Goal: Task Accomplishment & Management: Use online tool/utility

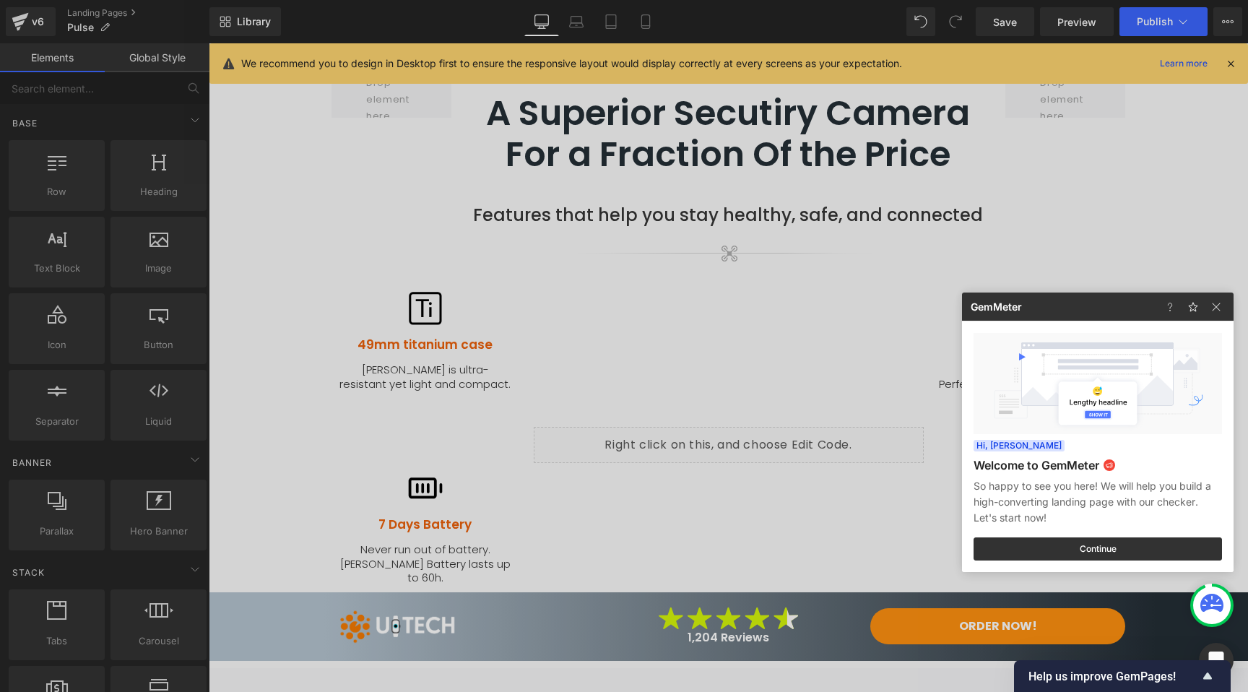
click at [287, 164] on div at bounding box center [624, 346] width 1248 height 692
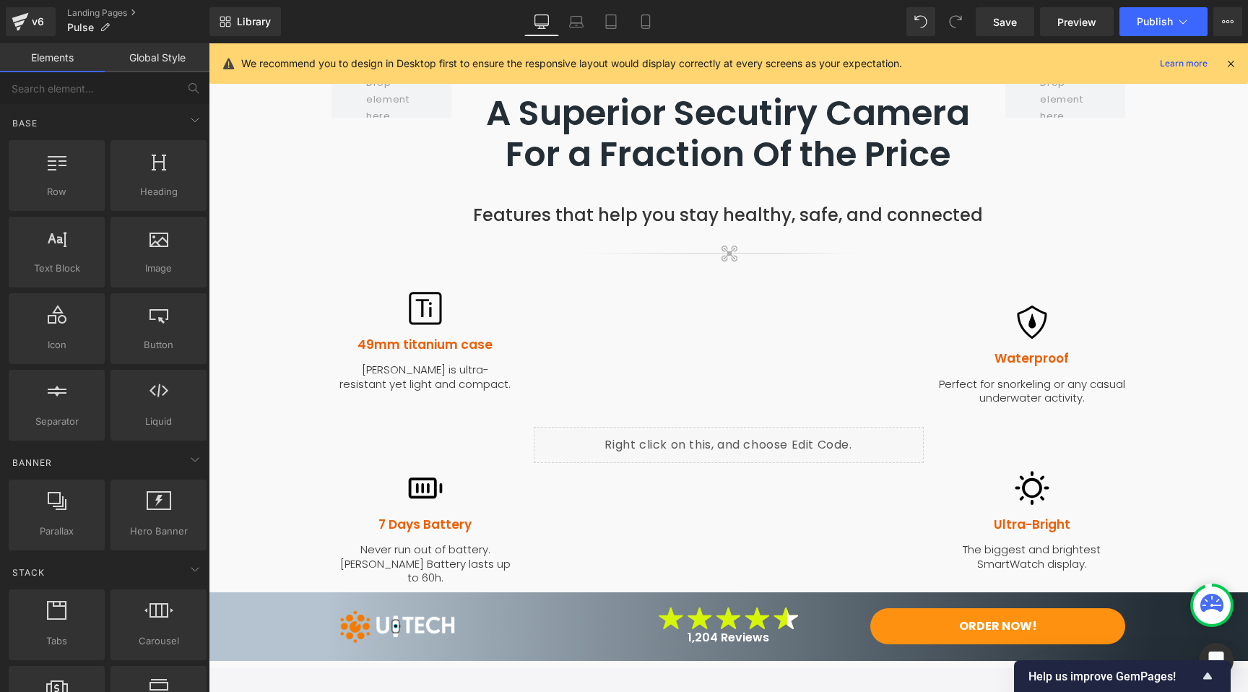
drag, startPoint x: 1233, startPoint y: 60, endPoint x: 1024, endPoint y: 17, distance: 213.8
click at [1233, 60] on icon at bounding box center [1230, 63] width 13 height 13
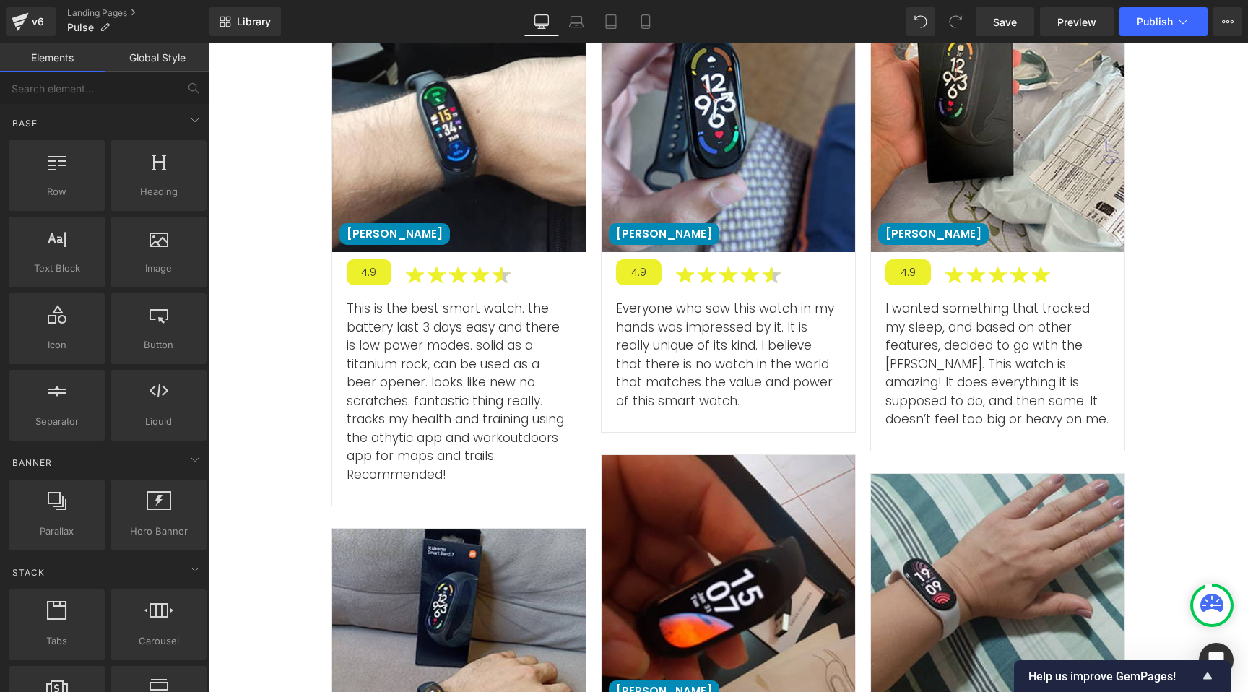
scroll to position [4612, 0]
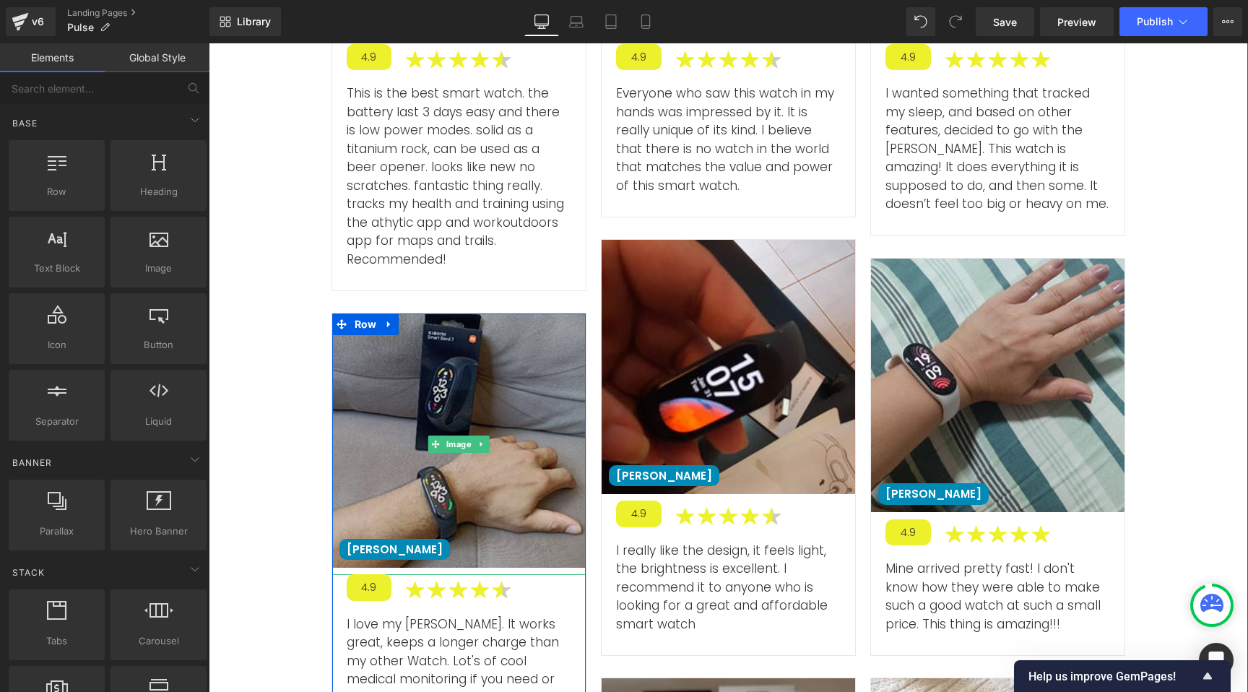
click at [431, 313] on img at bounding box center [458, 443] width 253 height 261
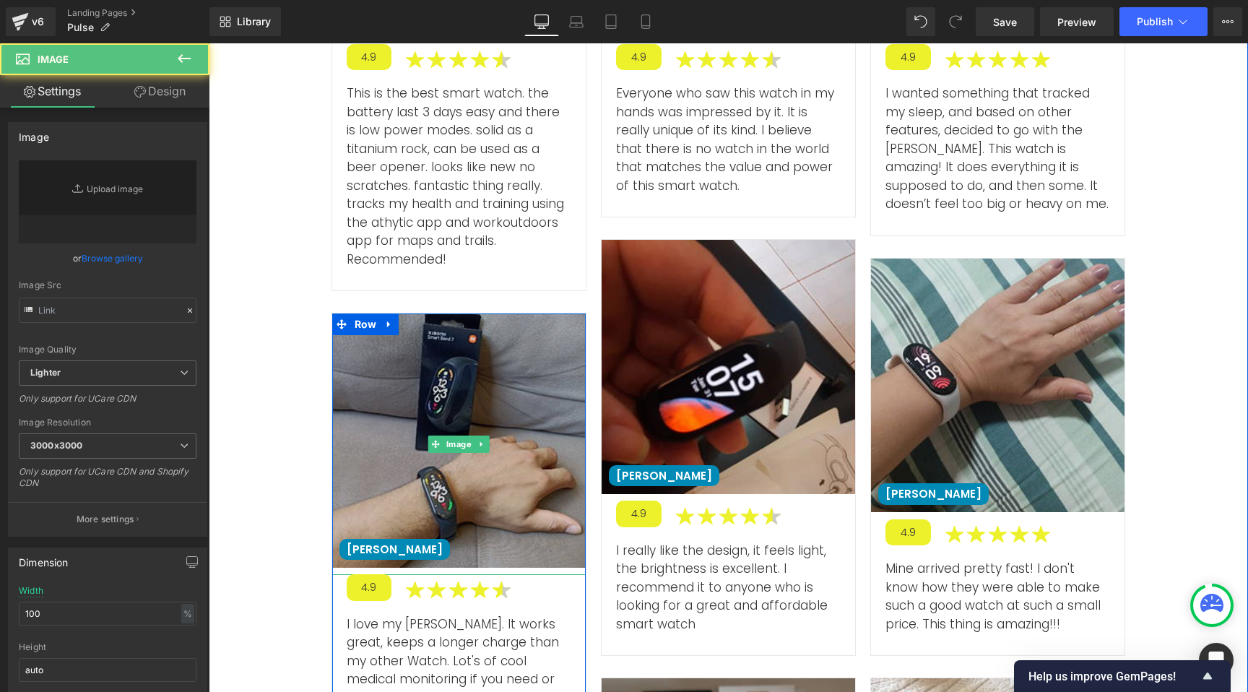
type input "[URL][DOMAIN_NAME]"
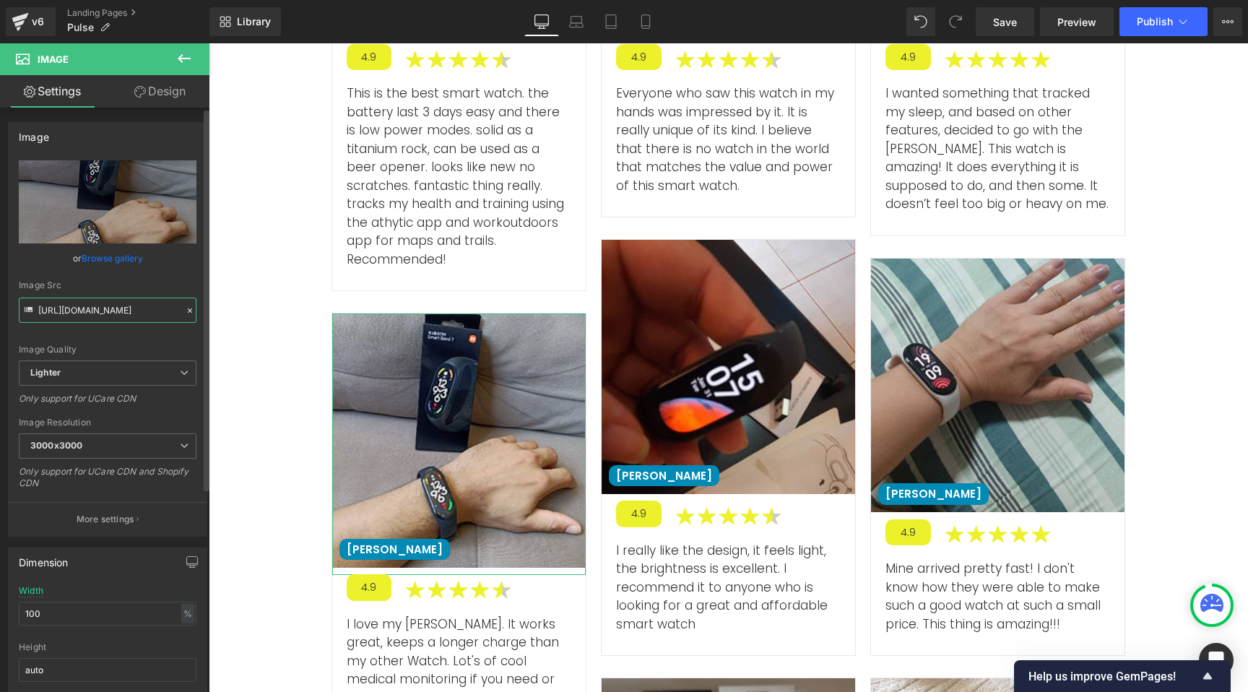
click at [104, 309] on input "[URL][DOMAIN_NAME]" at bounding box center [108, 309] width 178 height 25
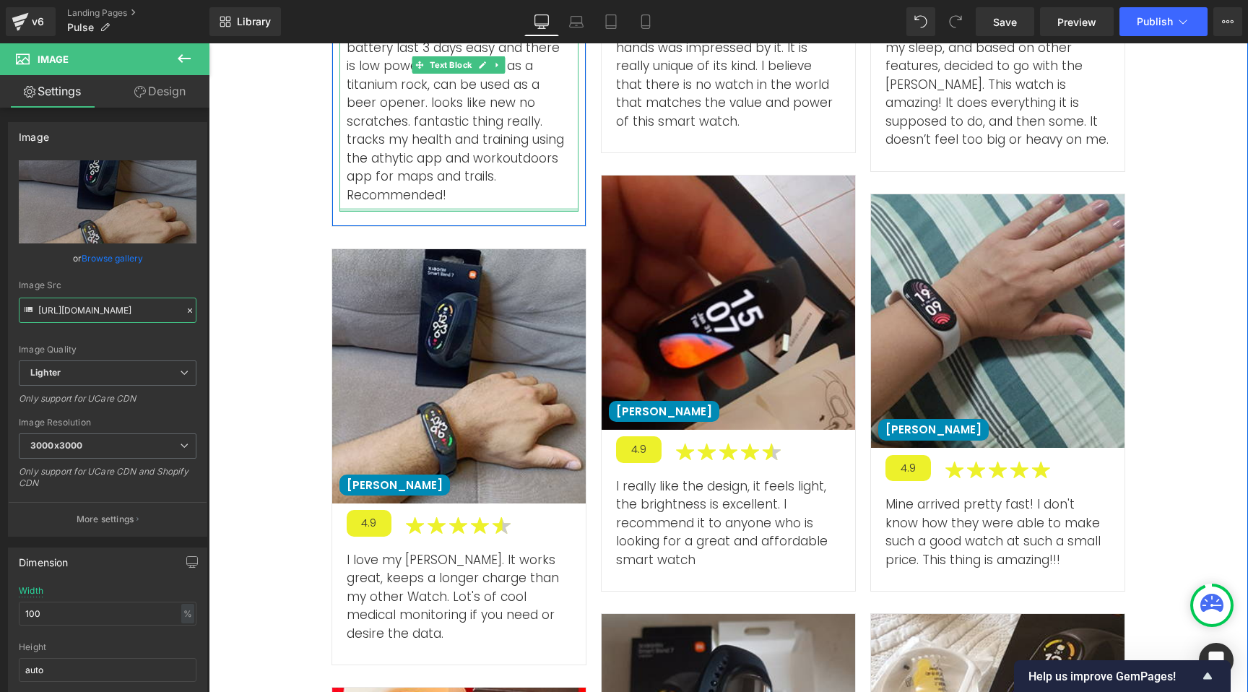
scroll to position [5030, 0]
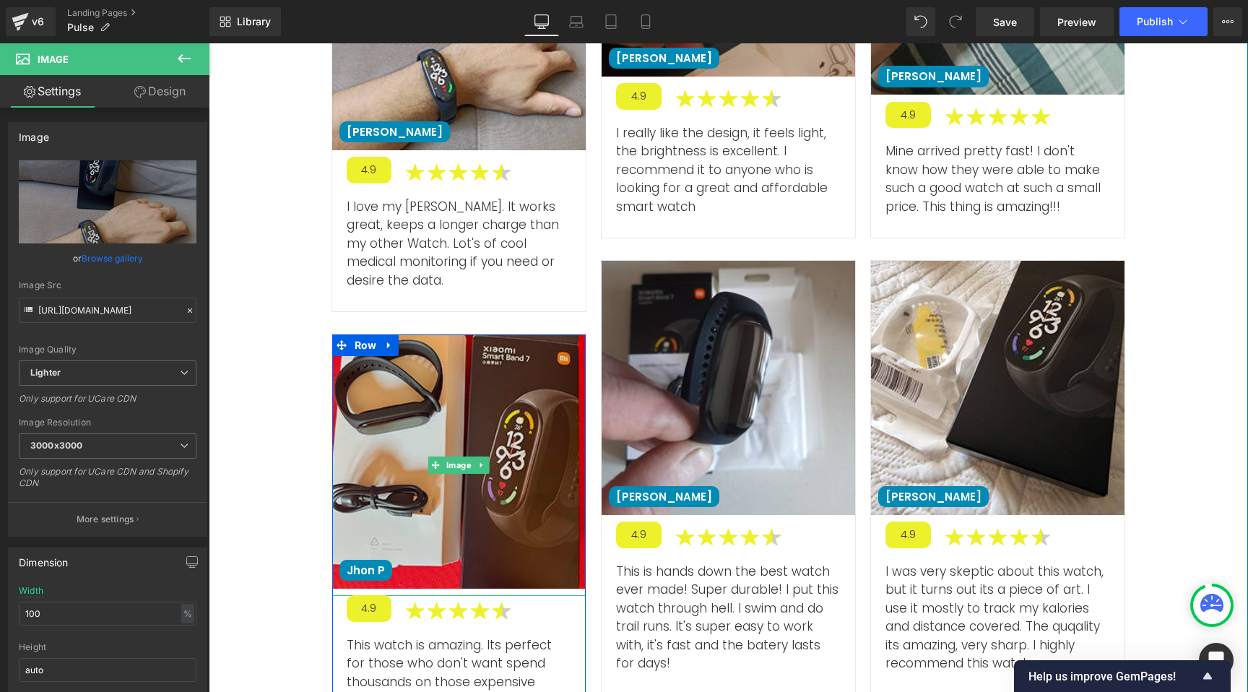
click at [484, 362] on img at bounding box center [458, 464] width 253 height 261
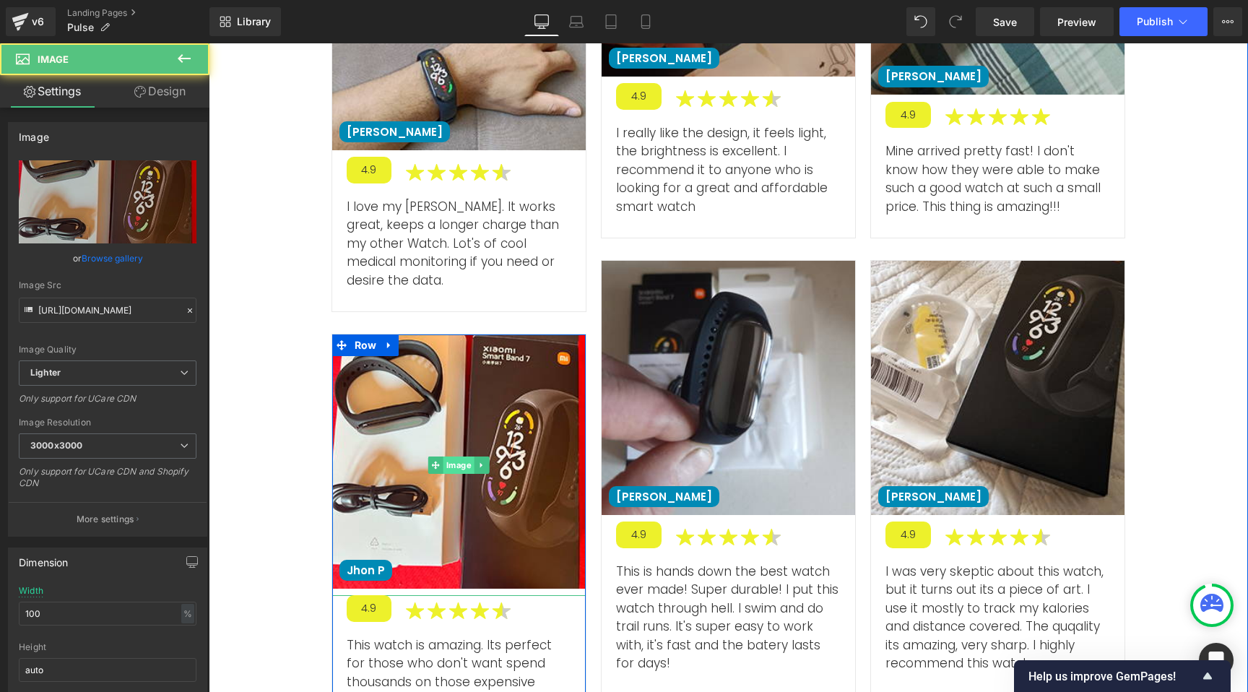
click at [461, 456] on span "Image" at bounding box center [458, 464] width 31 height 17
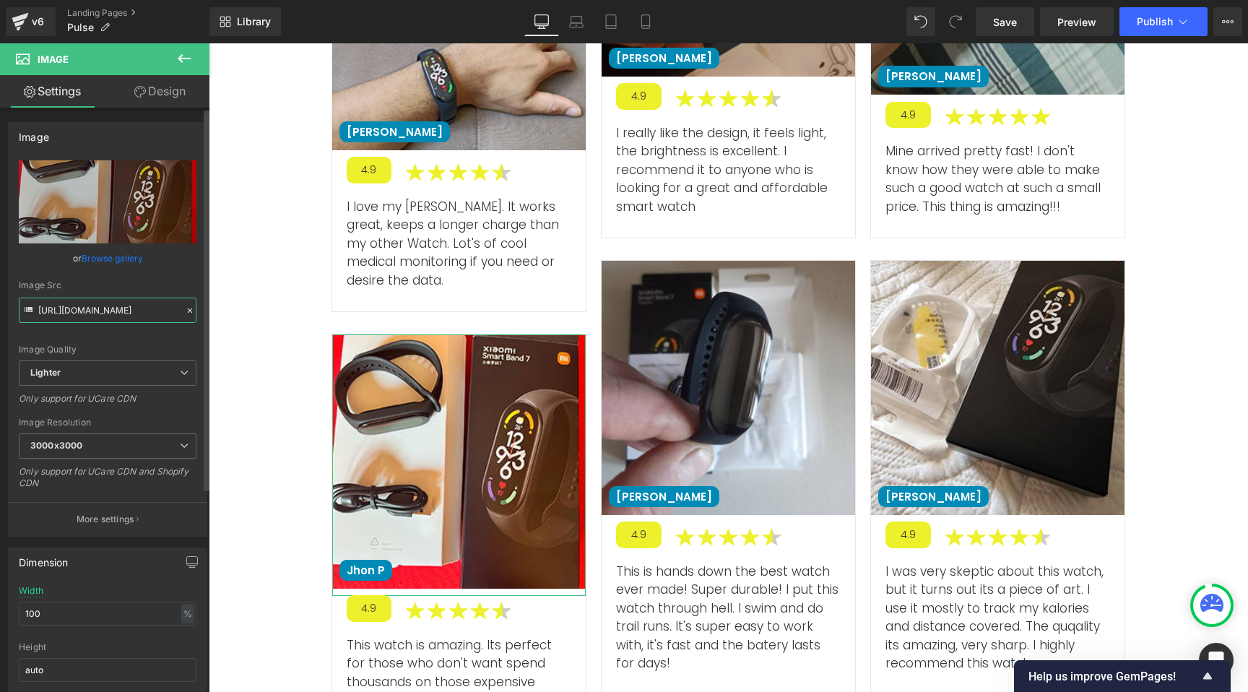
click at [95, 313] on input "[URL][DOMAIN_NAME]" at bounding box center [108, 309] width 178 height 25
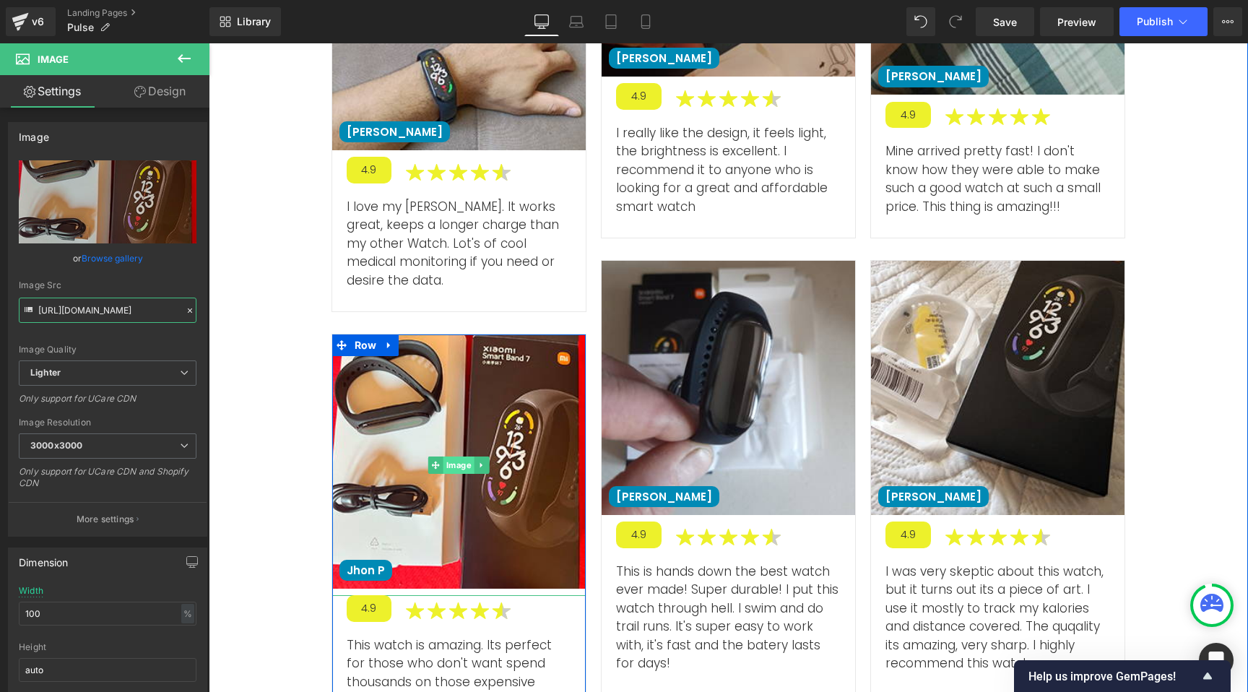
click at [456, 456] on span "Image" at bounding box center [458, 464] width 31 height 17
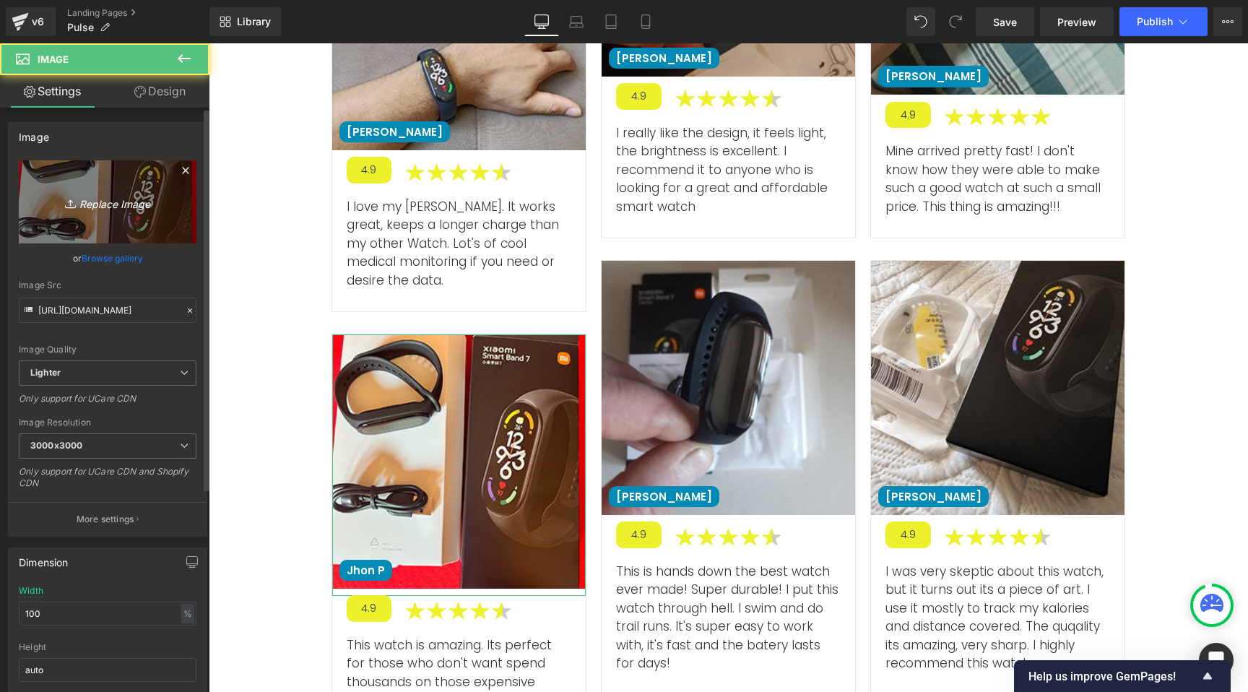
click at [106, 201] on icon "Replace Image" at bounding box center [108, 202] width 116 height 18
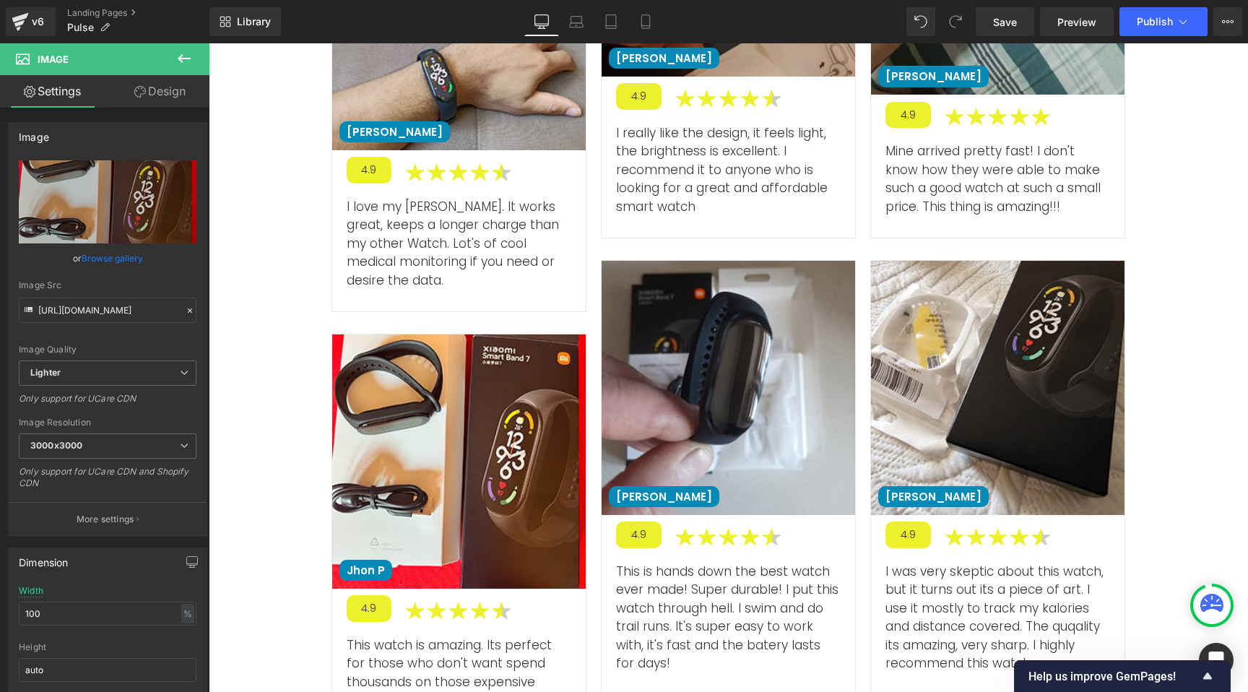
type input "C:\fakepath\65eab8d145754_review-3 copie.jpg"
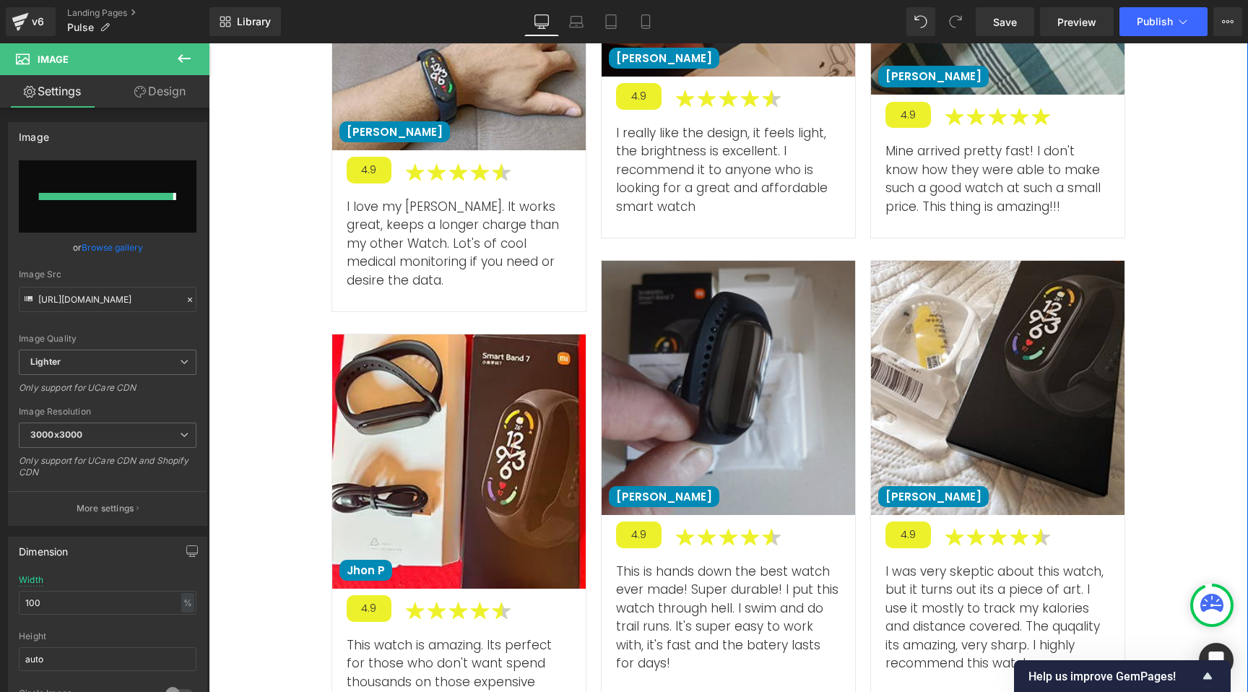
type input "[URL][DOMAIN_NAME]"
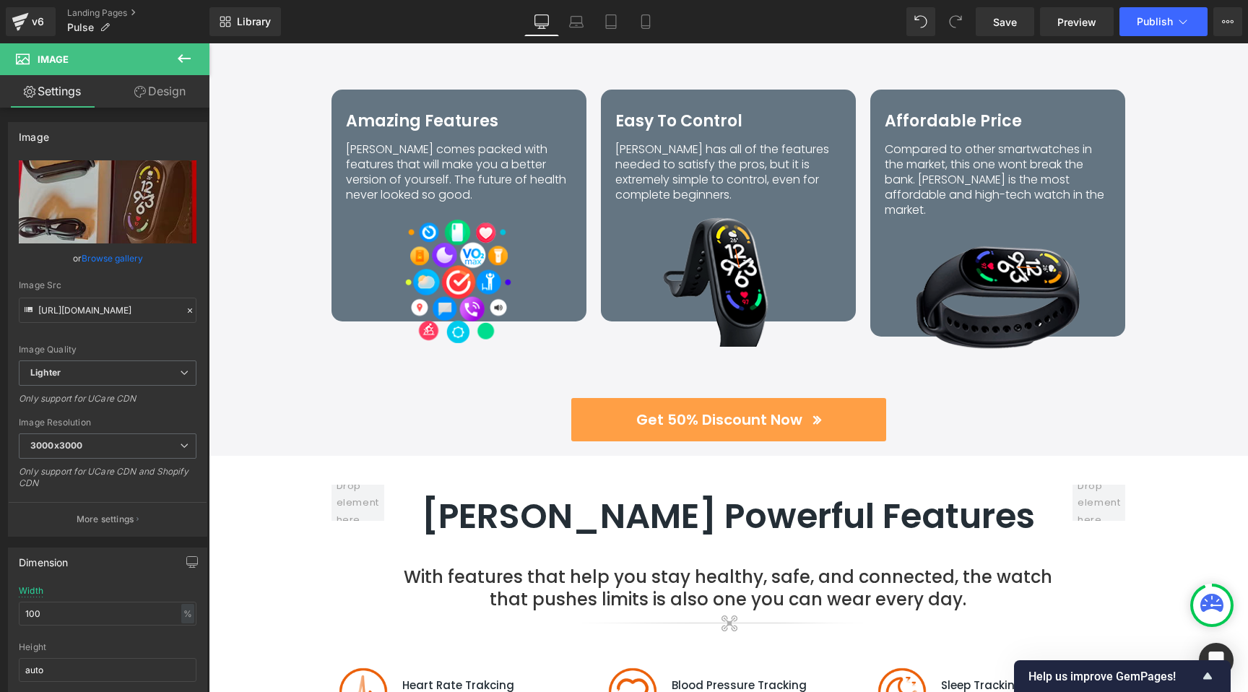
scroll to position [1823, 0]
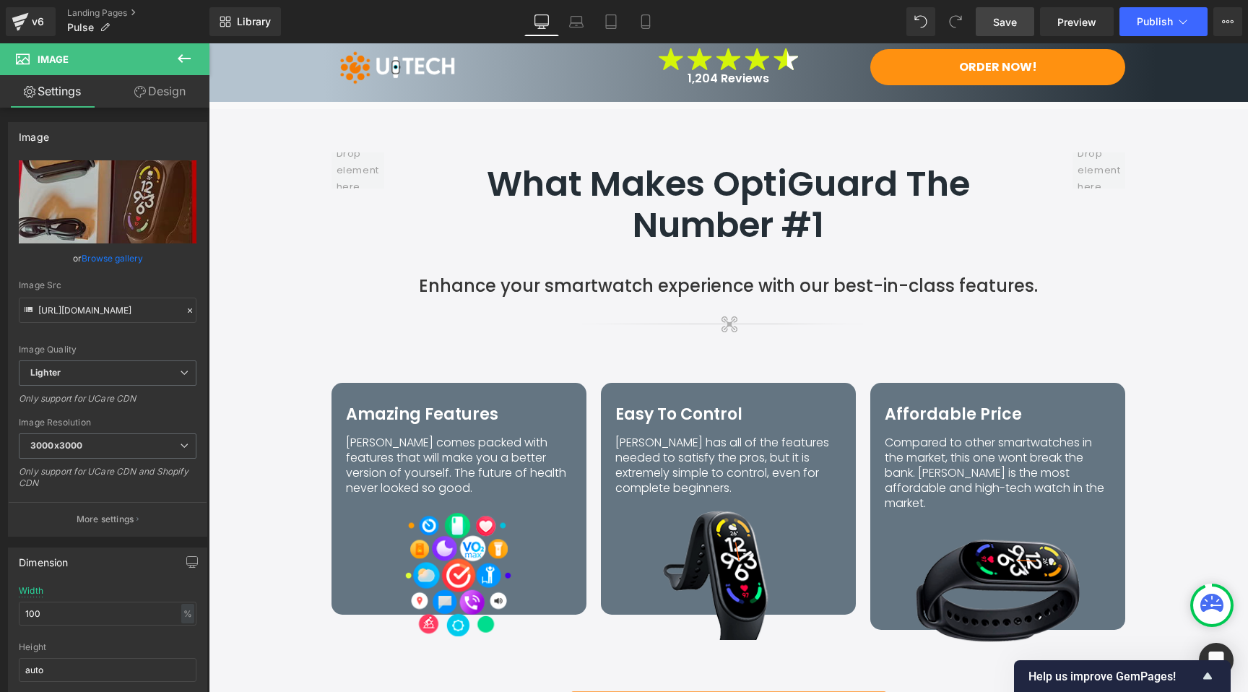
click at [1012, 24] on span "Save" at bounding box center [1005, 21] width 24 height 15
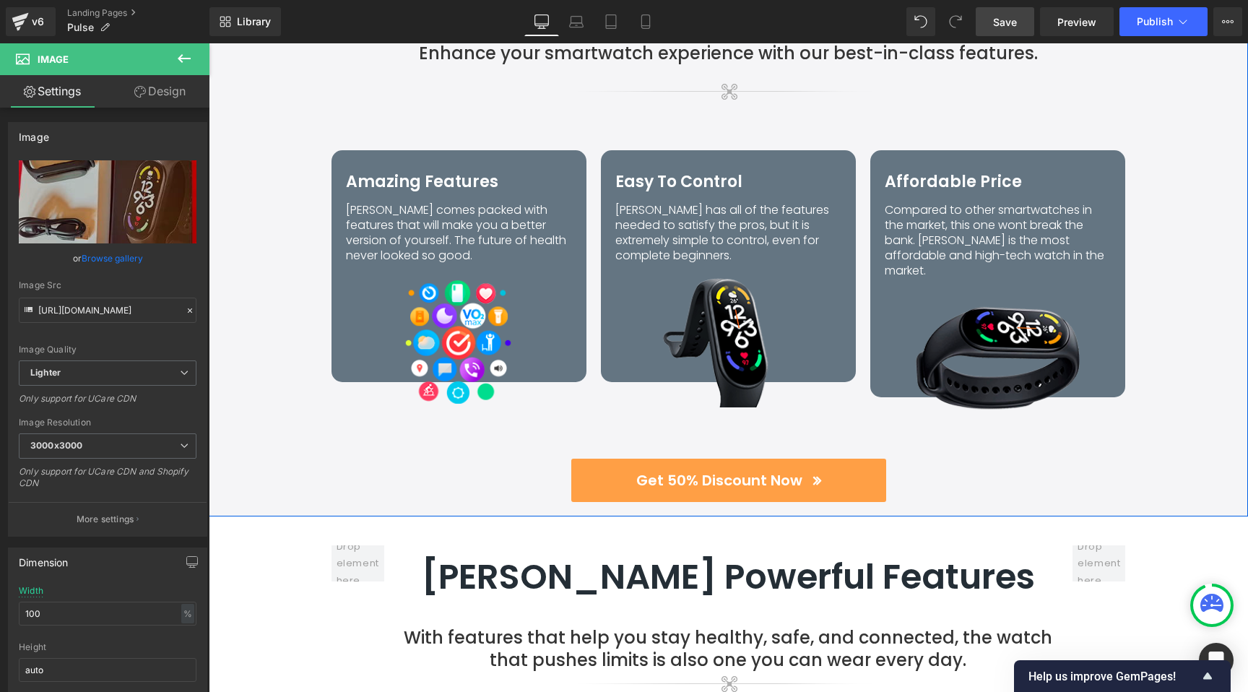
scroll to position [2057, 0]
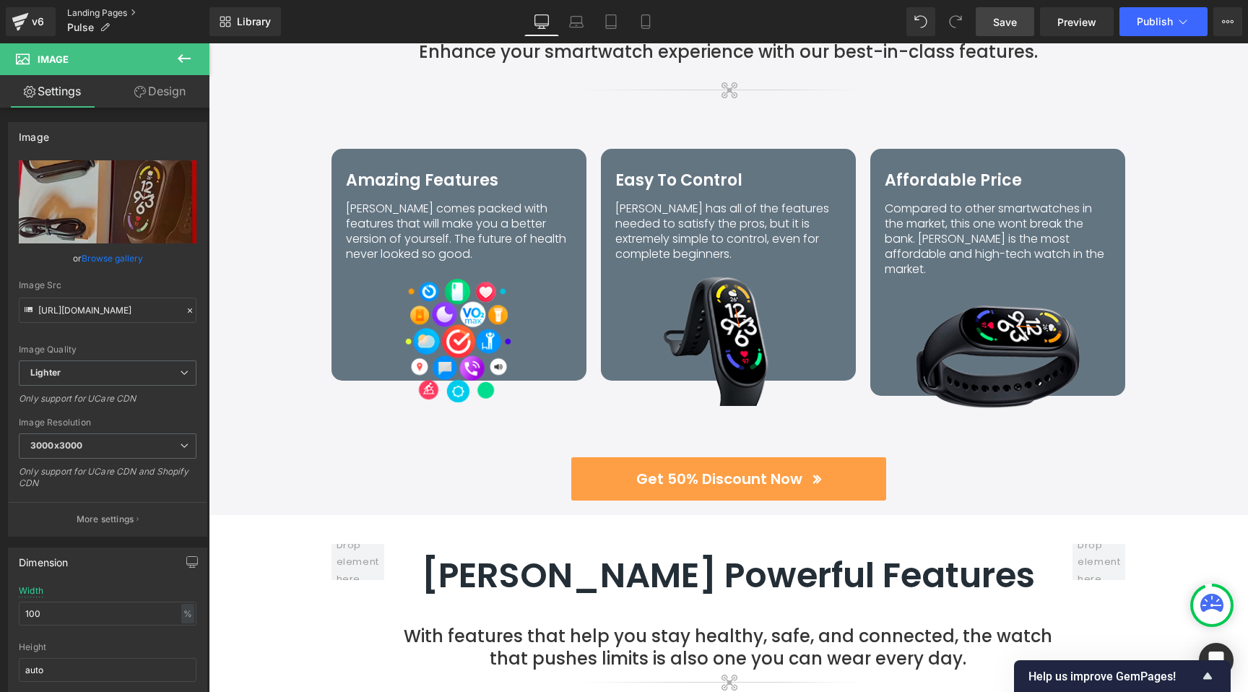
click at [87, 12] on link "Landing Pages" at bounding box center [138, 13] width 142 height 12
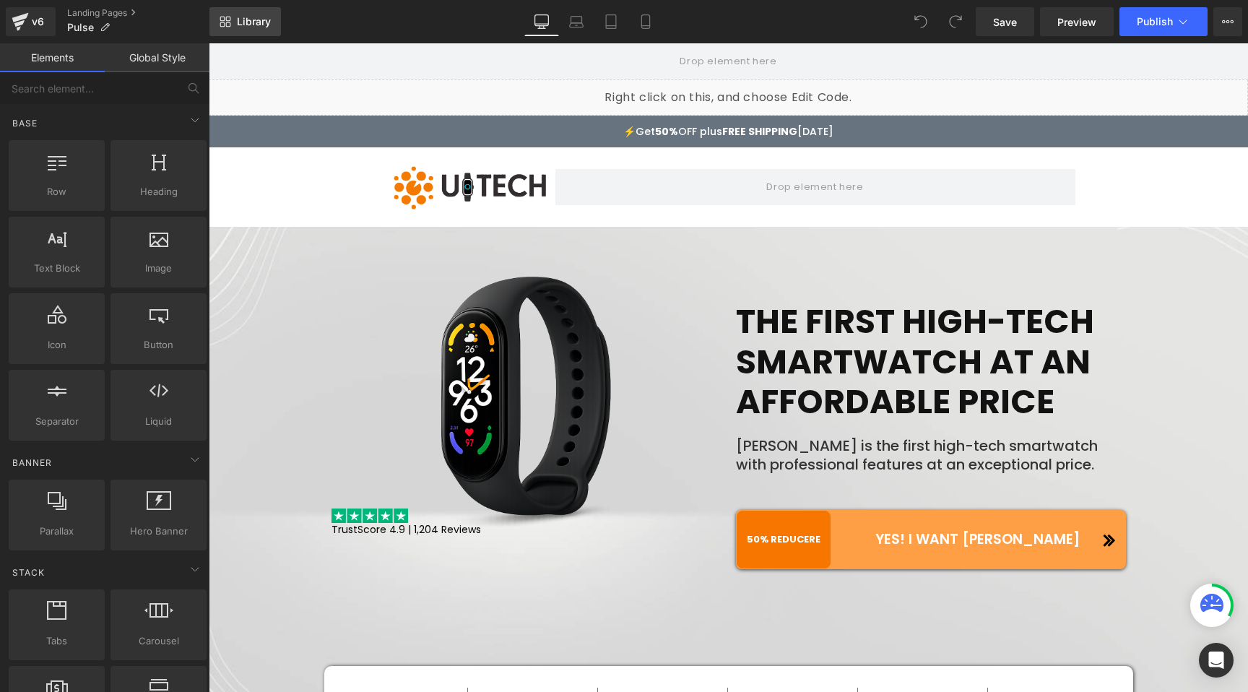
click at [256, 25] on span "Library" at bounding box center [254, 21] width 34 height 13
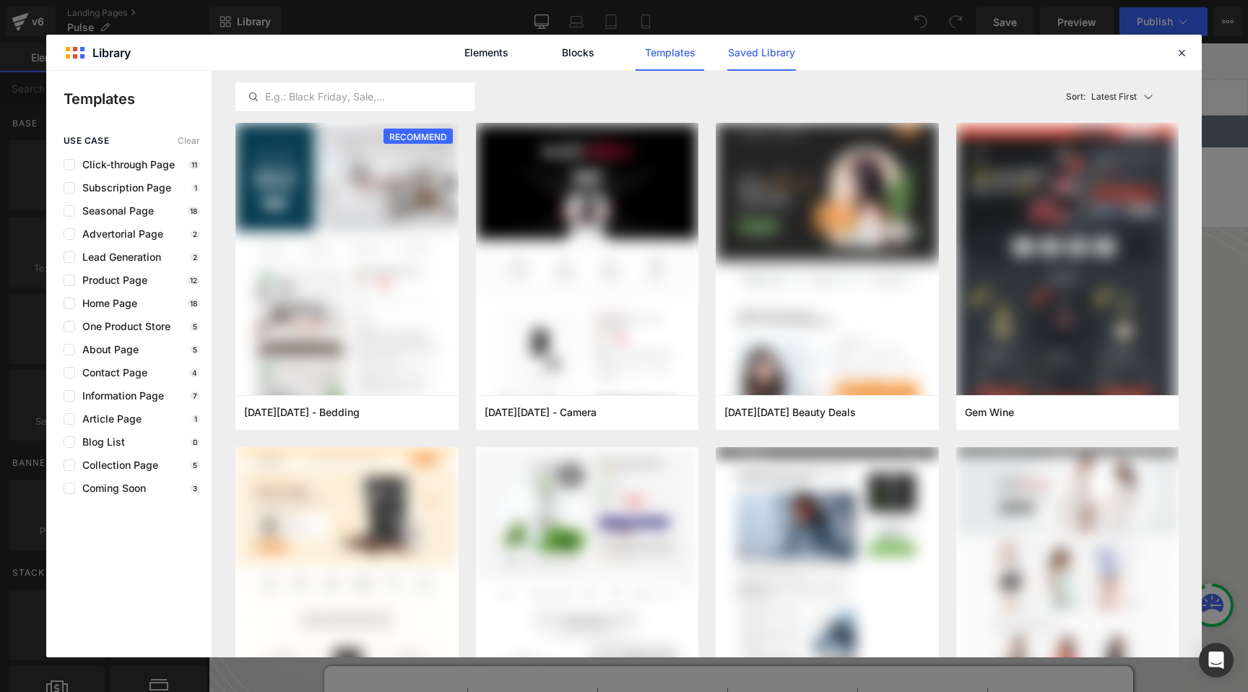
click at [760, 53] on link "Saved Library" at bounding box center [761, 53] width 69 height 36
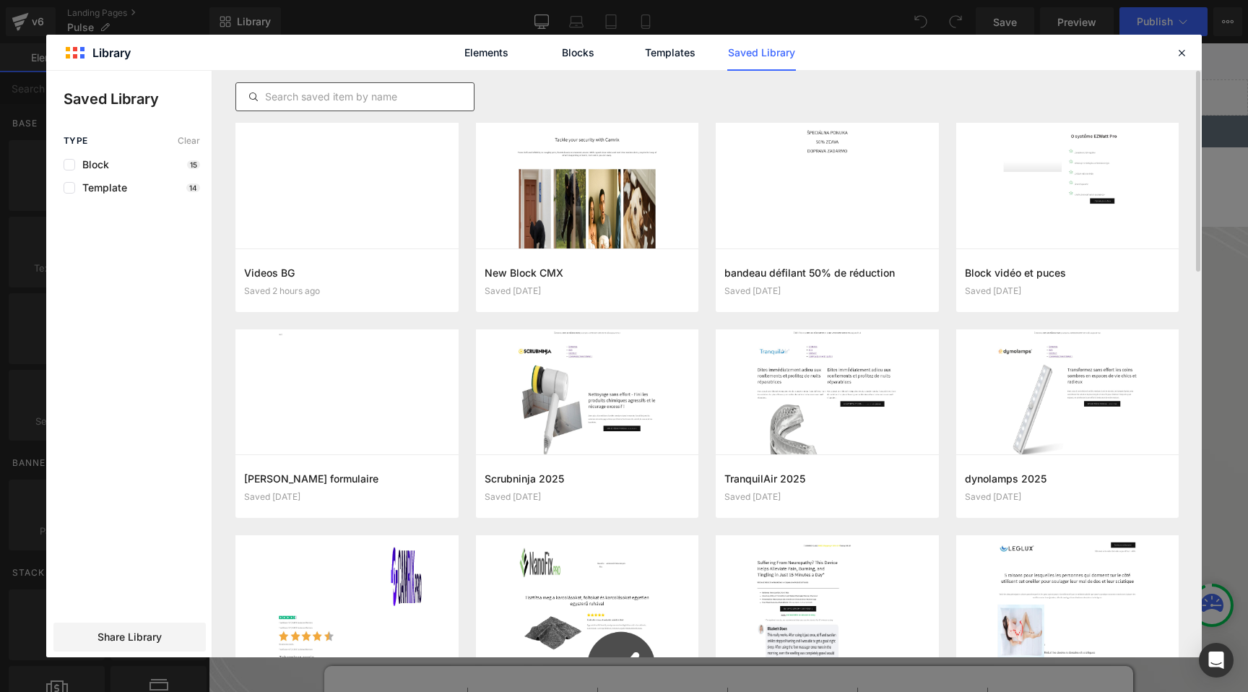
click at [350, 100] on input "text" at bounding box center [355, 96] width 238 height 17
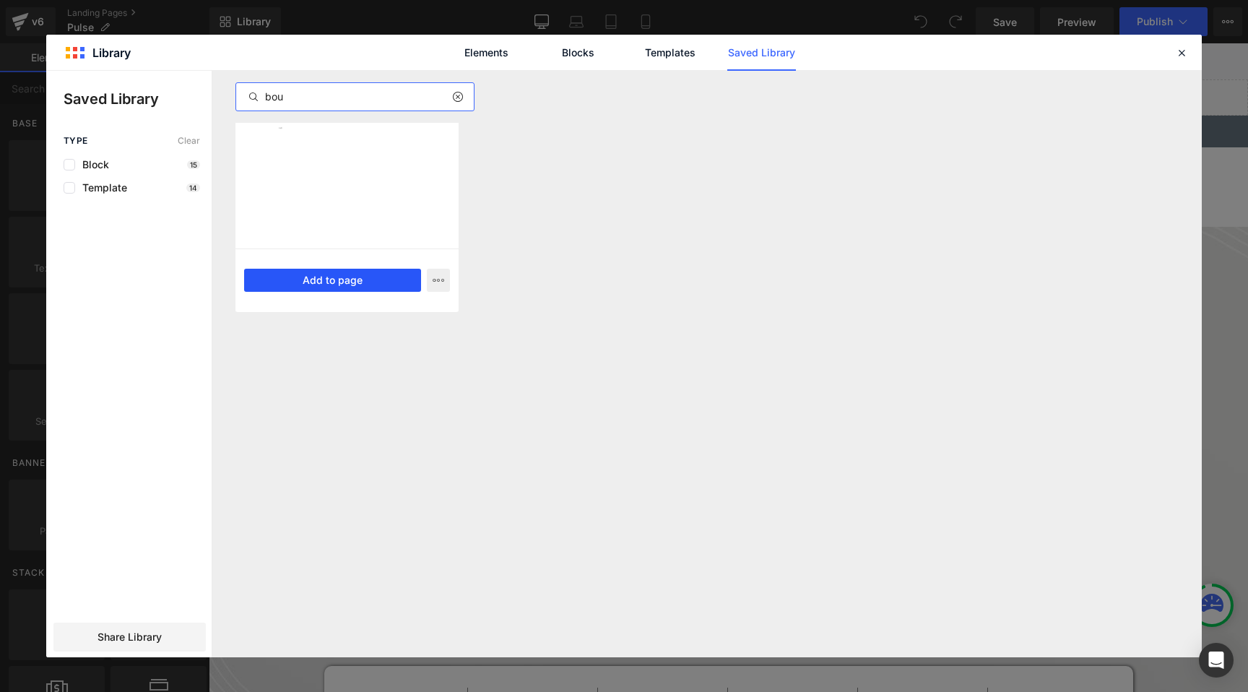
type input "bou"
click at [337, 279] on button "Add to page" at bounding box center [332, 280] width 177 height 23
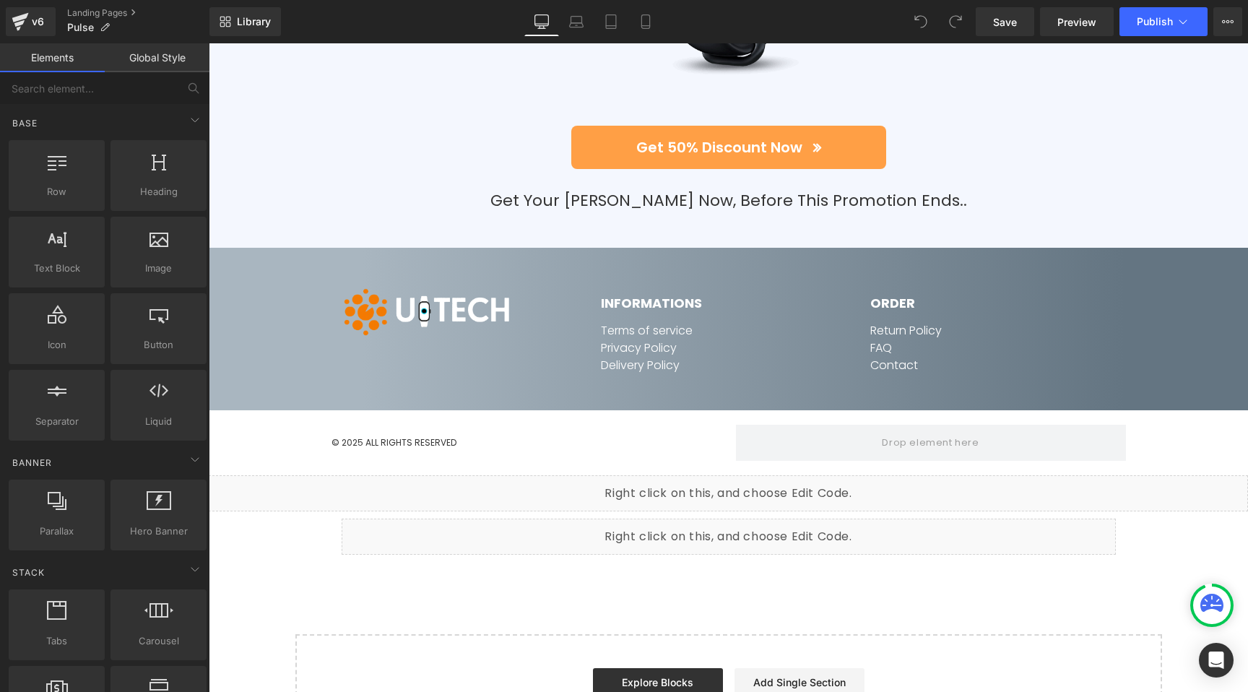
scroll to position [7040, 0]
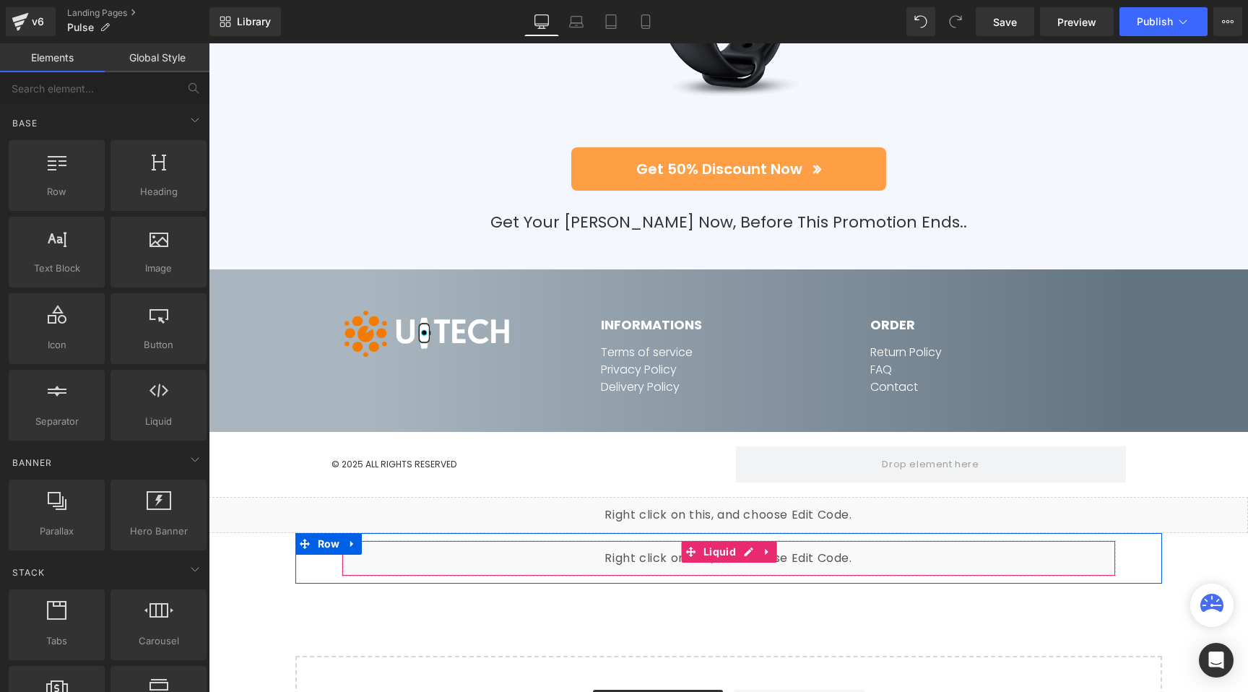
click at [740, 540] on div "Liquid" at bounding box center [729, 558] width 774 height 36
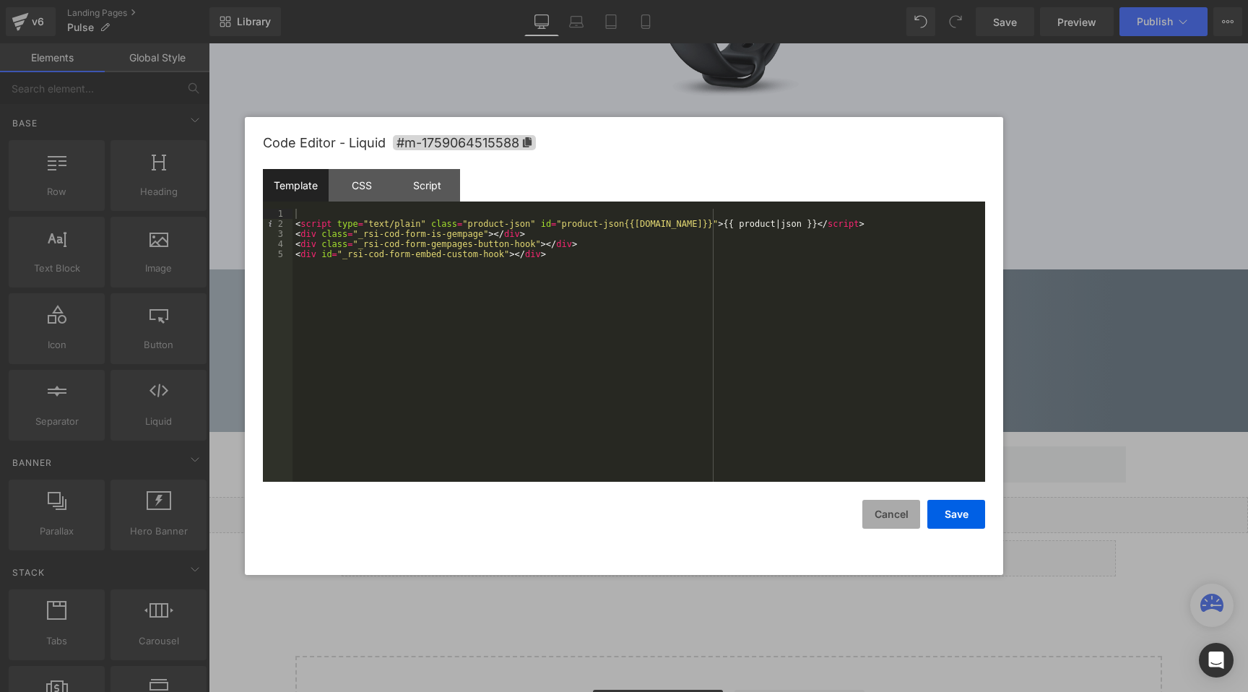
click at [891, 510] on button "Cancel" at bounding box center [891, 514] width 58 height 29
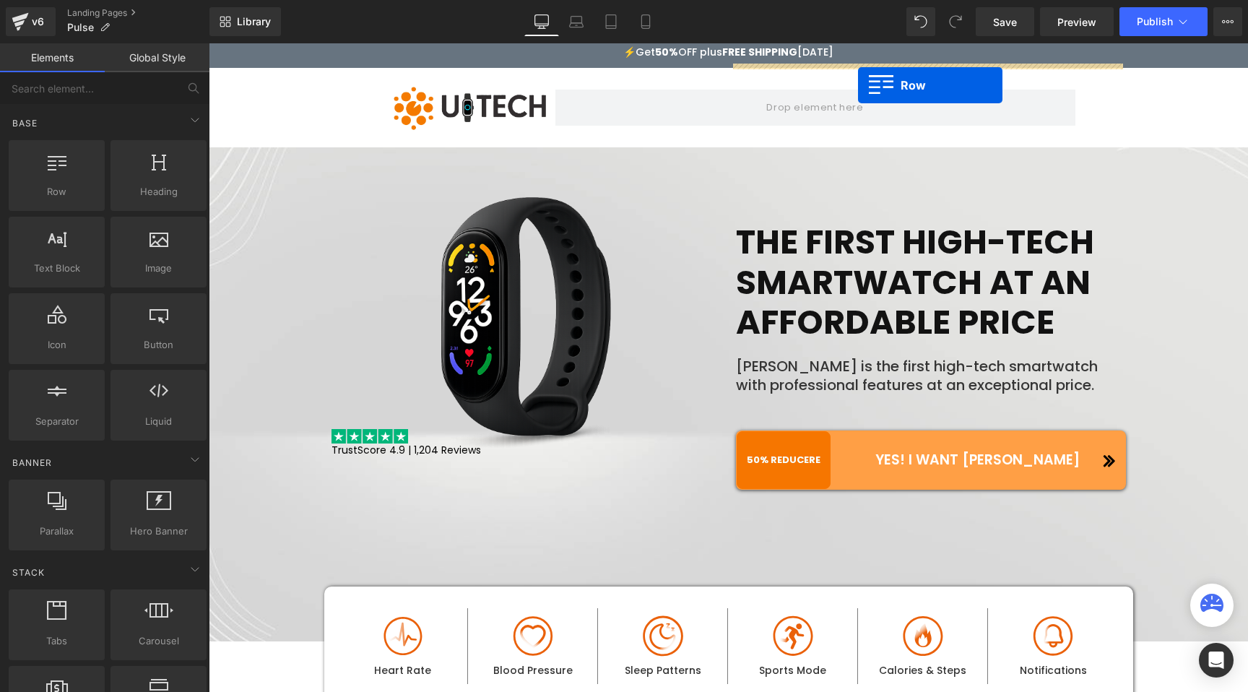
scroll to position [0, 0]
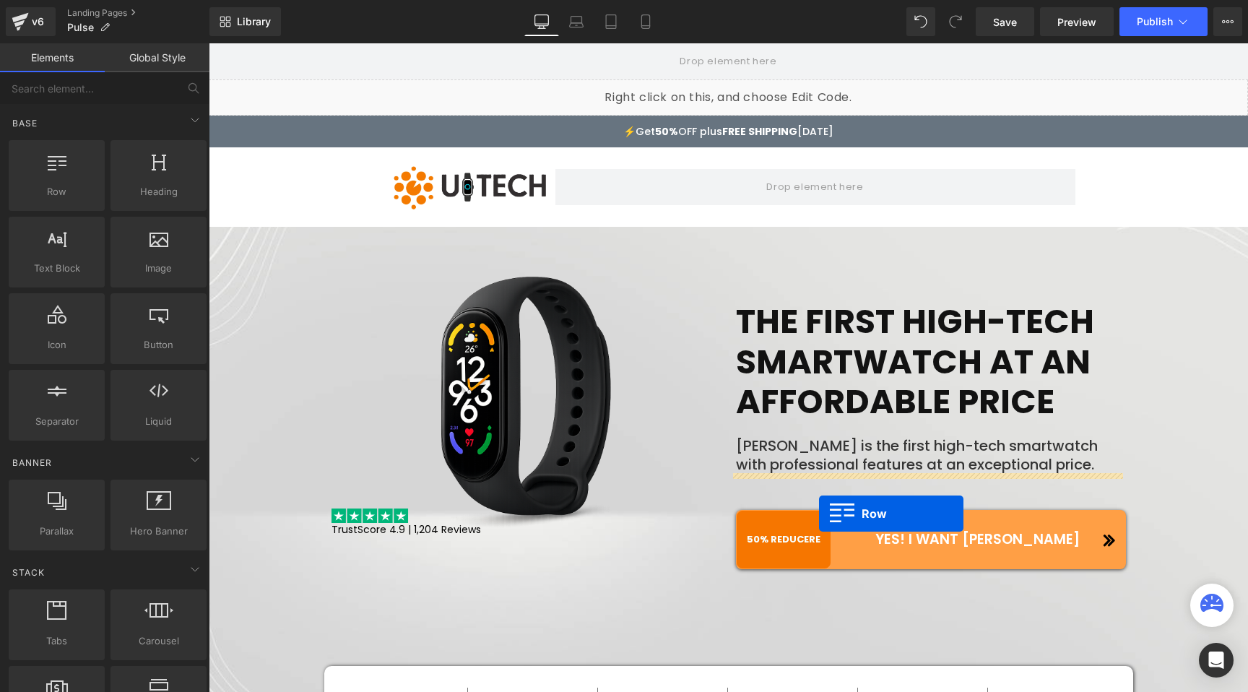
drag, startPoint x: 299, startPoint y: 435, endPoint x: 819, endPoint y: 513, distance: 525.7
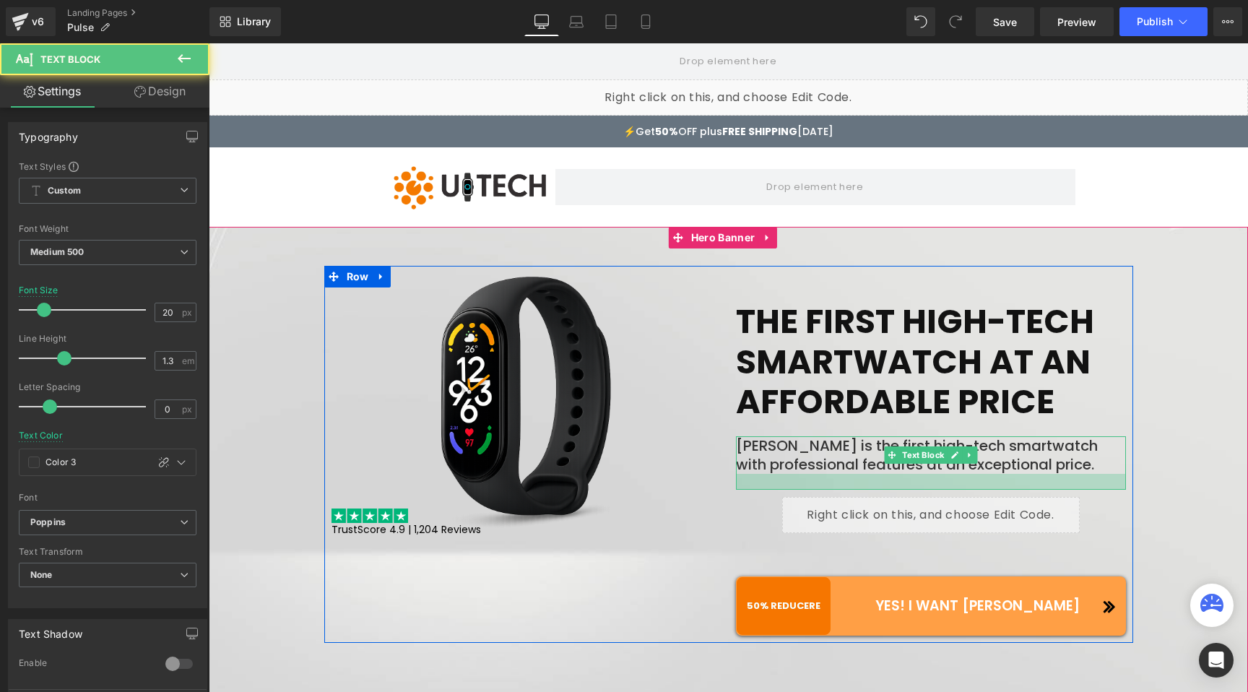
drag, startPoint x: 846, startPoint y: 471, endPoint x: 845, endPoint y: 487, distance: 16.0
click at [845, 487] on div at bounding box center [931, 482] width 390 height 16
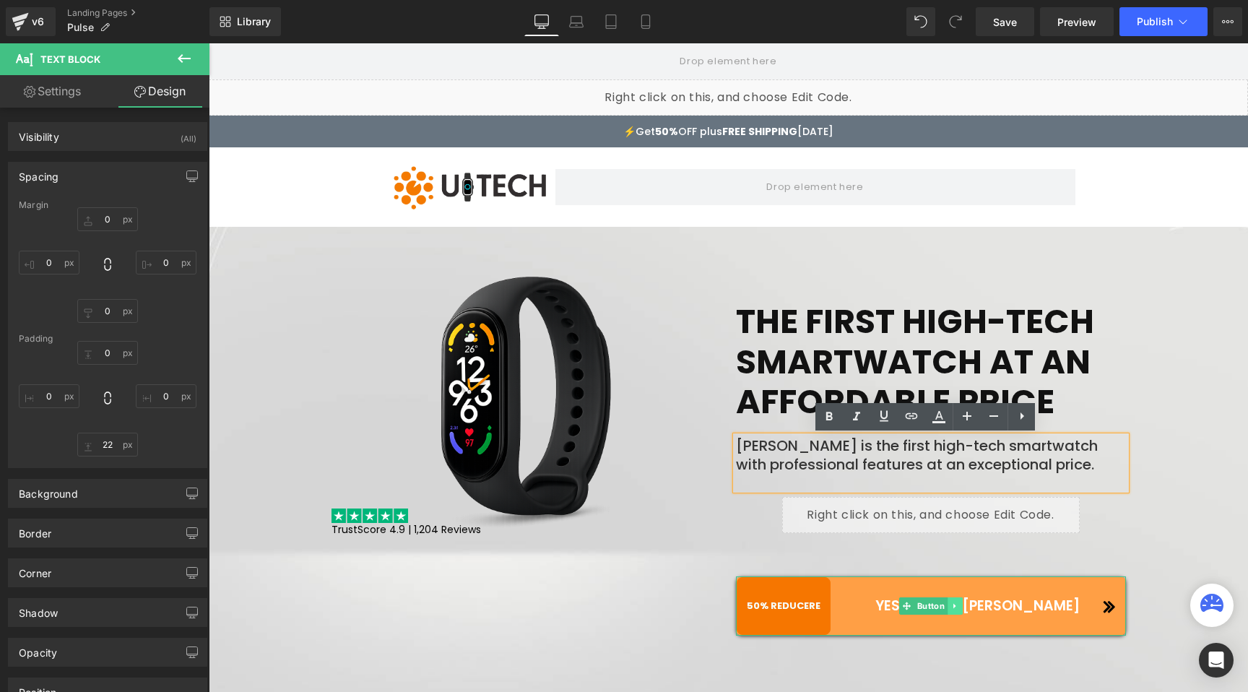
click at [950, 604] on icon at bounding box center [954, 605] width 8 height 9
click at [958, 603] on icon at bounding box center [962, 605] width 8 height 8
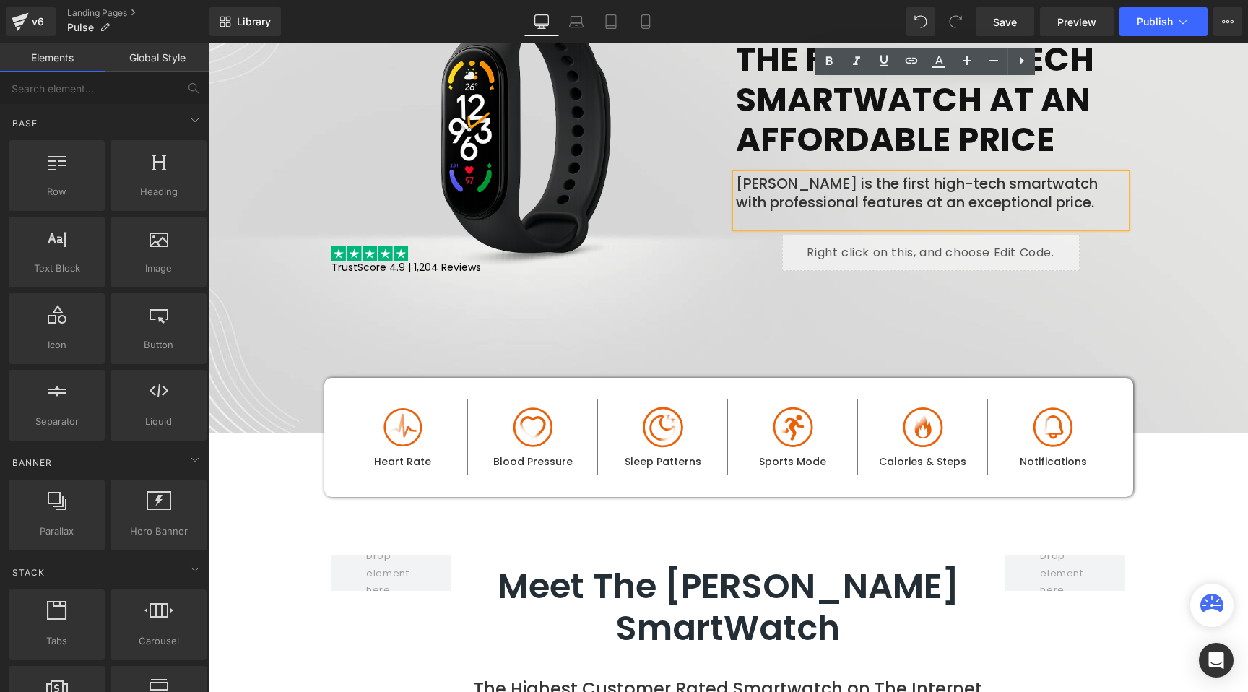
scroll to position [71, 0]
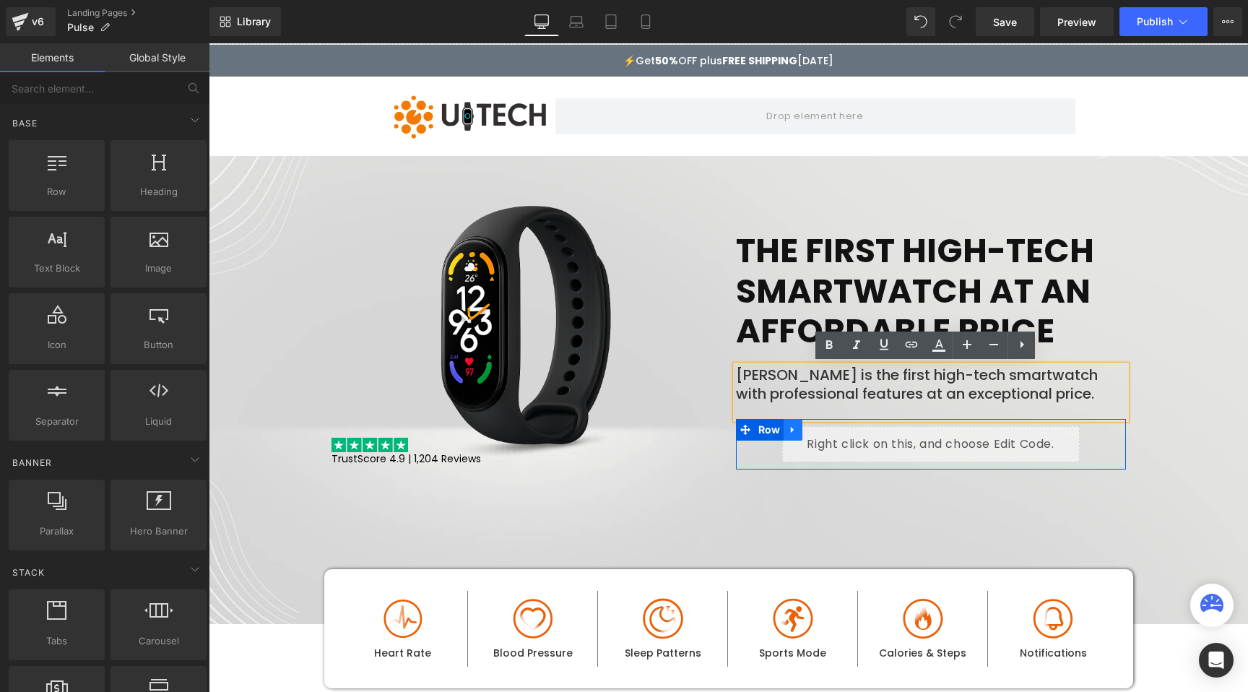
click at [788, 425] on icon at bounding box center [793, 429] width 10 height 11
click at [807, 427] on icon at bounding box center [812, 430] width 10 height 10
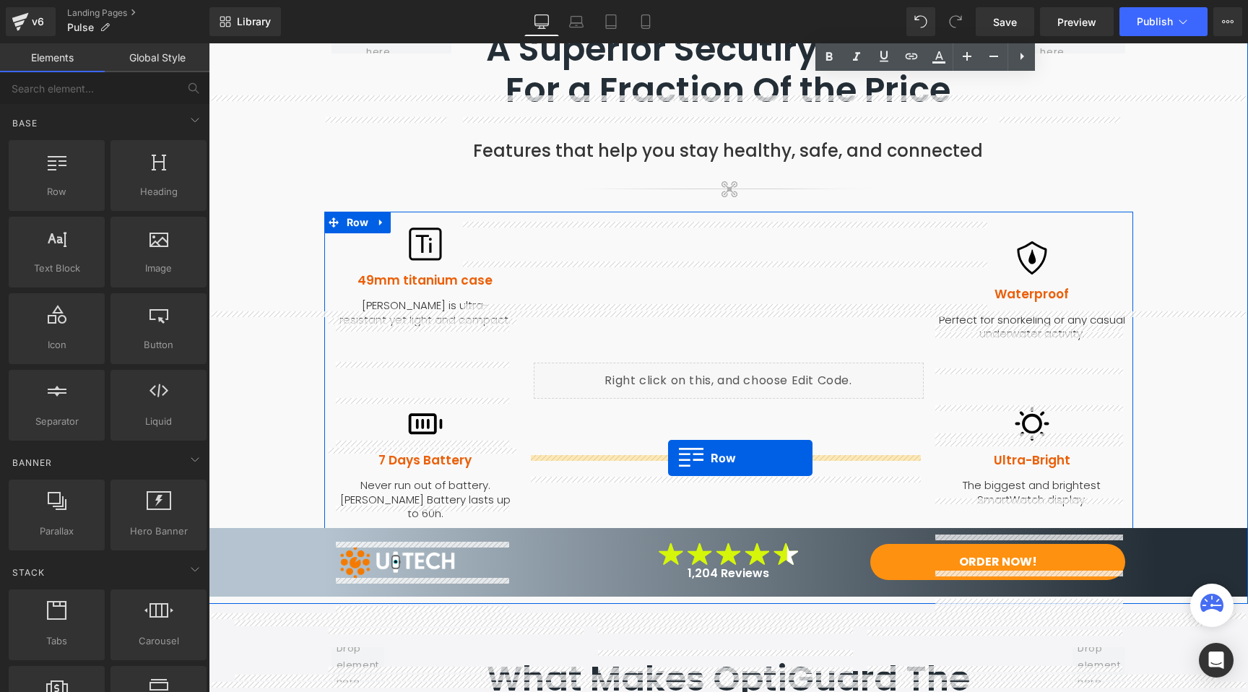
scroll to position [1404, 0]
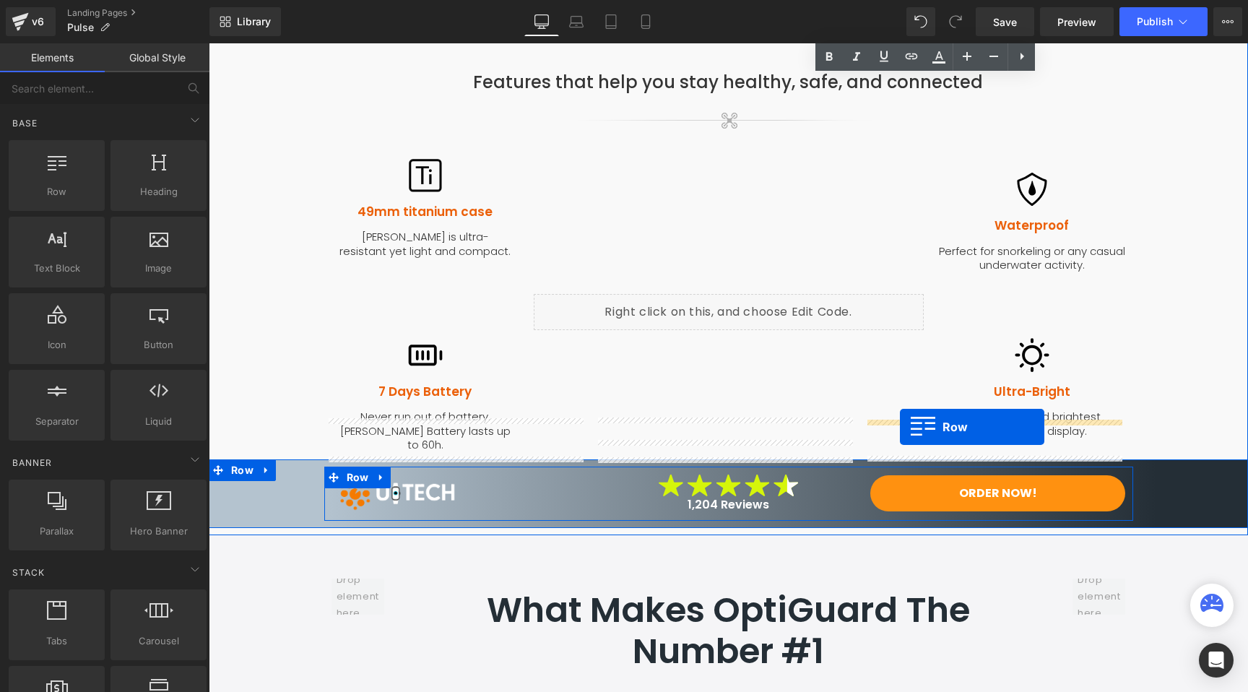
drag, startPoint x: 741, startPoint y: 478, endPoint x: 900, endPoint y: 427, distance: 166.9
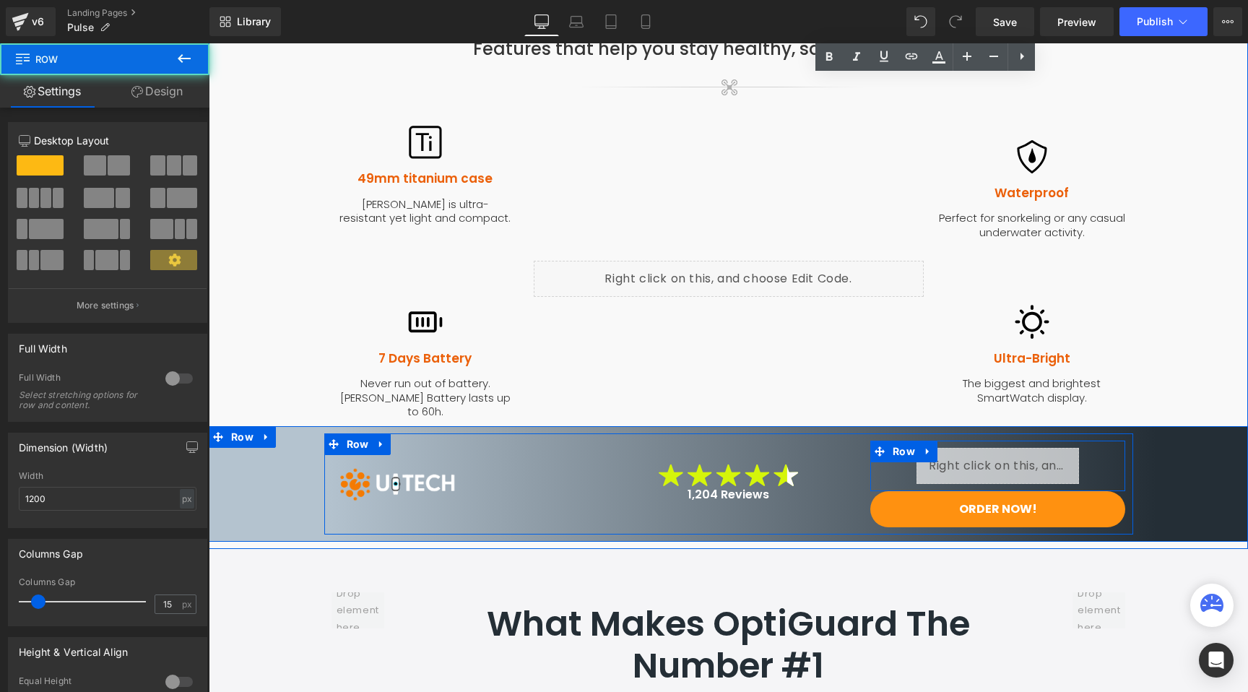
scroll to position [1371, 0]
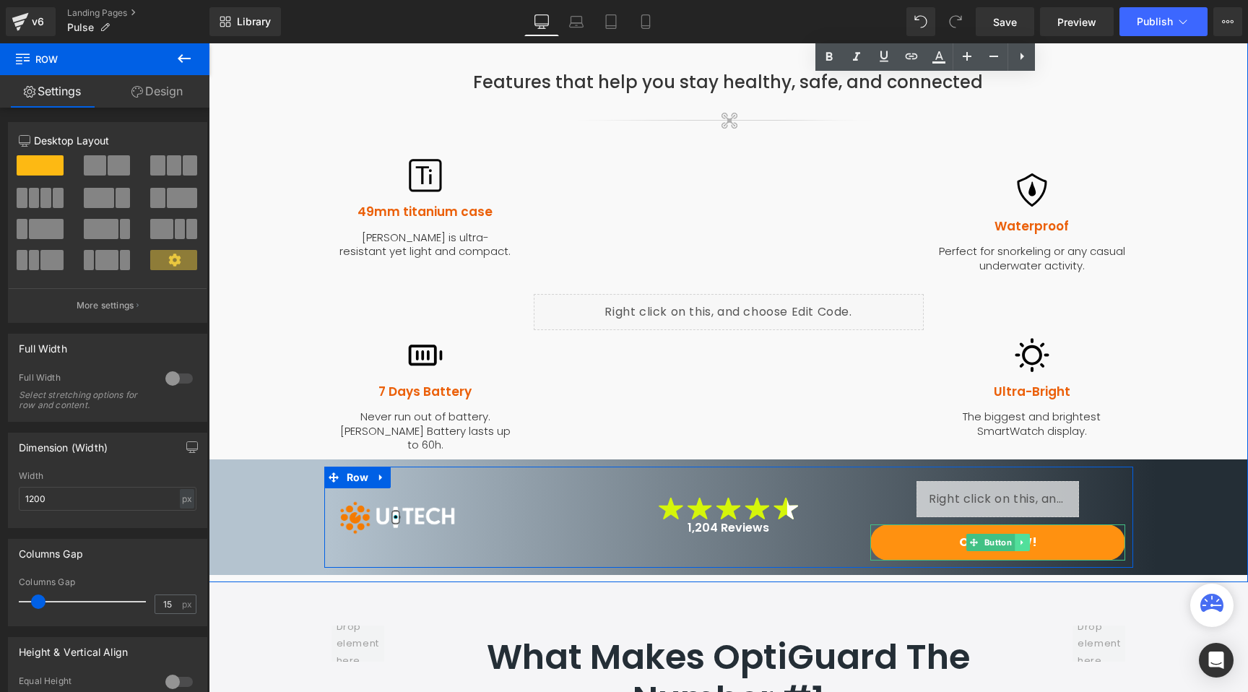
click at [1020, 540] on icon at bounding box center [1021, 542] width 2 height 5
click at [1025, 538] on icon at bounding box center [1029, 542] width 8 height 9
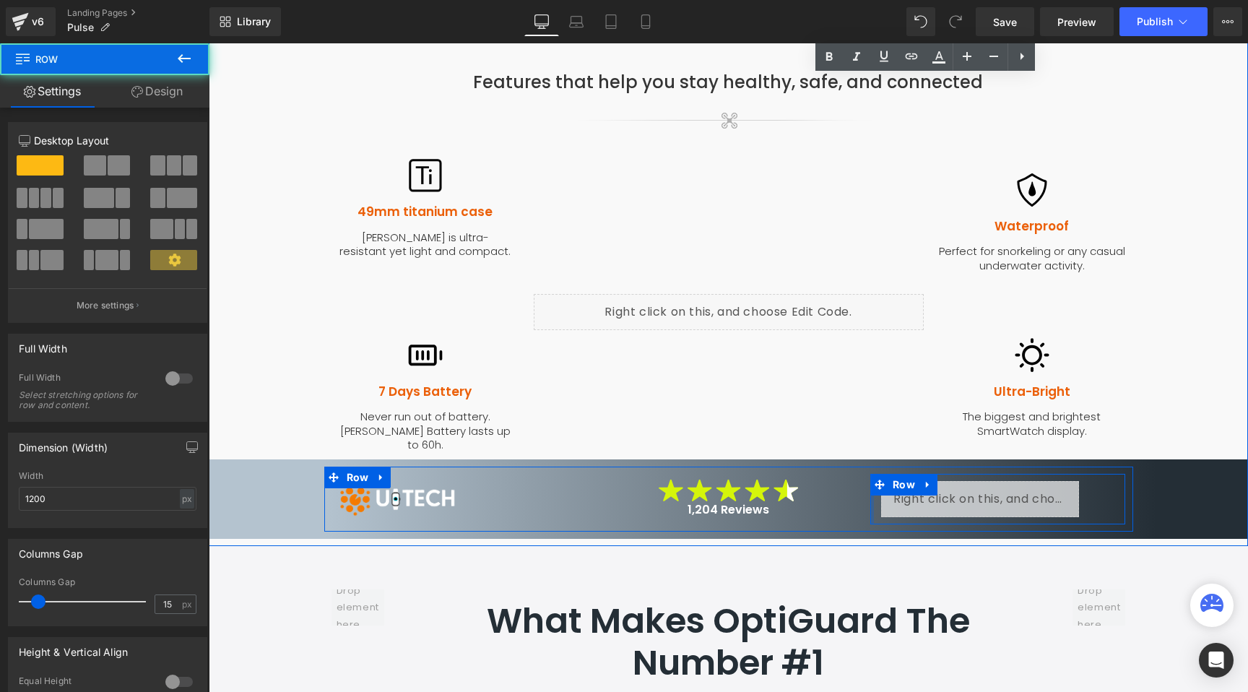
drag, startPoint x: 866, startPoint y: 448, endPoint x: 821, endPoint y: 444, distance: 44.9
click at [821, 466] on div "Image Image 1,204 Reviews Text Block Liquid Row Row" at bounding box center [728, 498] width 809 height 65
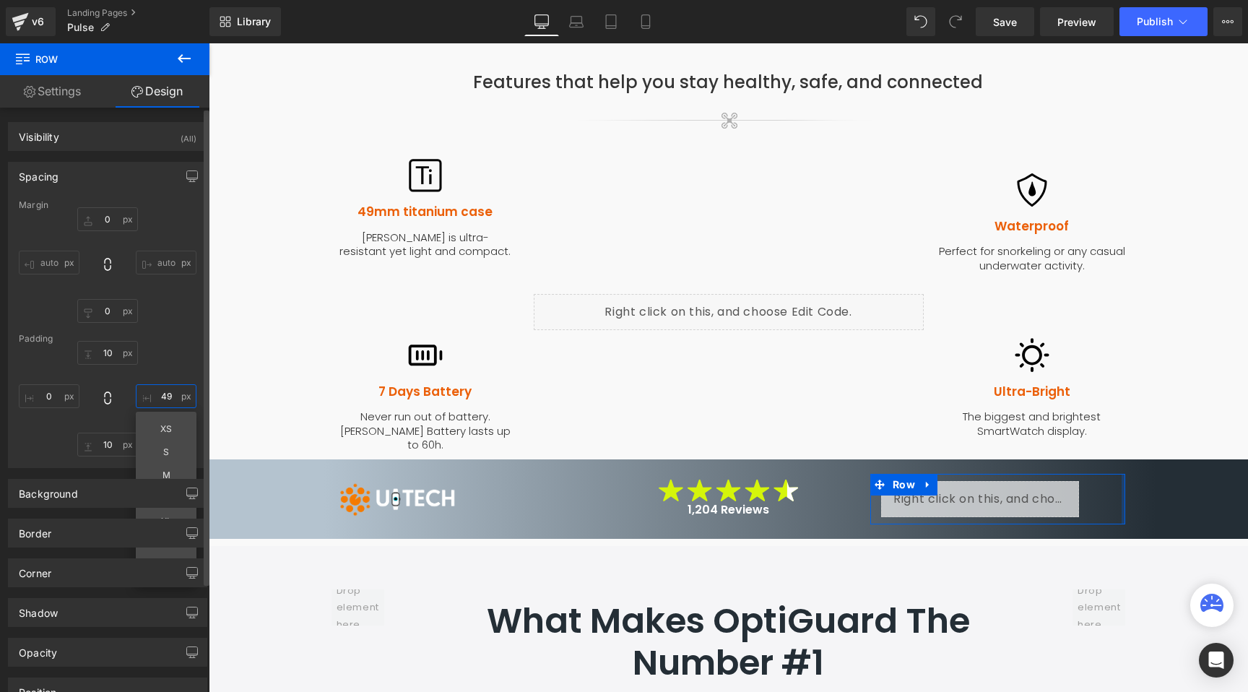
click at [157, 394] on input "text" at bounding box center [166, 396] width 61 height 24
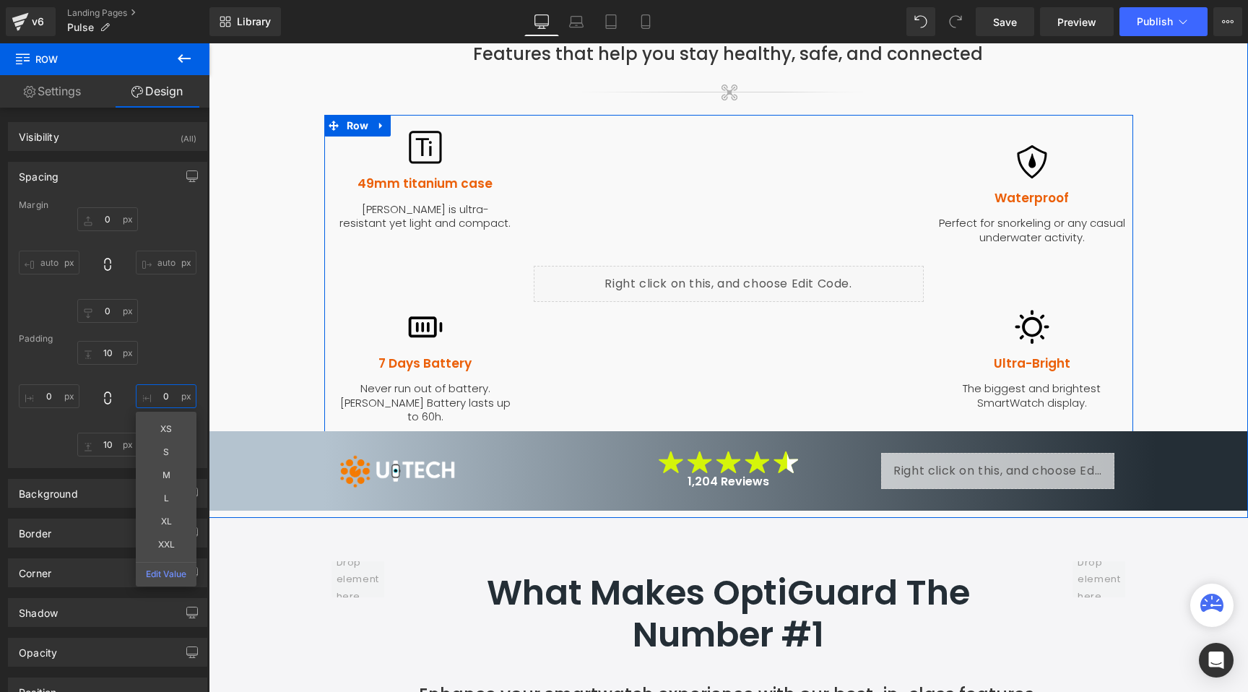
scroll to position [1591, 0]
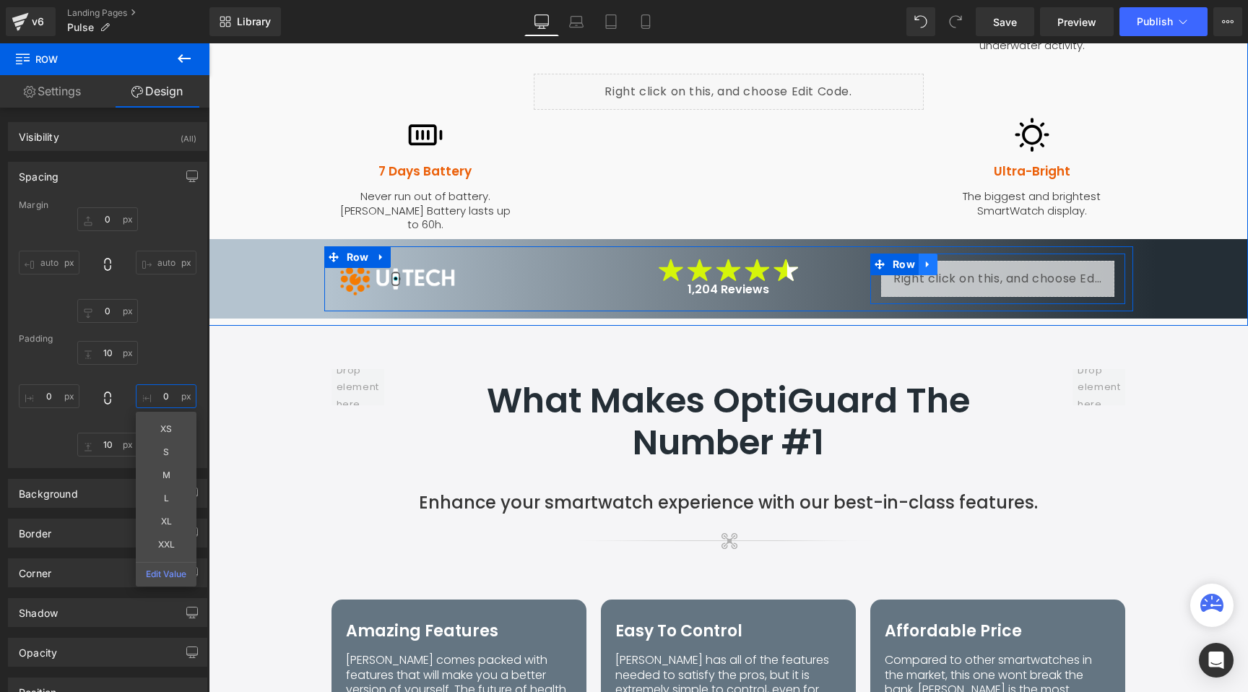
type input "0"
click at [923, 258] on icon at bounding box center [928, 263] width 10 height 11
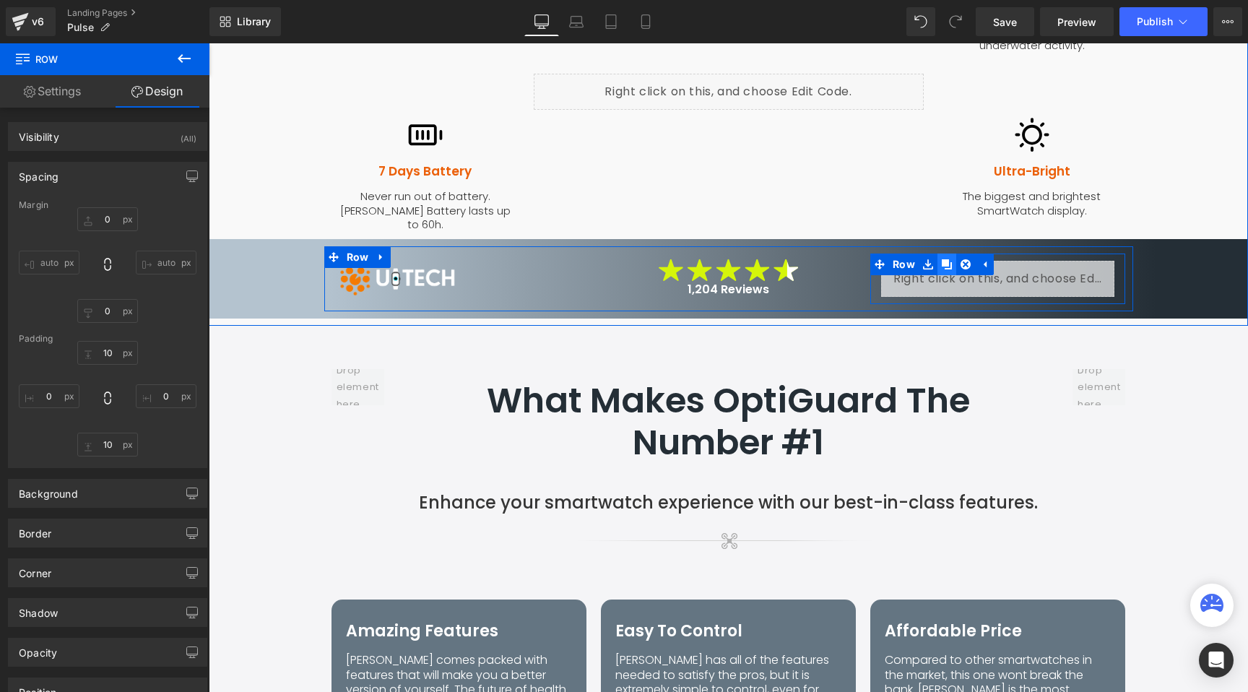
click at [942, 259] on icon at bounding box center [947, 264] width 10 height 10
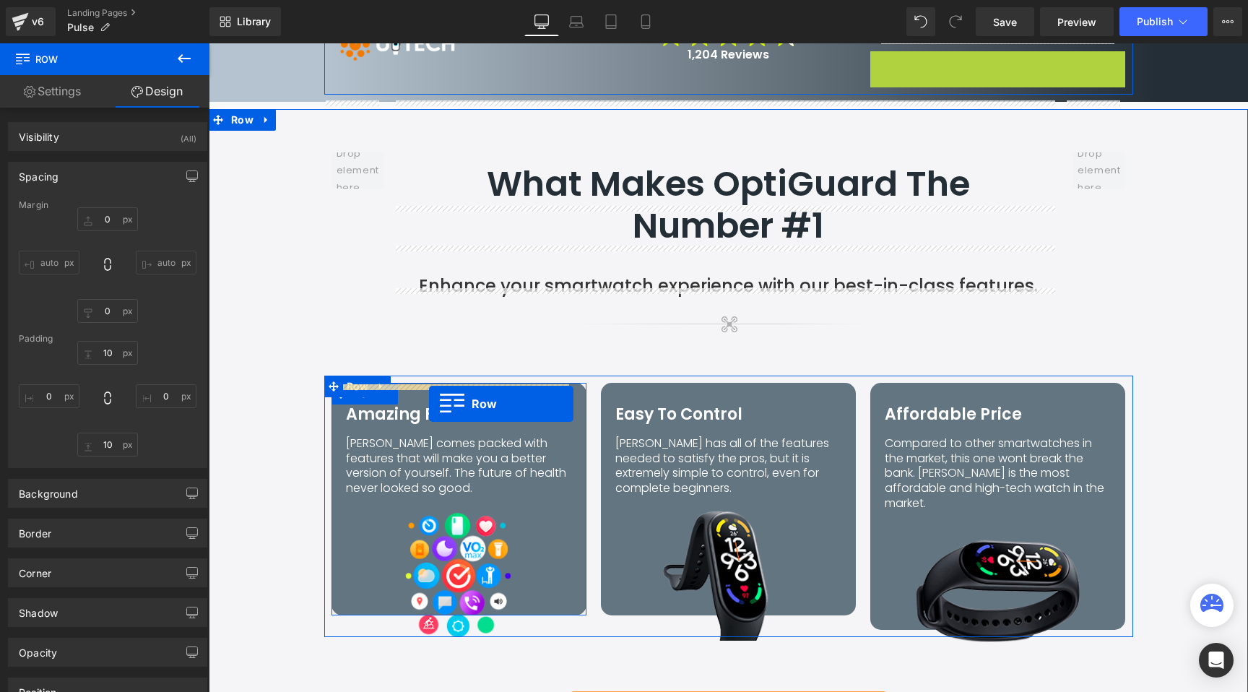
scroll to position [2045, 0]
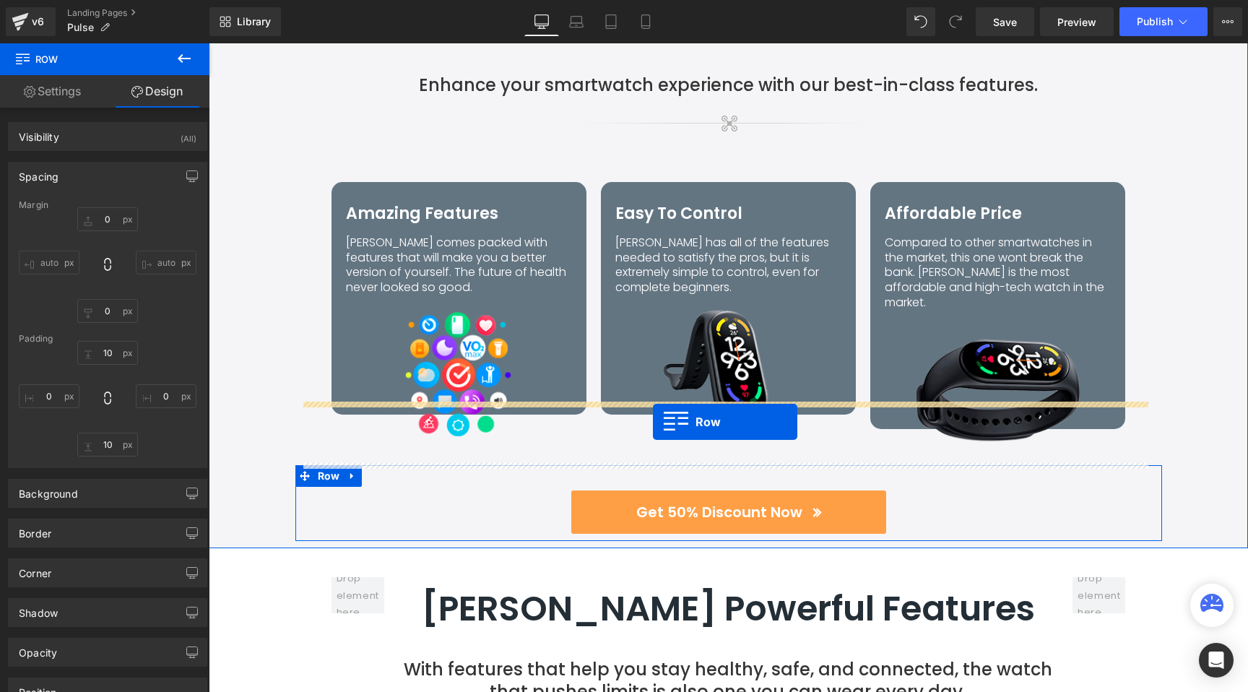
drag, startPoint x: 866, startPoint y: 280, endPoint x: 653, endPoint y: 422, distance: 256.3
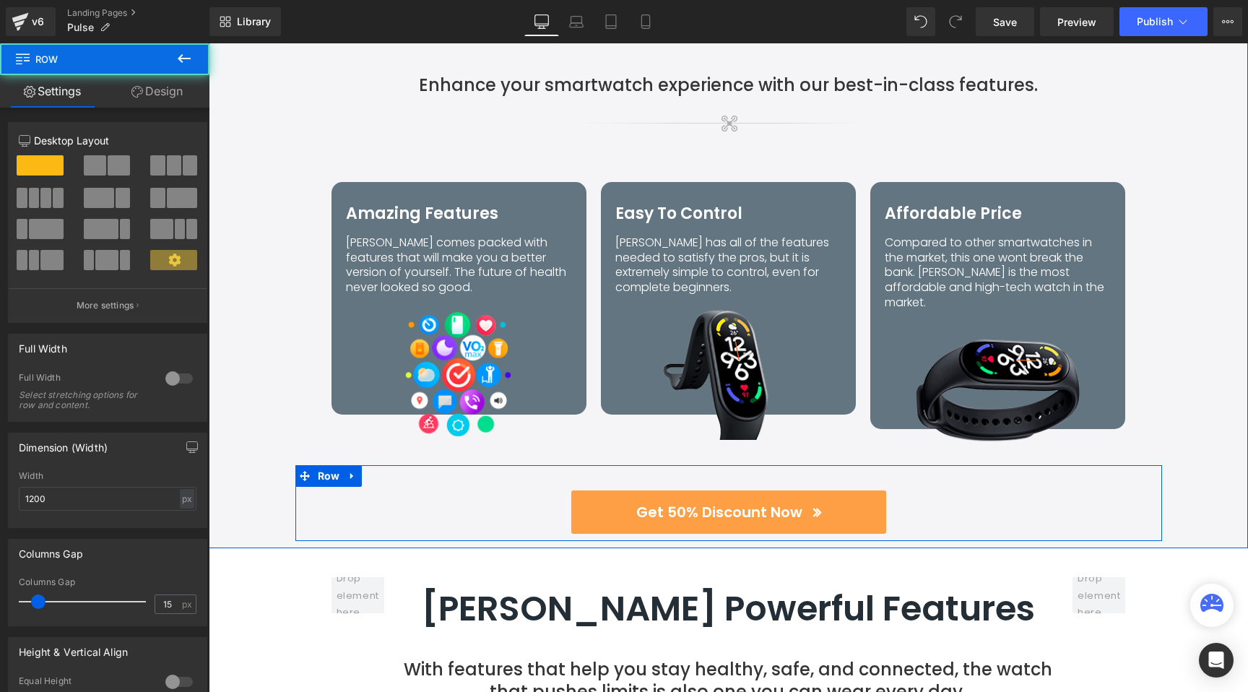
scroll to position [2009, 0]
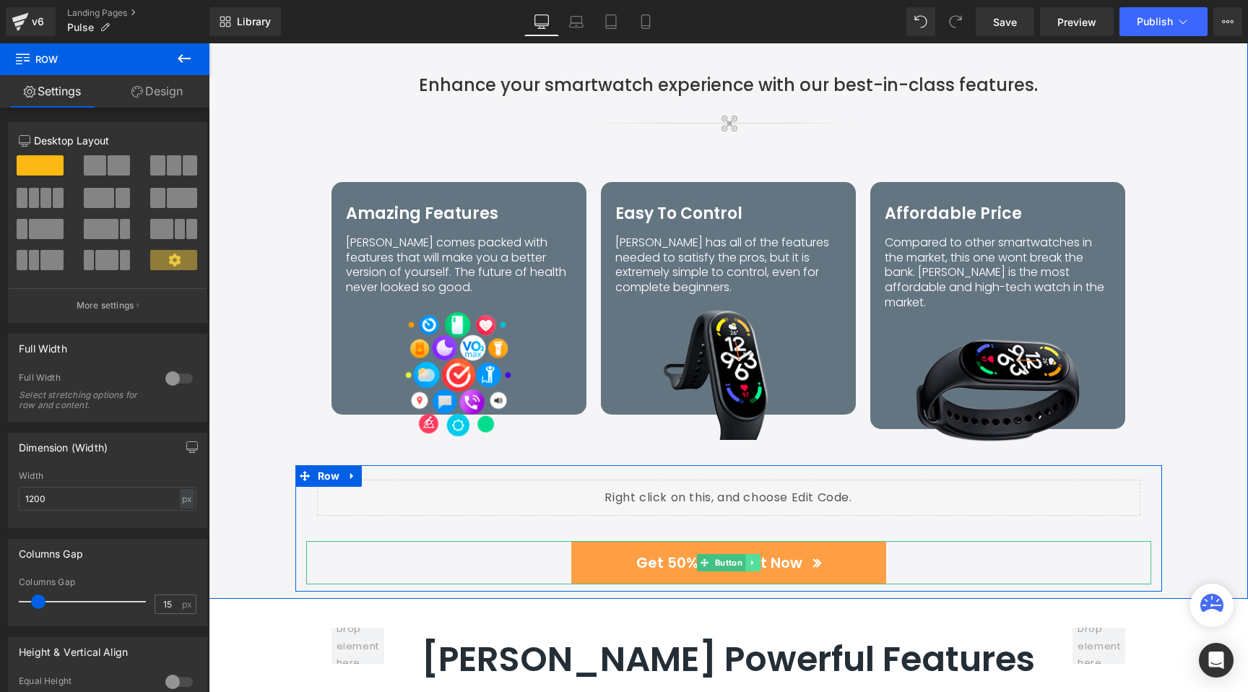
click at [749, 558] on icon at bounding box center [752, 562] width 8 height 9
click at [756, 558] on icon at bounding box center [760, 562] width 8 height 9
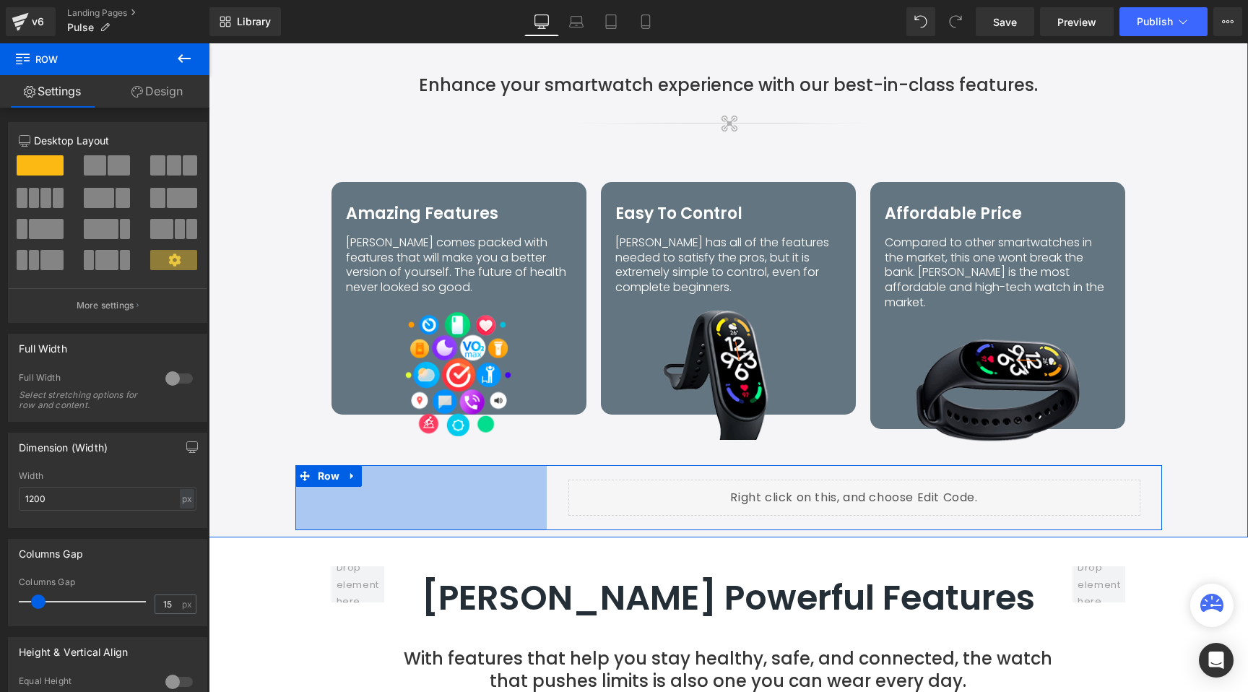
drag, startPoint x: 291, startPoint y: 435, endPoint x: 542, endPoint y: 426, distance: 251.4
click at [542, 465] on div "Liquid Row Row 348px" at bounding box center [728, 497] width 866 height 65
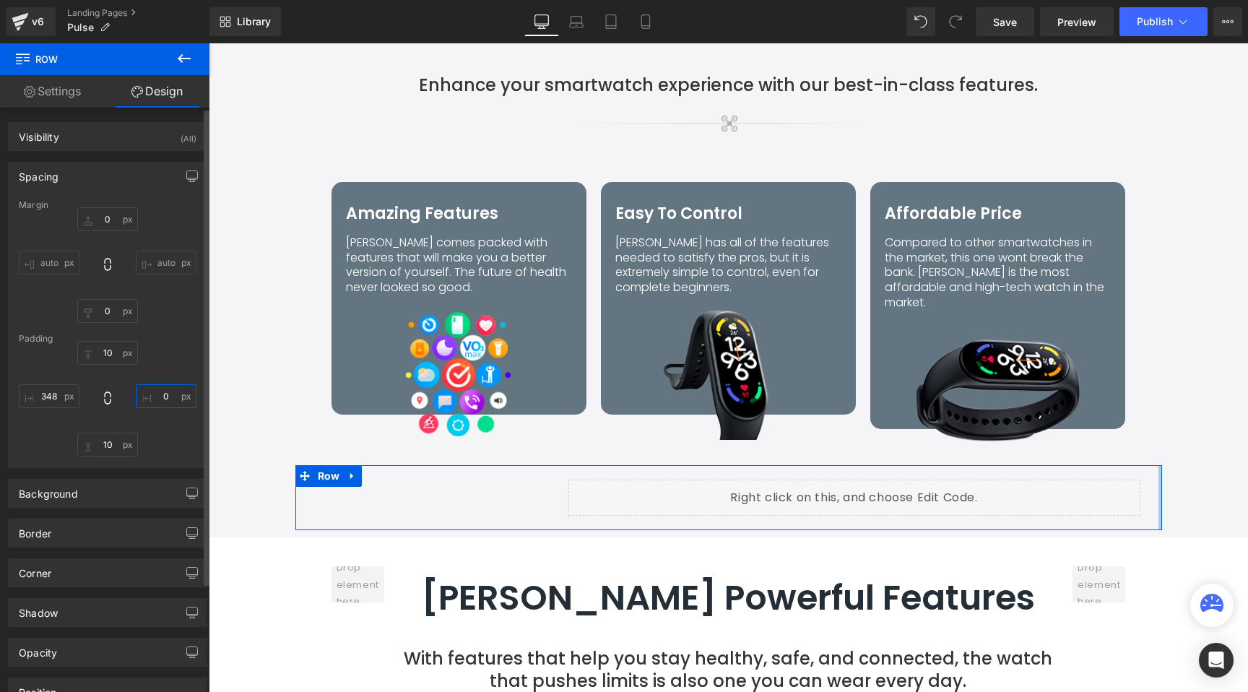
click at [162, 394] on input "0" at bounding box center [166, 396] width 61 height 24
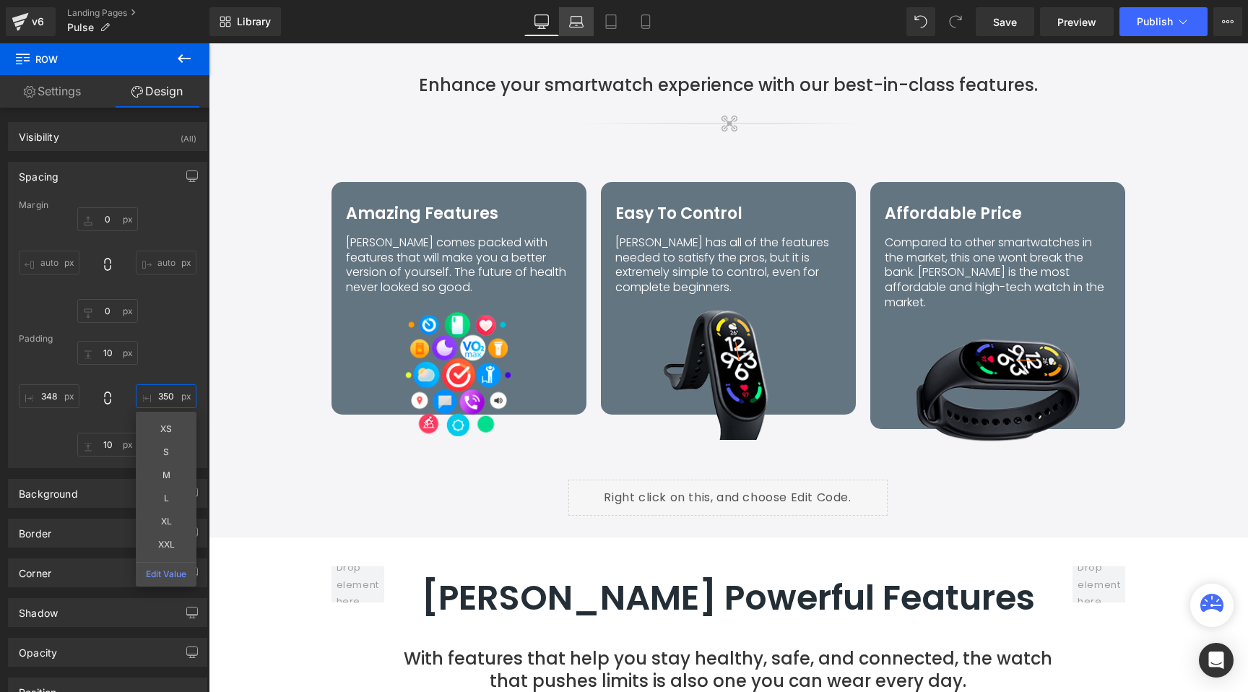
type input "350"
click at [584, 24] on link "Laptop" at bounding box center [576, 21] width 35 height 29
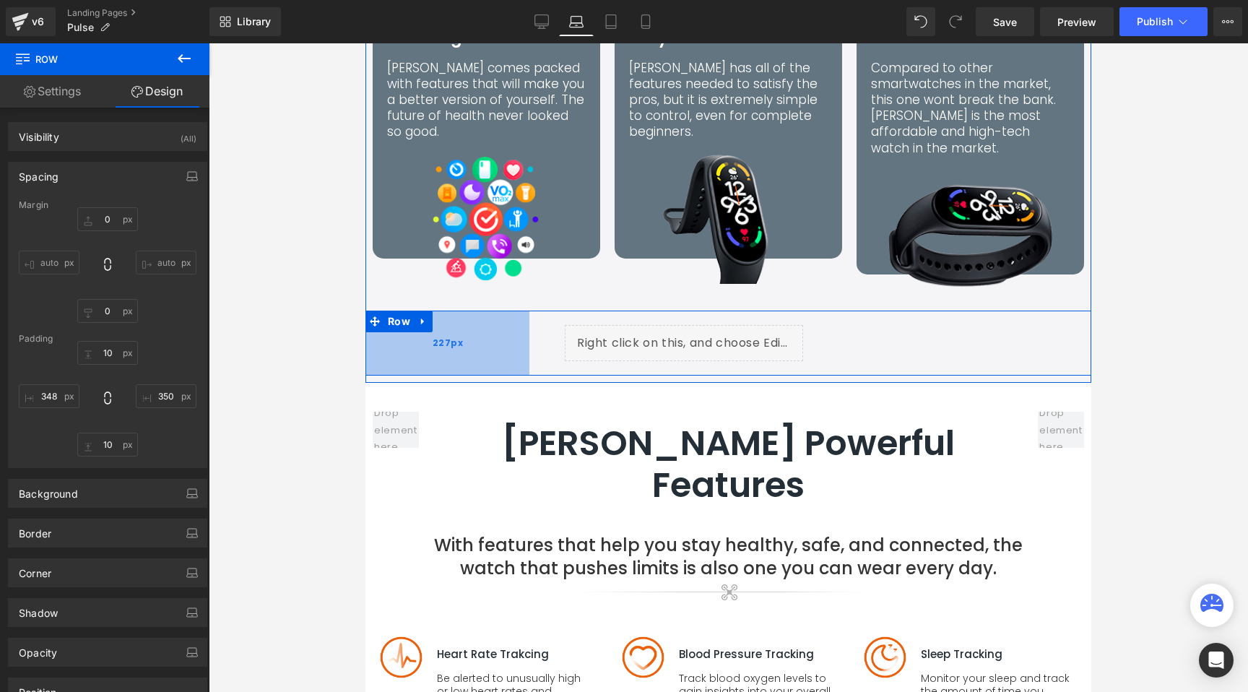
drag, startPoint x: 581, startPoint y: 298, endPoint x: 494, endPoint y: 297, distance: 87.4
click at [494, 310] on div "227px" at bounding box center [447, 342] width 164 height 65
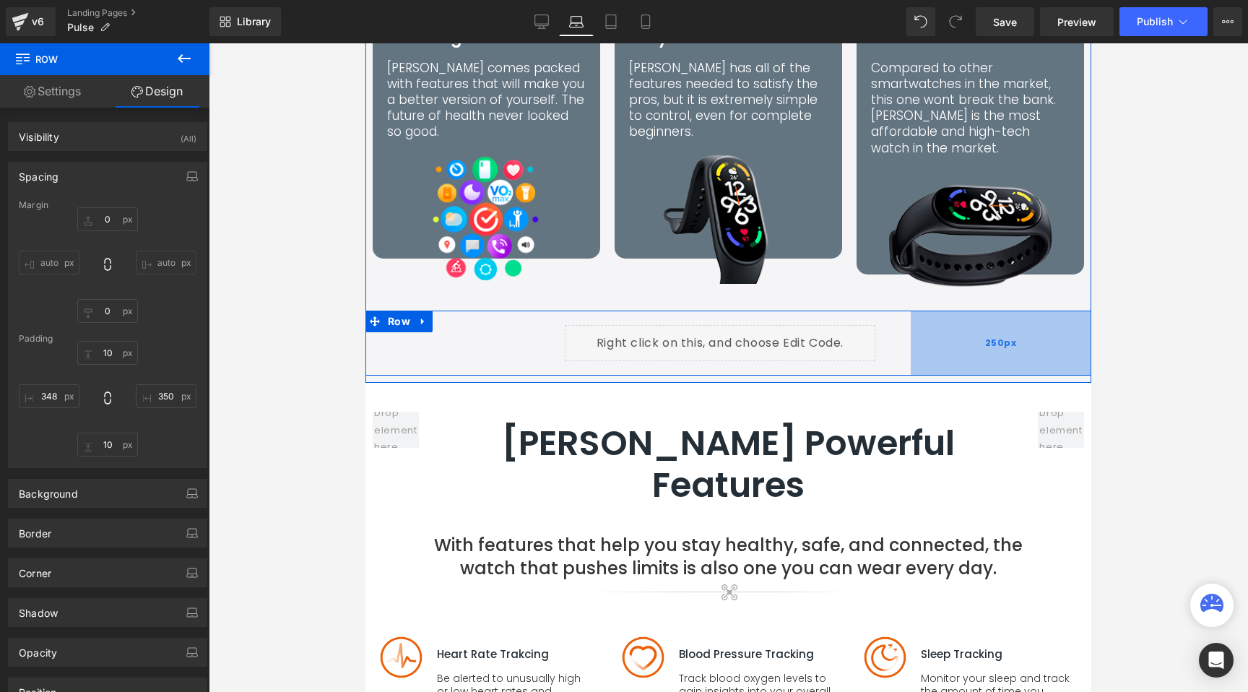
drag, startPoint x: 890, startPoint y: 297, endPoint x: 962, endPoint y: 294, distance: 72.3
click at [962, 310] on div "250px" at bounding box center [1000, 342] width 181 height 65
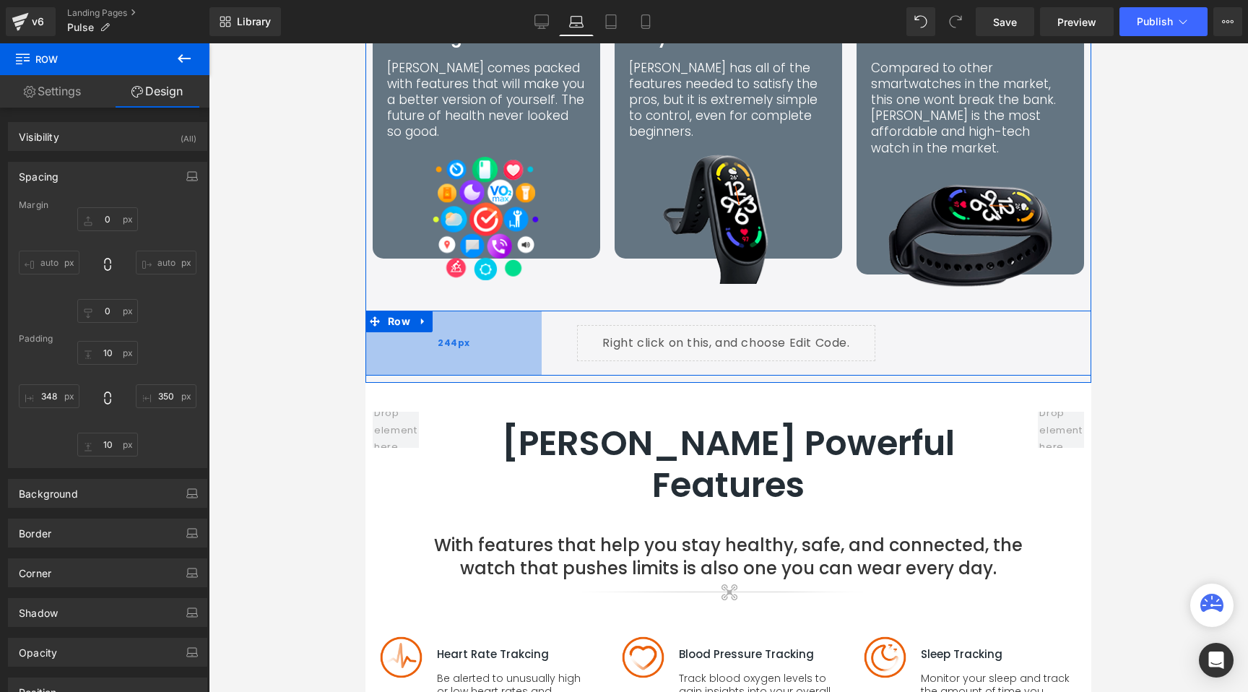
drag, startPoint x: 492, startPoint y: 298, endPoint x: 504, endPoint y: 295, distance: 12.6
click at [504, 310] on div "244px" at bounding box center [453, 342] width 176 height 65
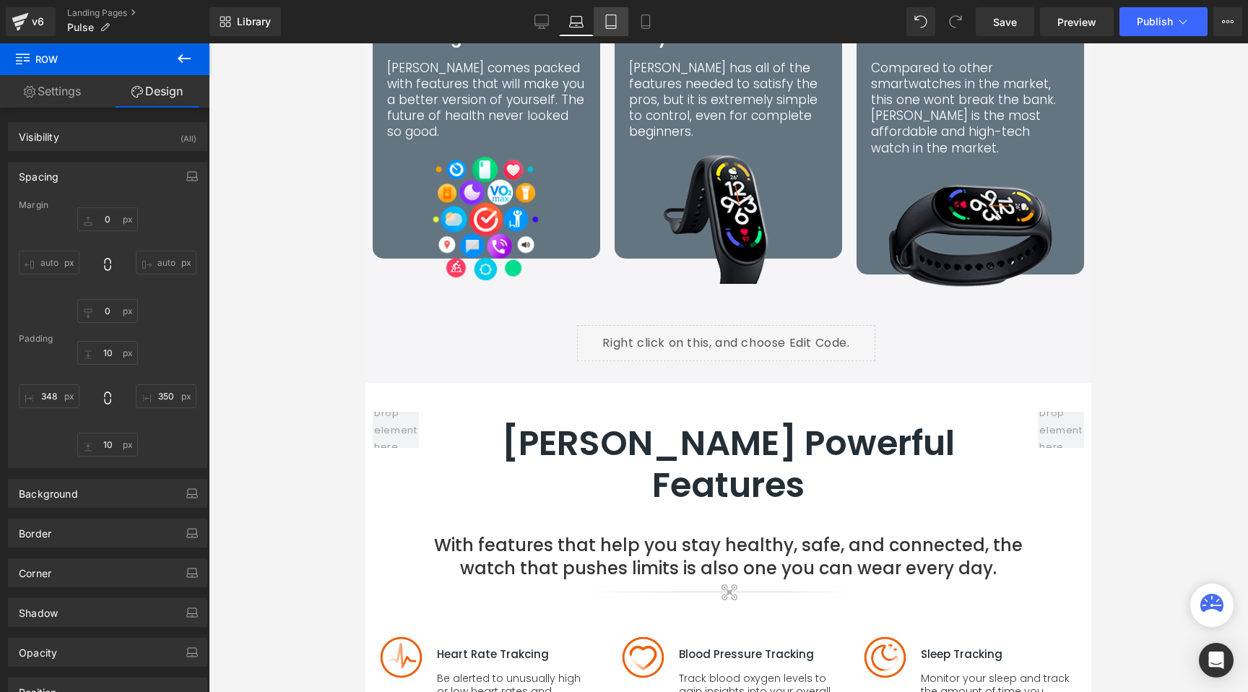
click at [613, 25] on icon at bounding box center [611, 21] width 14 height 14
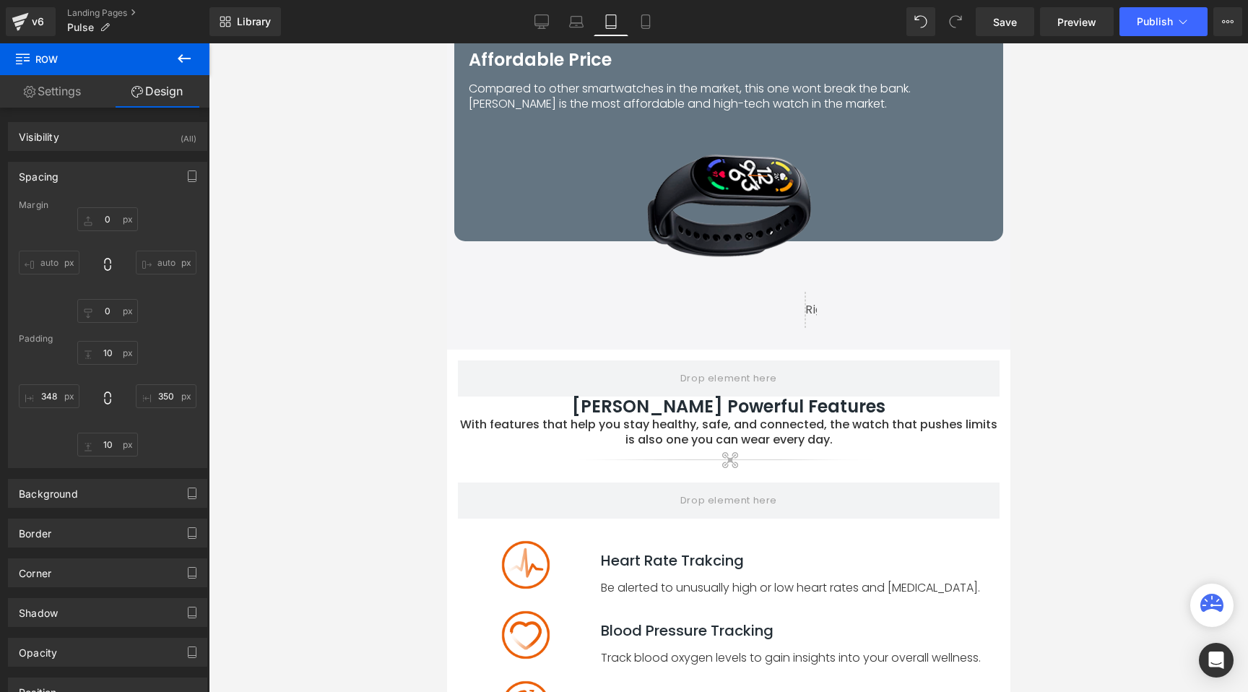
scroll to position [3448, 0]
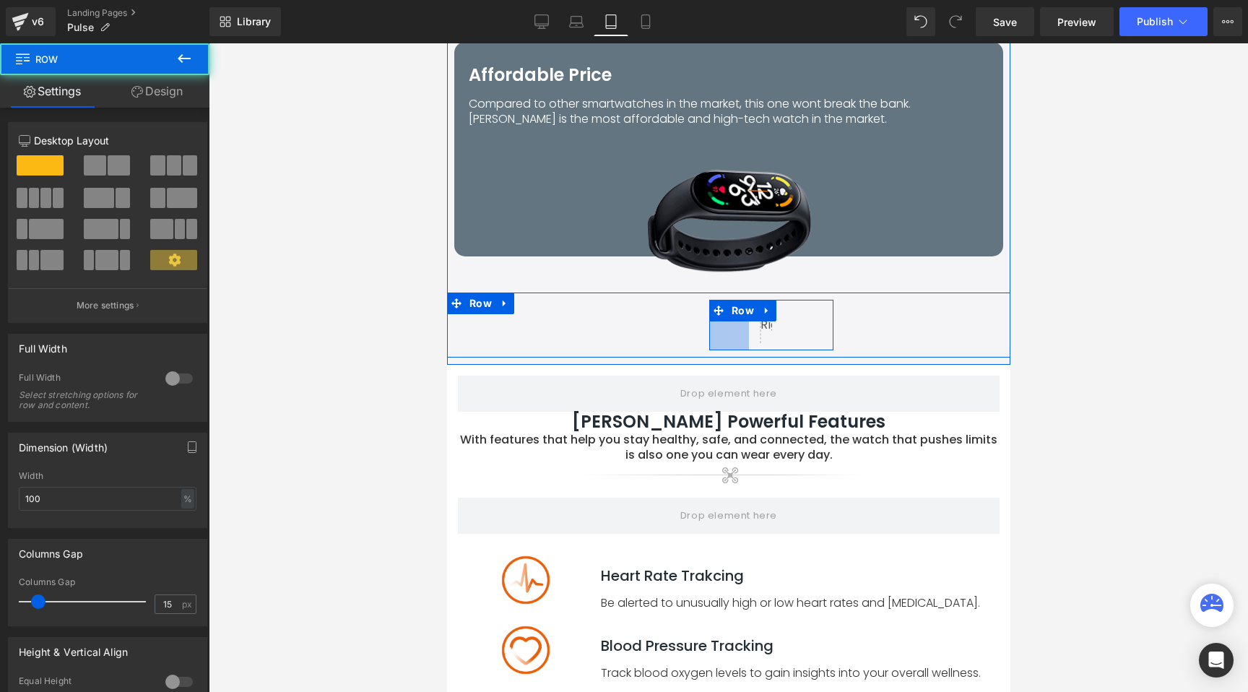
drag, startPoint x: 710, startPoint y: 303, endPoint x: 665, endPoint y: 300, distance: 44.9
click at [665, 300] on div "Liquid Row 55px Row 244px 250px" at bounding box center [727, 324] width 563 height 65
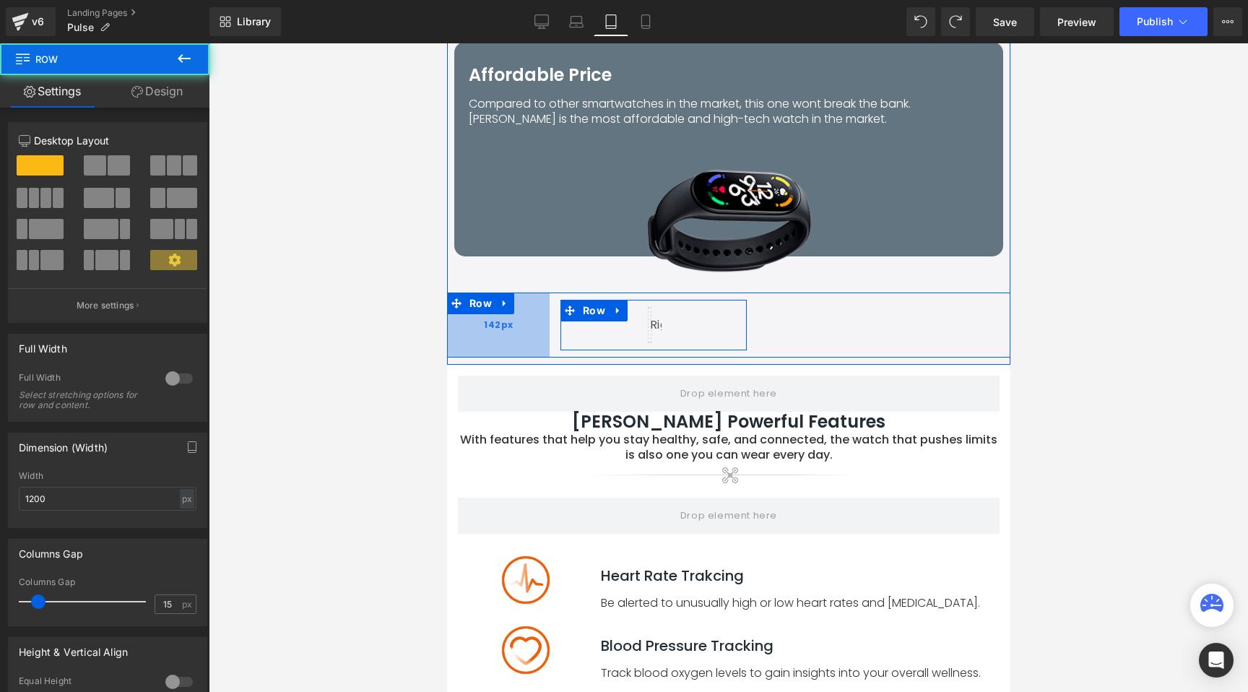
drag, startPoint x: 623, startPoint y: 288, endPoint x: 474, endPoint y: 298, distance: 149.1
click at [474, 298] on div "142px" at bounding box center [497, 324] width 103 height 65
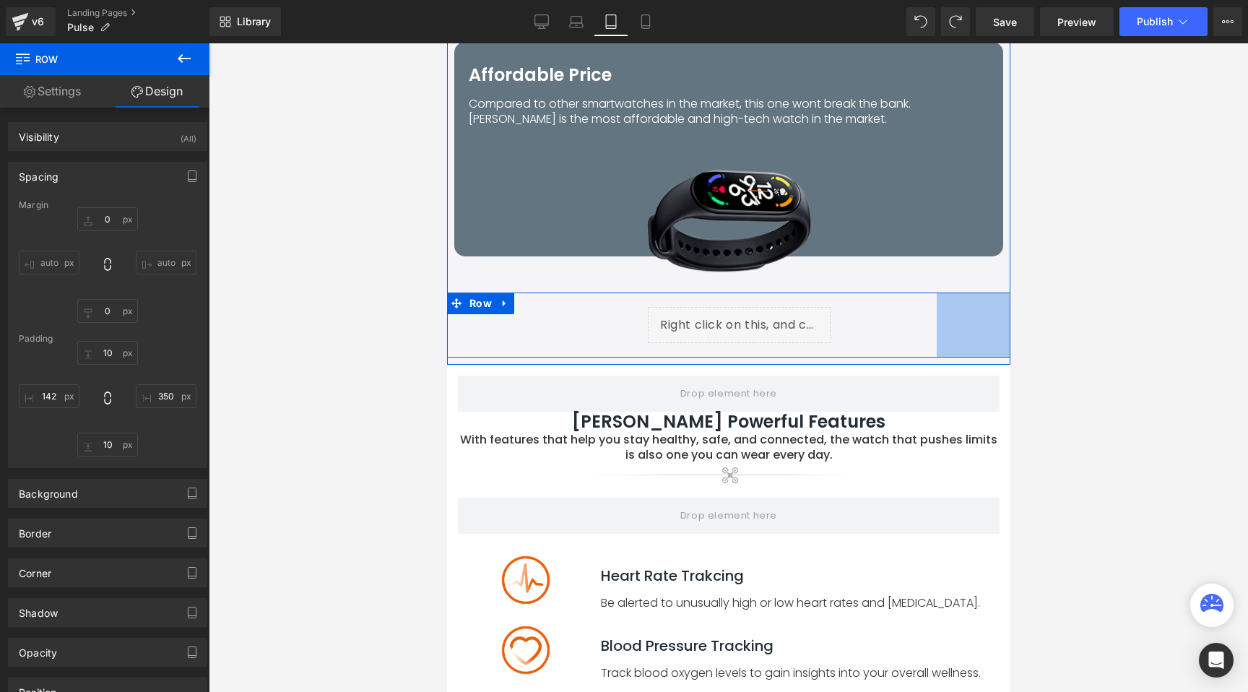
drag, startPoint x: 832, startPoint y: 303, endPoint x: 1062, endPoint y: 287, distance: 230.2
click at [959, 317] on span "154px" at bounding box center [954, 325] width 30 height 16
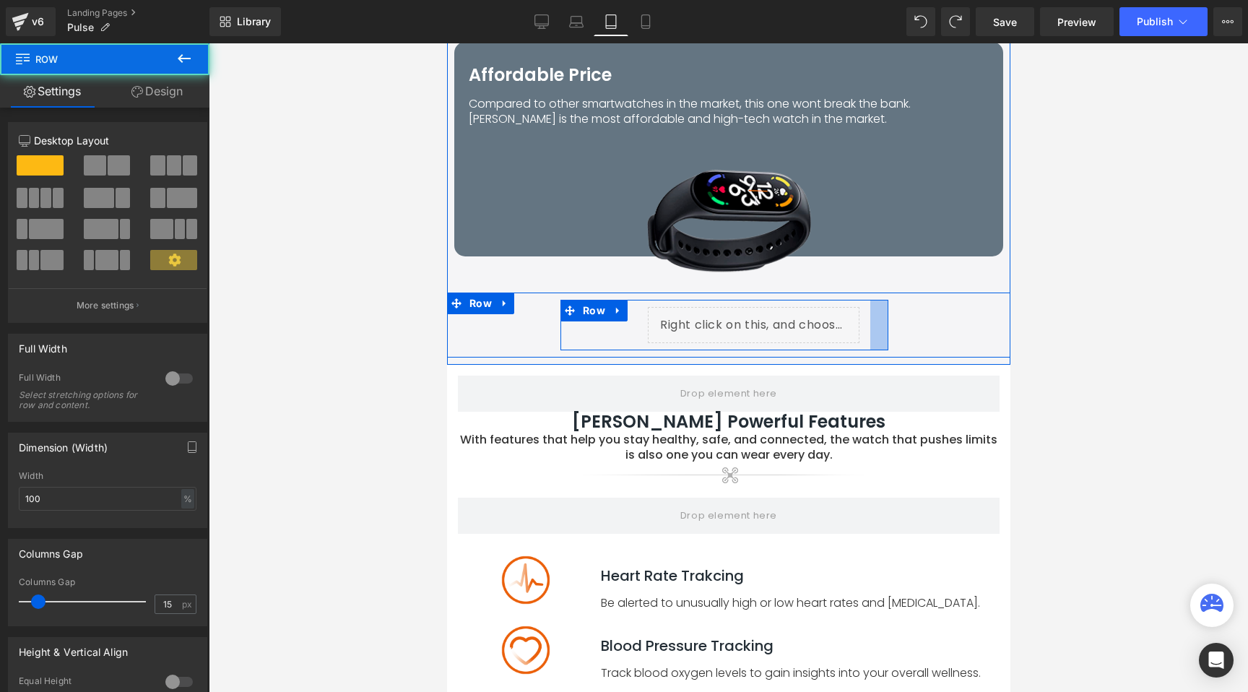
drag, startPoint x: 804, startPoint y: 295, endPoint x: 870, endPoint y: 290, distance: 66.6
click at [870, 300] on div at bounding box center [878, 325] width 18 height 51
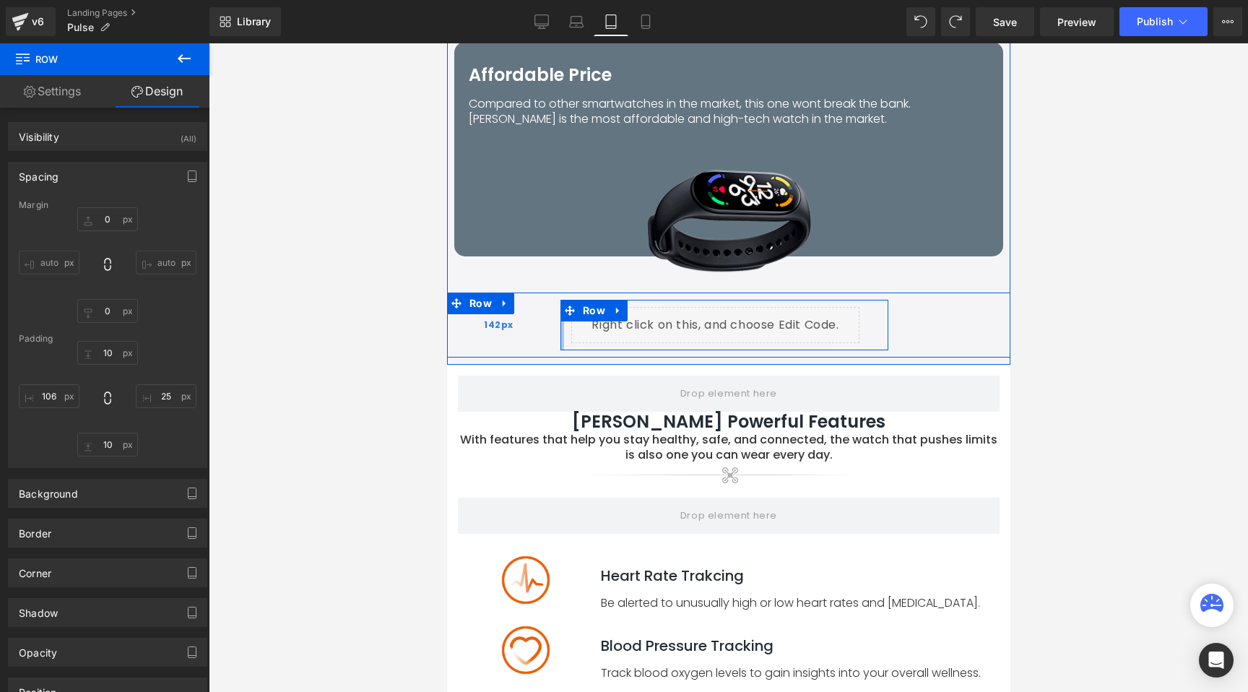
drag, startPoint x: 615, startPoint y: 308, endPoint x: 532, endPoint y: 303, distance: 83.2
click at [532, 303] on div "Liquid Row Row 142px 154px" at bounding box center [727, 324] width 563 height 65
click at [900, 292] on div "Liquid Row Row 142px 154px" at bounding box center [727, 324] width 563 height 65
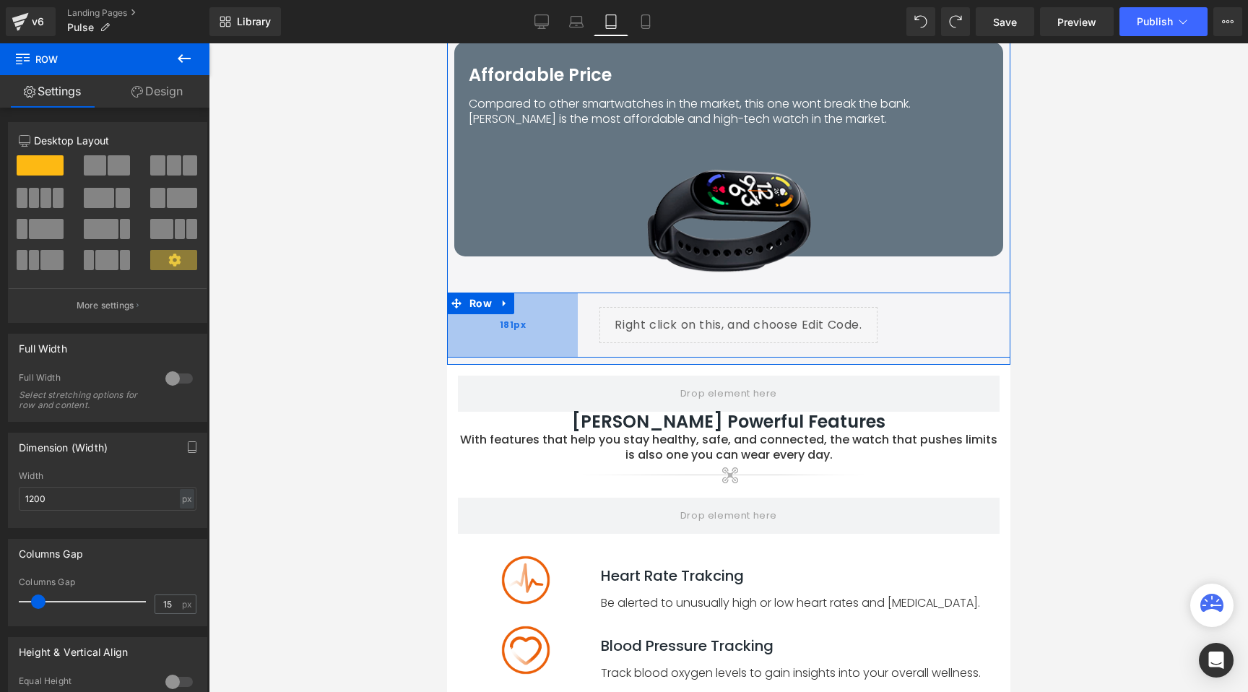
drag, startPoint x: 509, startPoint y: 305, endPoint x: 537, endPoint y: 305, distance: 28.2
click at [537, 305] on div "181px" at bounding box center [511, 324] width 131 height 65
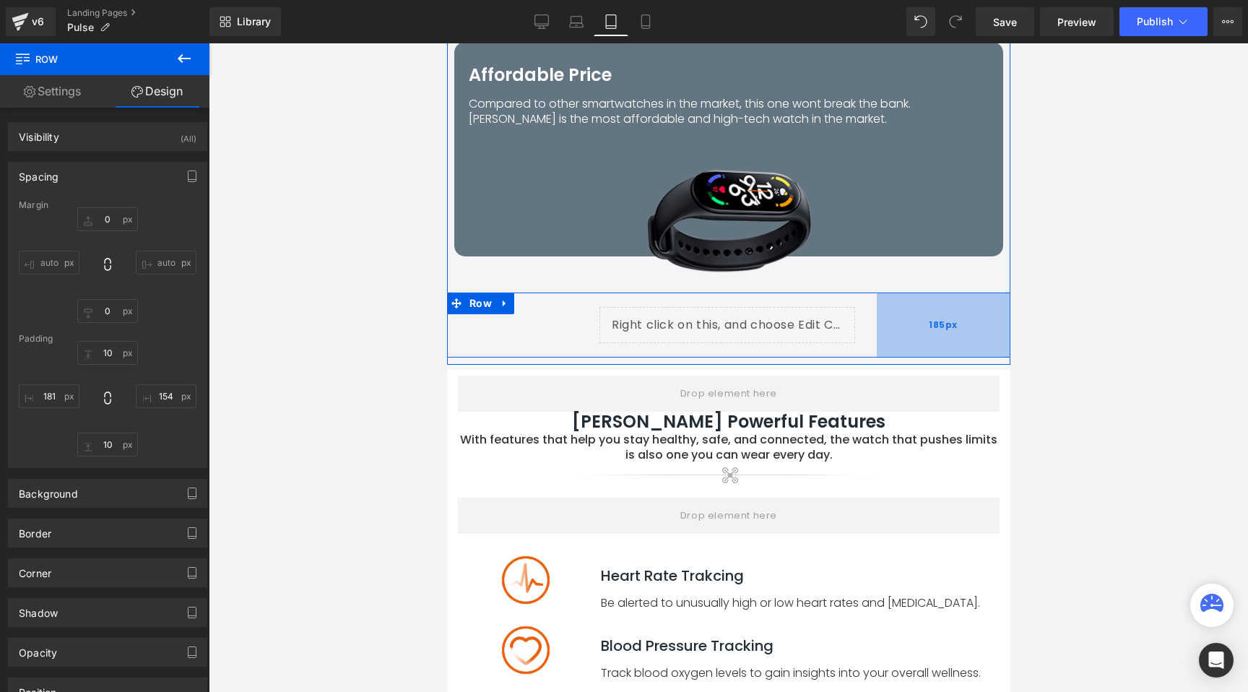
drag, startPoint x: 957, startPoint y: 305, endPoint x: 934, endPoint y: 303, distance: 22.4
click at [934, 303] on div "185px" at bounding box center [943, 324] width 134 height 65
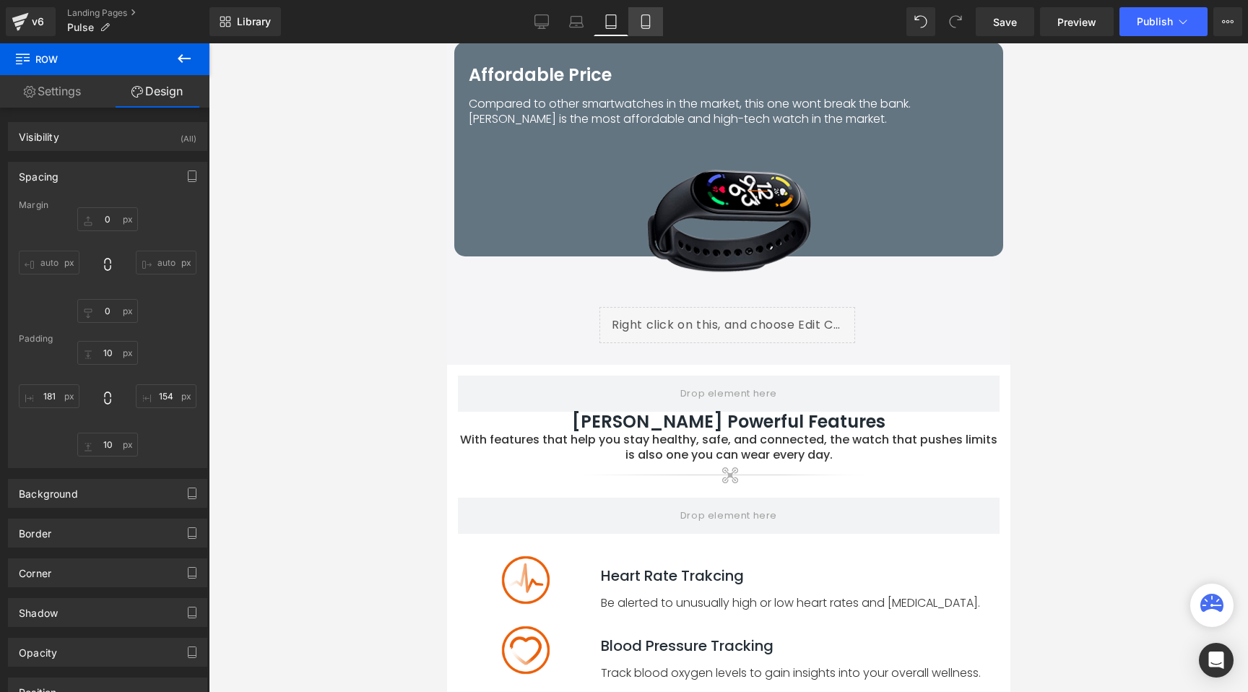
click at [643, 18] on icon at bounding box center [645, 21] width 14 height 14
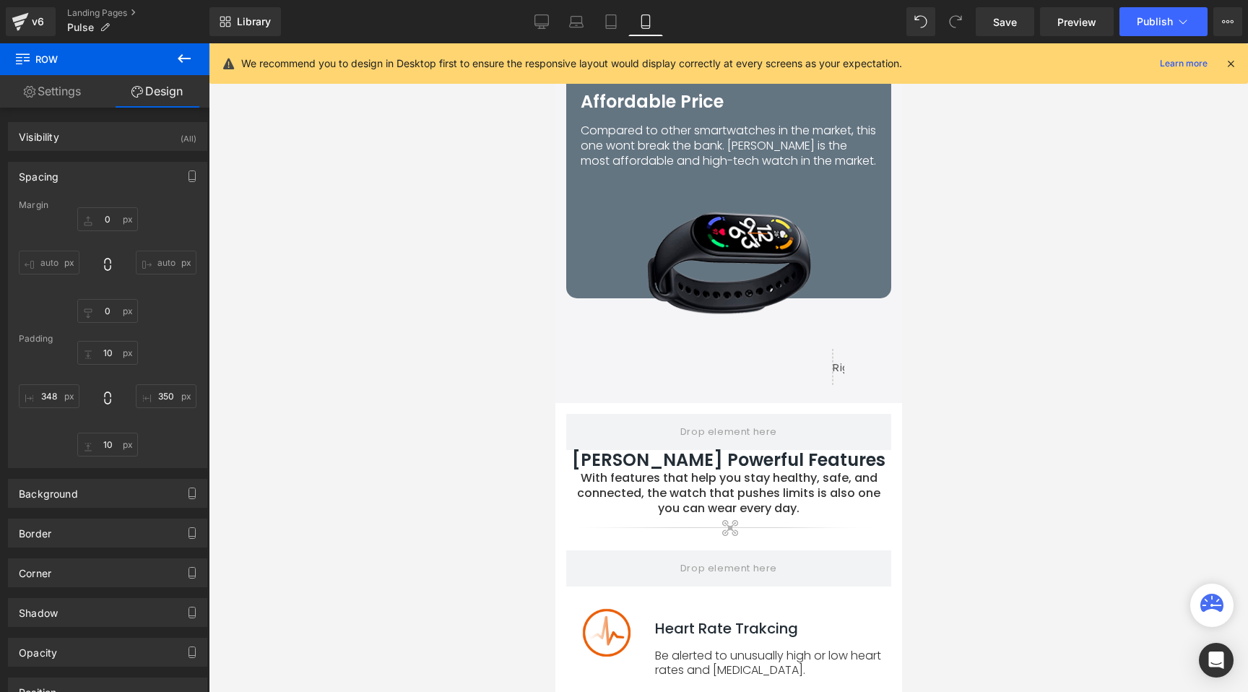
scroll to position [3384, 0]
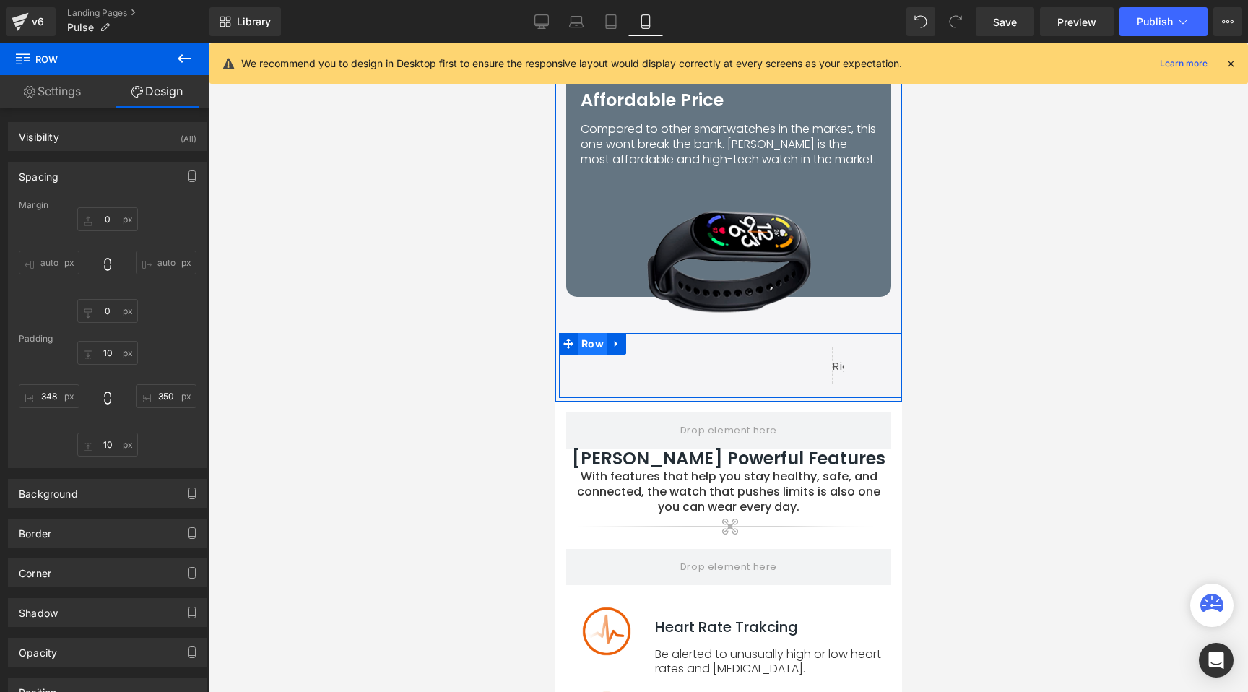
click at [591, 333] on span "Row" at bounding box center [592, 344] width 30 height 22
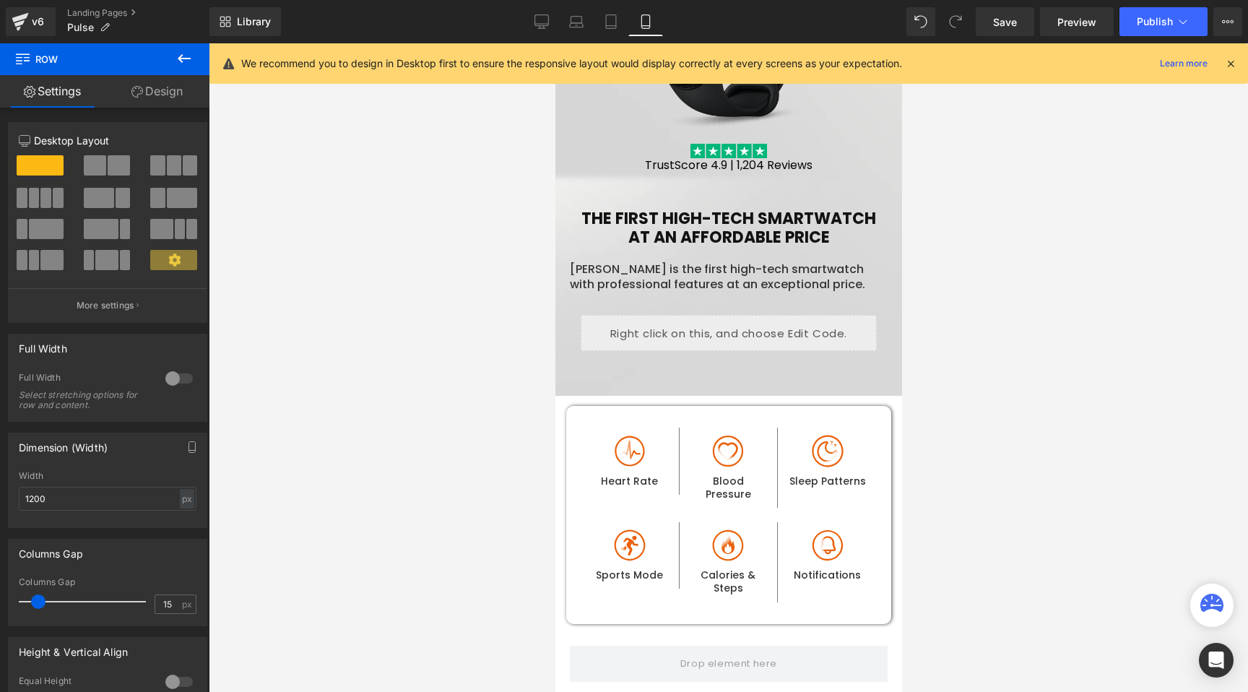
scroll to position [422, 0]
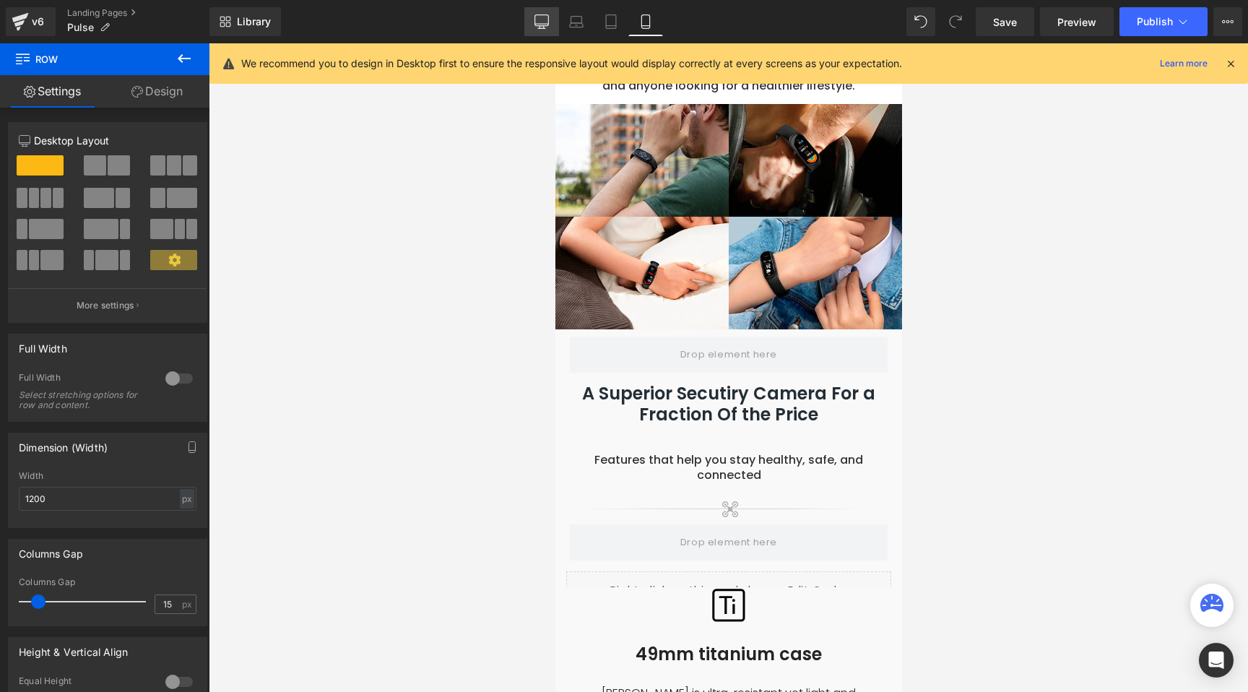
click at [540, 20] on icon at bounding box center [541, 21] width 14 height 14
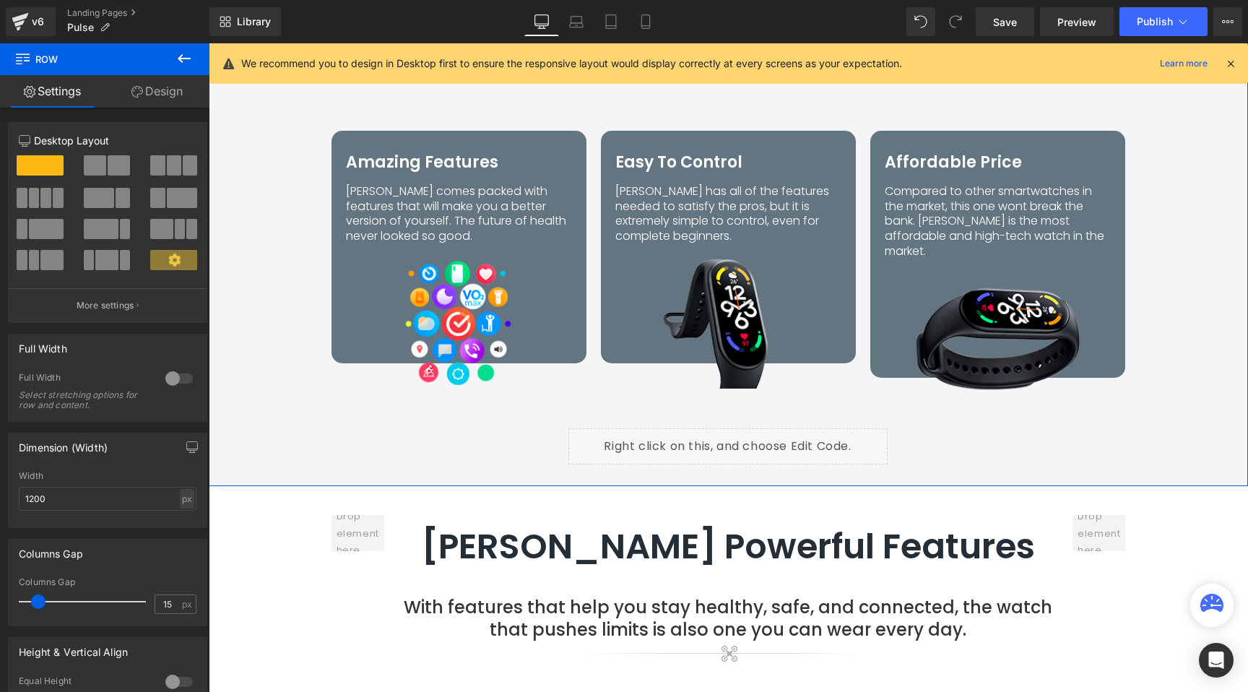
scroll to position [2266, 0]
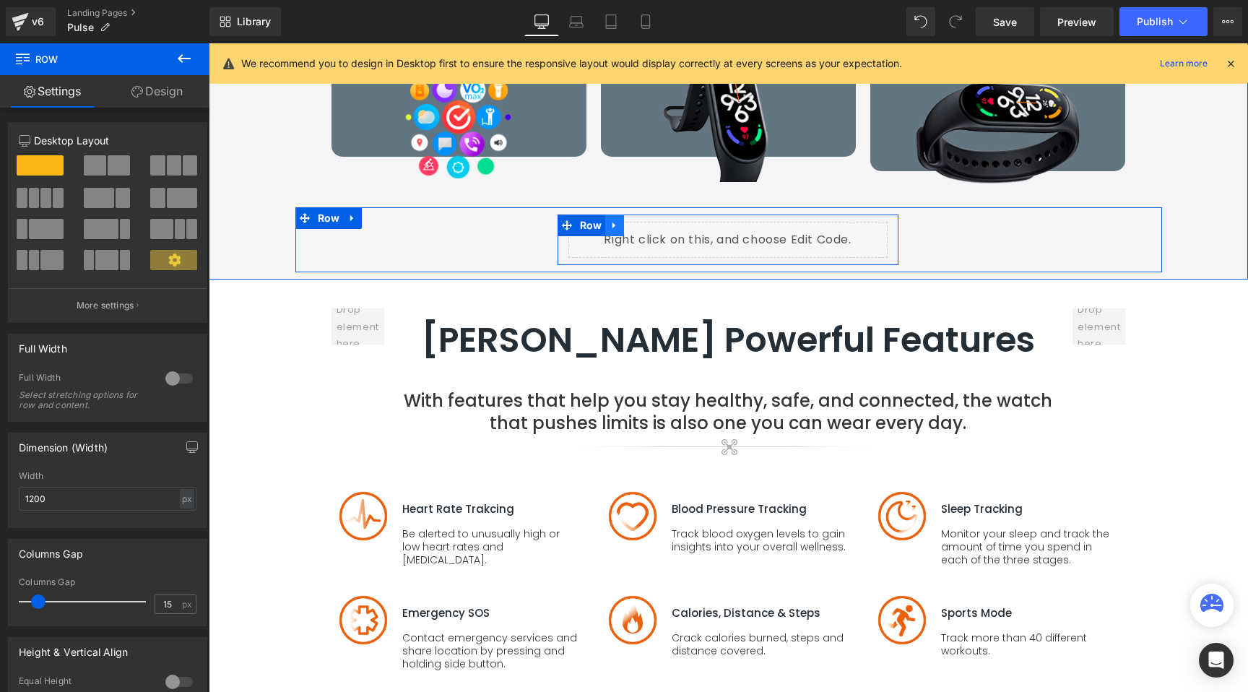
click at [612, 220] on icon at bounding box center [614, 225] width 10 height 11
click at [628, 220] on icon at bounding box center [633, 225] width 10 height 10
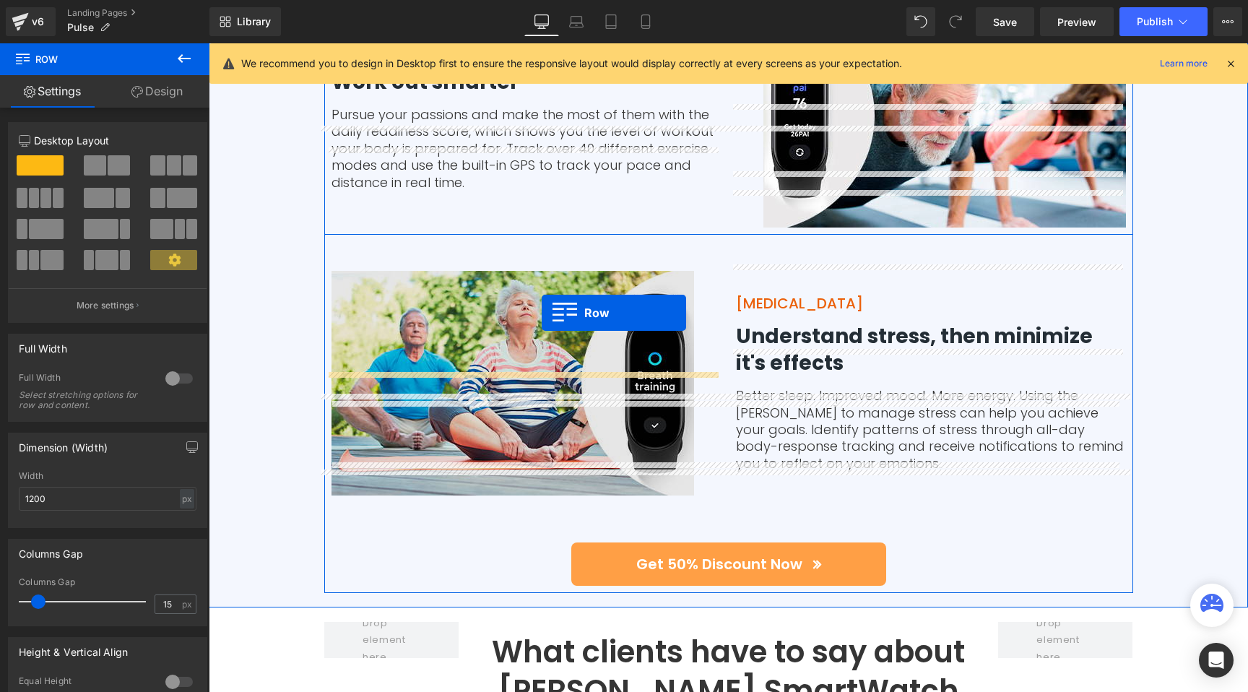
scroll to position [3636, 0]
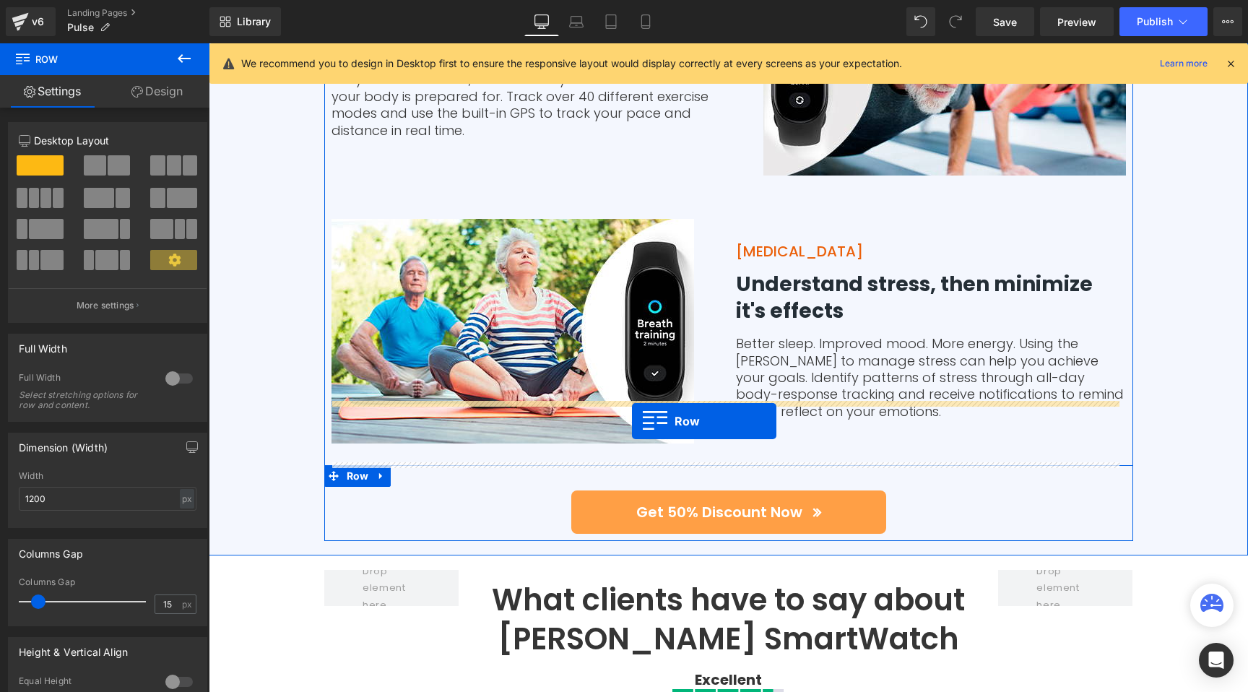
drag, startPoint x: 560, startPoint y: 205, endPoint x: 632, endPoint y: 421, distance: 227.4
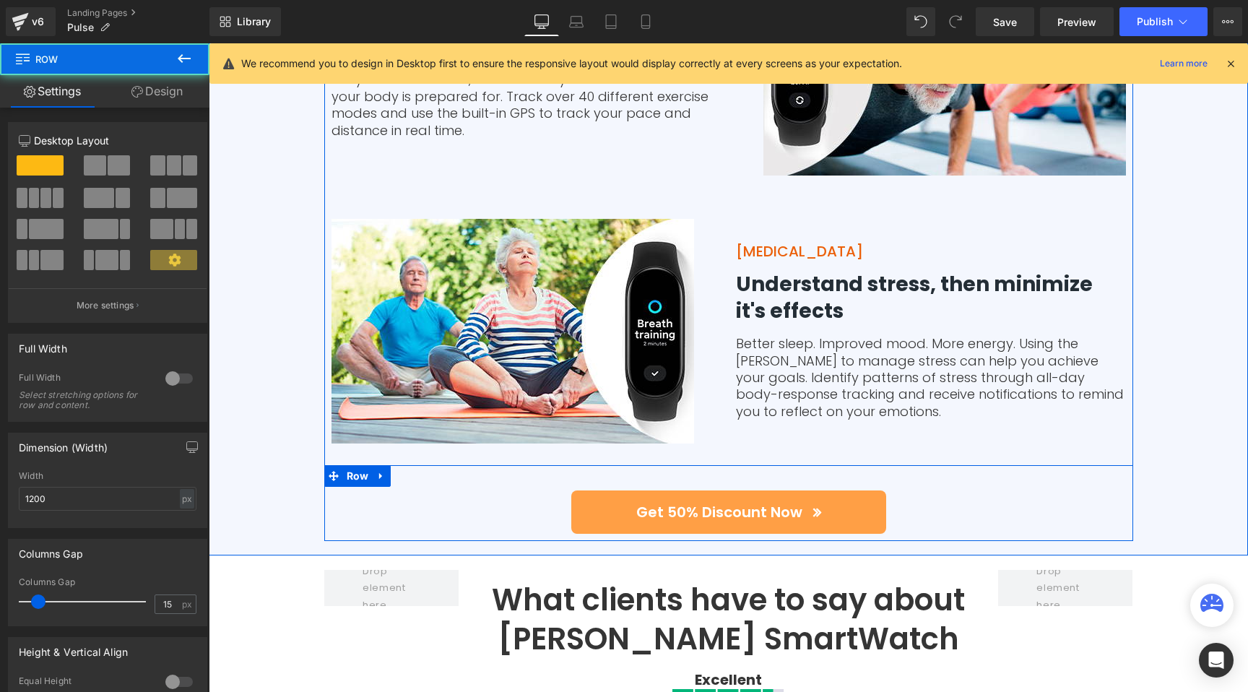
scroll to position [3600, 0]
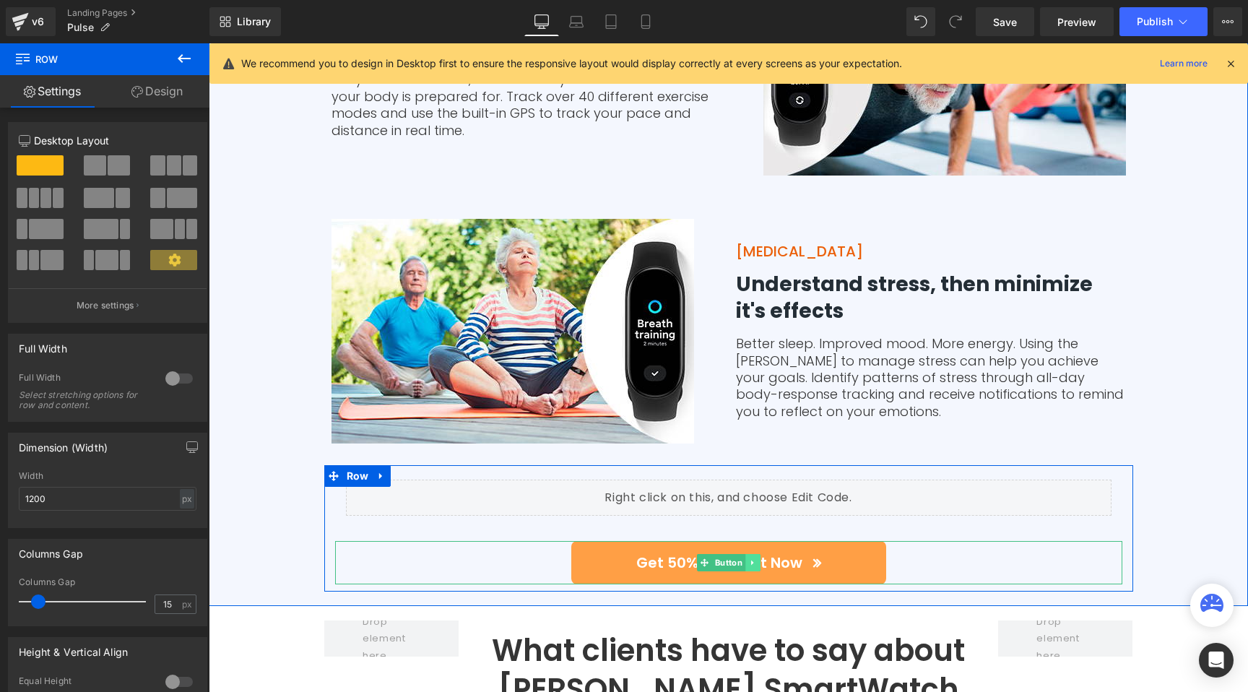
click at [748, 558] on icon at bounding box center [752, 562] width 8 height 9
click at [756, 558] on icon at bounding box center [760, 562] width 8 height 8
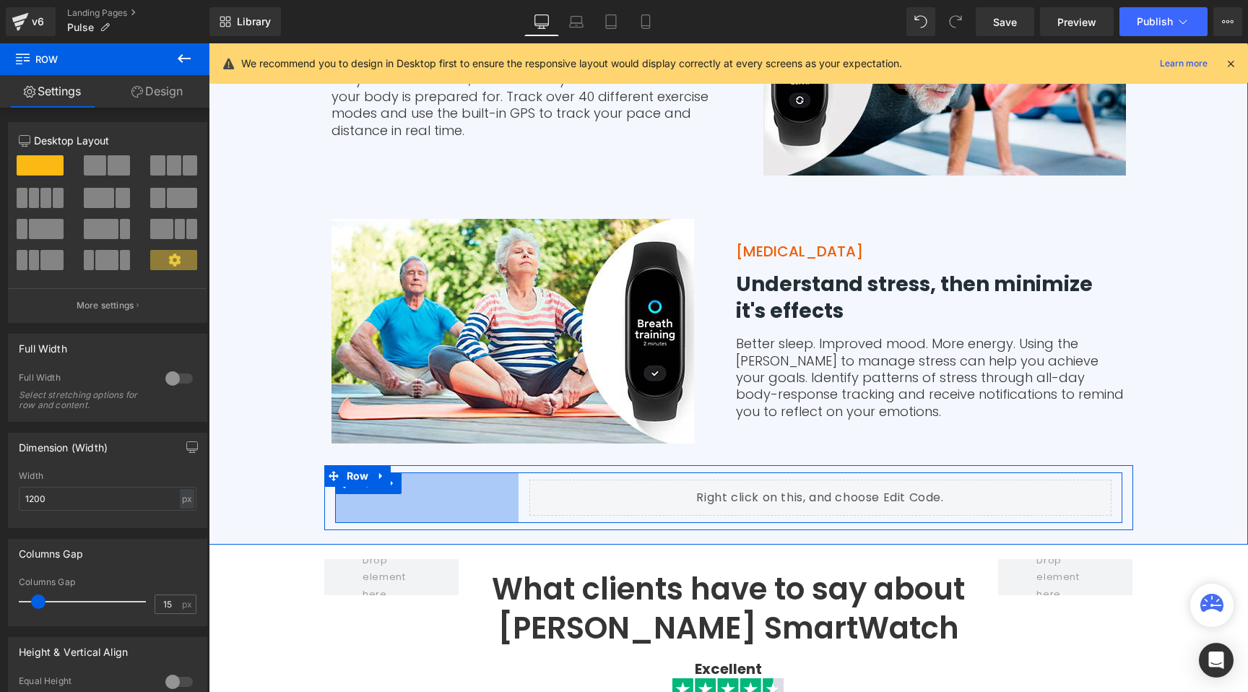
drag, startPoint x: 332, startPoint y: 431, endPoint x: 516, endPoint y: 421, distance: 183.7
click at [516, 472] on div "Liquid Row 254px" at bounding box center [728, 497] width 787 height 51
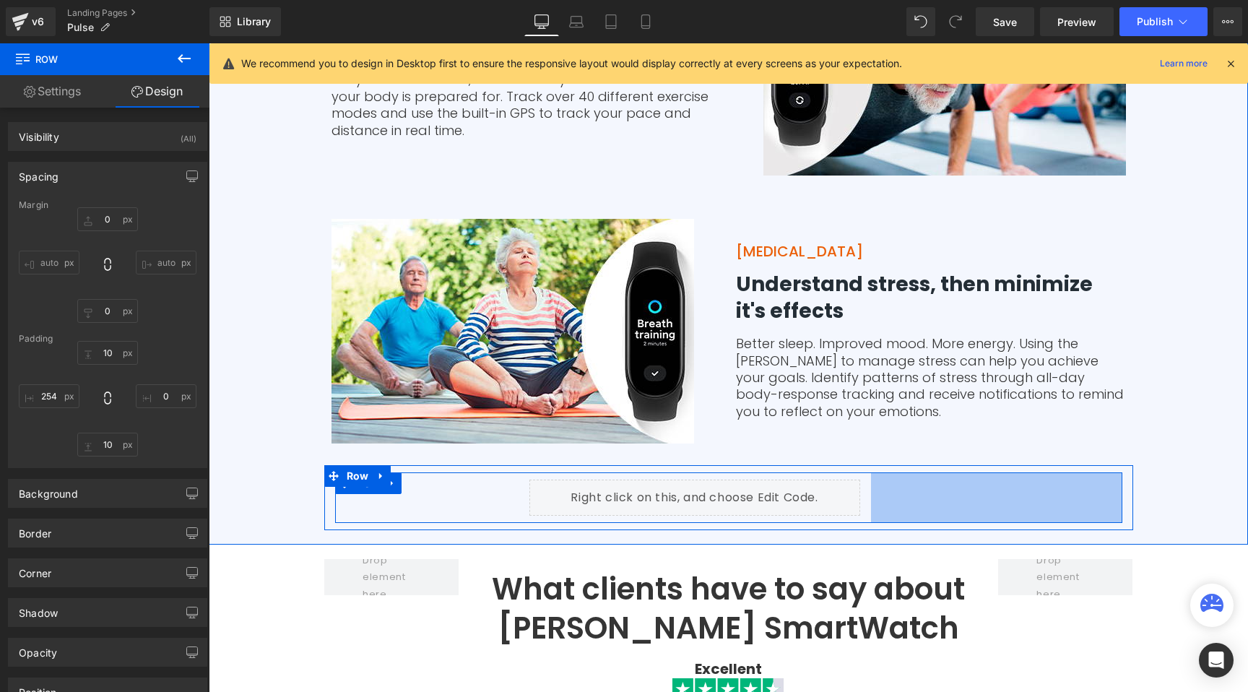
drag, startPoint x: 1116, startPoint y: 422, endPoint x: 864, endPoint y: 423, distance: 251.3
click at [864, 472] on div "Liquid Row 254px 348px" at bounding box center [728, 497] width 787 height 51
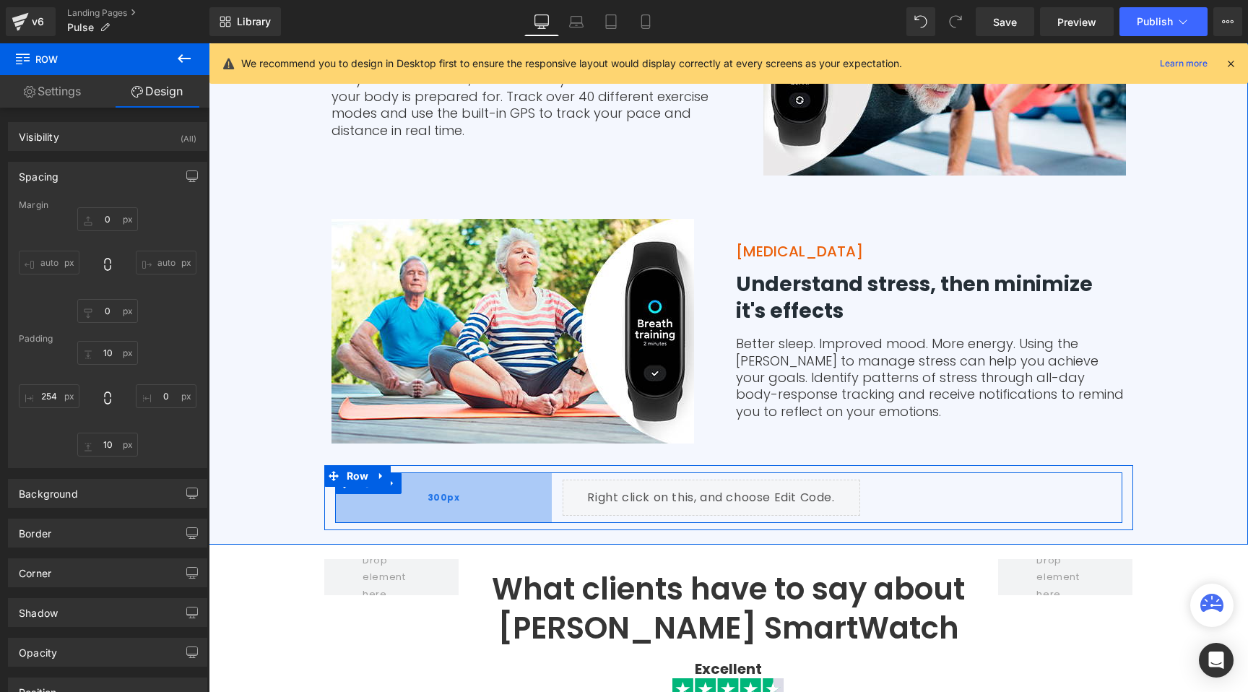
drag, startPoint x: 442, startPoint y: 427, endPoint x: 475, endPoint y: 425, distance: 33.3
click at [475, 472] on div "300px" at bounding box center [443, 497] width 217 height 51
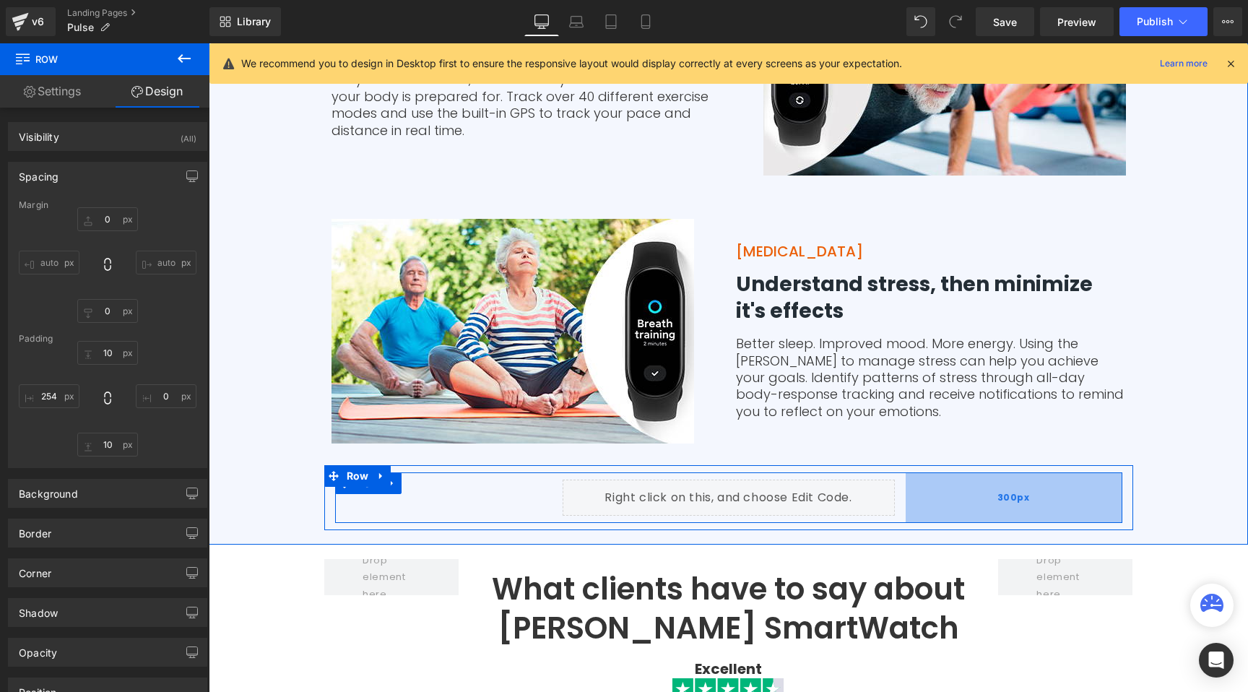
drag, startPoint x: 968, startPoint y: 419, endPoint x: 1012, endPoint y: 415, distance: 45.0
click at [1012, 472] on div "300px" at bounding box center [1013, 497] width 217 height 51
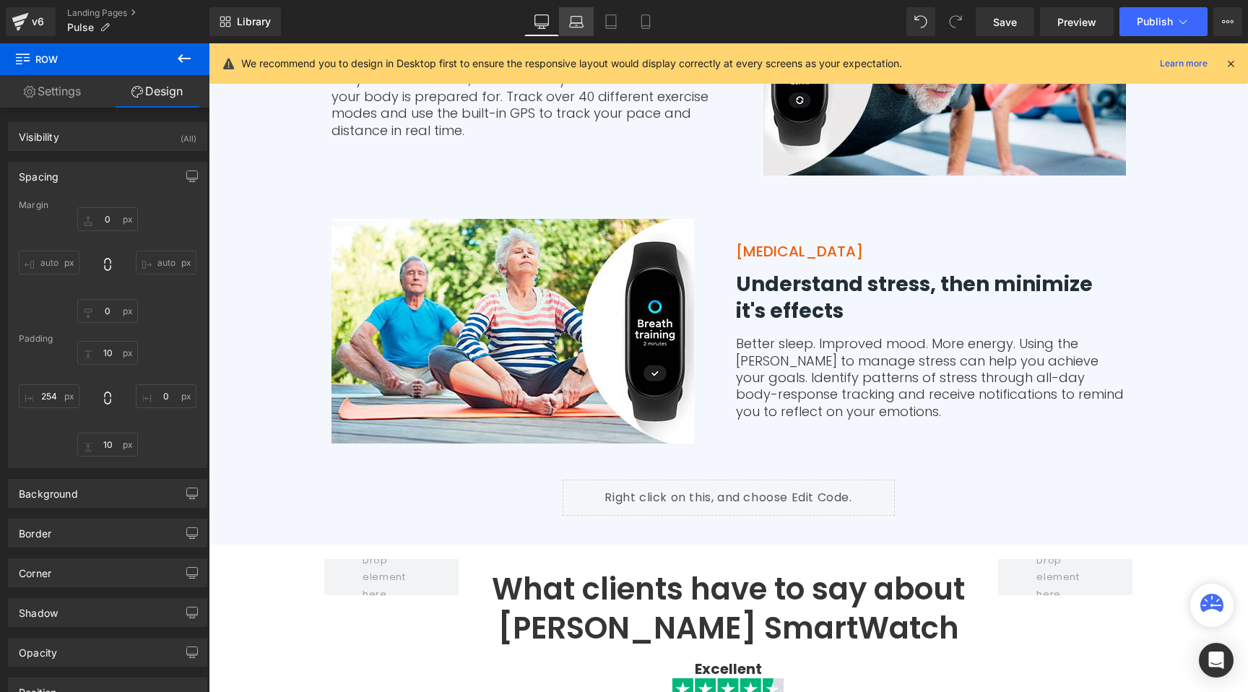
click at [588, 22] on link "Laptop" at bounding box center [576, 21] width 35 height 29
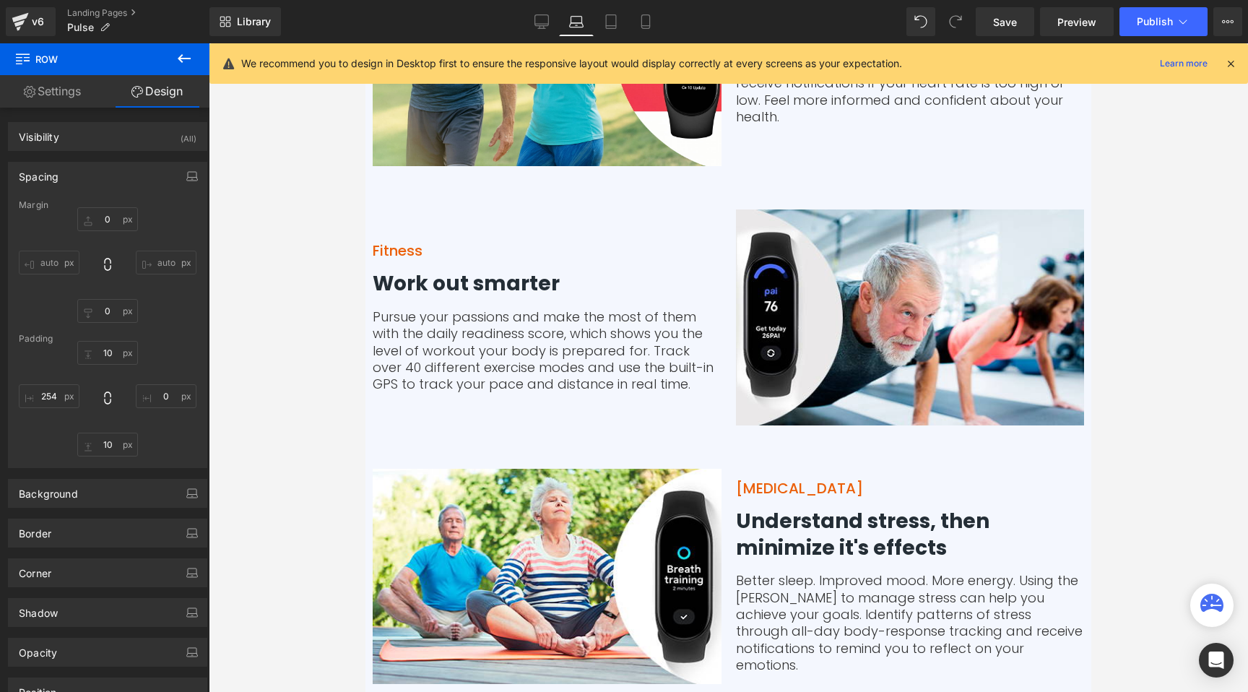
scroll to position [3795, 0]
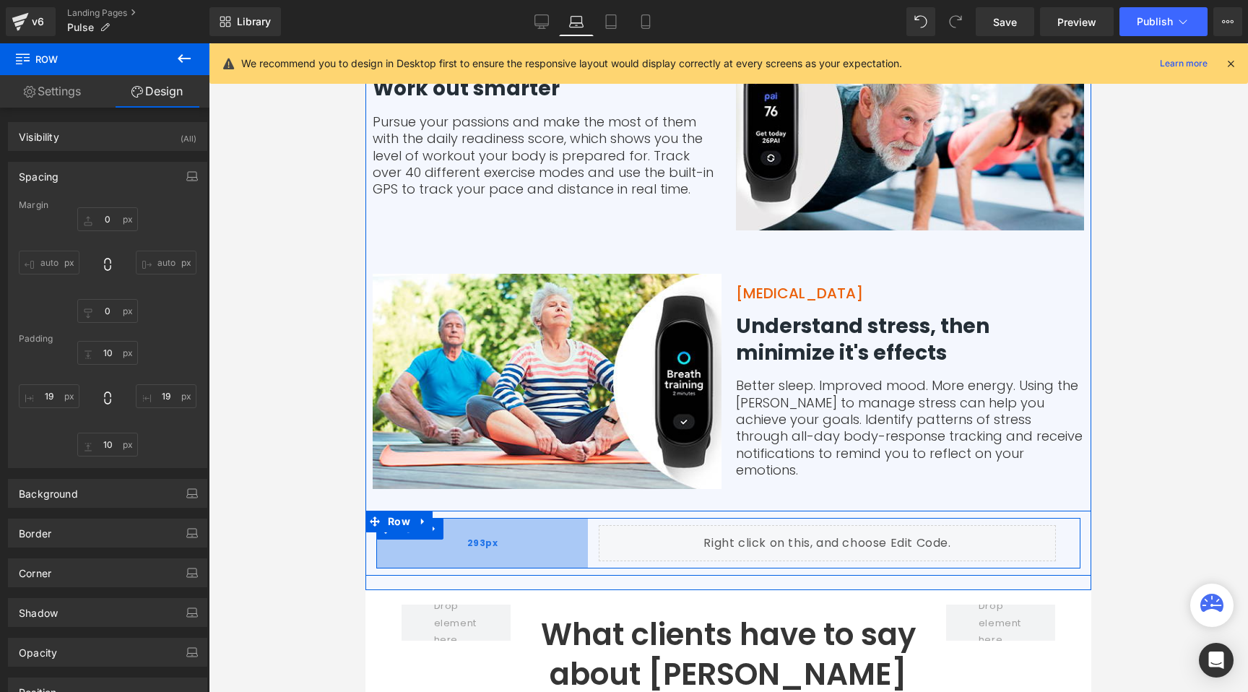
drag, startPoint x: 378, startPoint y: 428, endPoint x: 575, endPoint y: 423, distance: 197.9
click at [575, 518] on div "293px" at bounding box center [482, 543] width 212 height 51
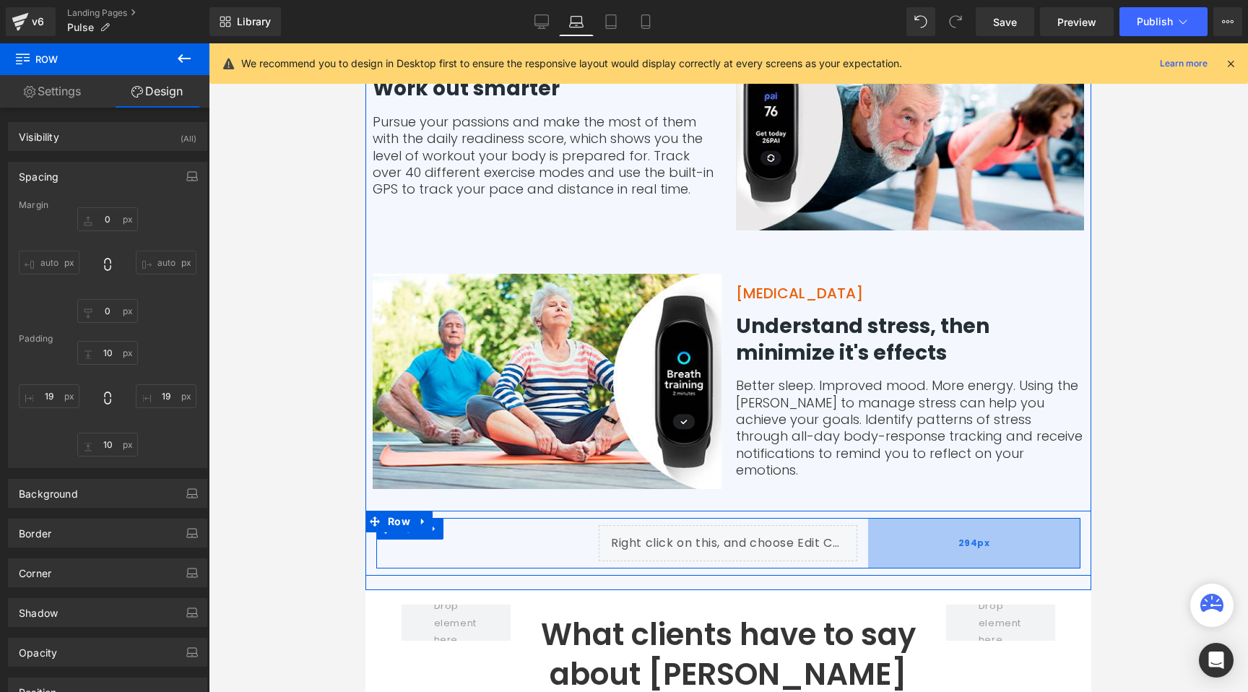
drag, startPoint x: 1068, startPoint y: 429, endPoint x: 869, endPoint y: 417, distance: 198.9
click at [869, 518] on div "294px" at bounding box center [974, 543] width 212 height 51
drag, startPoint x: 945, startPoint y: 425, endPoint x: 977, endPoint y: 413, distance: 33.8
click at [977, 518] on div "250px" at bounding box center [990, 543] width 181 height 51
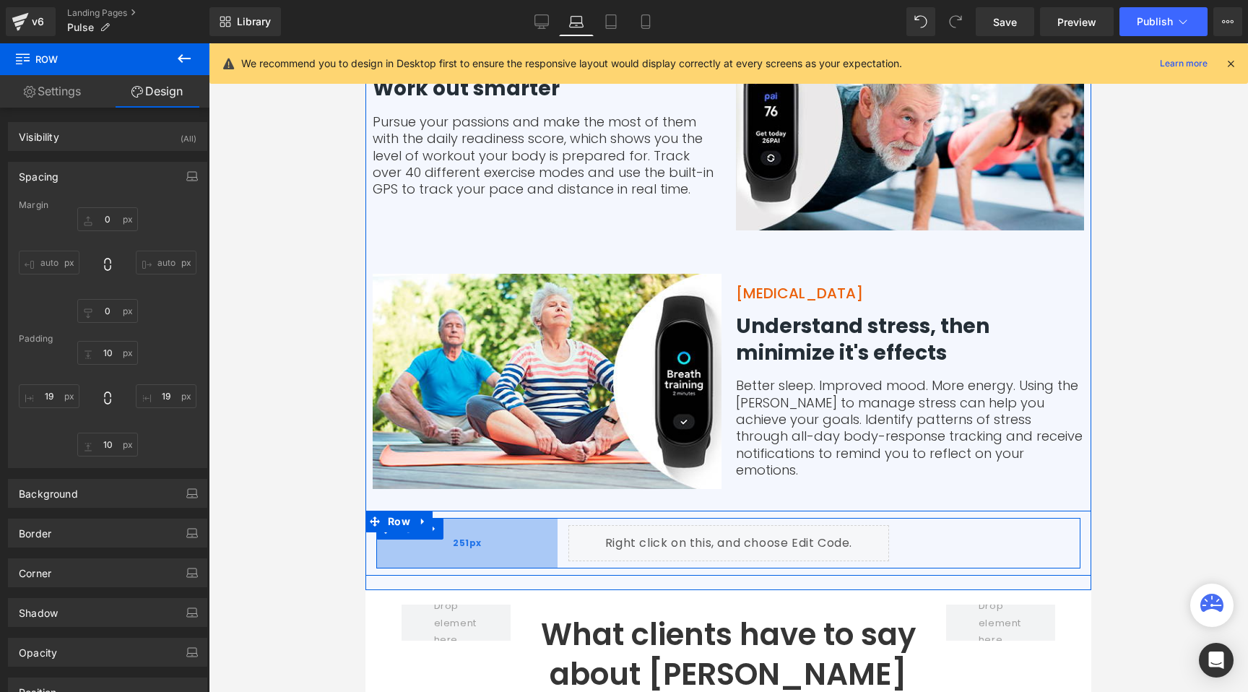
drag, startPoint x: 534, startPoint y: 430, endPoint x: 504, endPoint y: 424, distance: 31.0
click at [504, 518] on div "251px" at bounding box center [466, 543] width 181 height 51
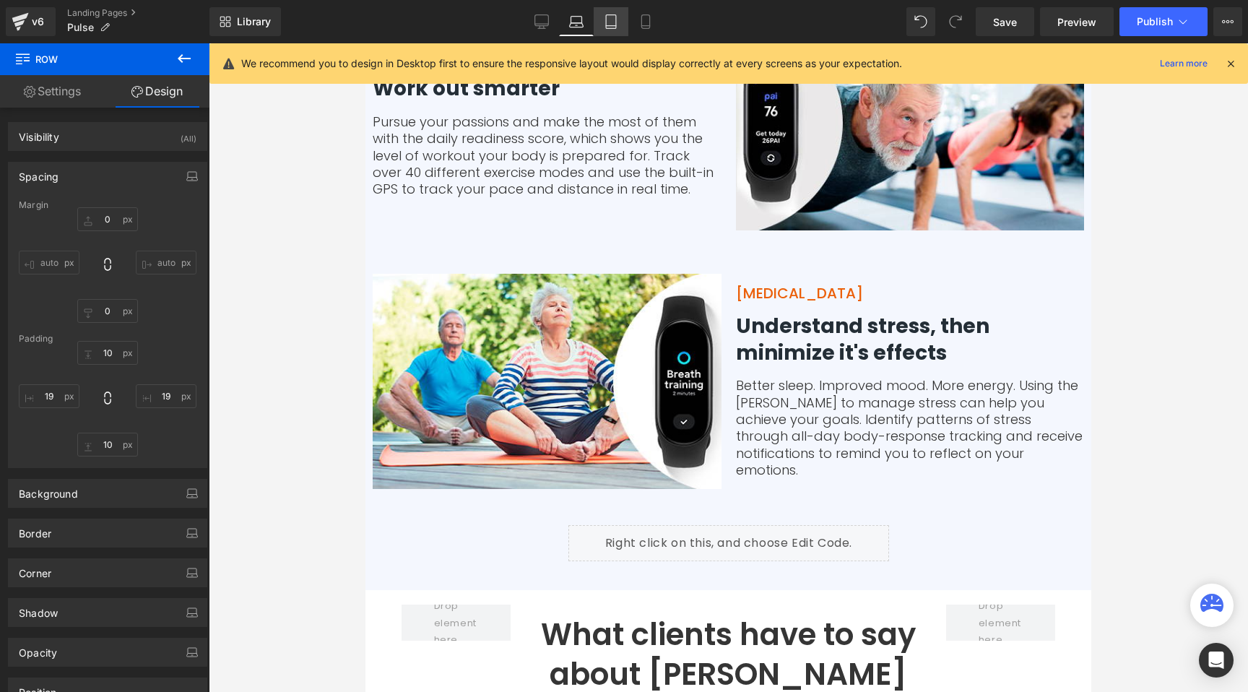
click at [606, 27] on icon at bounding box center [611, 22] width 10 height 14
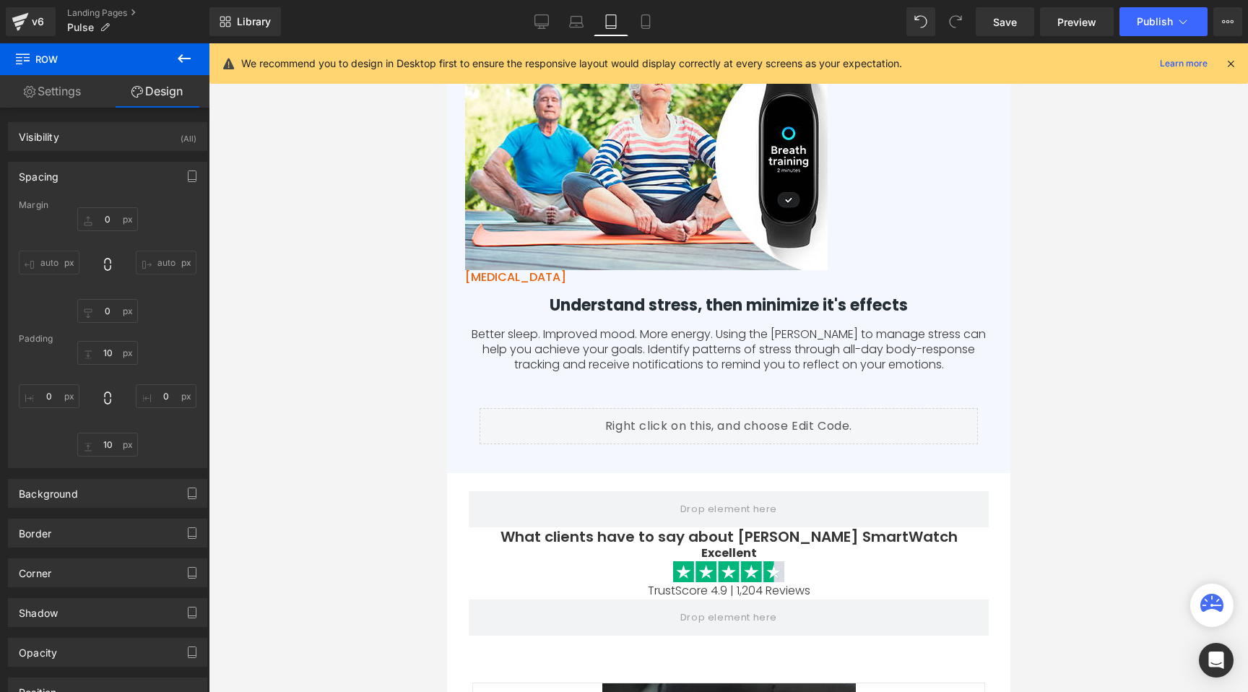
scroll to position [5593, 0]
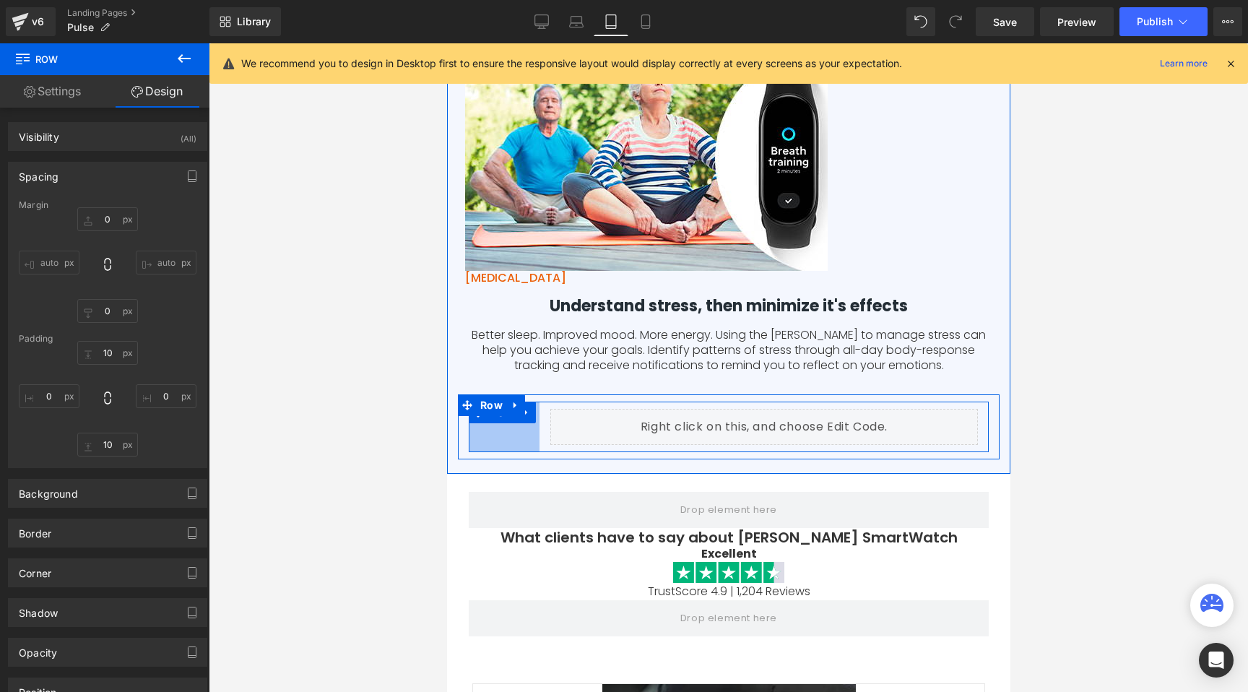
drag, startPoint x: 465, startPoint y: 426, endPoint x: 536, endPoint y: 425, distance: 70.8
click at [536, 425] on div "Liquid Row 98px 250px" at bounding box center [728, 426] width 520 height 51
drag, startPoint x: 979, startPoint y: 429, endPoint x: 919, endPoint y: 428, distance: 59.9
click at [919, 428] on div "Liquid Row 98px 83px" at bounding box center [728, 426] width 520 height 51
drag, startPoint x: 953, startPoint y: 433, endPoint x: 943, endPoint y: 433, distance: 10.1
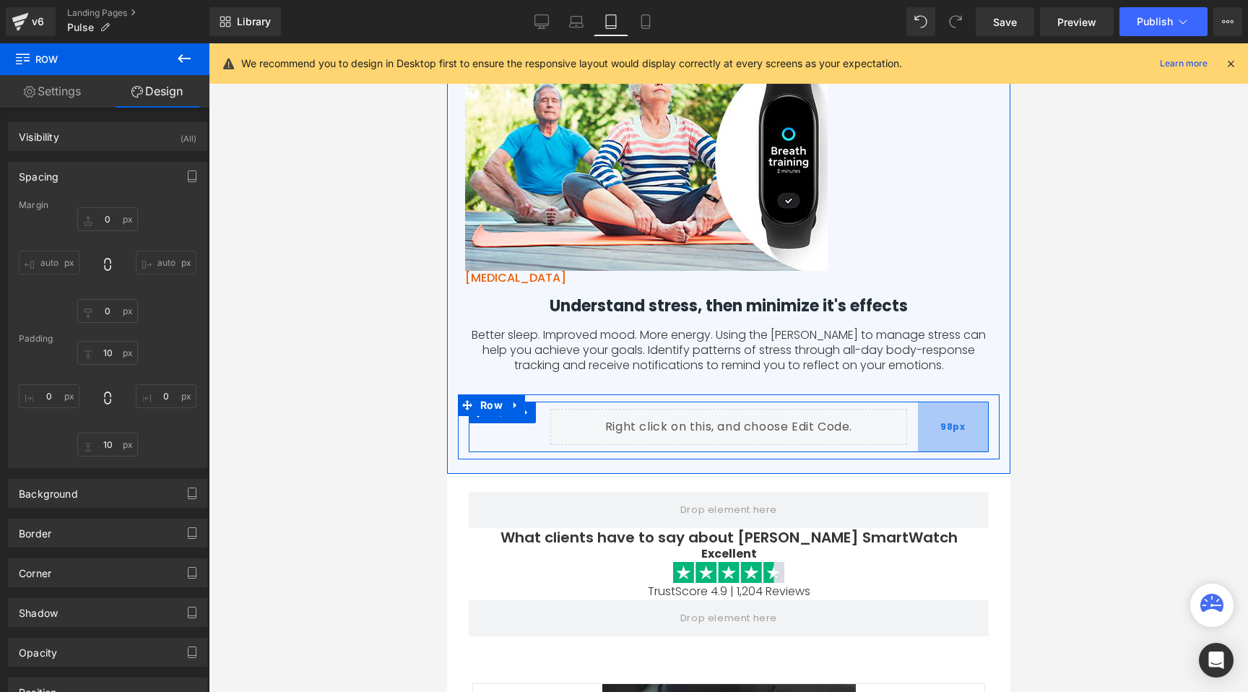
click at [943, 433] on span "98px" at bounding box center [951, 427] width 25 height 16
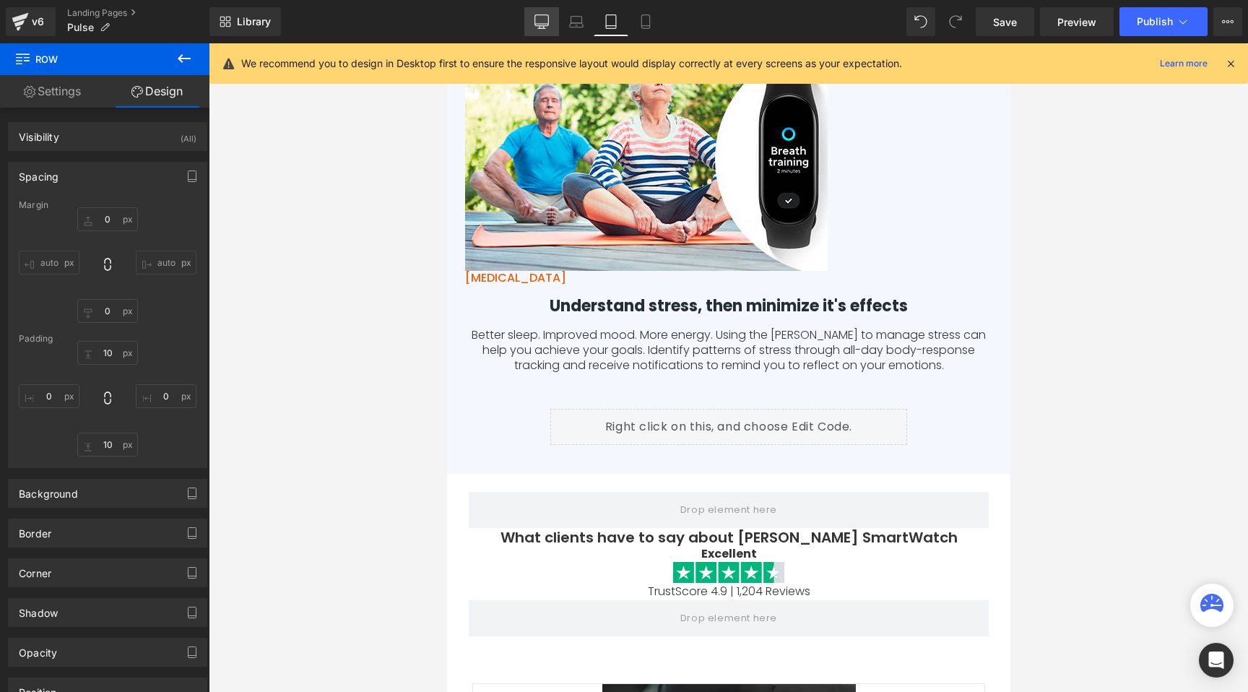
click at [538, 25] on icon at bounding box center [541, 21] width 14 height 14
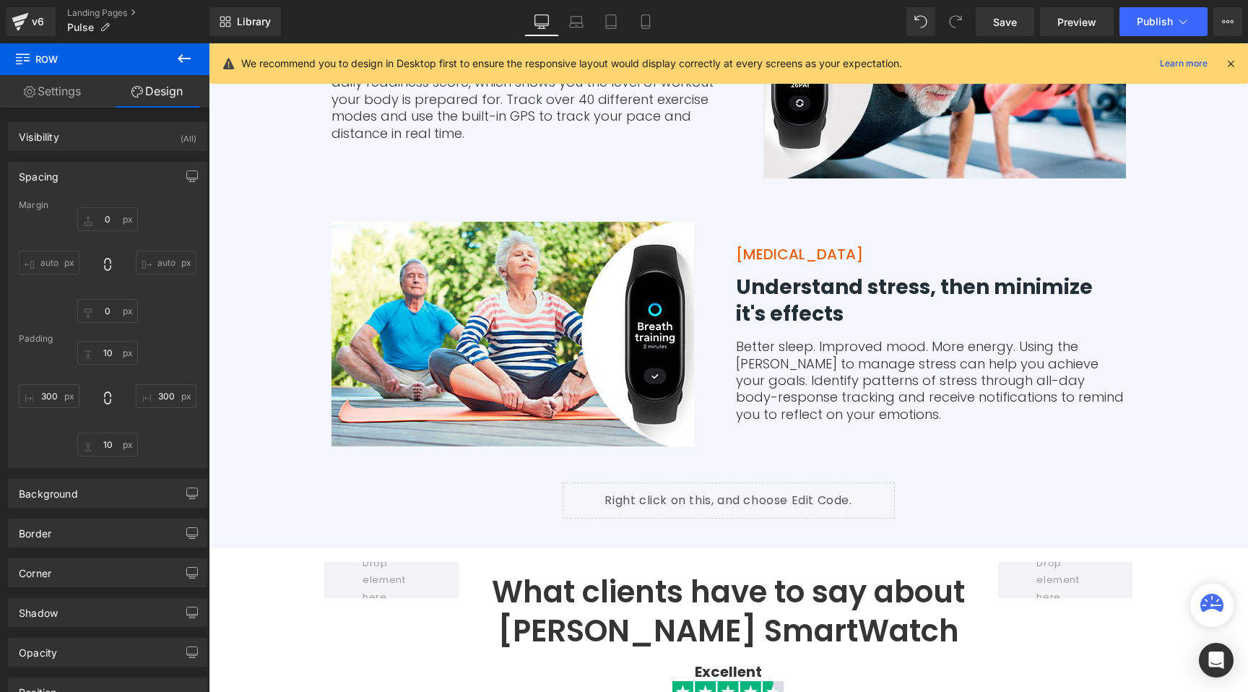
scroll to position [3600, 0]
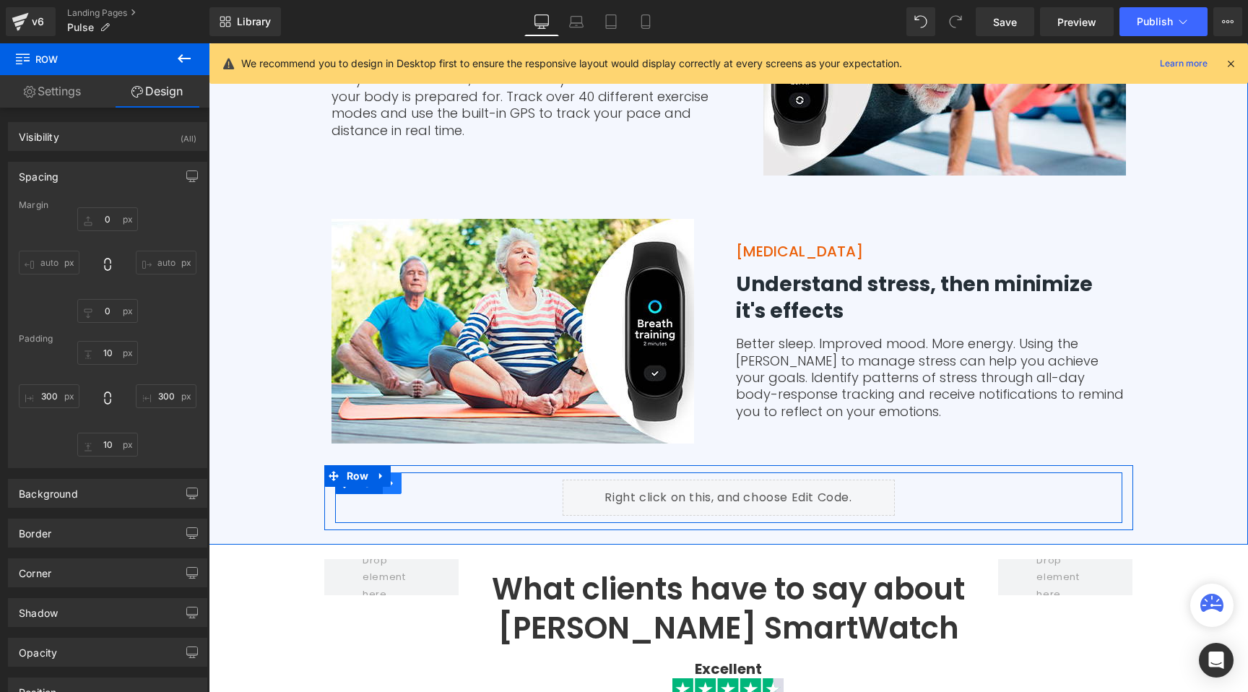
click at [391, 477] on icon at bounding box center [392, 482] width 10 height 11
click at [414, 472] on link at bounding box center [410, 483] width 19 height 22
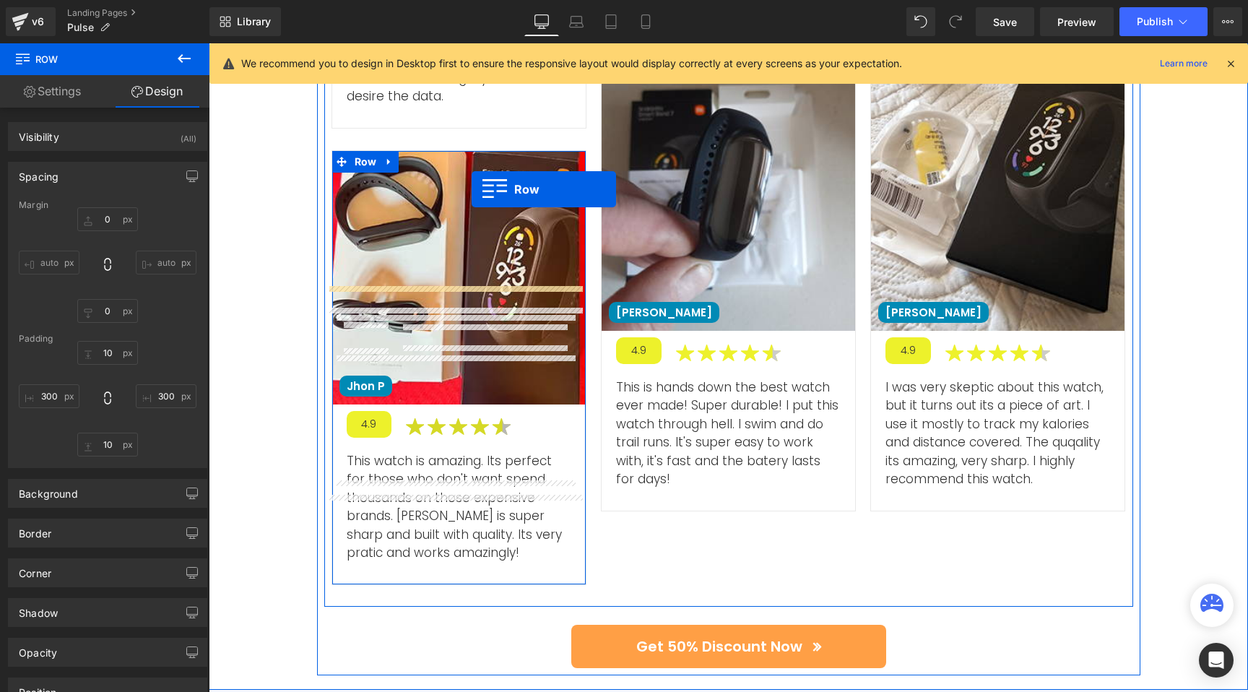
scroll to position [5339, 0]
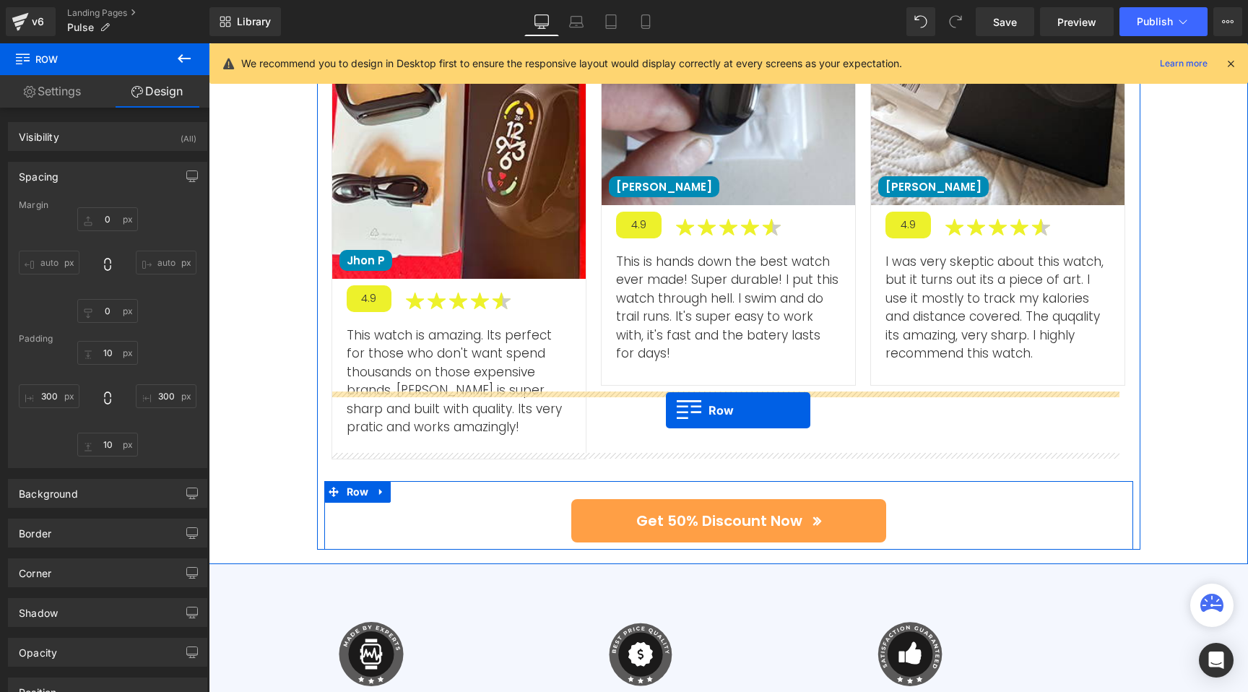
drag, startPoint x: 340, startPoint y: 462, endPoint x: 666, endPoint y: 410, distance: 329.8
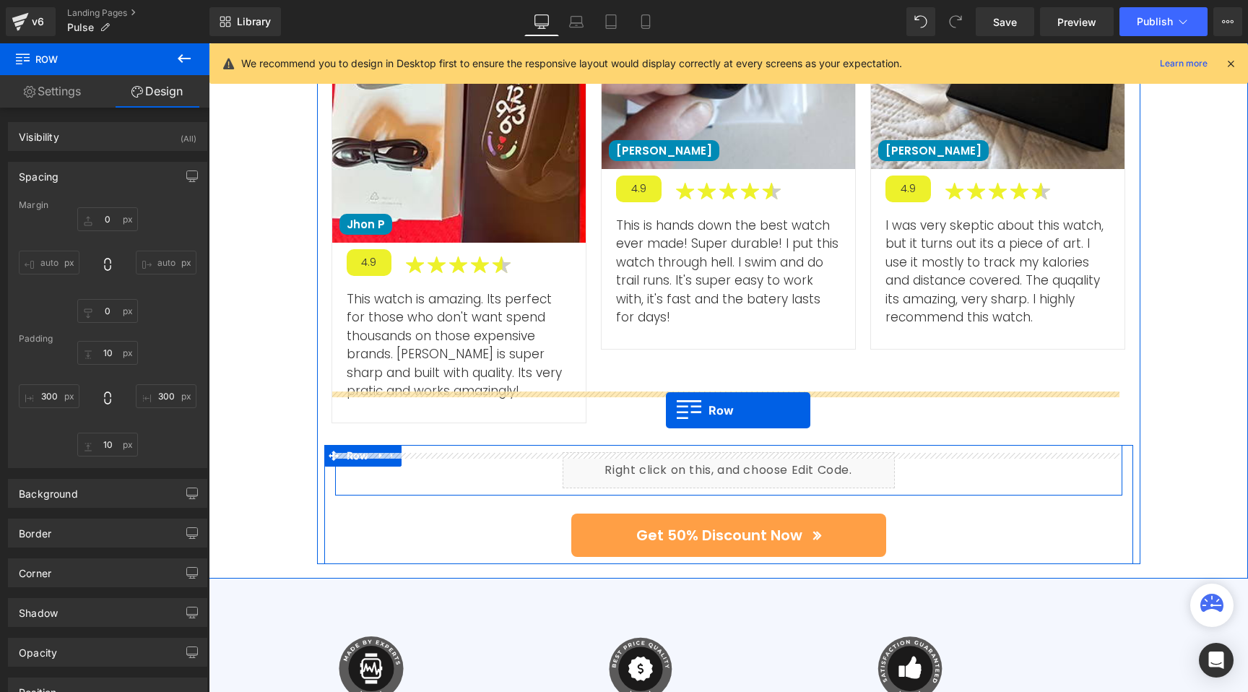
scroll to position [5303, 0]
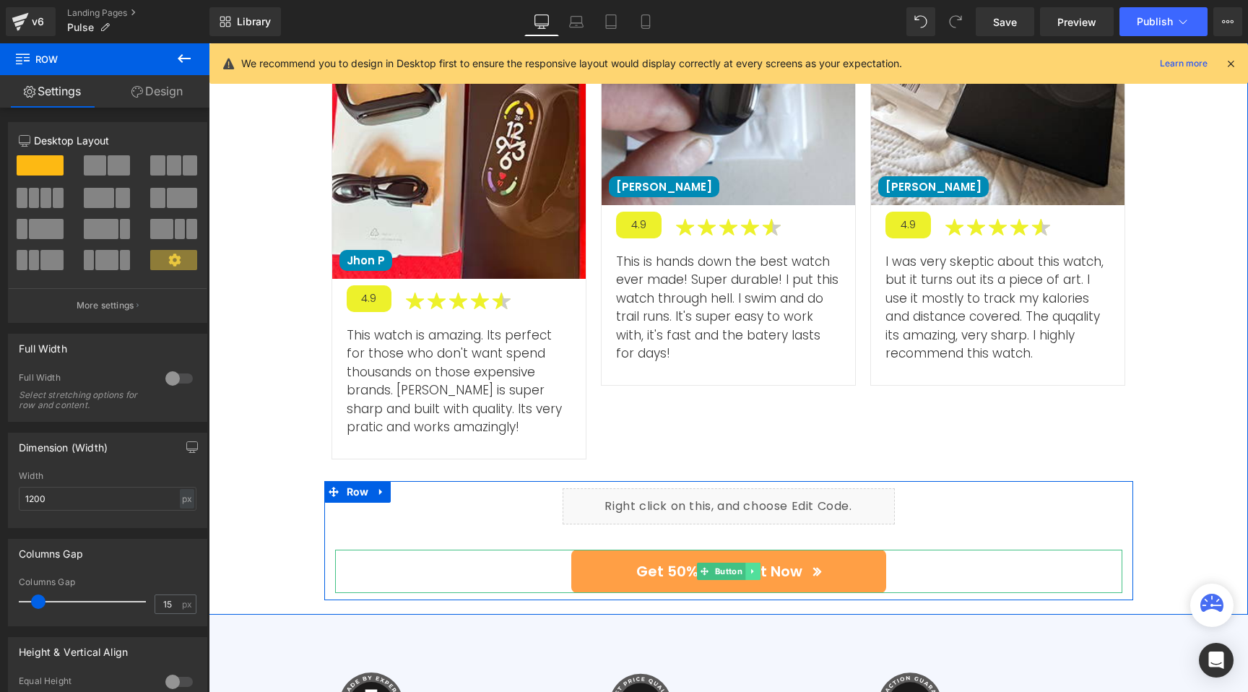
click at [748, 567] on icon at bounding box center [752, 571] width 8 height 9
click at [756, 567] on icon at bounding box center [760, 571] width 8 height 8
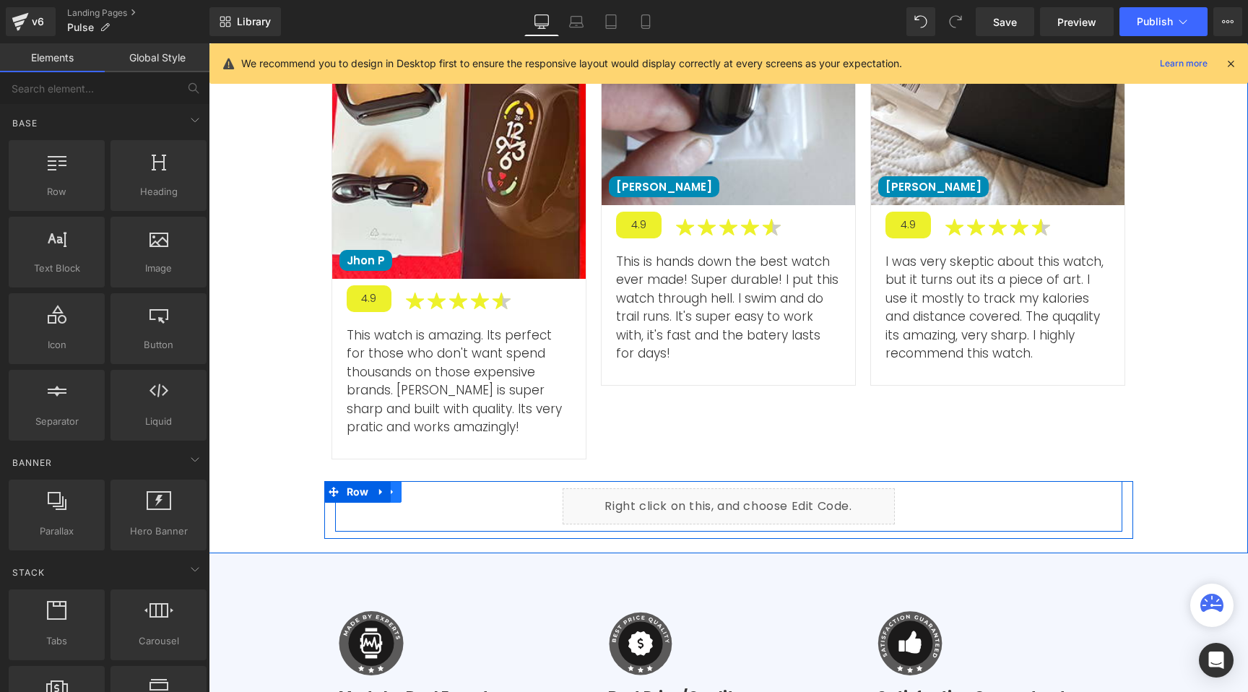
click at [387, 486] on icon at bounding box center [392, 491] width 10 height 11
click at [391, 487] on icon at bounding box center [392, 492] width 10 height 10
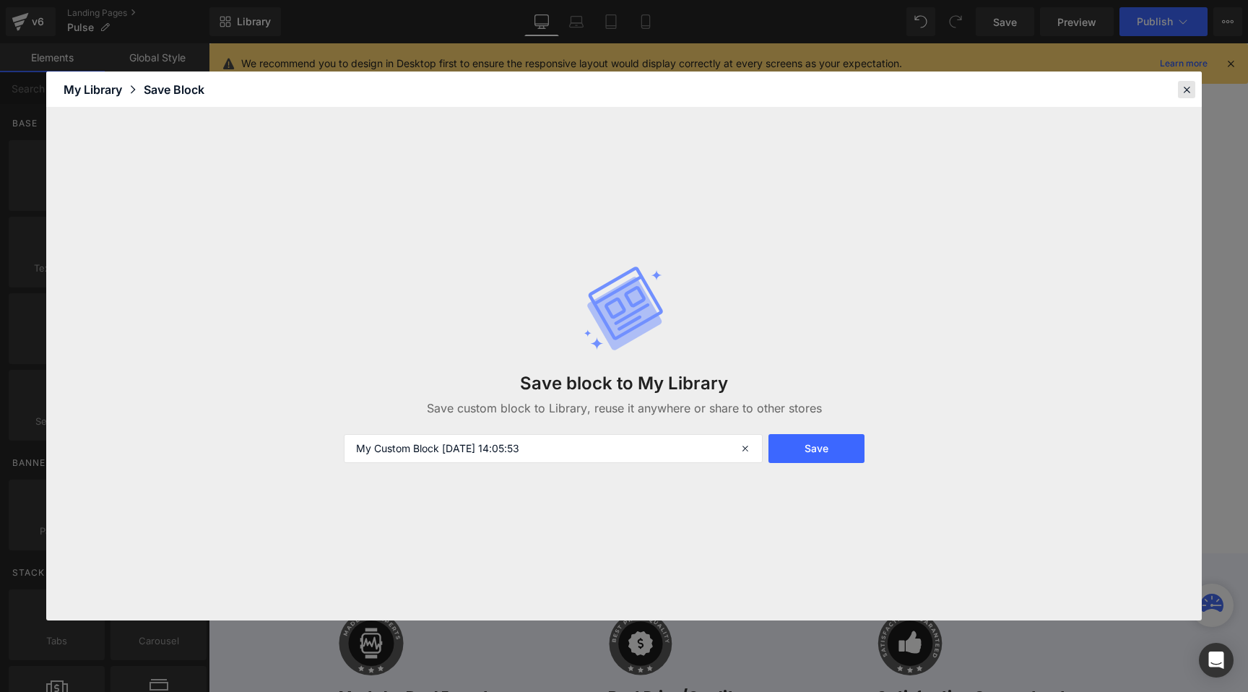
click at [1183, 90] on icon at bounding box center [1186, 89] width 13 height 13
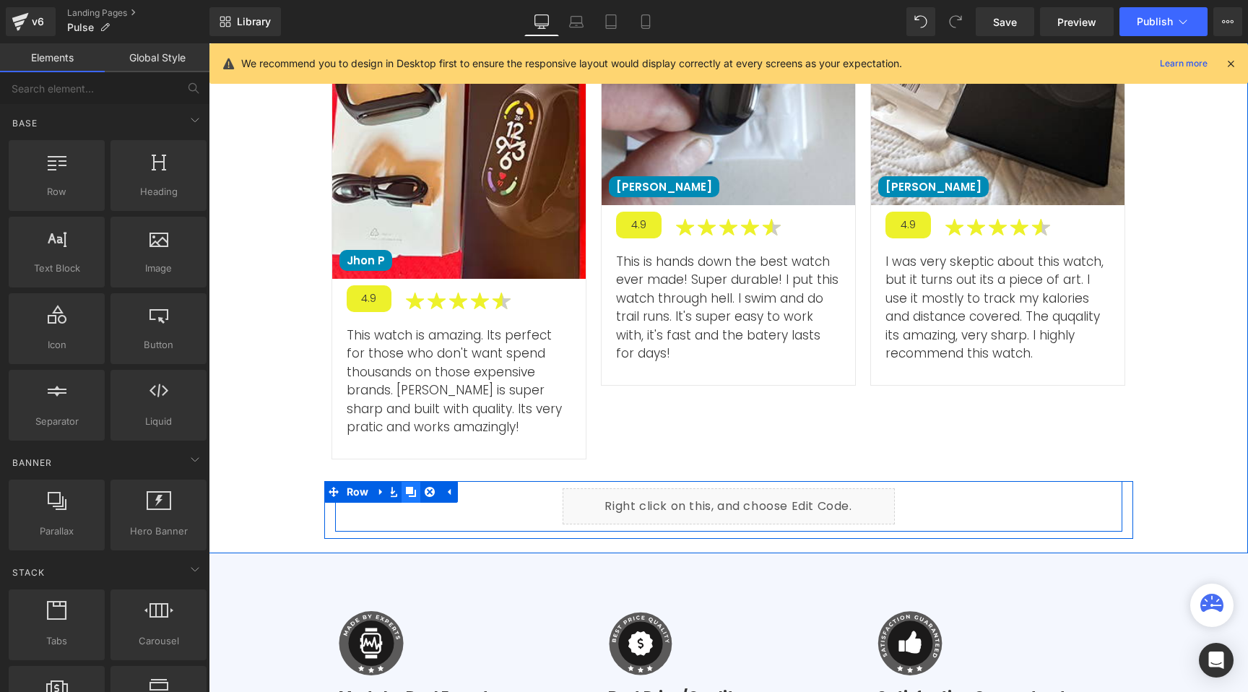
click at [406, 487] on icon at bounding box center [411, 492] width 10 height 10
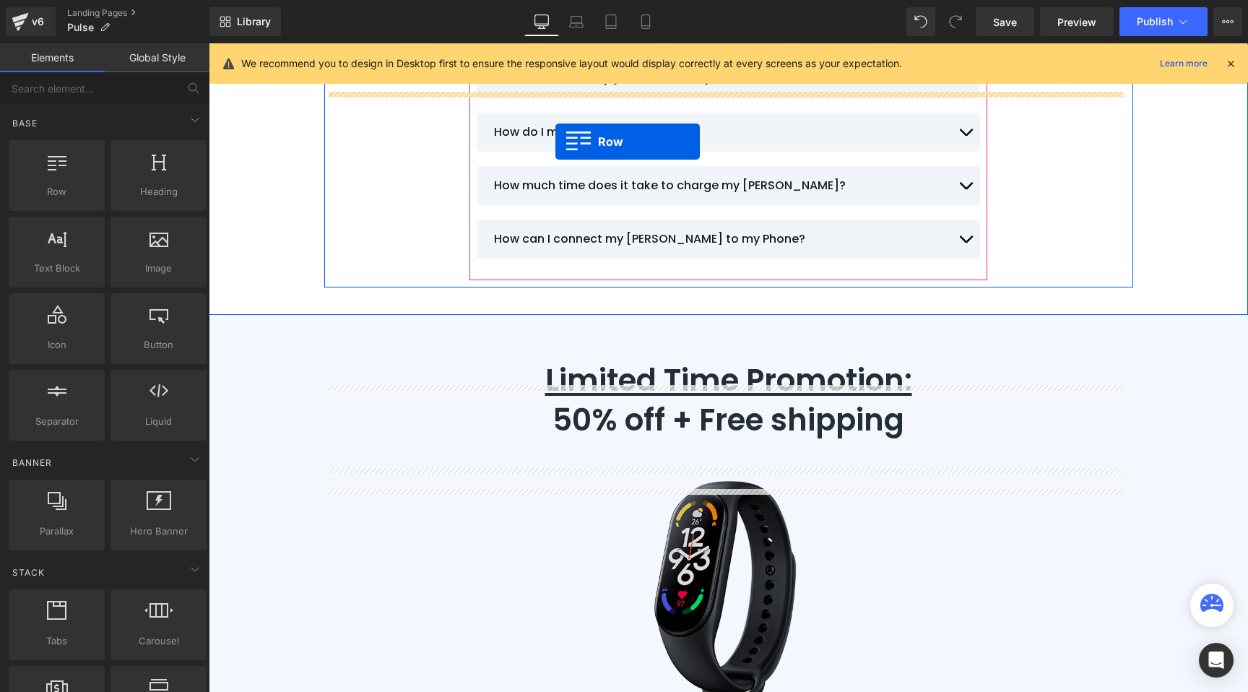
scroll to position [6669, 0]
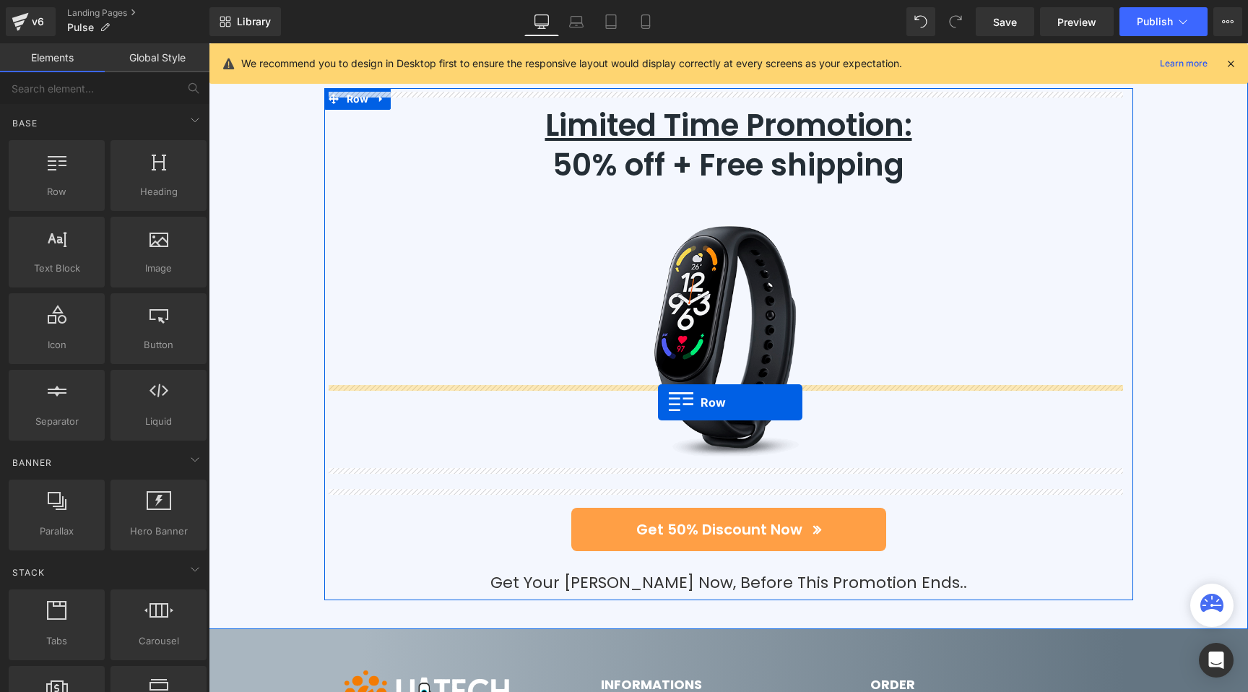
drag, startPoint x: 339, startPoint y: 453, endPoint x: 658, endPoint y: 402, distance: 322.4
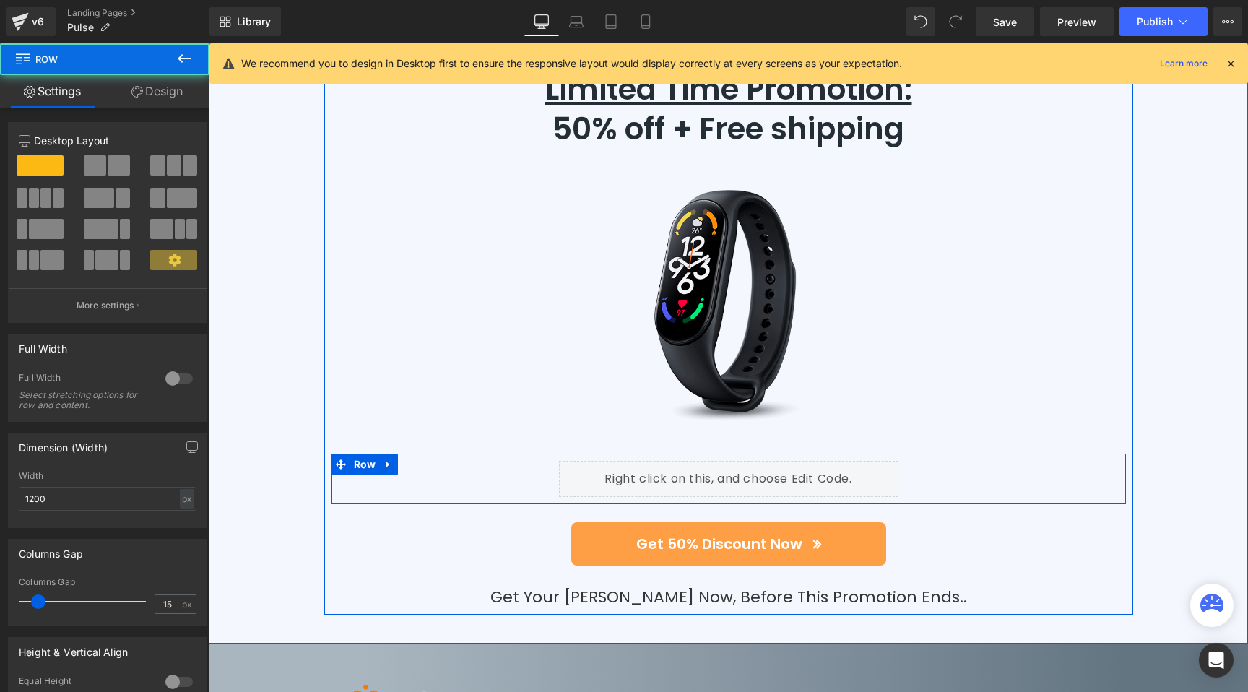
scroll to position [6633, 0]
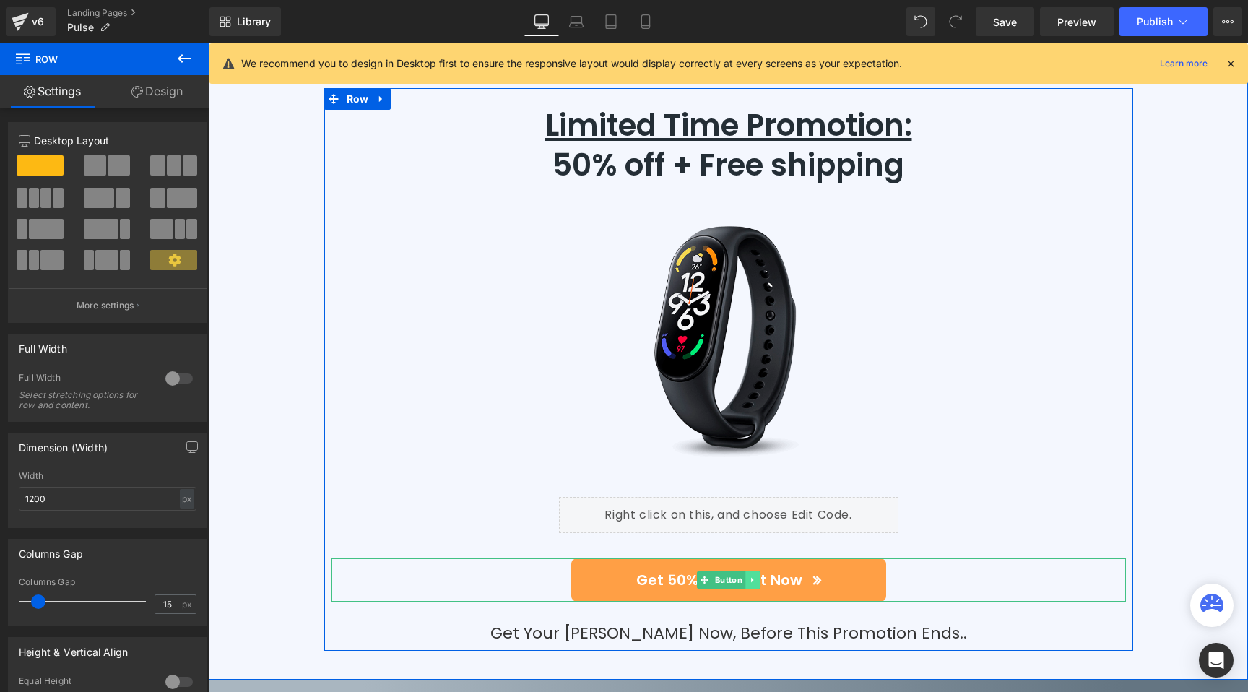
click at [751, 571] on link at bounding box center [752, 579] width 15 height 17
click at [756, 575] on icon at bounding box center [760, 579] width 8 height 8
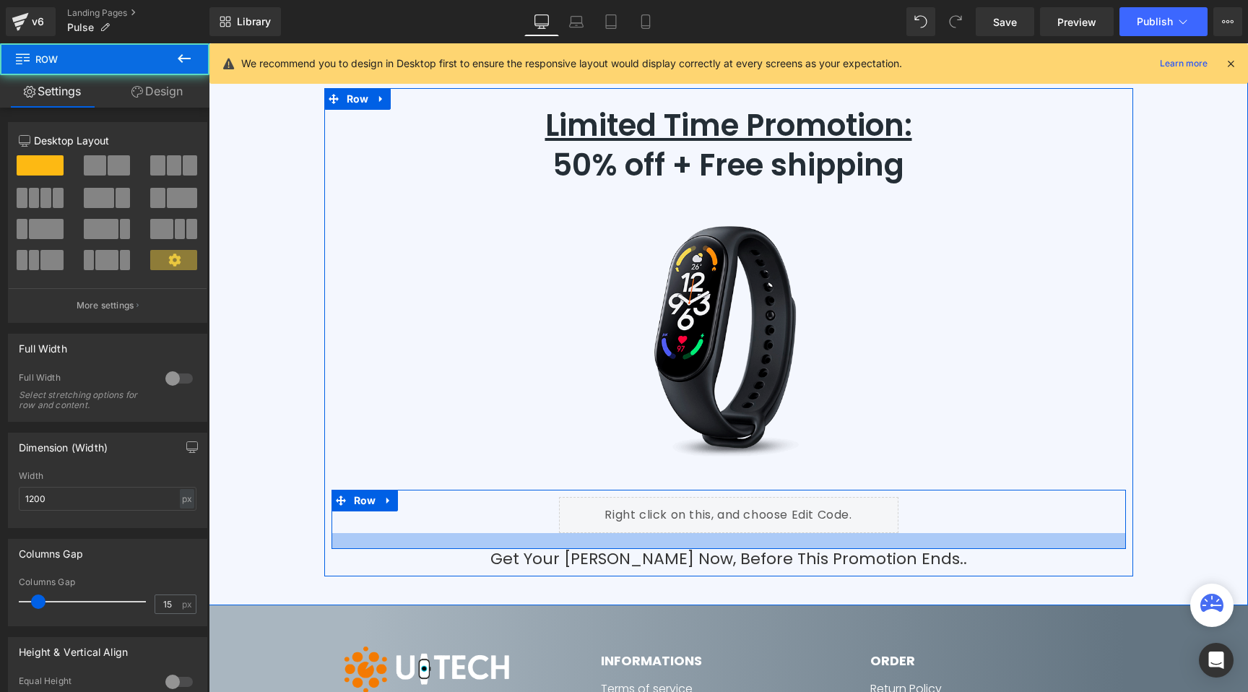
drag, startPoint x: 686, startPoint y: 432, endPoint x: 686, endPoint y: 441, distance: 8.7
click at [686, 533] on div at bounding box center [728, 541] width 794 height 16
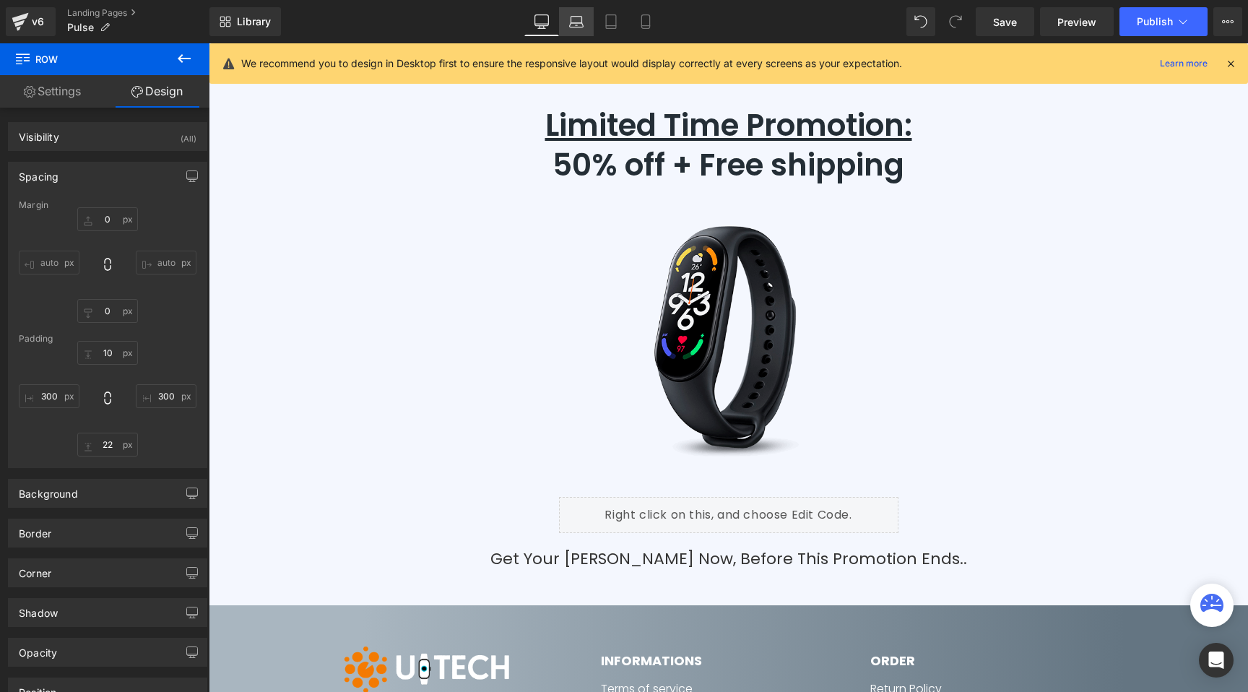
click at [583, 27] on icon at bounding box center [576, 21] width 14 height 14
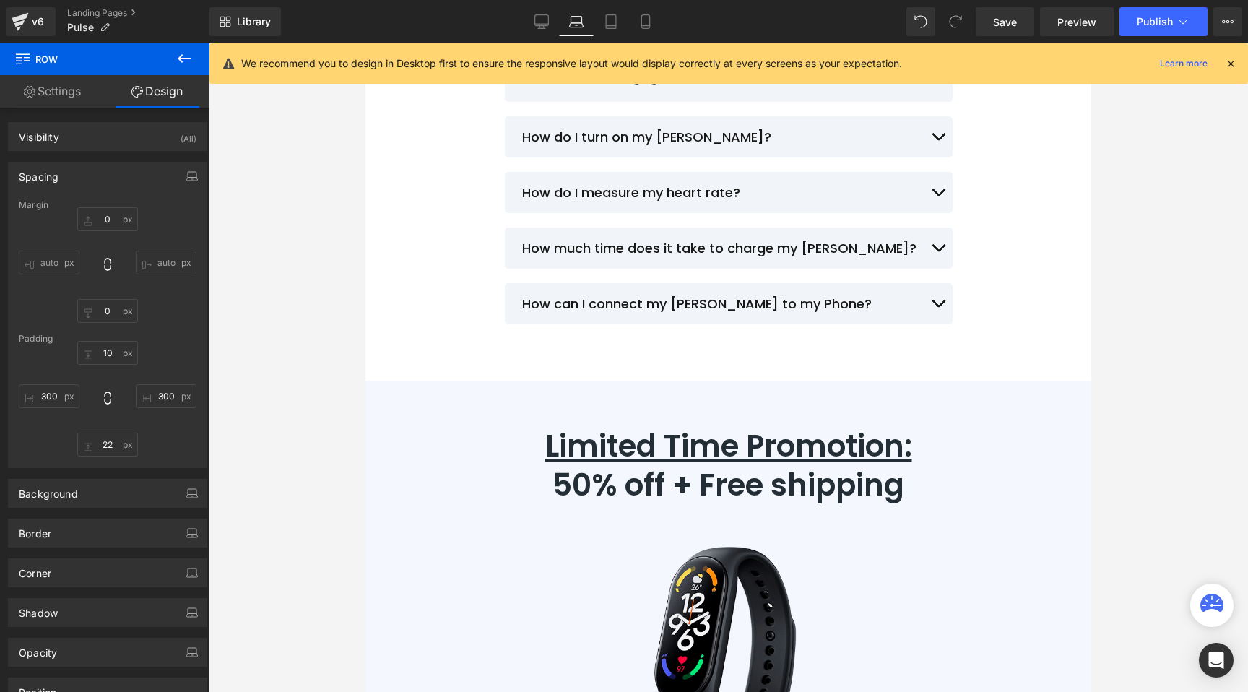
scroll to position [6862, 0]
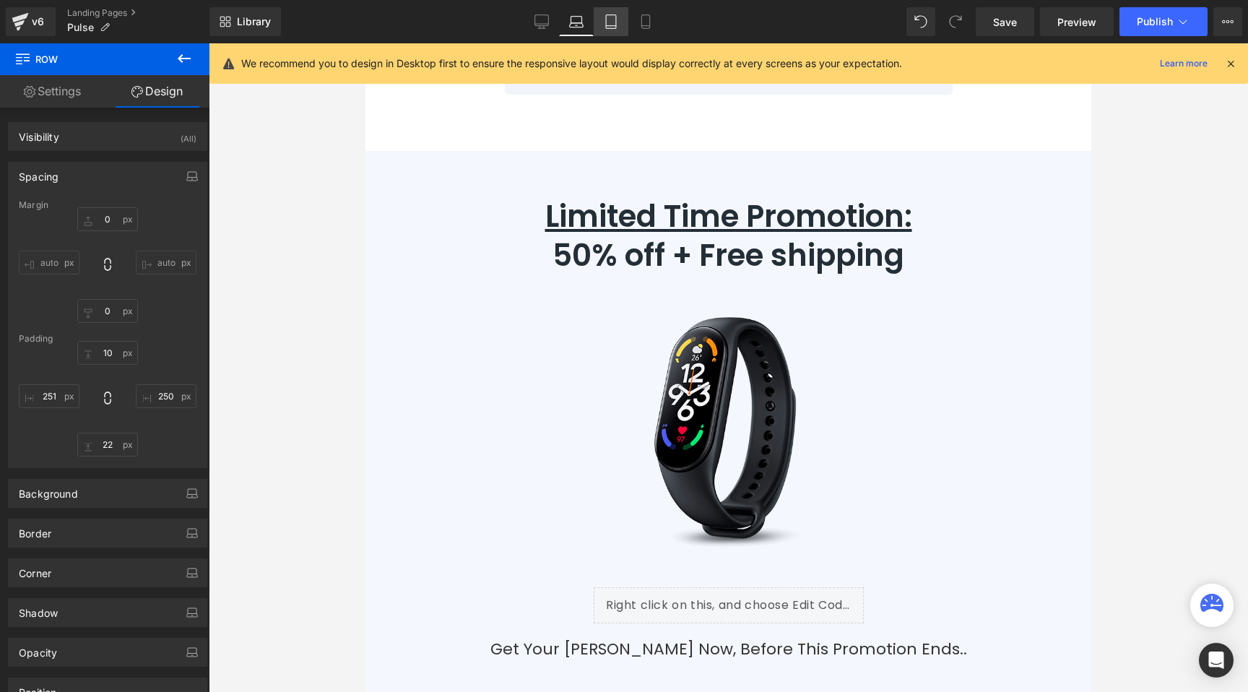
click at [622, 24] on link "Tablet" at bounding box center [611, 21] width 35 height 29
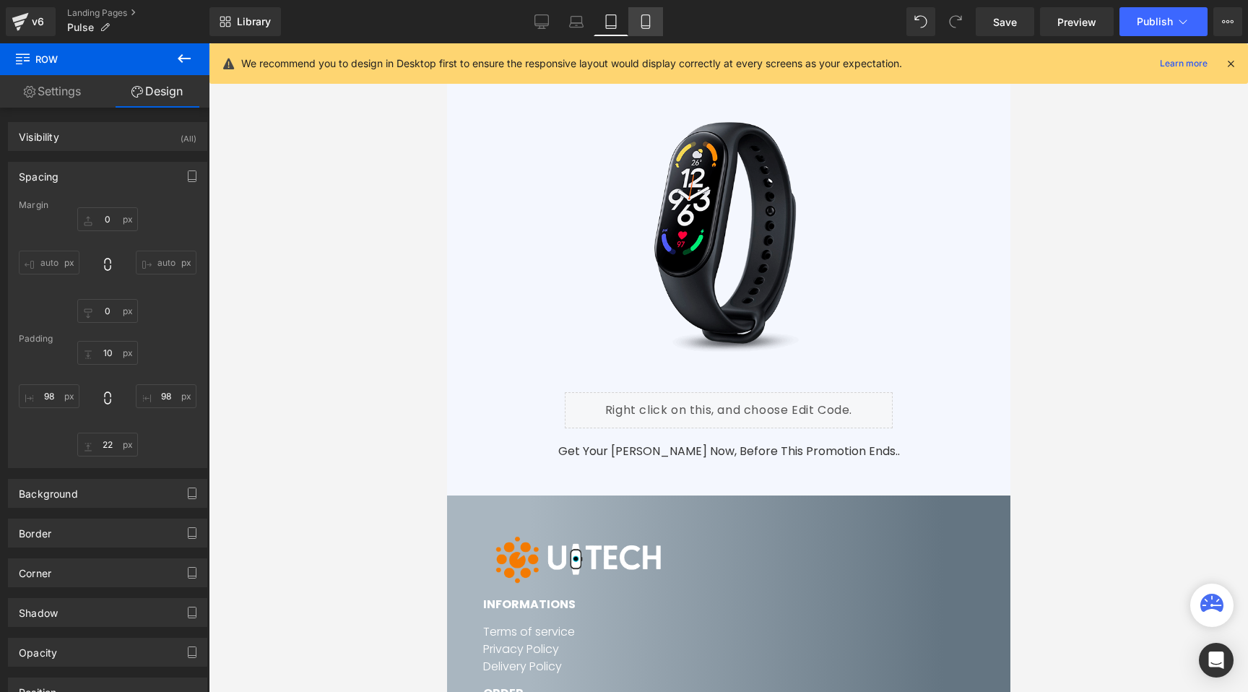
click at [649, 23] on icon at bounding box center [645, 21] width 14 height 14
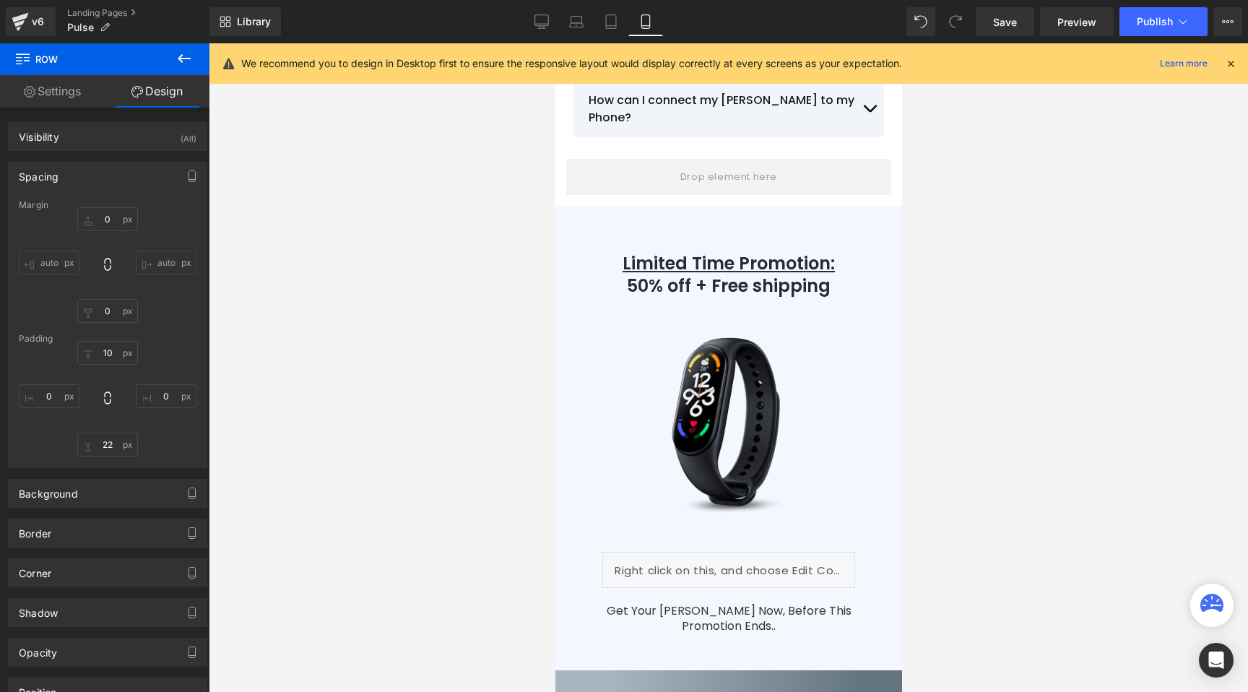
scroll to position [11672, 0]
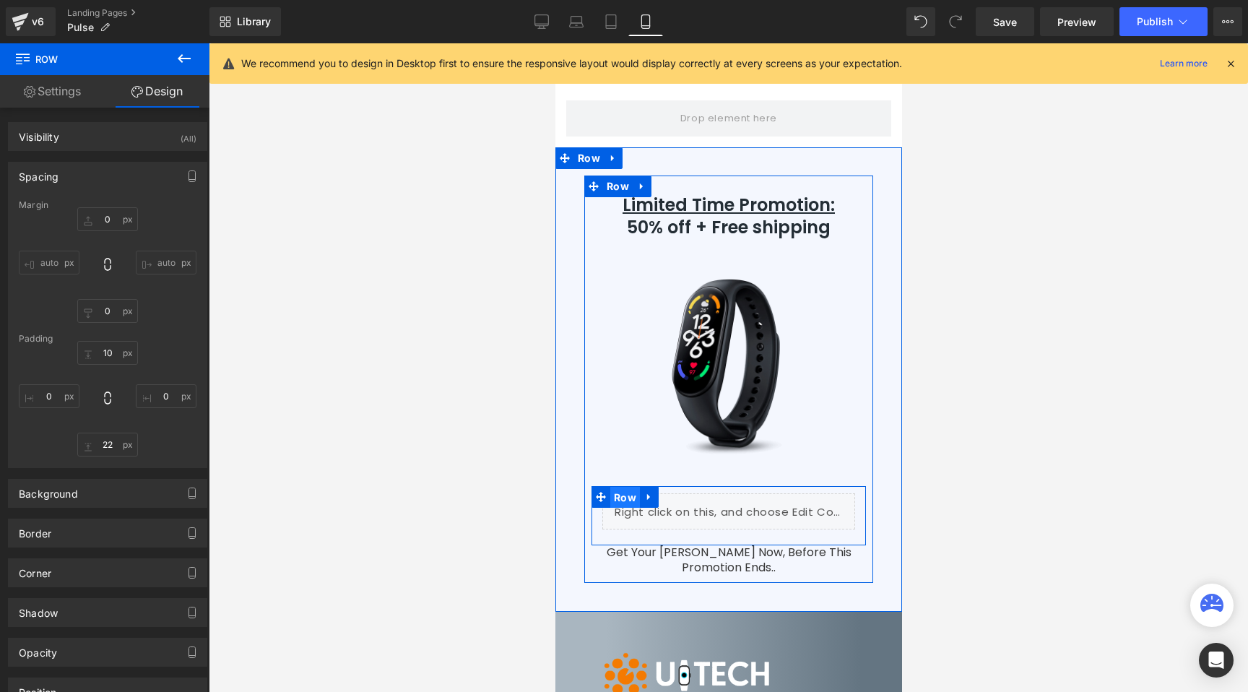
click at [613, 487] on span "Row" at bounding box center [624, 498] width 30 height 22
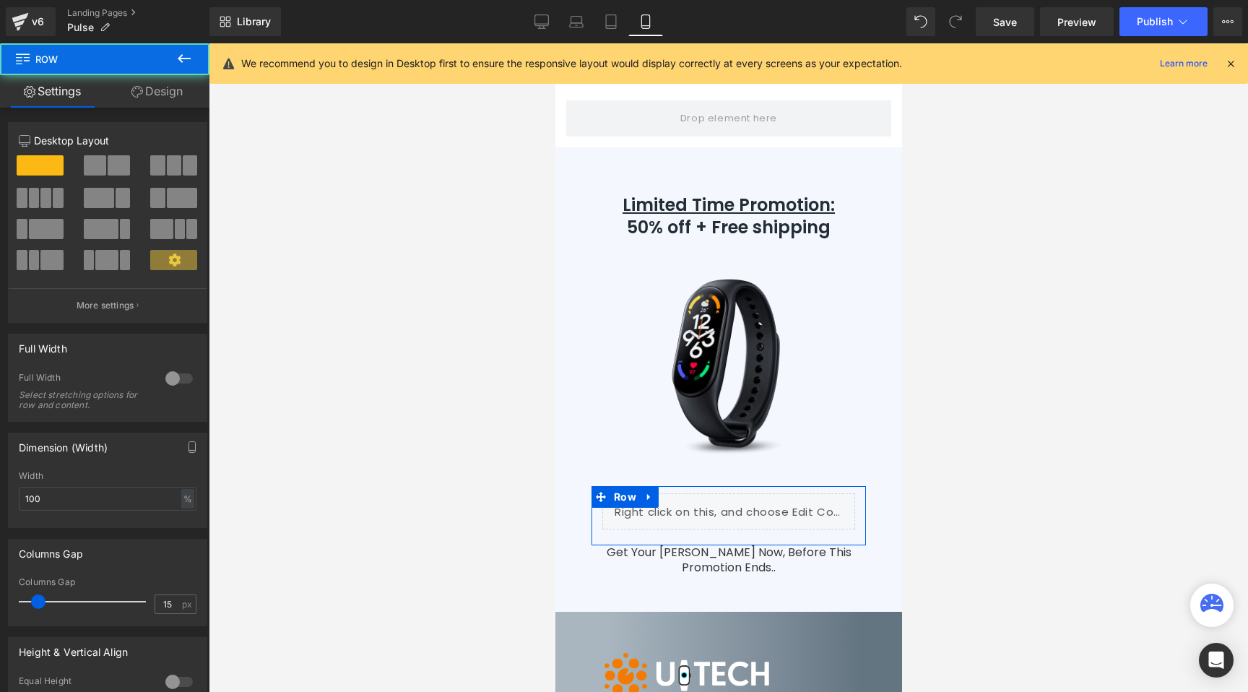
click at [185, 95] on link "Design" at bounding box center [157, 91] width 105 height 32
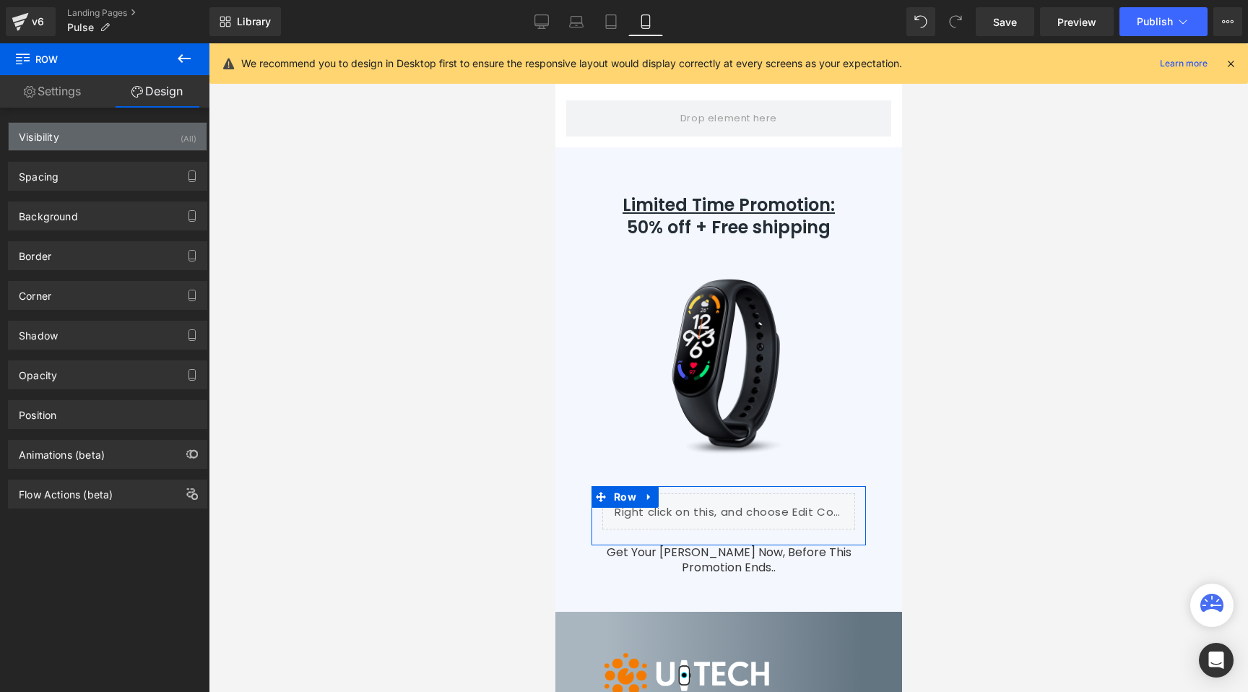
click at [121, 129] on div "Visibility (All)" at bounding box center [108, 136] width 198 height 27
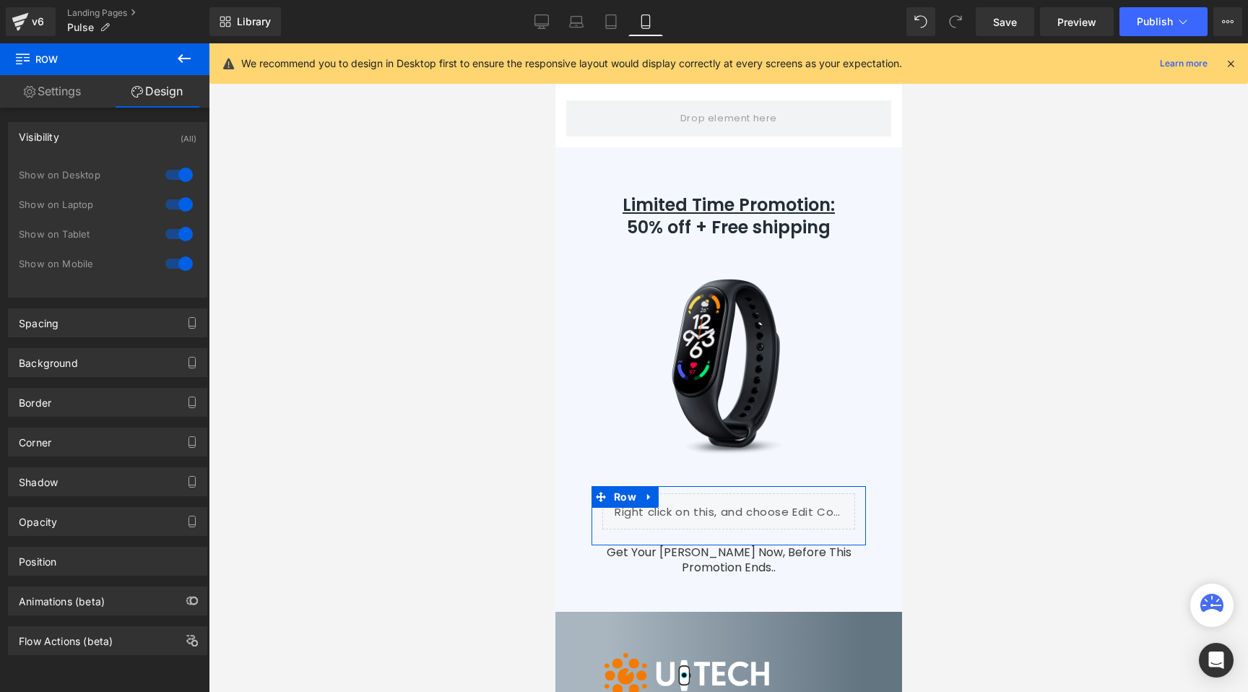
click at [170, 260] on div at bounding box center [179, 263] width 35 height 23
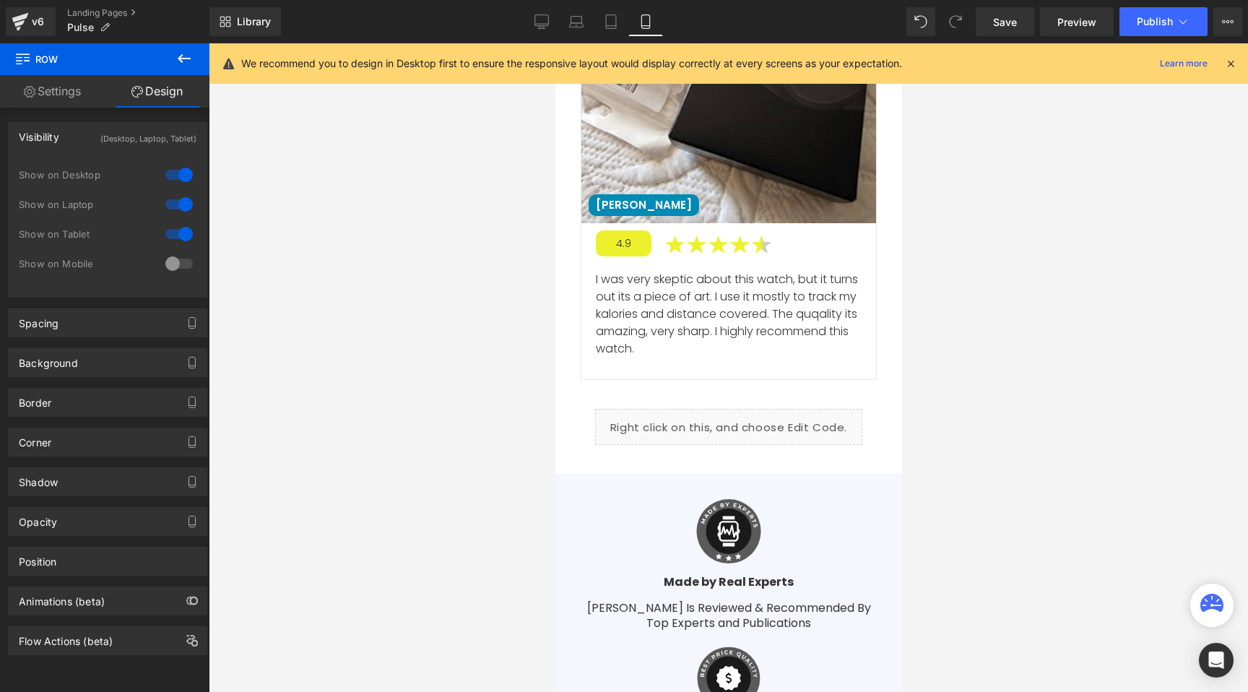
scroll to position [10105, 0]
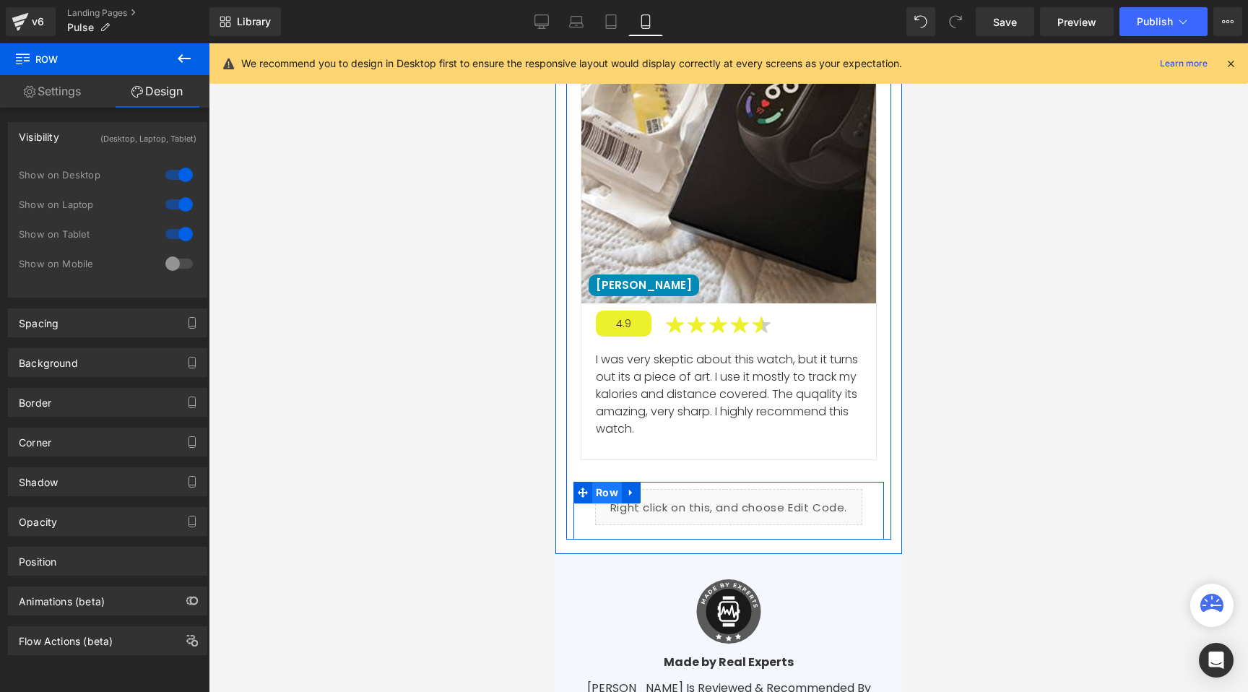
click at [600, 482] on span "Row" at bounding box center [606, 493] width 30 height 22
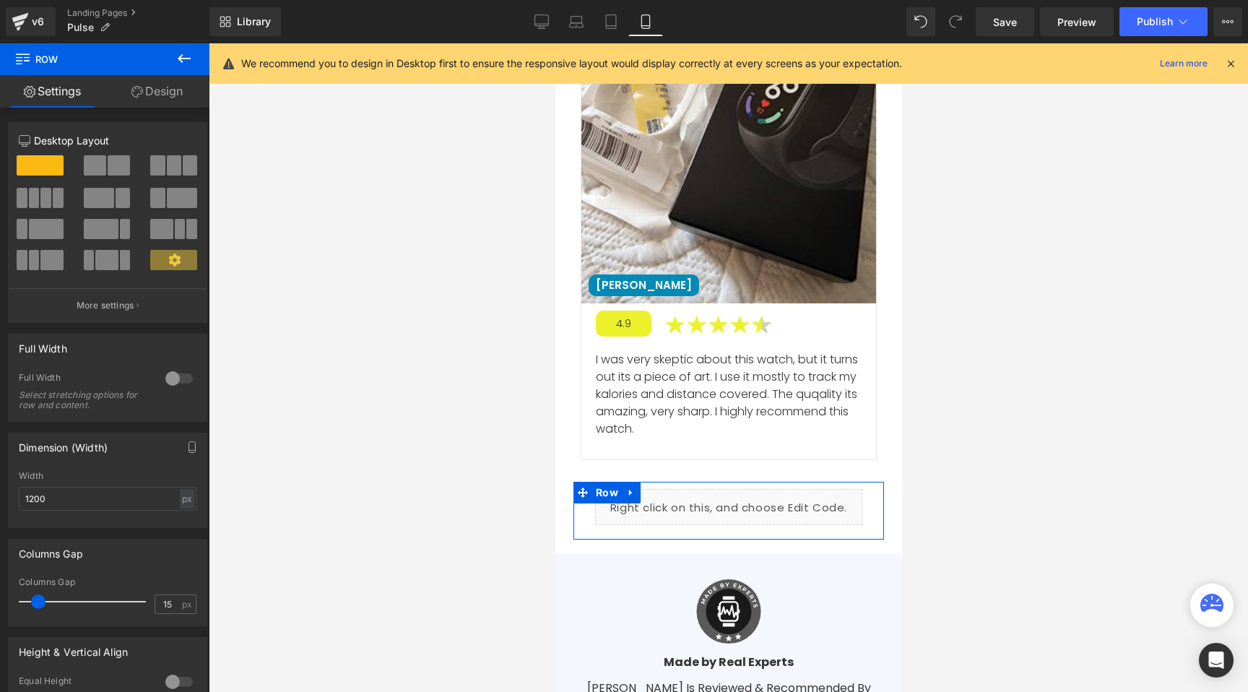
click at [180, 90] on link "Design" at bounding box center [157, 91] width 105 height 32
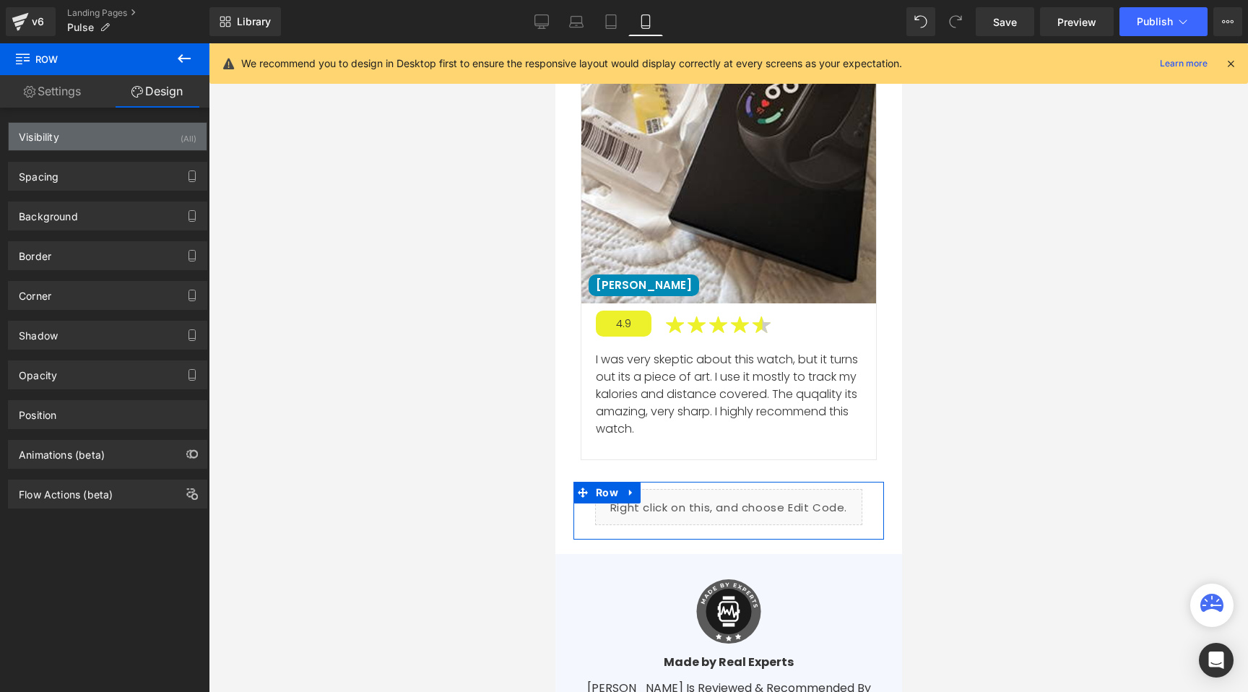
click at [131, 136] on div "Visibility (All)" at bounding box center [108, 136] width 198 height 27
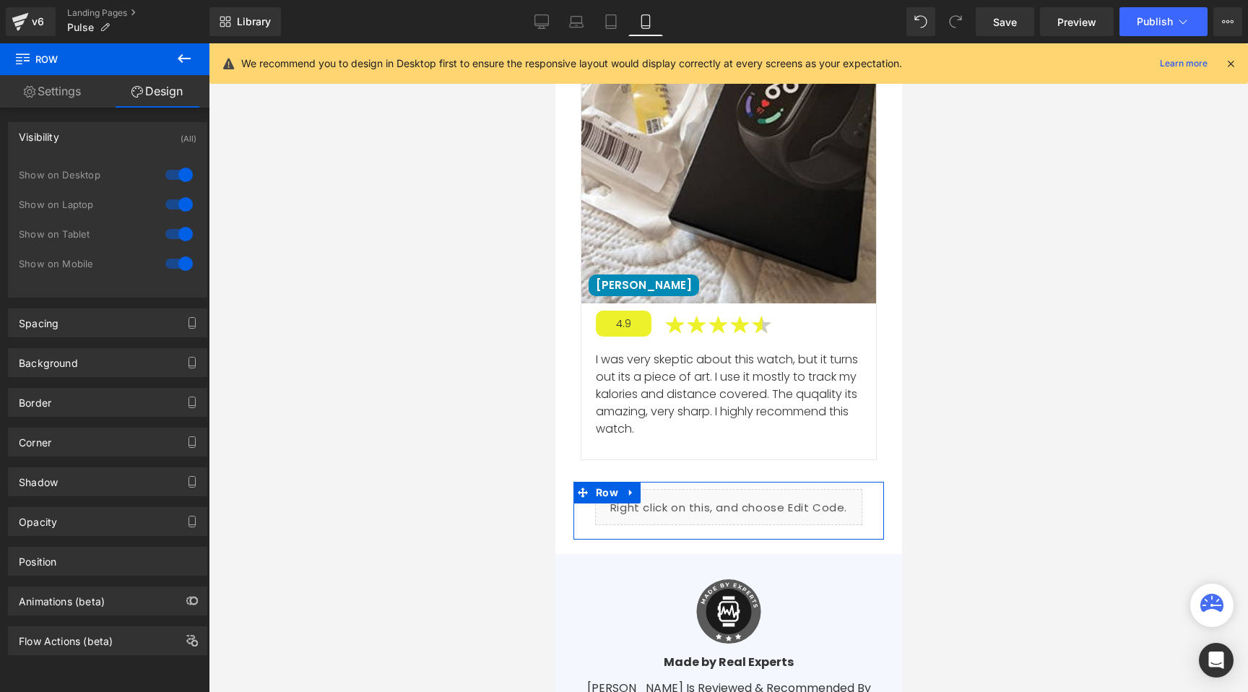
click at [170, 260] on div at bounding box center [179, 263] width 35 height 23
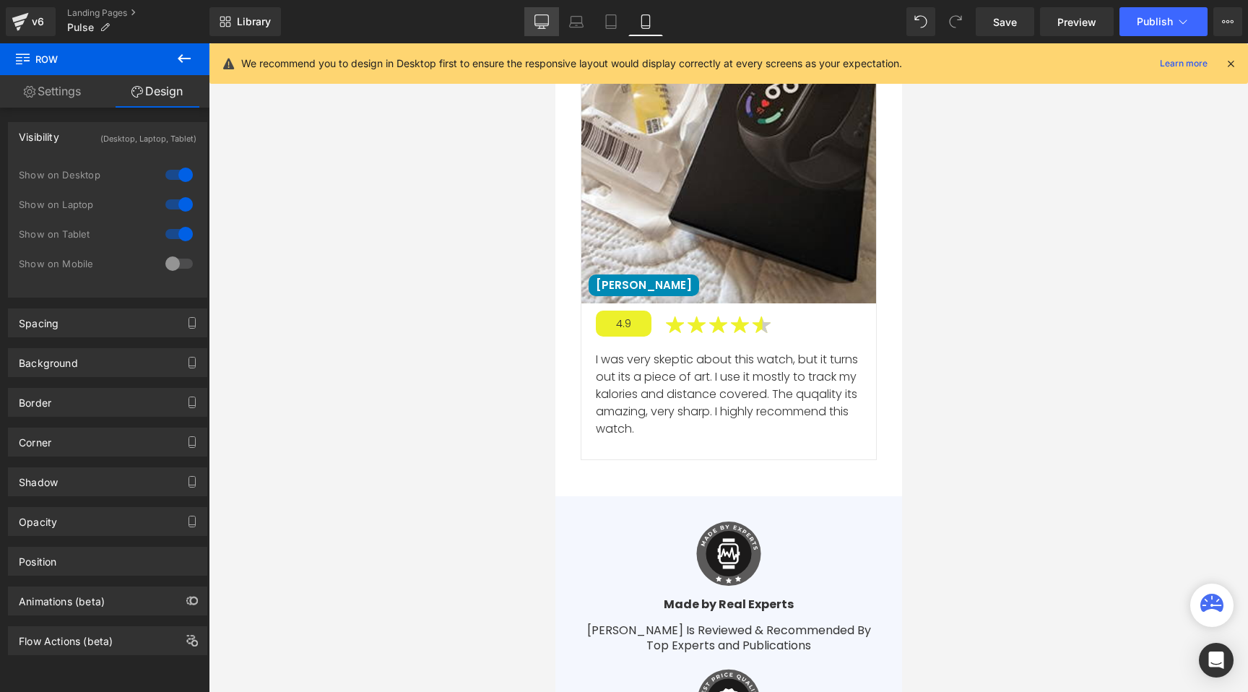
click at [545, 15] on icon at bounding box center [541, 21] width 14 height 14
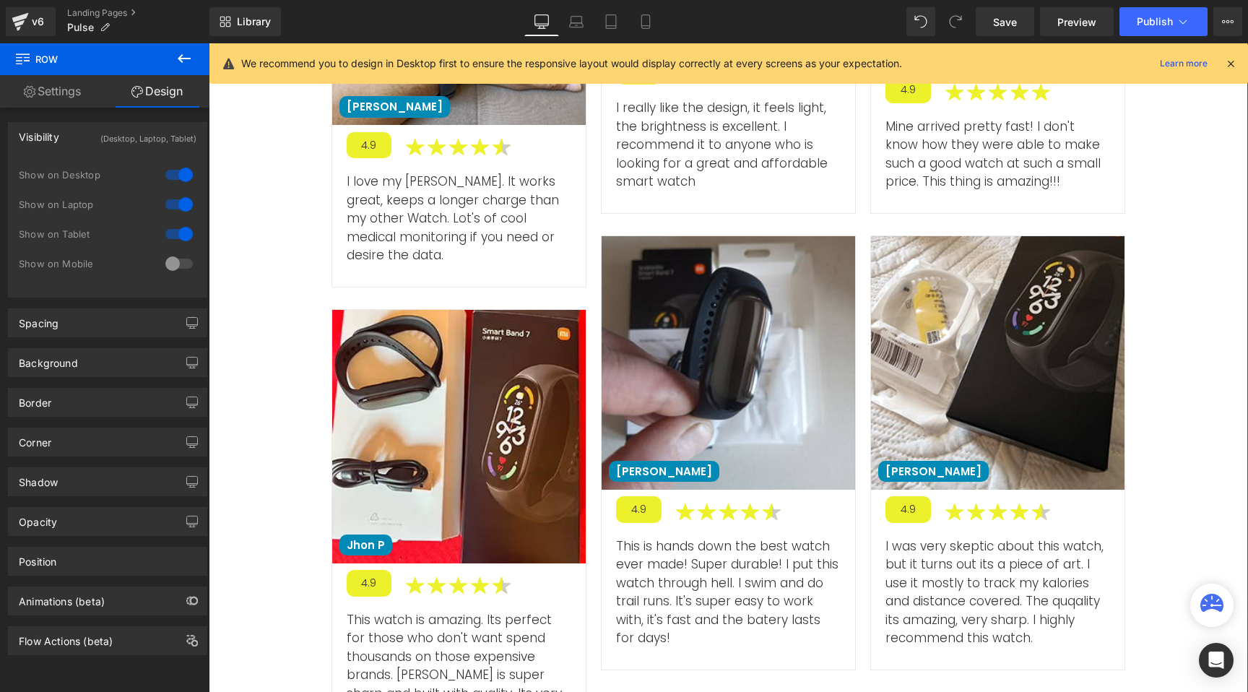
scroll to position [4970, 0]
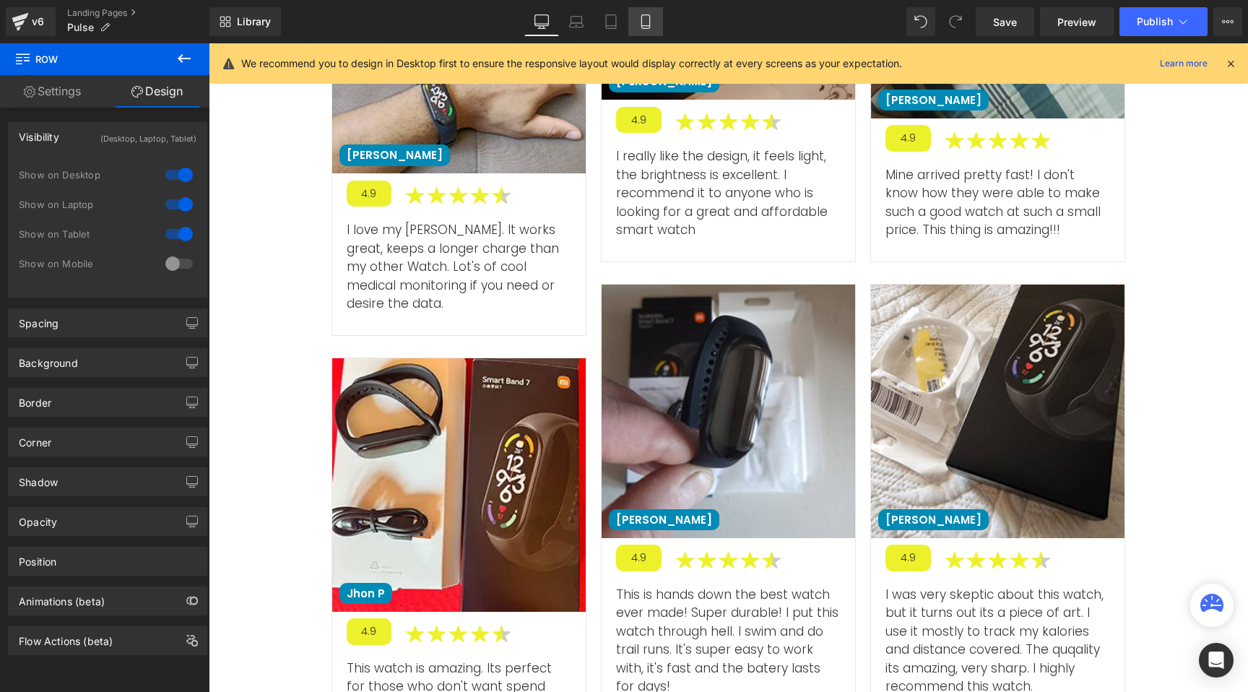
click at [634, 21] on link "Mobile" at bounding box center [645, 21] width 35 height 29
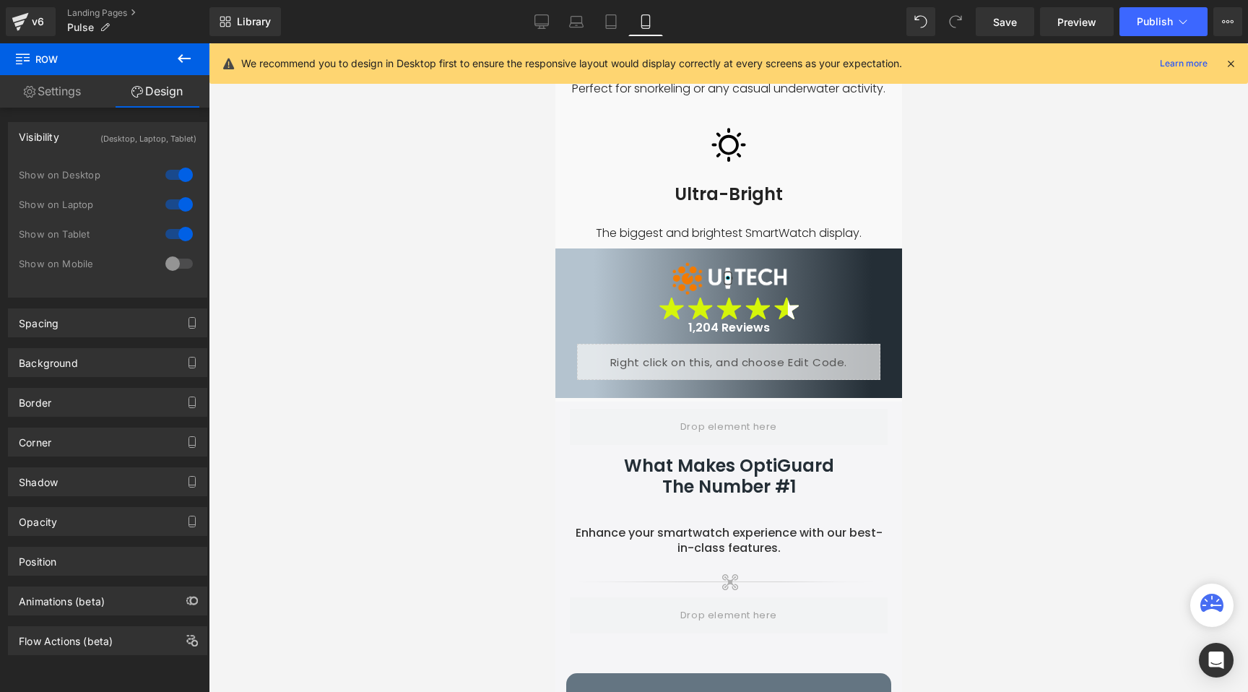
scroll to position [2233, 0]
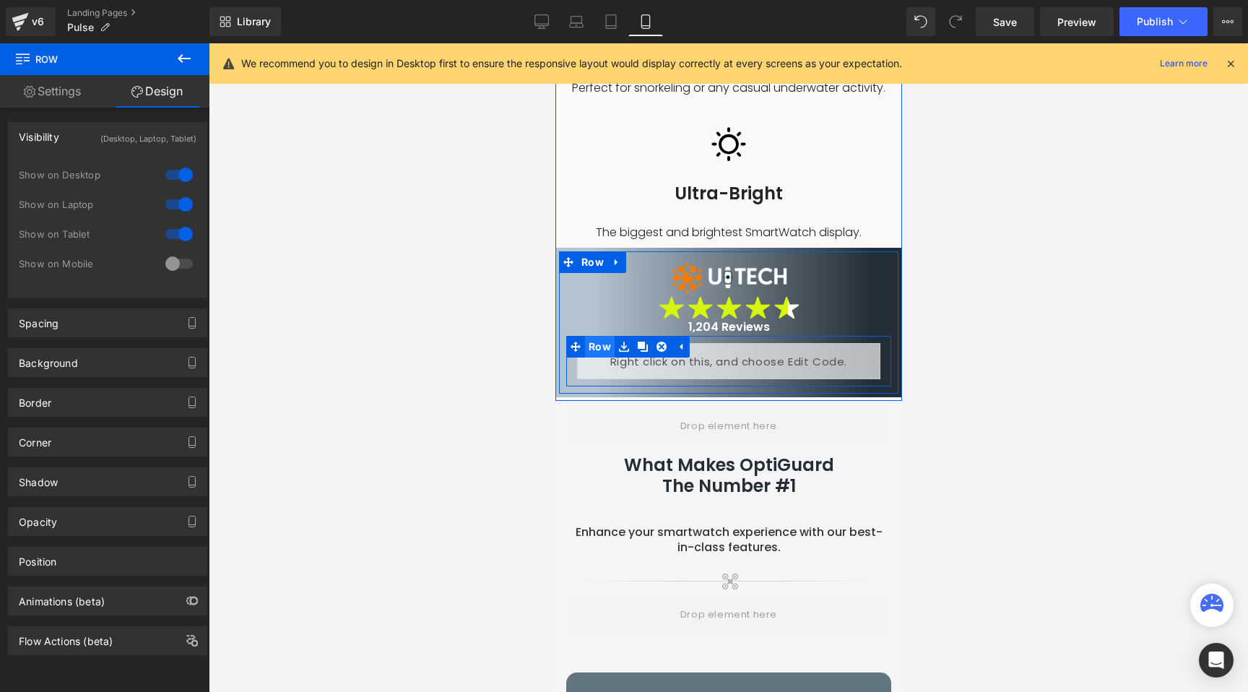
click at [592, 336] on span "Row" at bounding box center [599, 347] width 30 height 22
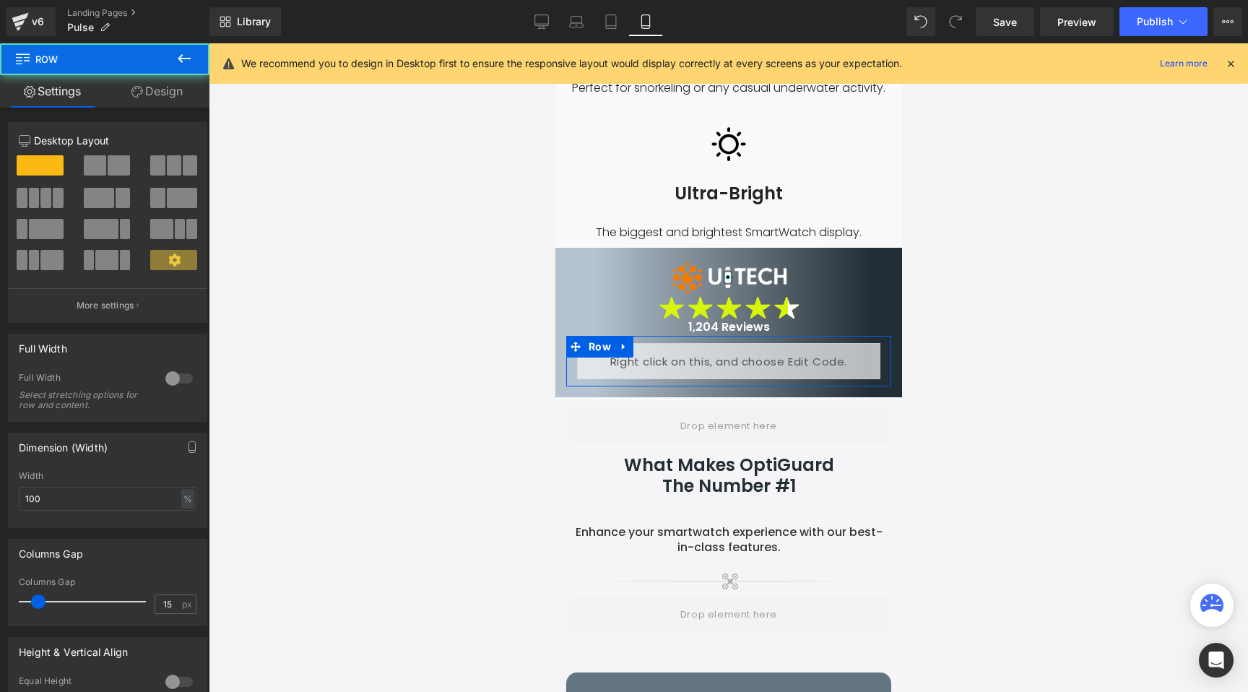
click at [157, 96] on link "Design" at bounding box center [157, 91] width 105 height 32
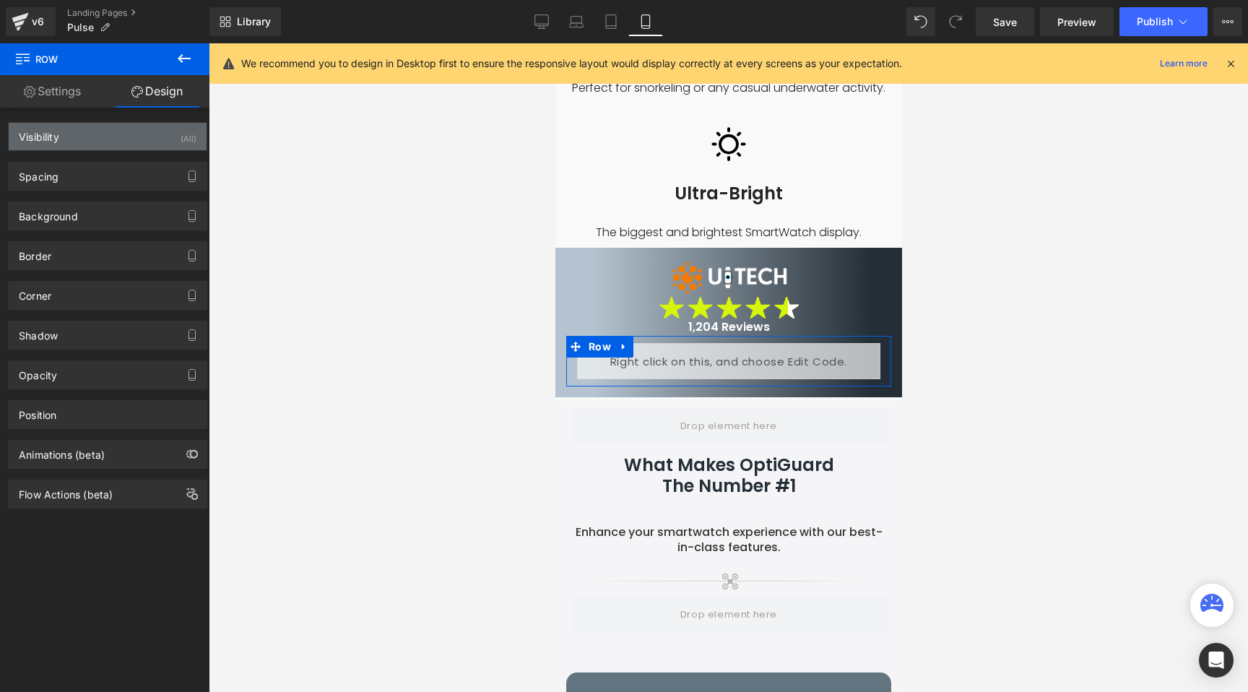
click at [98, 143] on div "Visibility (All)" at bounding box center [108, 136] width 198 height 27
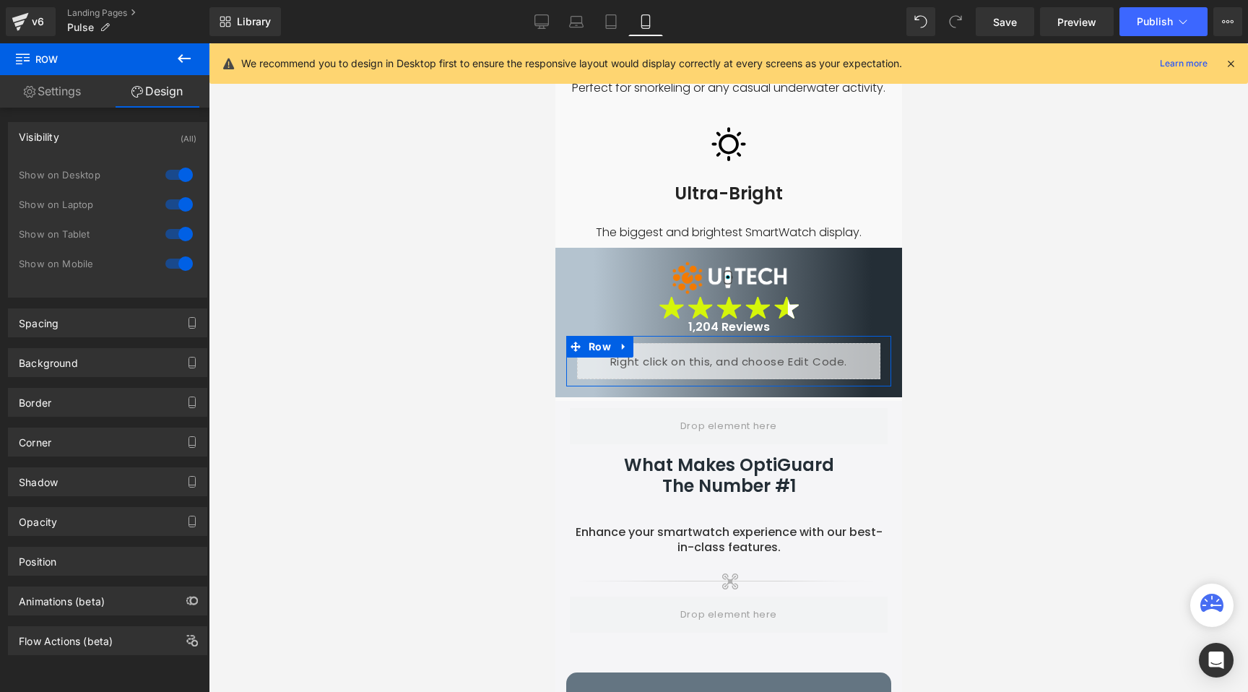
click at [166, 261] on div at bounding box center [179, 263] width 35 height 23
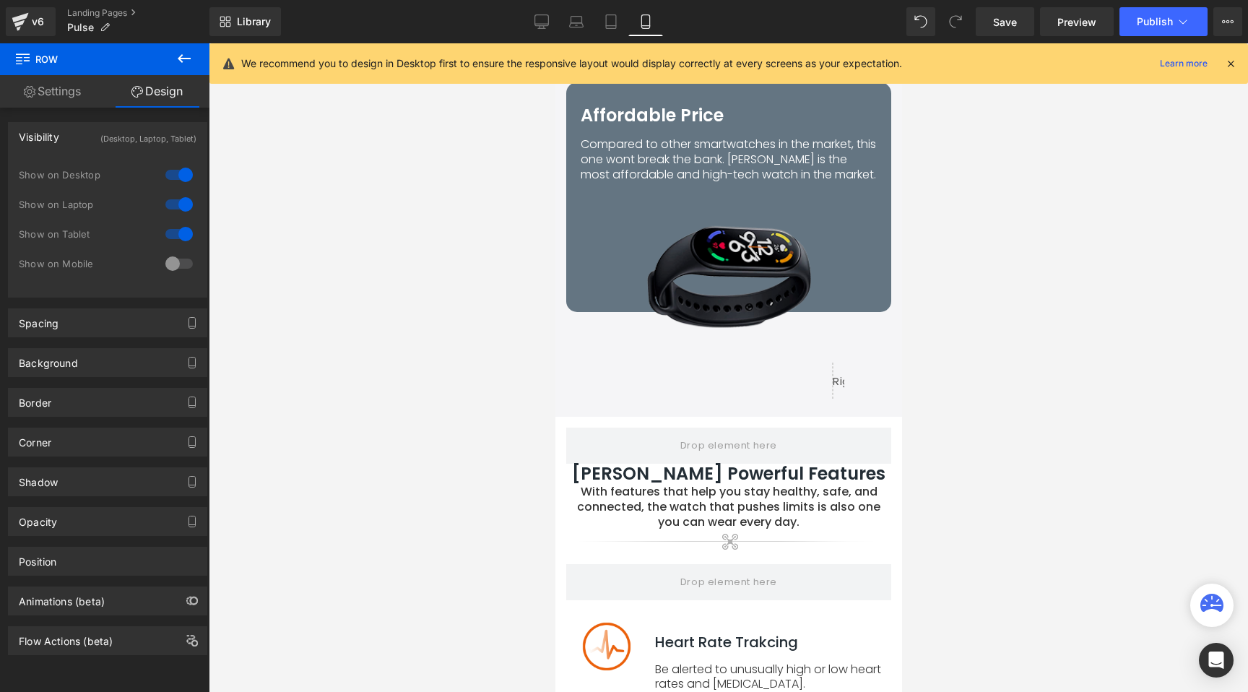
scroll to position [3356, 0]
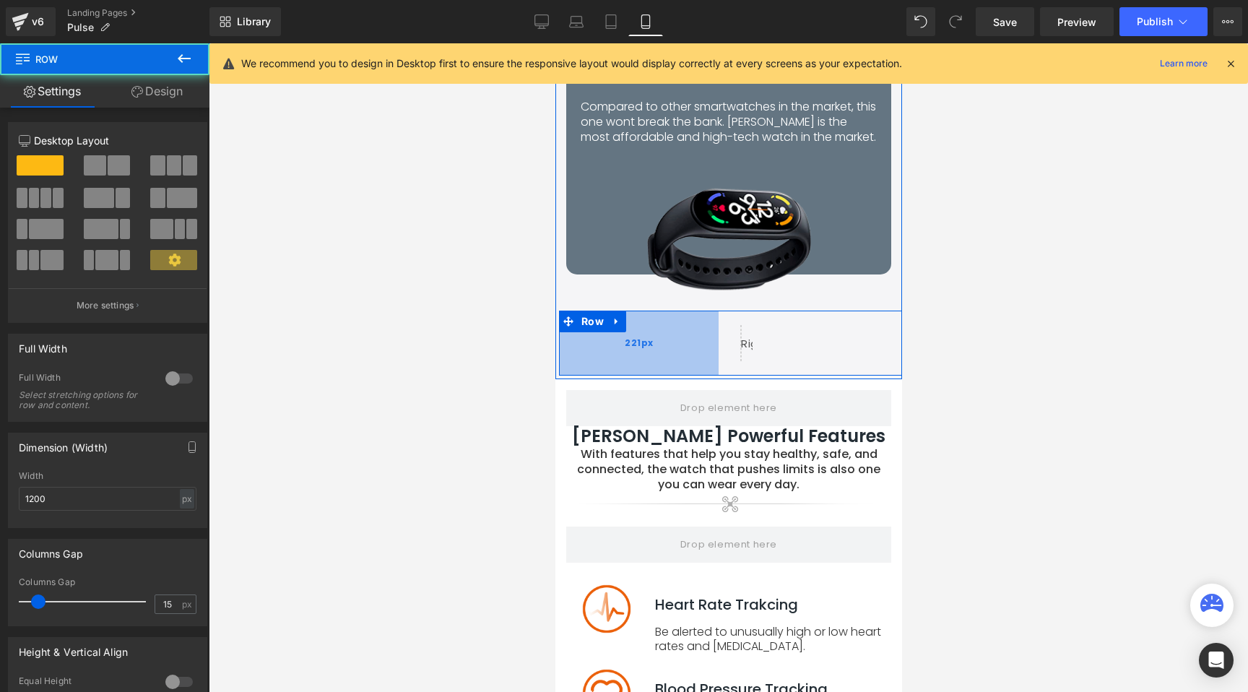
drag, startPoint x: 613, startPoint y: 287, endPoint x: 597, endPoint y: 287, distance: 15.9
click at [597, 310] on div "221px" at bounding box center [638, 342] width 160 height 65
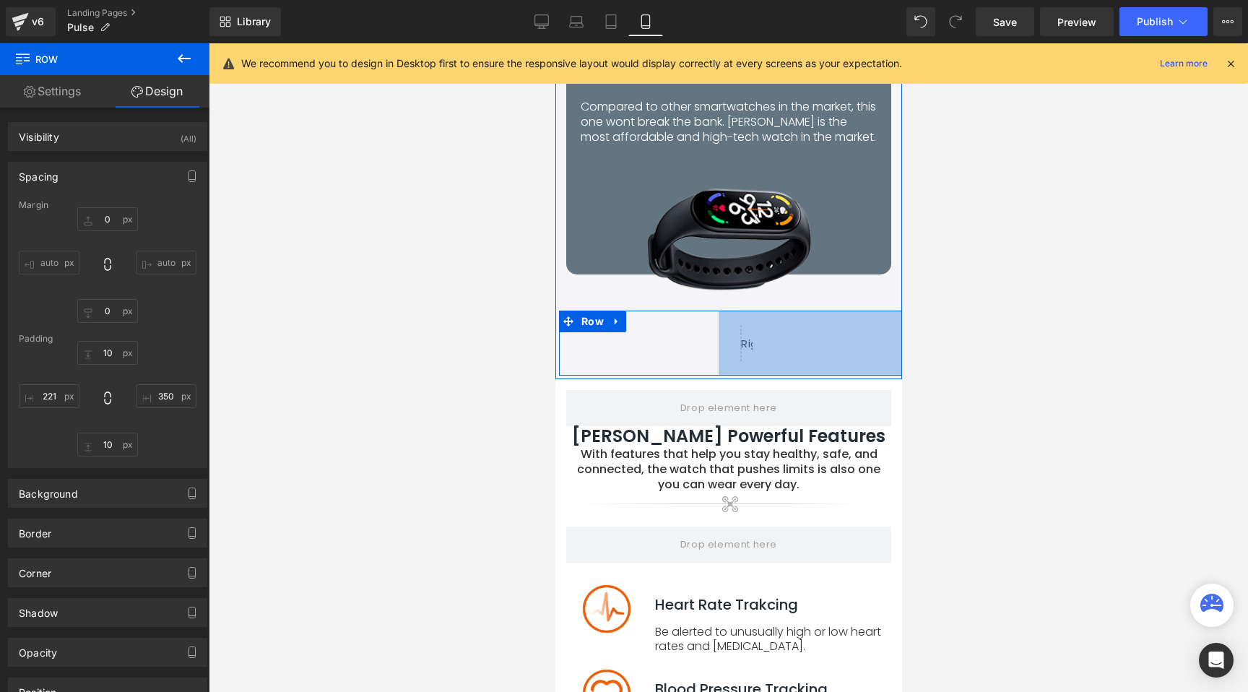
drag, startPoint x: 831, startPoint y: 271, endPoint x: 930, endPoint y: 264, distance: 99.2
drag, startPoint x: 799, startPoint y: 277, endPoint x: 883, endPoint y: 270, distance: 84.7
click at [883, 310] on div "278px" at bounding box center [818, 342] width 201 height 65
drag, startPoint x: 786, startPoint y: 273, endPoint x: 871, endPoint y: 266, distance: 84.7
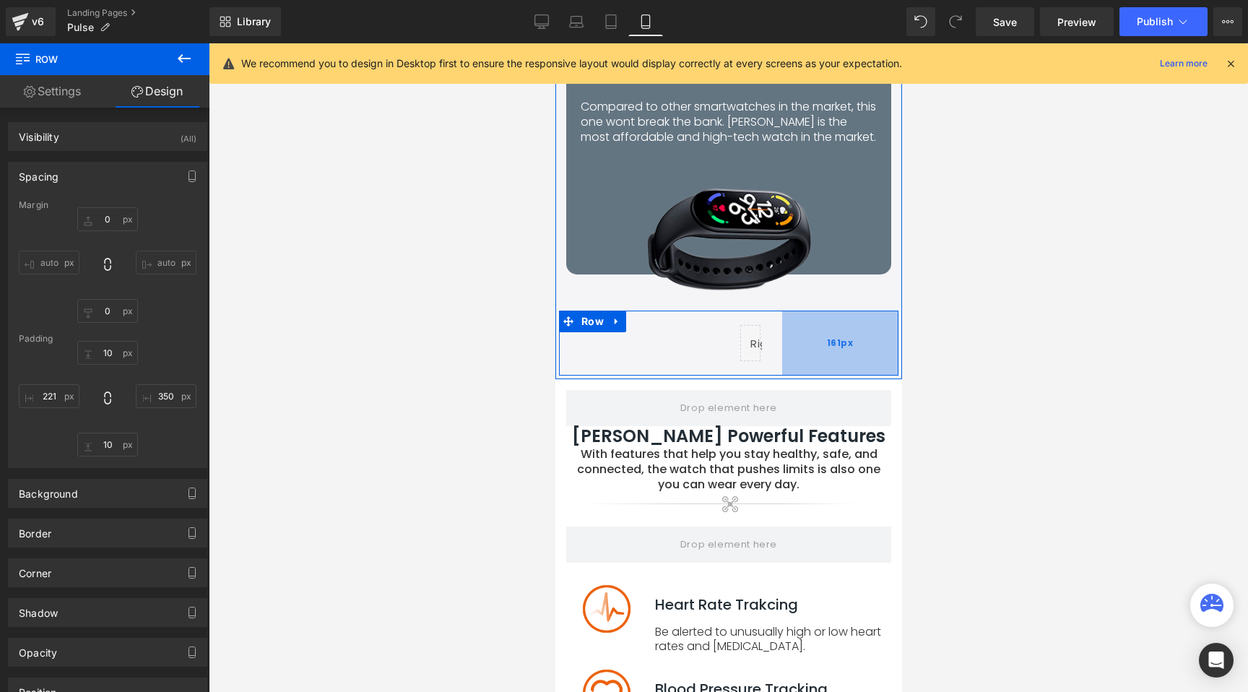
click at [871, 310] on div "161px" at bounding box center [839, 342] width 116 height 65
drag, startPoint x: 853, startPoint y: 275, endPoint x: 871, endPoint y: 272, distance: 17.6
click at [871, 310] on div "91px" at bounding box center [865, 342] width 66 height 65
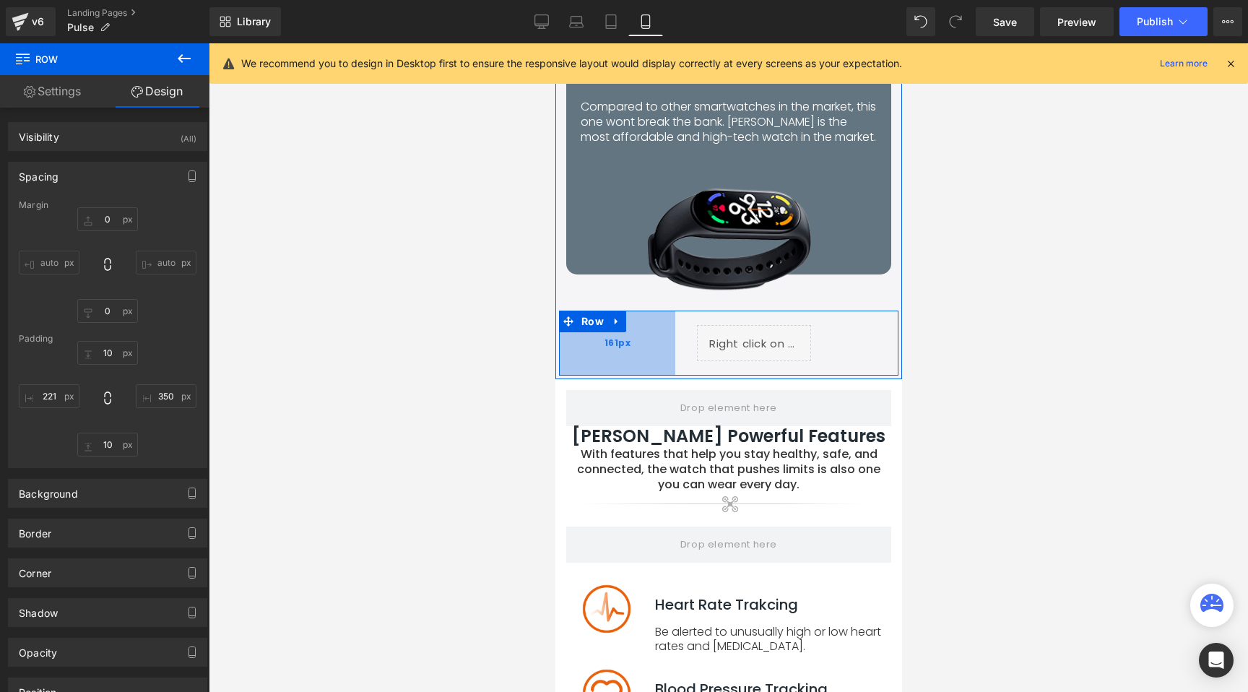
drag, startPoint x: 688, startPoint y: 288, endPoint x: 564, endPoint y: 285, distance: 124.2
click at [564, 310] on div "161px" at bounding box center [616, 342] width 116 height 65
drag, startPoint x: 836, startPoint y: 270, endPoint x: 847, endPoint y: 272, distance: 11.0
click at [871, 310] on div "51px" at bounding box center [879, 342] width 37 height 65
click at [584, 310] on span "Row" at bounding box center [592, 321] width 30 height 22
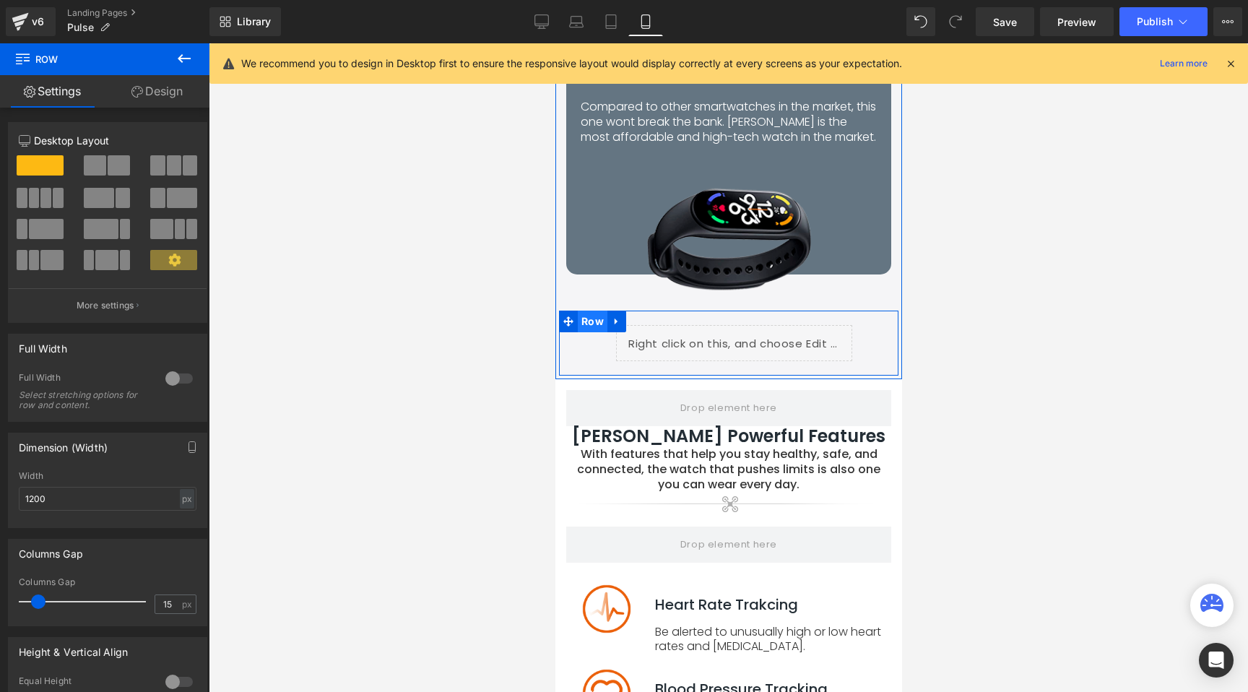
click at [588, 310] on span "Row" at bounding box center [592, 321] width 30 height 22
click at [166, 87] on link "Design" at bounding box center [157, 91] width 105 height 32
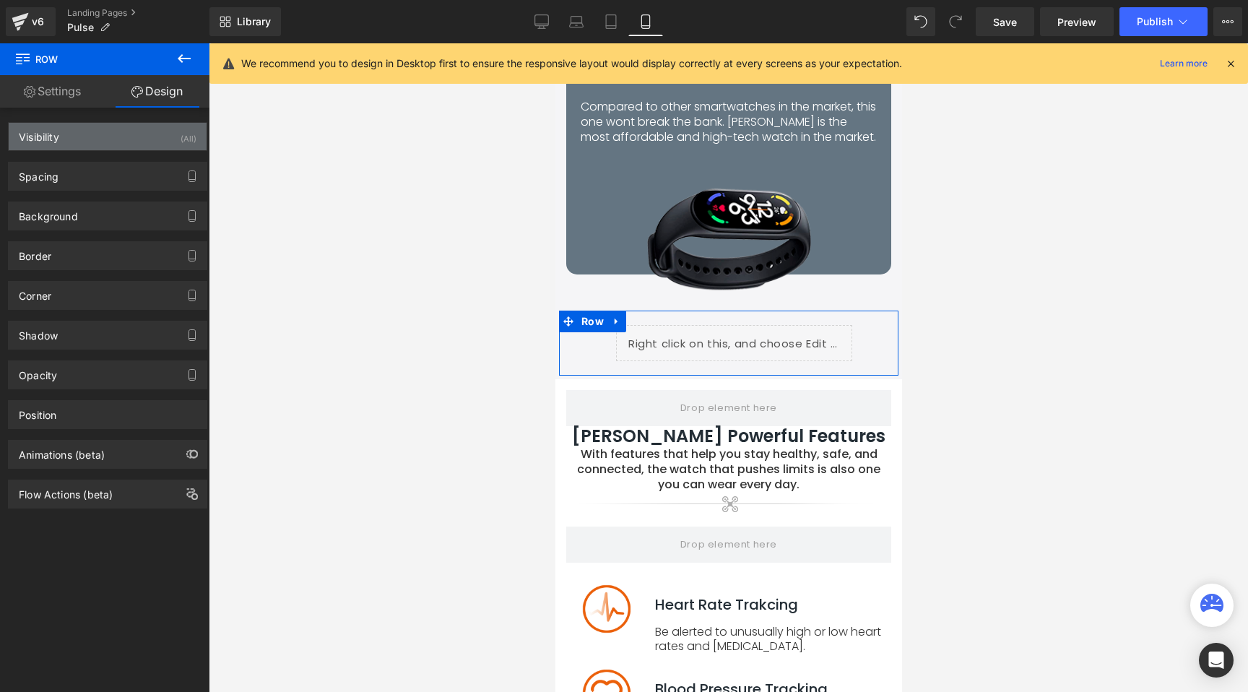
click at [118, 142] on div "Visibility (All)" at bounding box center [108, 136] width 198 height 27
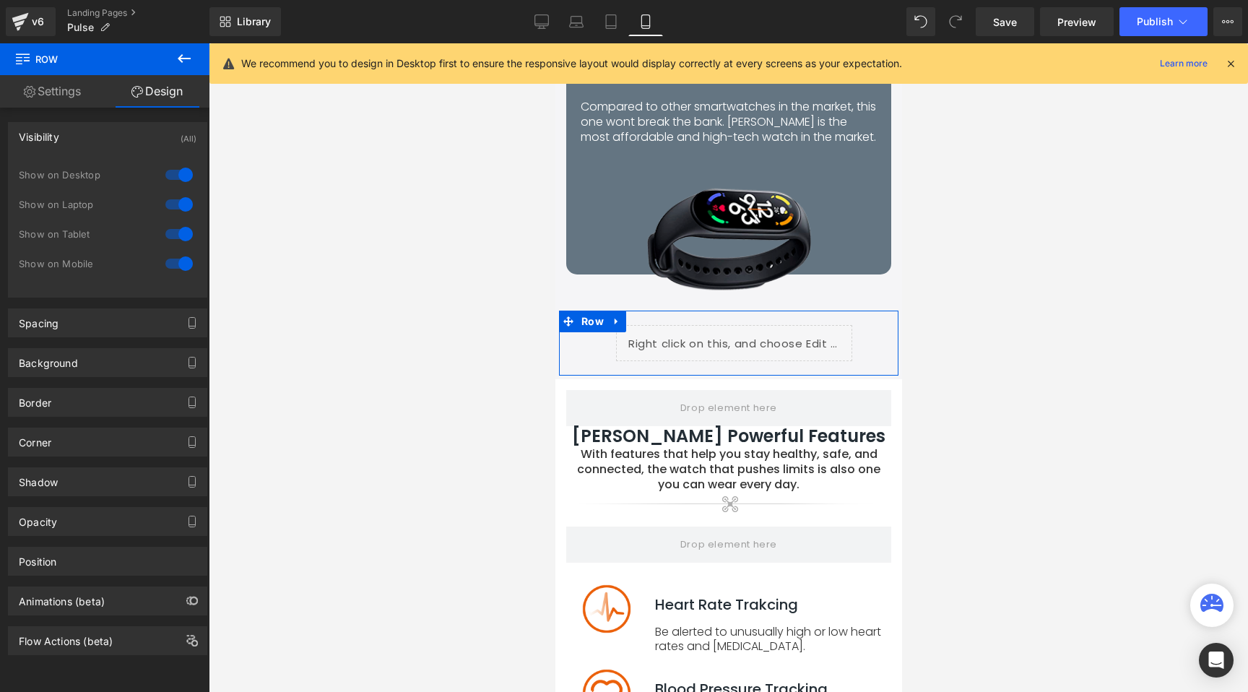
click at [173, 261] on div at bounding box center [179, 263] width 35 height 23
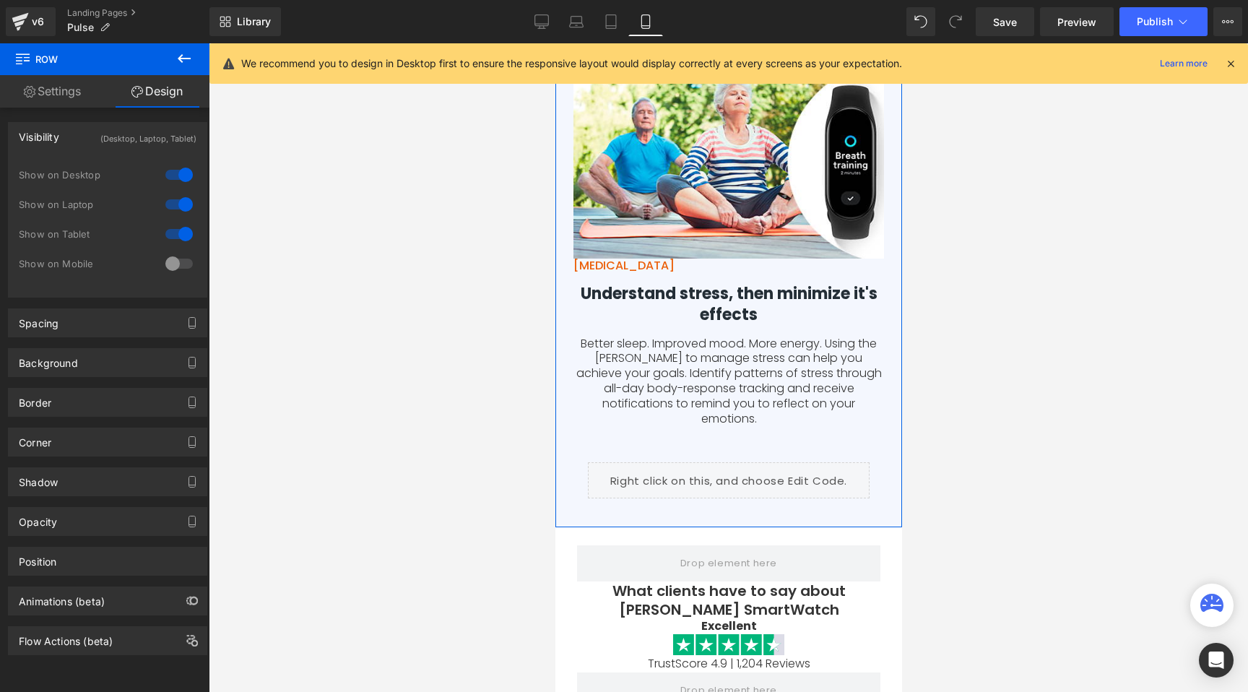
scroll to position [5511, 0]
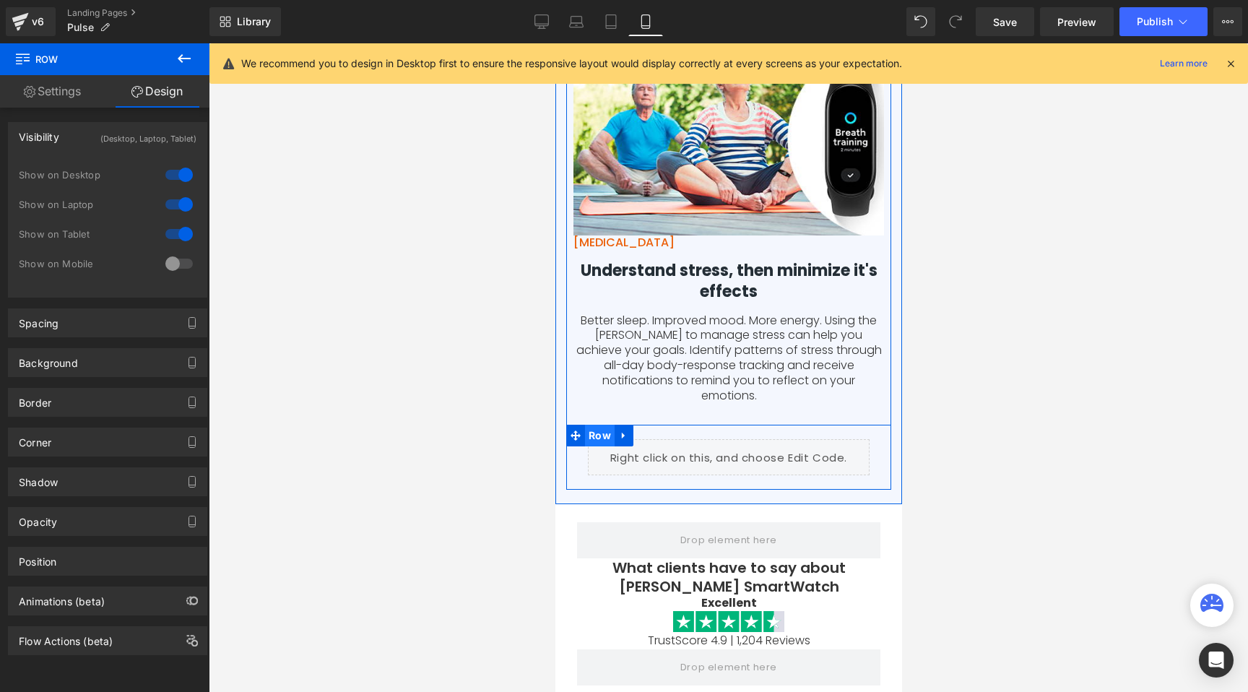
click at [594, 425] on span "Row" at bounding box center [599, 436] width 30 height 22
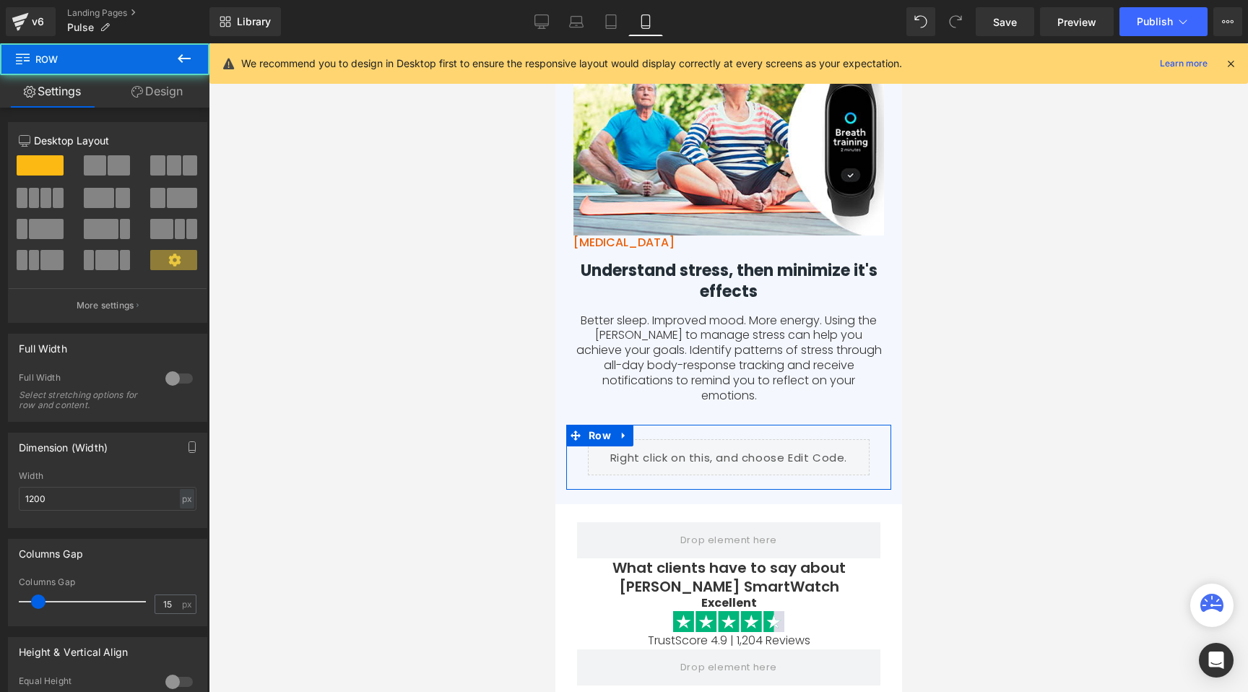
drag, startPoint x: 182, startPoint y: 91, endPoint x: 86, endPoint y: 150, distance: 112.8
click at [182, 91] on link "Design" at bounding box center [157, 91] width 105 height 32
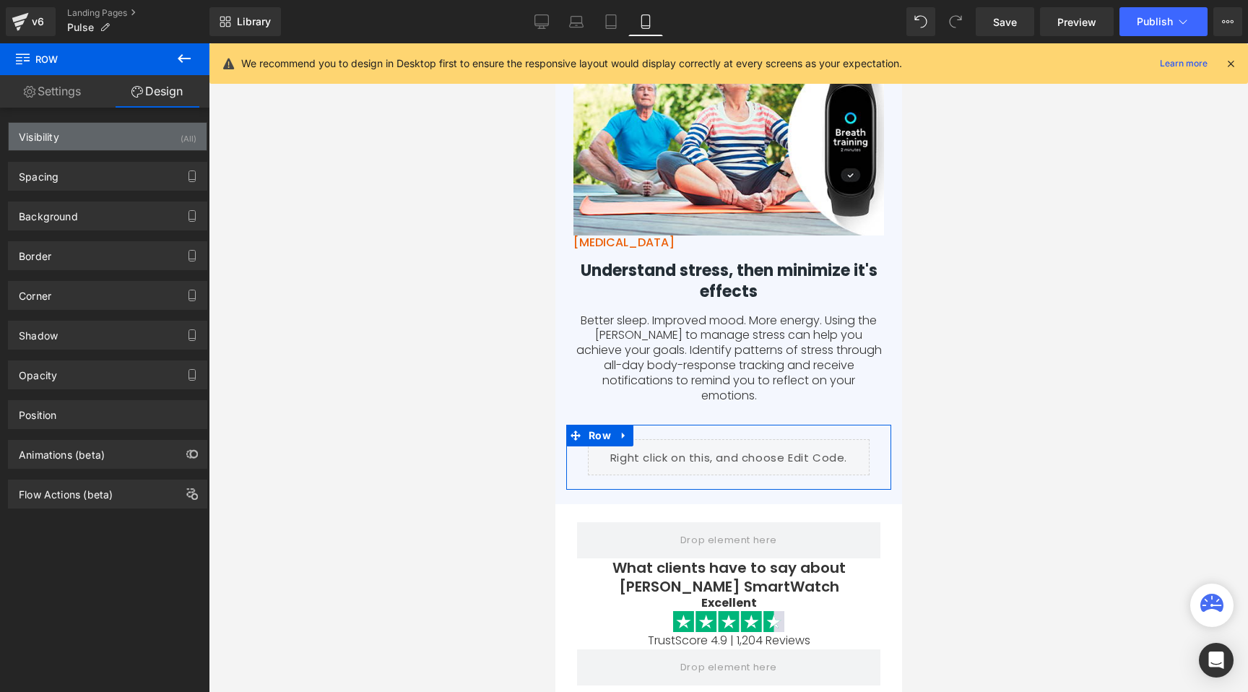
click at [87, 144] on div "Visibility (All)" at bounding box center [108, 136] width 198 height 27
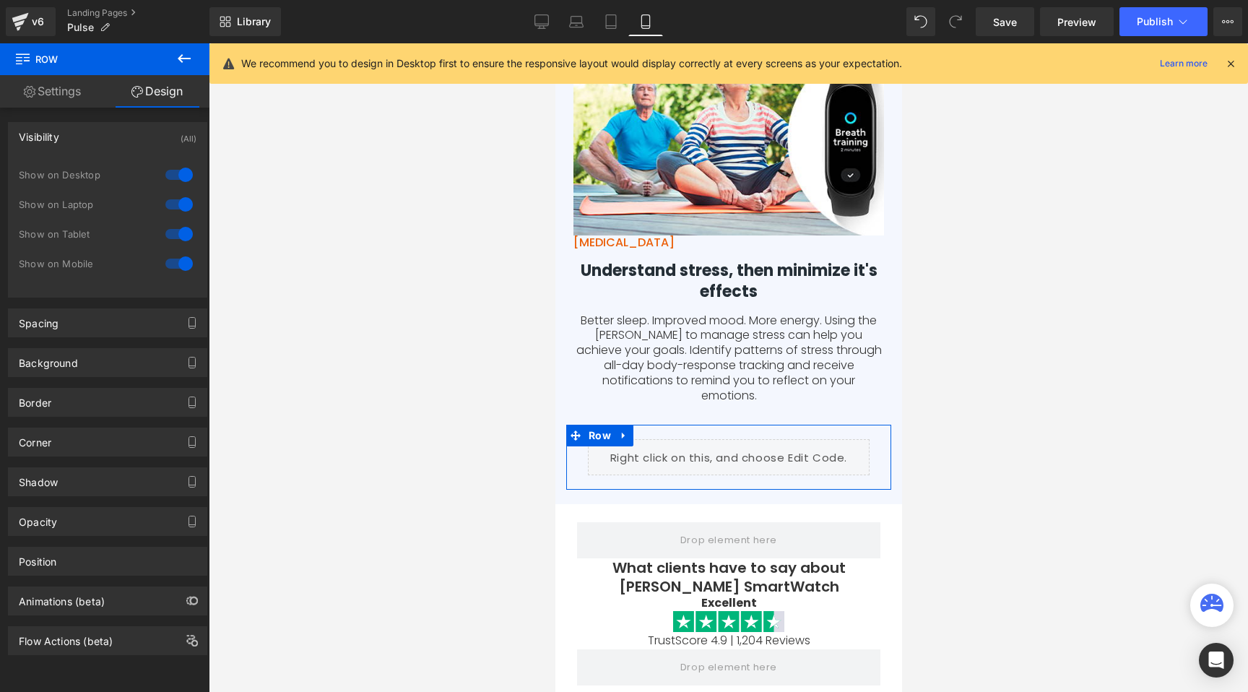
click at [164, 260] on div at bounding box center [179, 263] width 35 height 23
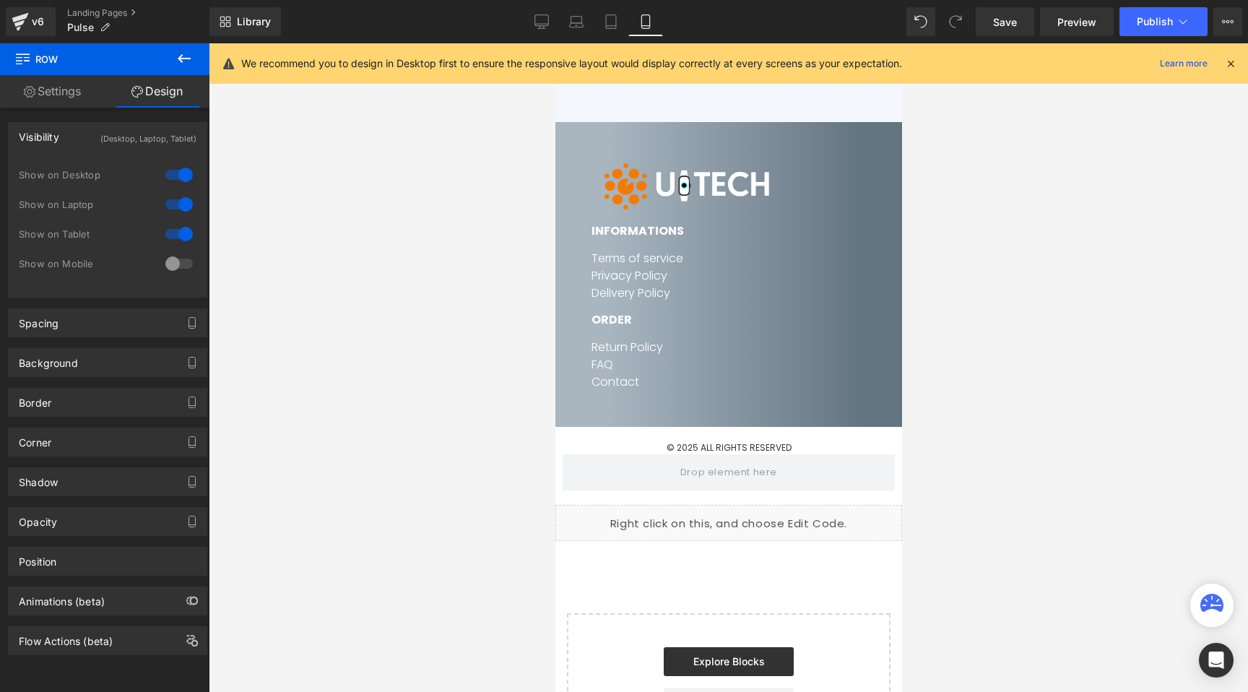
scroll to position [10906, 0]
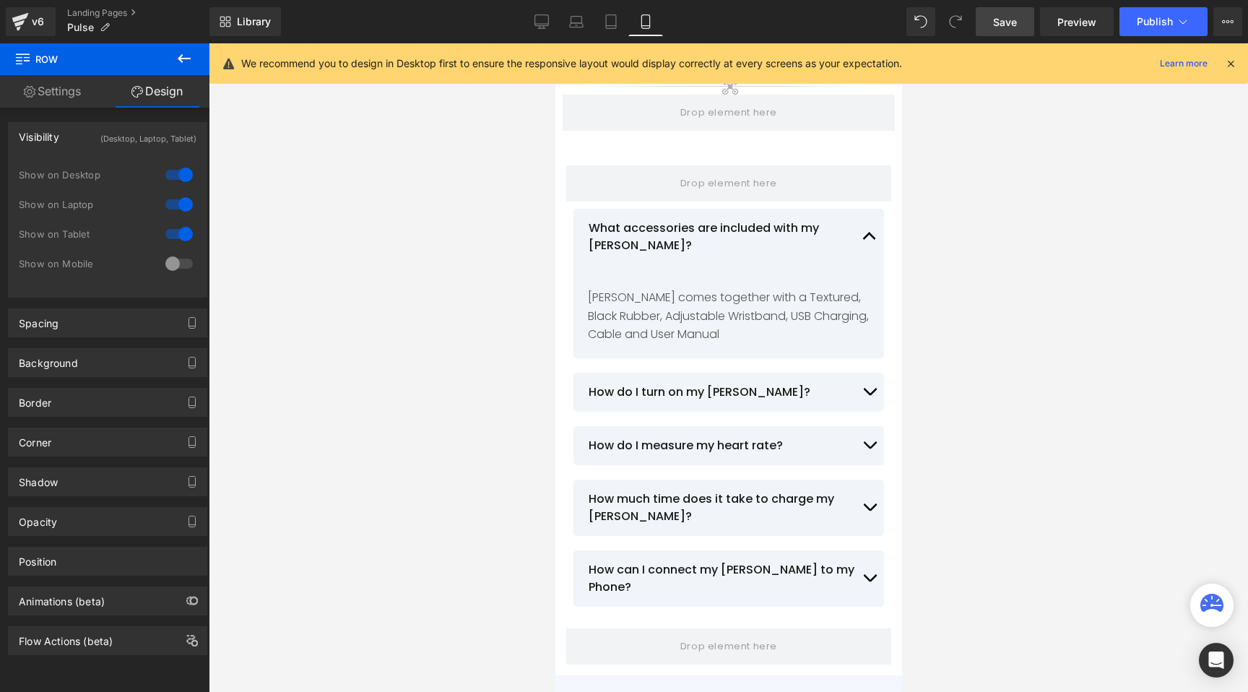
click at [1006, 21] on span "Save" at bounding box center [1005, 21] width 24 height 15
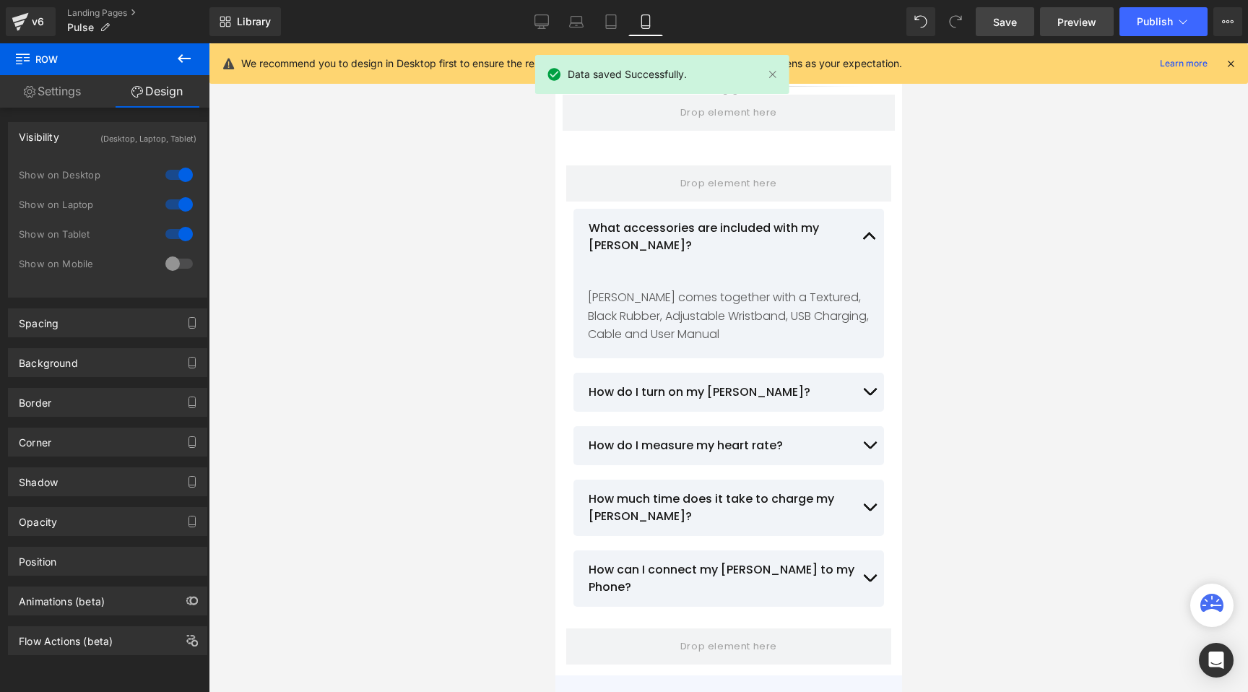
click at [1074, 25] on span "Preview" at bounding box center [1076, 21] width 39 height 15
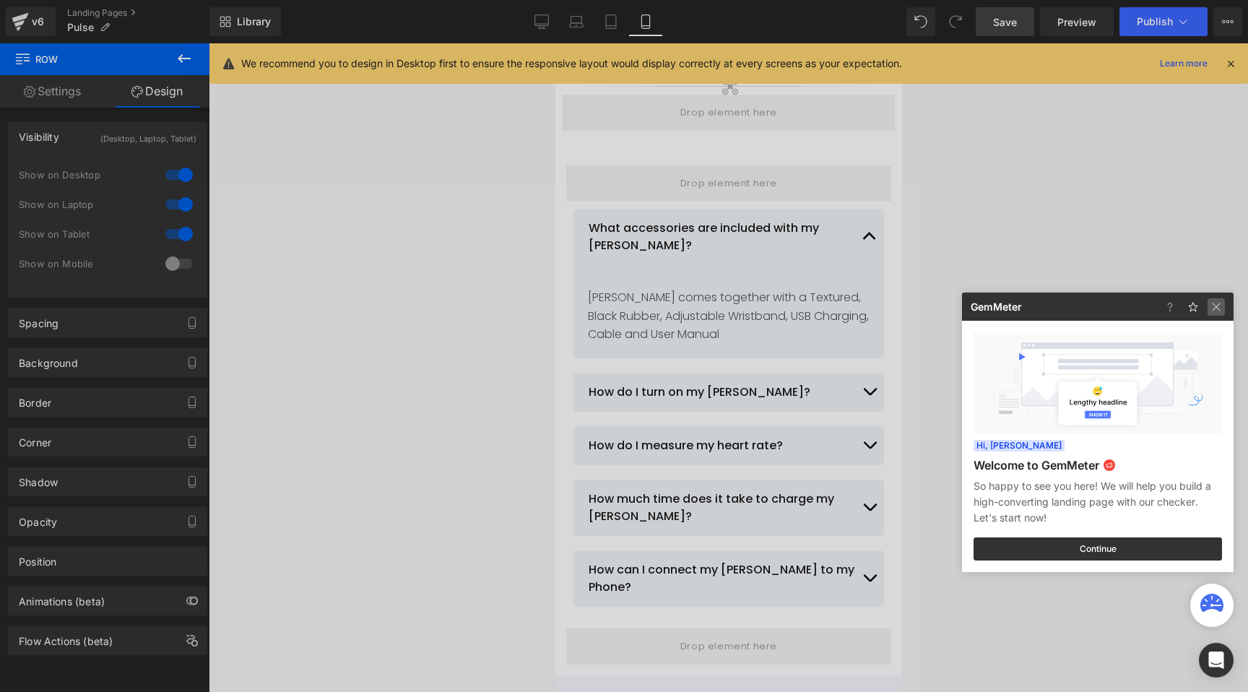
click at [1214, 309] on img at bounding box center [1215, 306] width 17 height 17
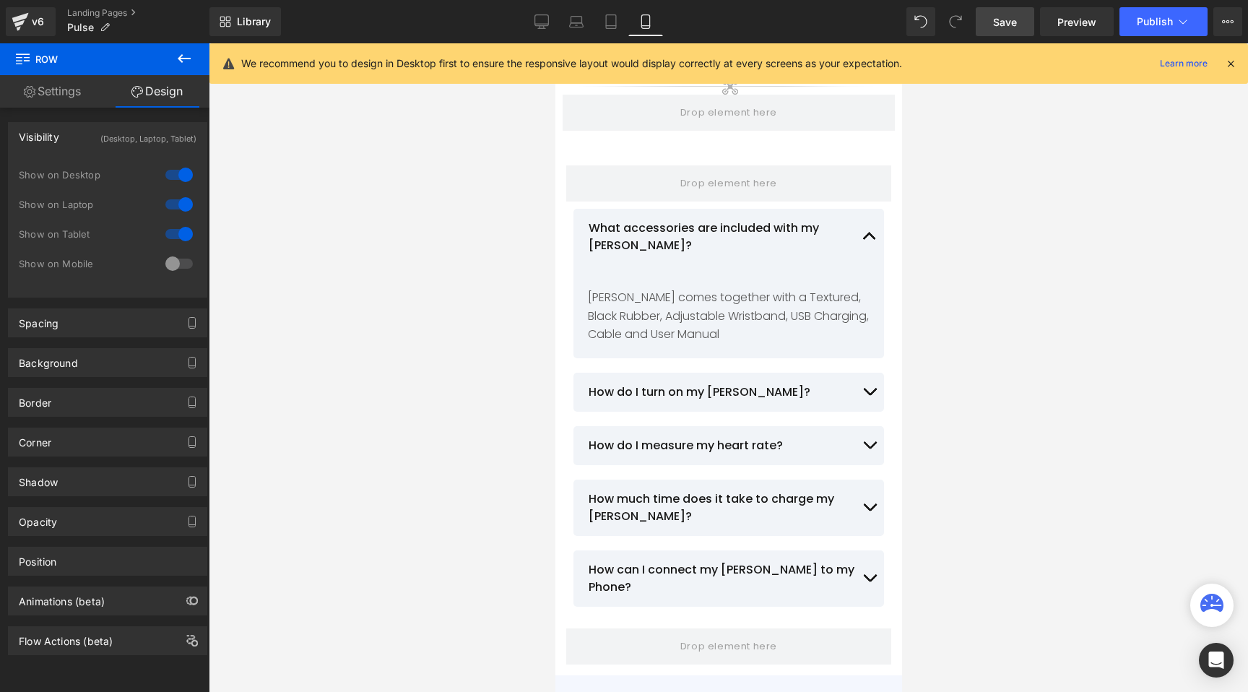
drag, startPoint x: 1233, startPoint y: 64, endPoint x: 1137, endPoint y: 61, distance: 96.1
click at [1233, 64] on icon at bounding box center [1230, 63] width 13 height 13
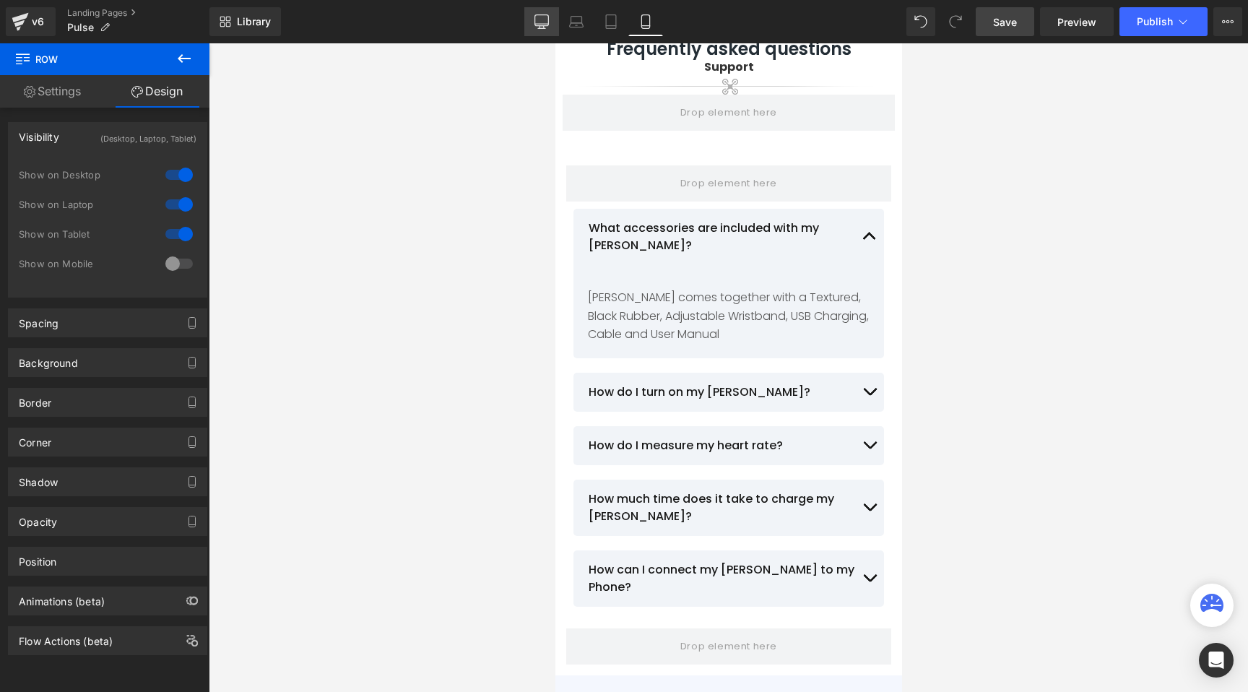
click at [540, 20] on icon at bounding box center [541, 21] width 14 height 14
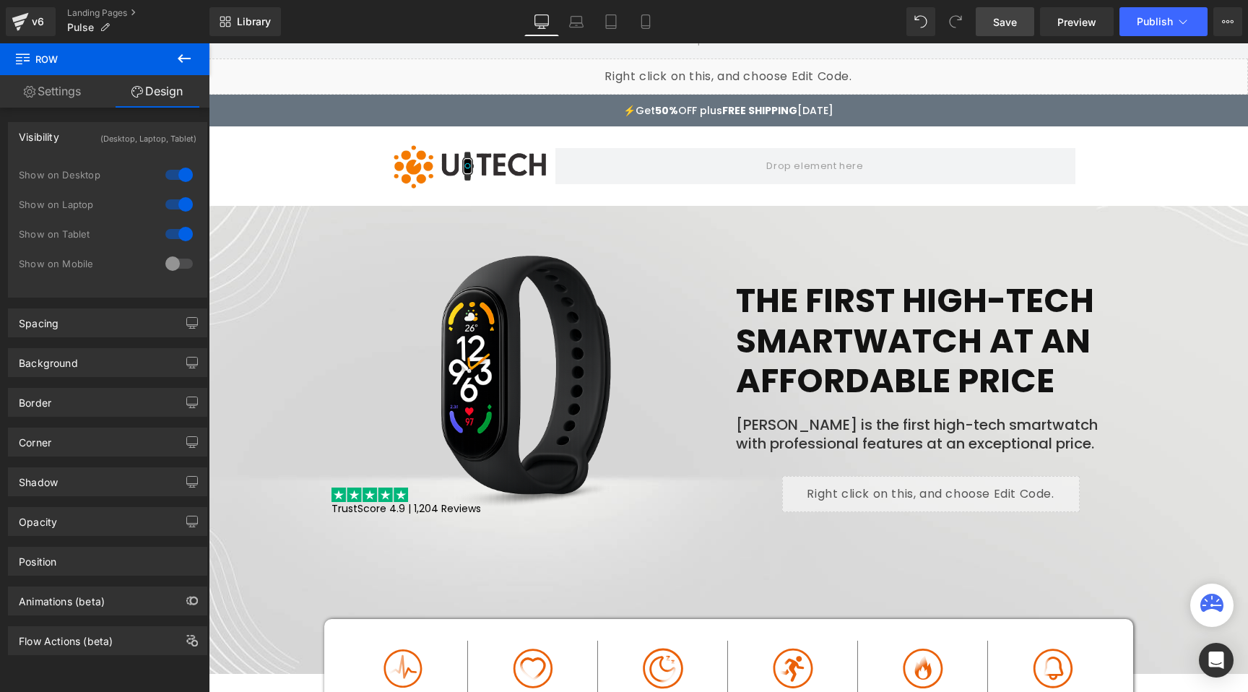
scroll to position [0, 0]
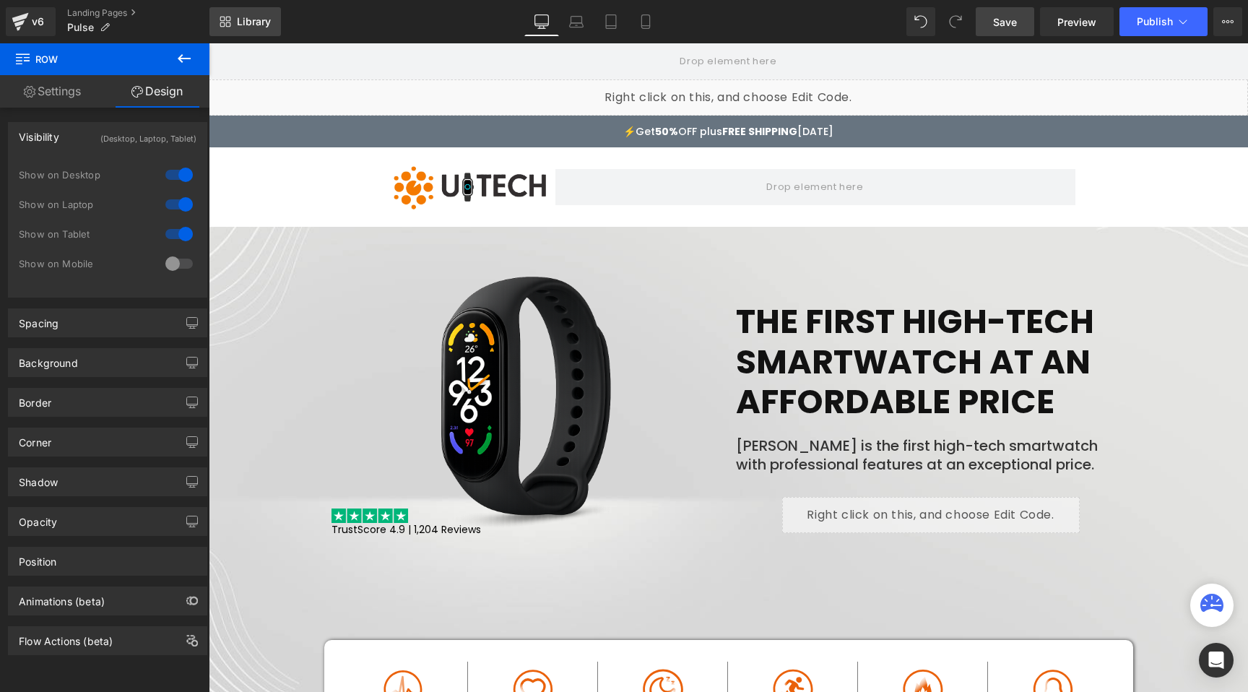
click at [251, 25] on span "Library" at bounding box center [254, 21] width 34 height 13
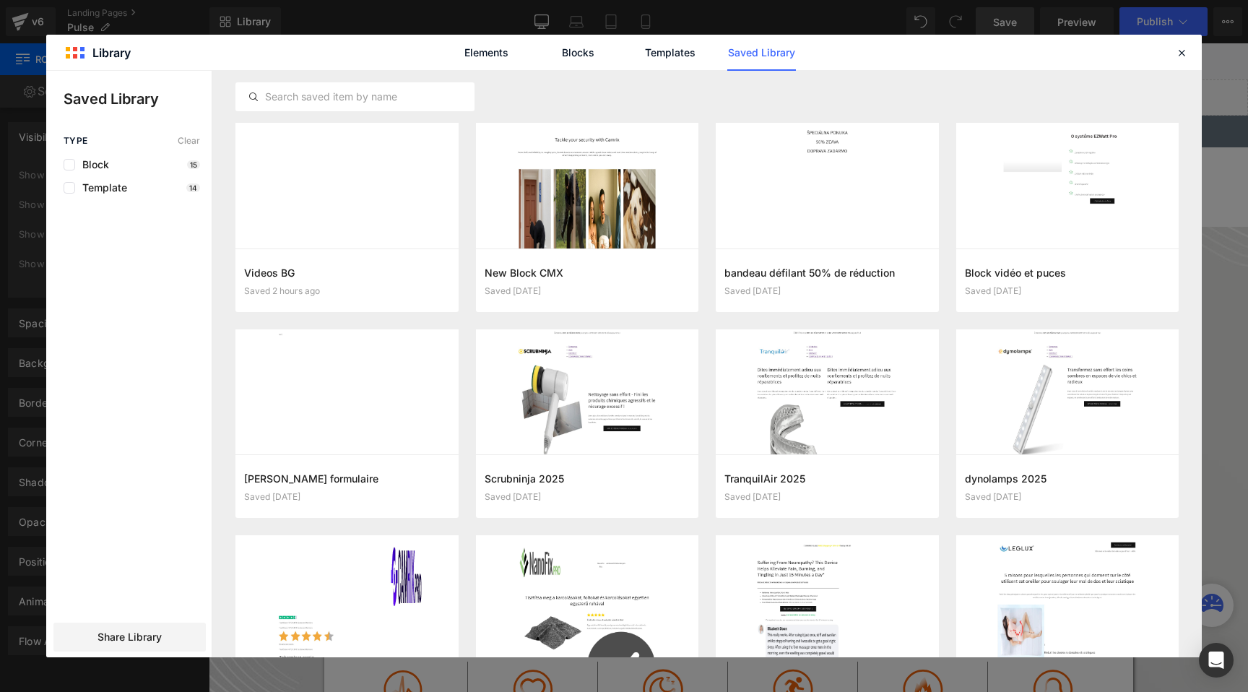
click at [754, 56] on link "Saved Library" at bounding box center [761, 53] width 69 height 36
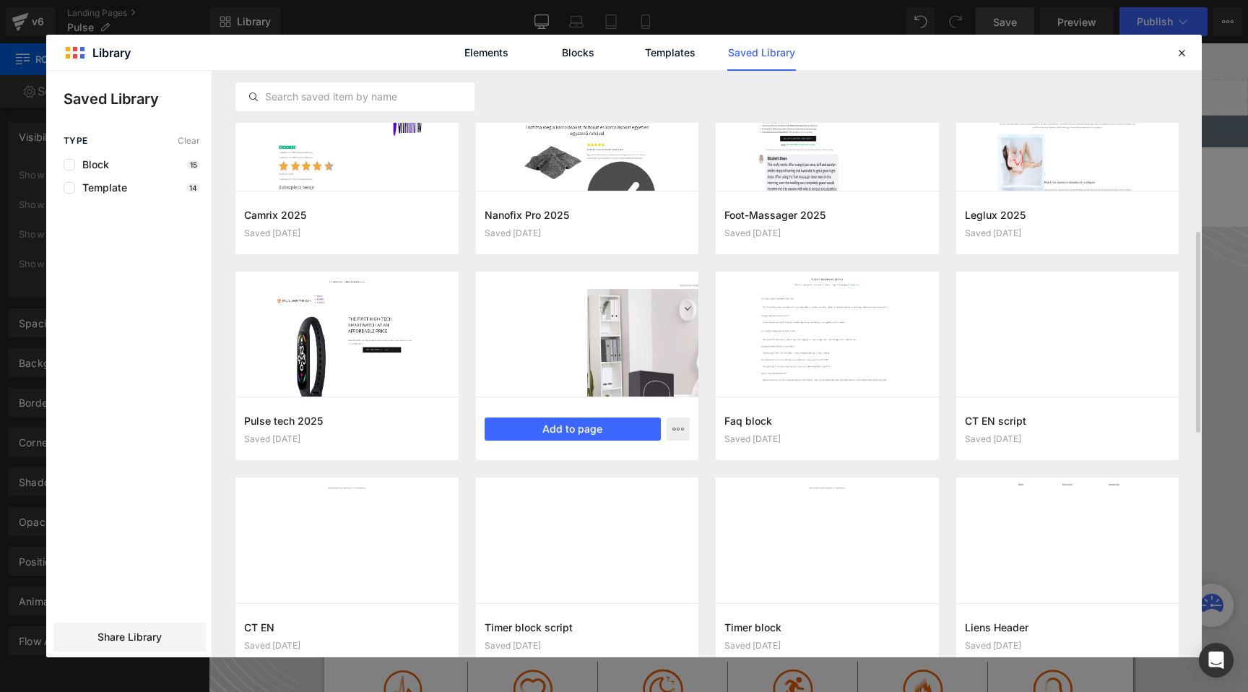
scroll to position [519, 0]
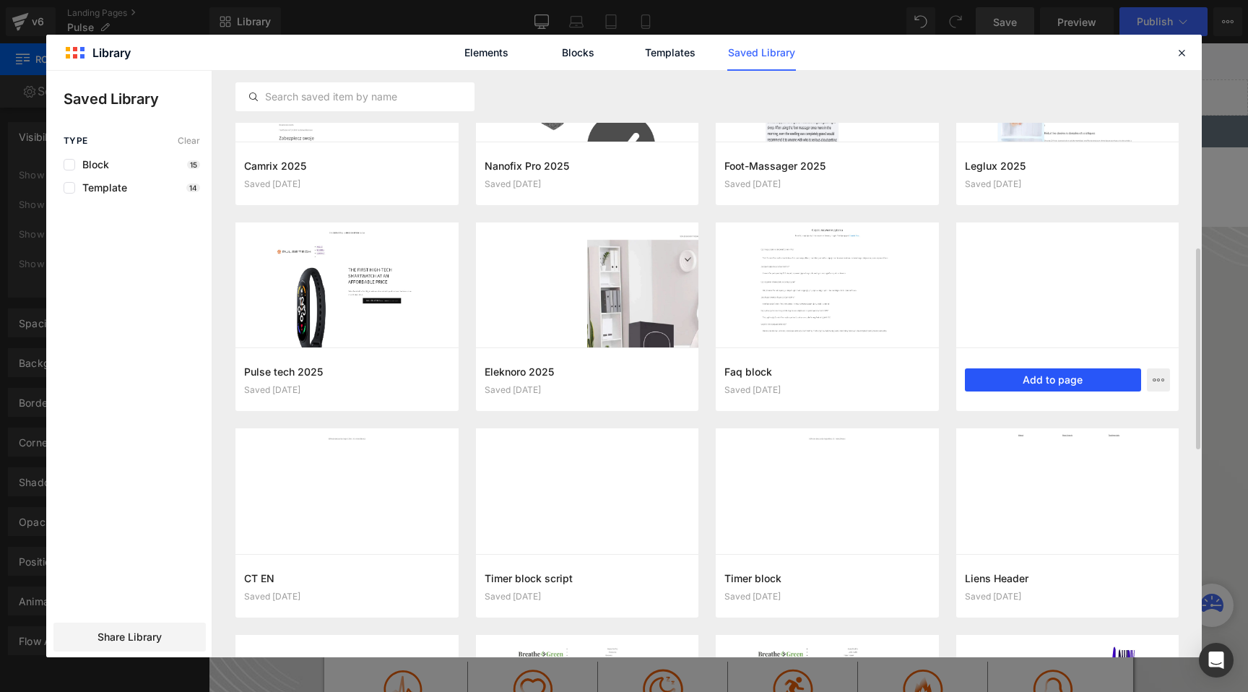
click at [998, 381] on button "Add to page" at bounding box center [1053, 379] width 177 height 23
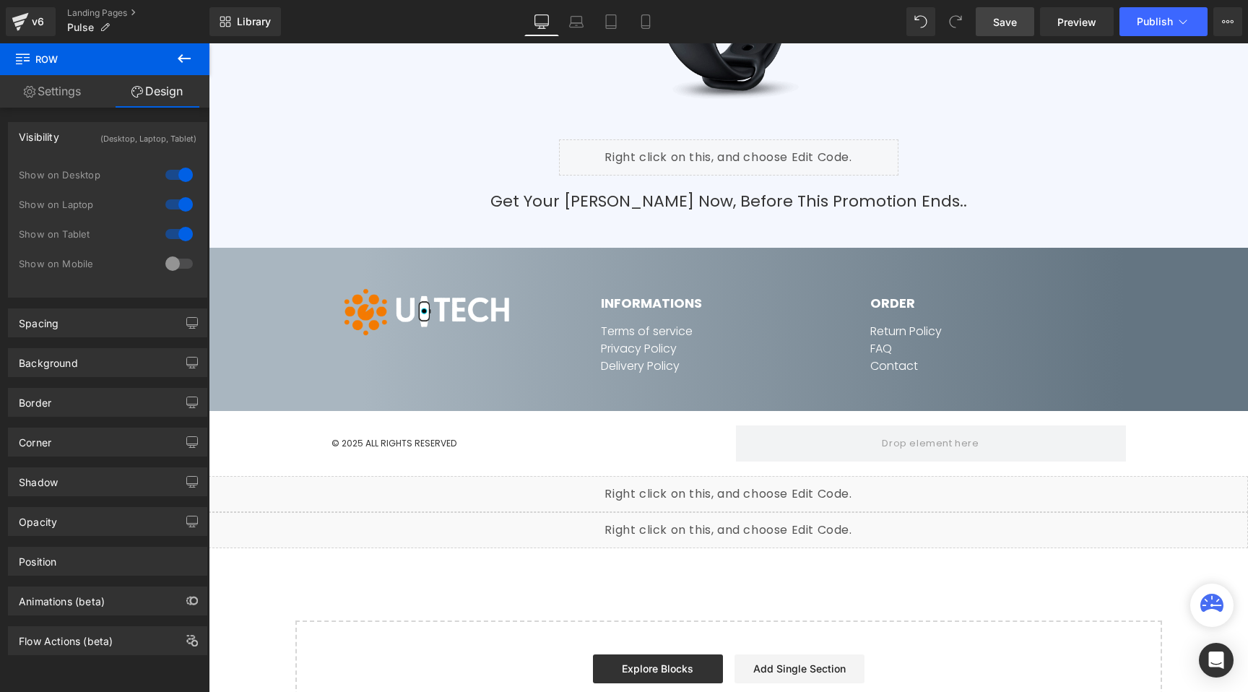
scroll to position [6954, 0]
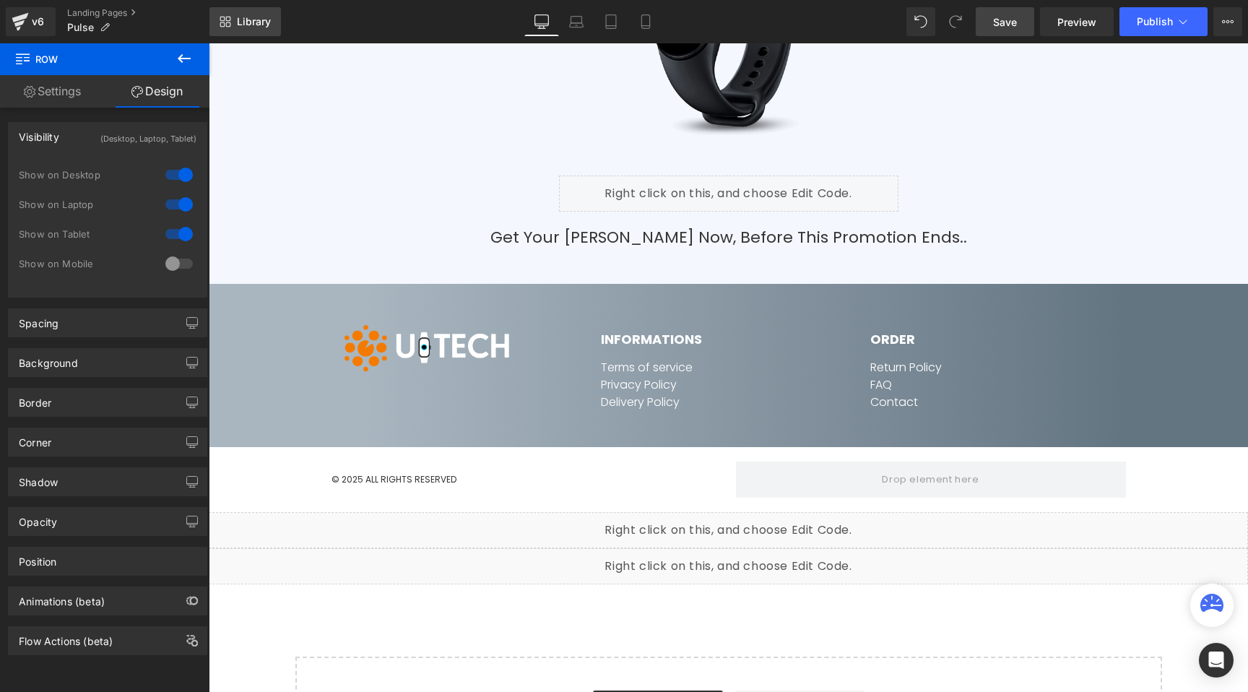
click at [244, 23] on span "Library" at bounding box center [254, 21] width 34 height 13
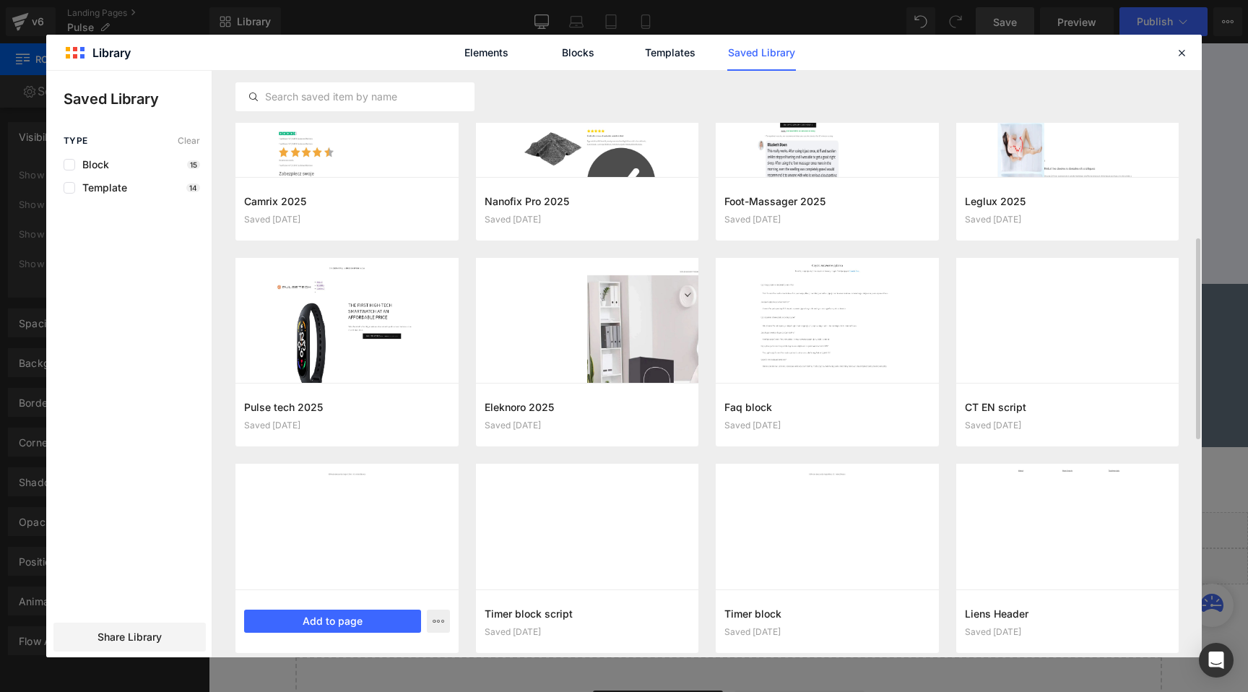
scroll to position [610, 0]
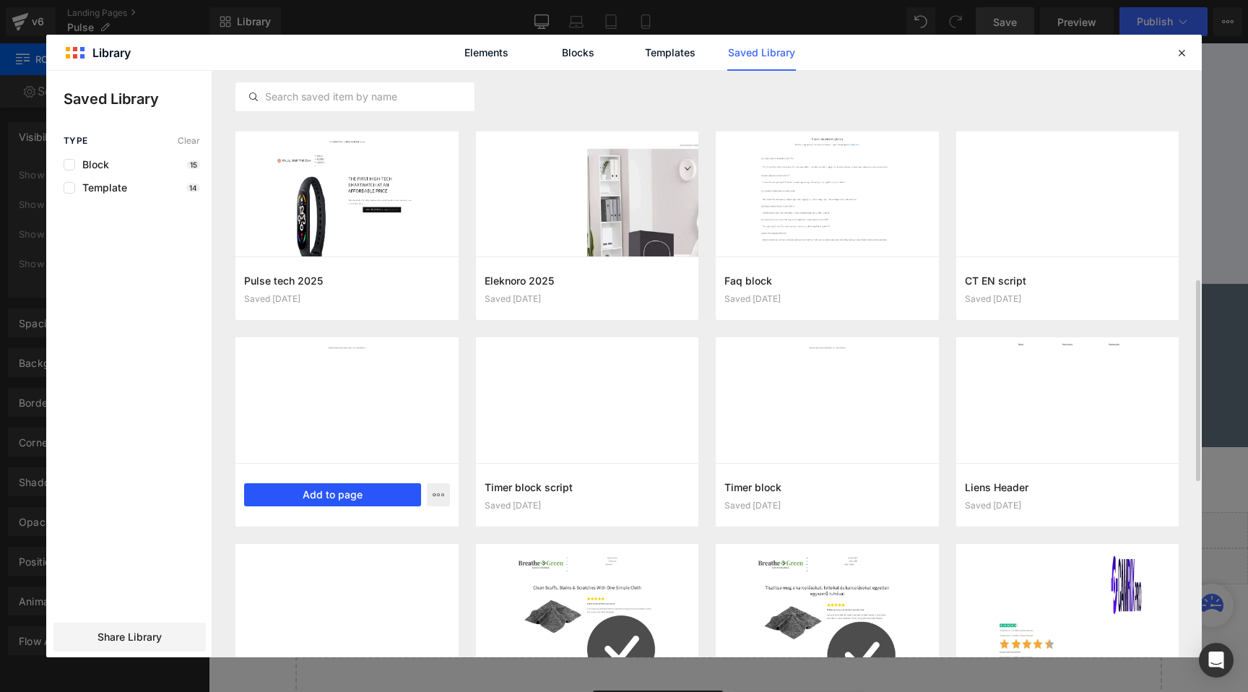
click at [316, 490] on button "Add to page" at bounding box center [332, 494] width 177 height 23
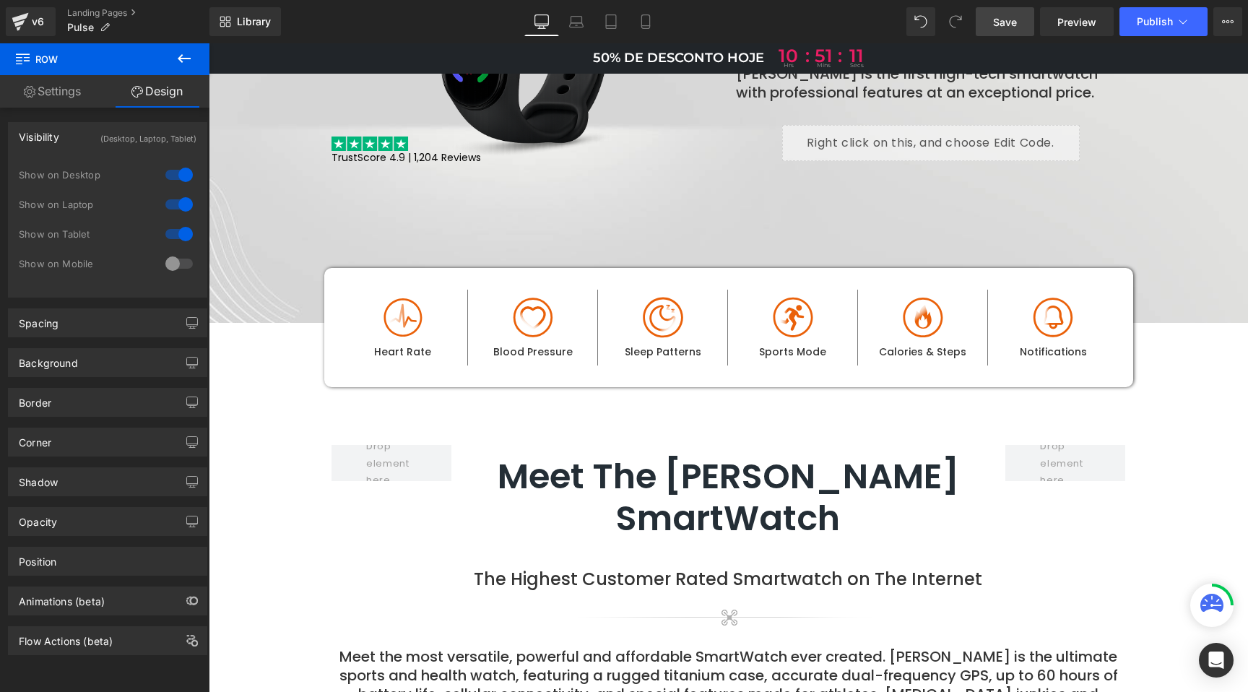
scroll to position [0, 0]
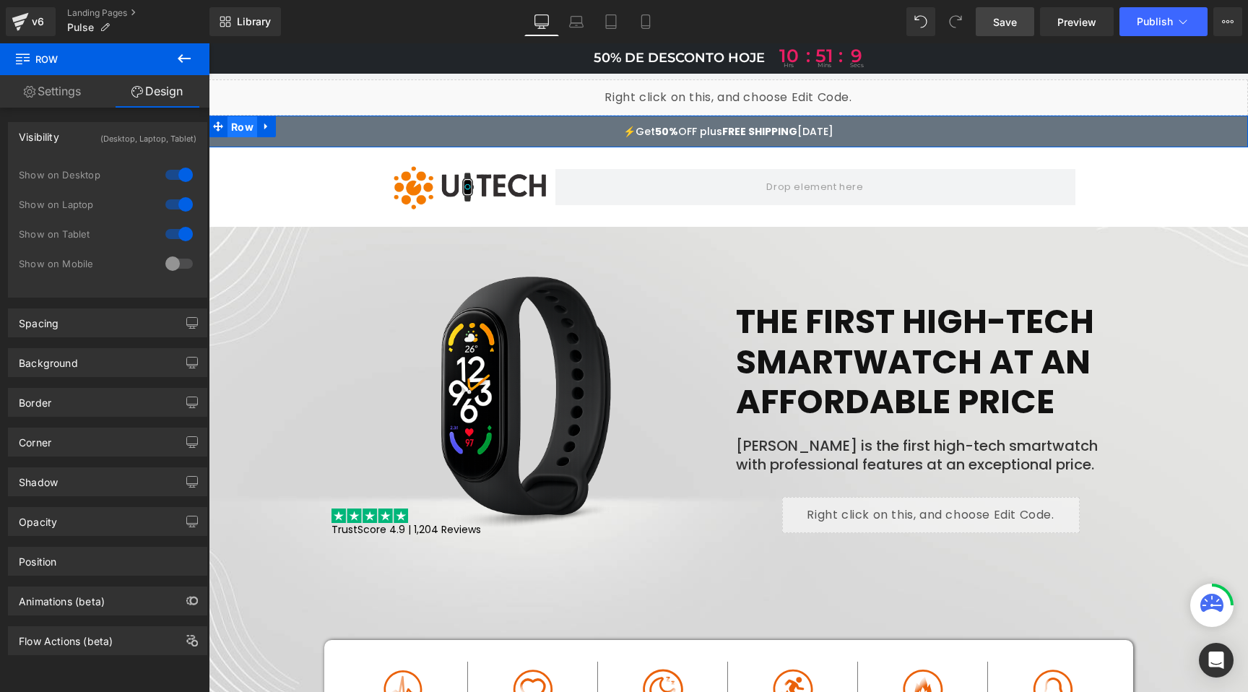
click at [230, 129] on span "Row" at bounding box center [242, 127] width 30 height 22
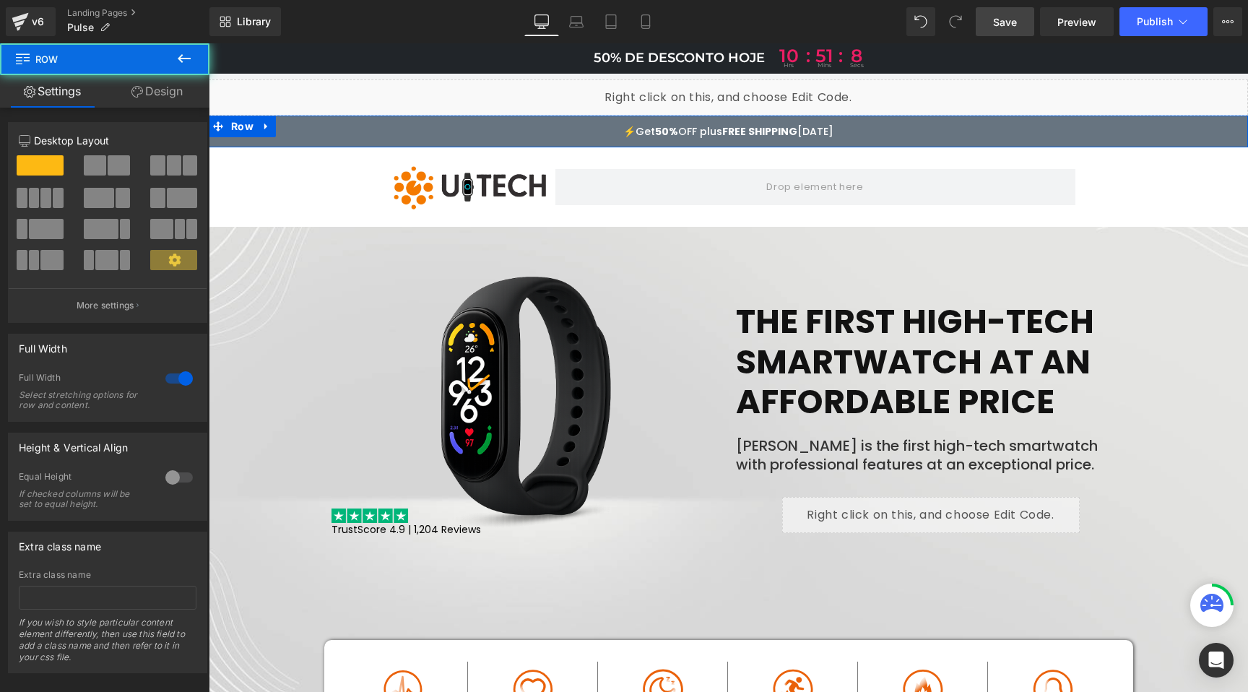
click at [165, 95] on link "Design" at bounding box center [157, 91] width 105 height 32
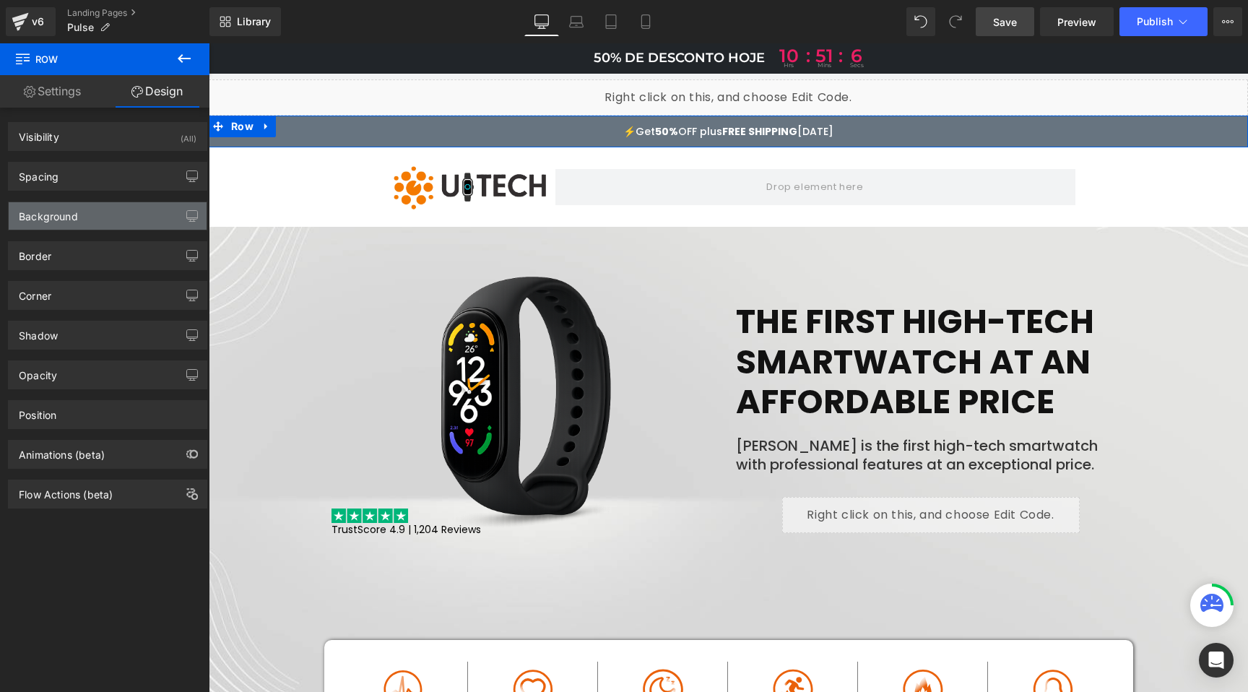
click at [61, 212] on div "Background" at bounding box center [48, 212] width 59 height 20
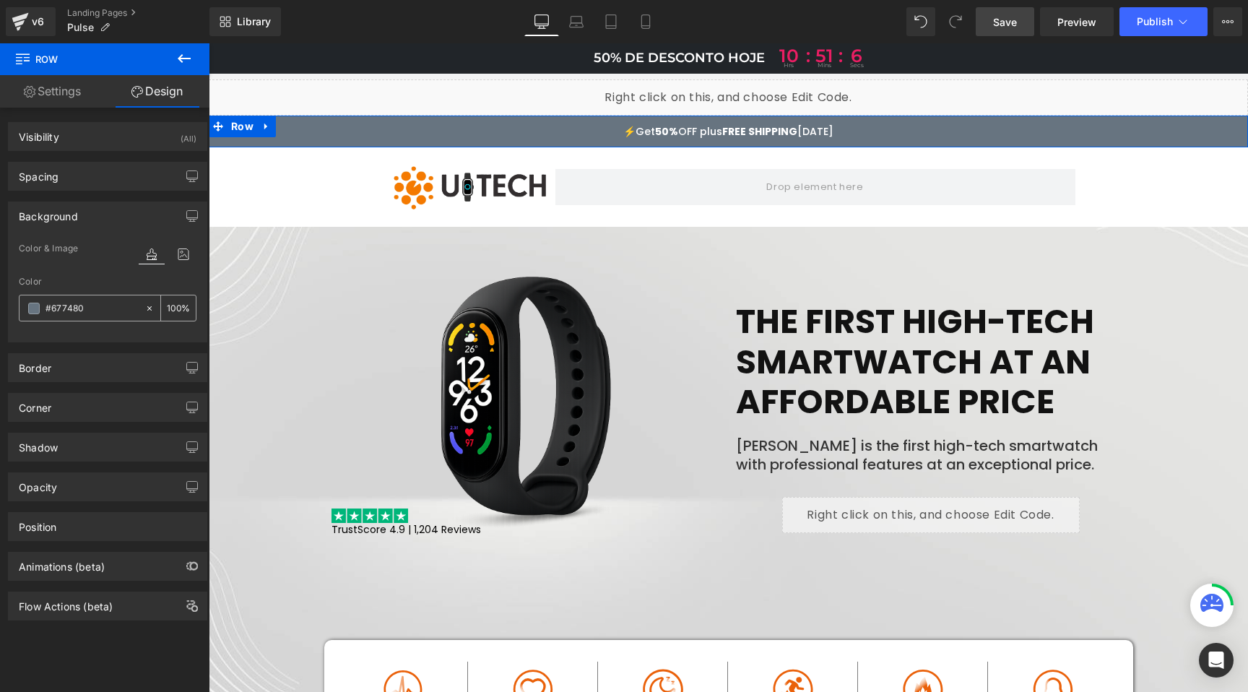
click at [64, 307] on input "#677480" at bounding box center [91, 308] width 92 height 16
click at [247, 56] on span "Row" at bounding box center [242, 54] width 30 height 22
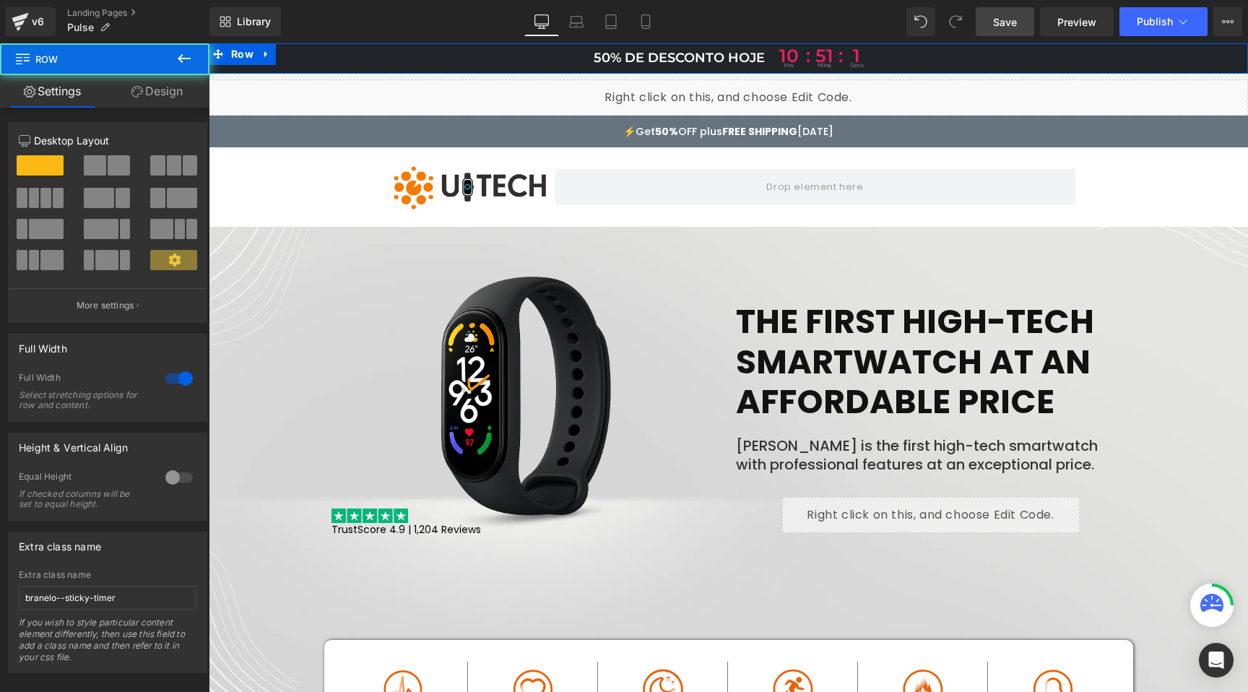
click at [177, 83] on link "Design" at bounding box center [157, 91] width 105 height 32
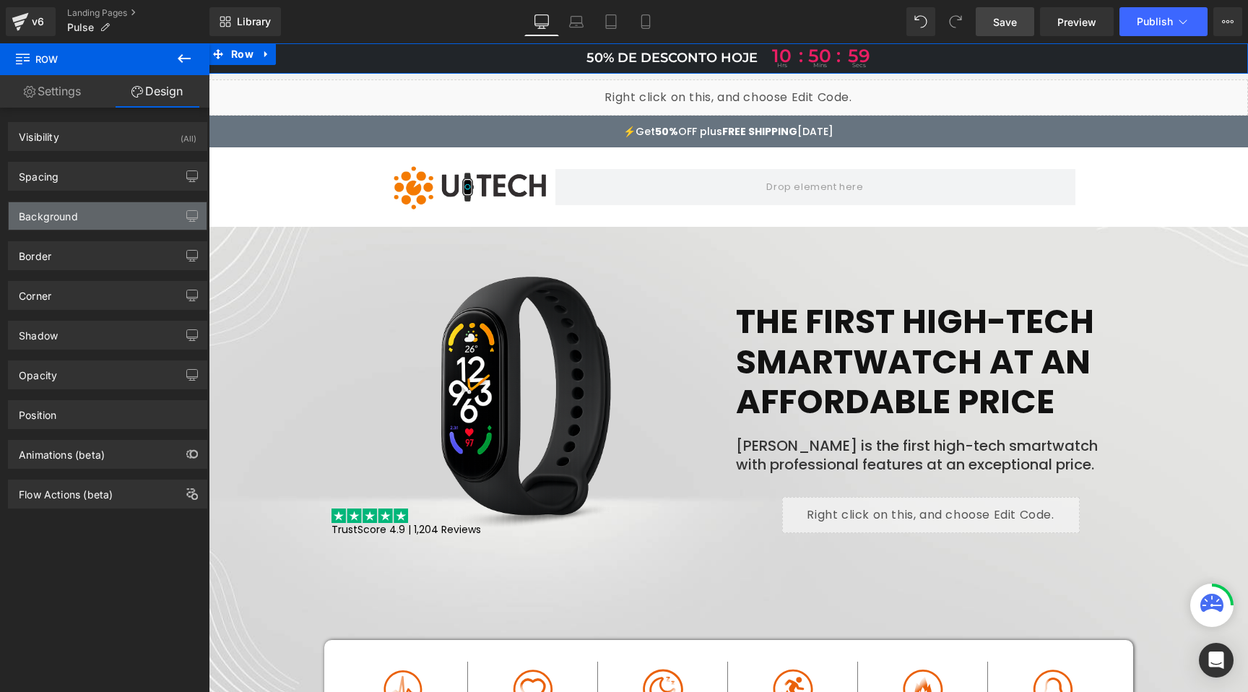
click at [72, 214] on div "Background" at bounding box center [48, 212] width 59 height 20
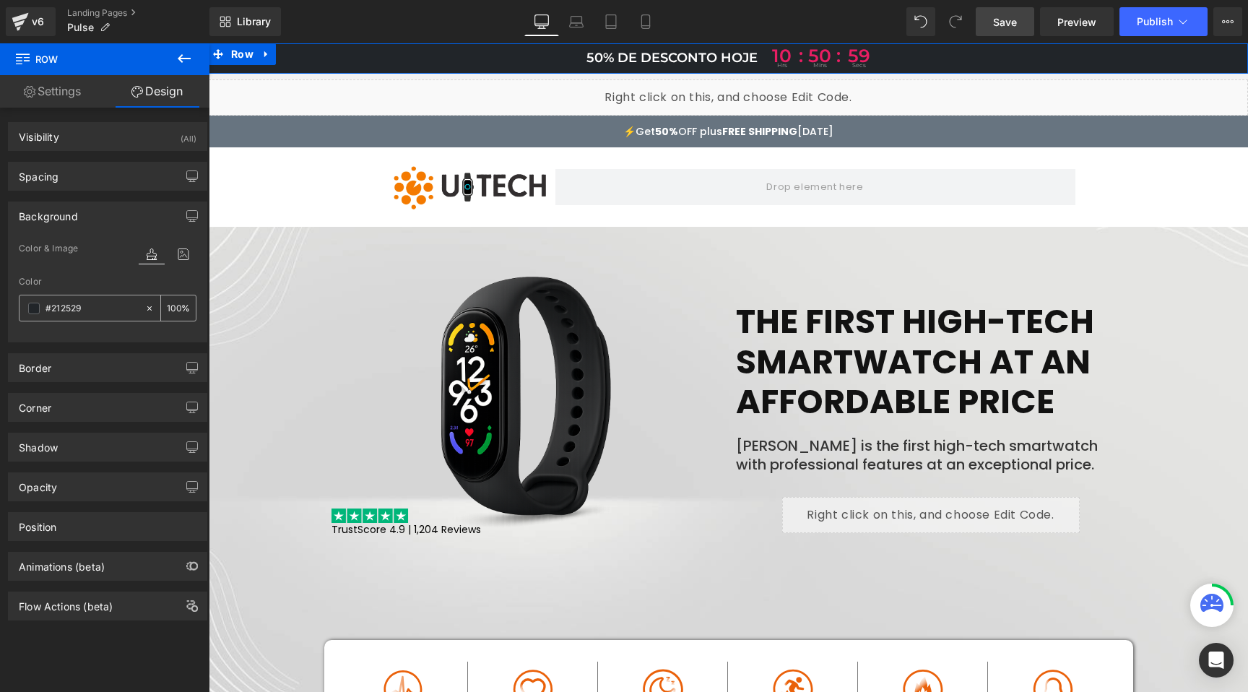
click at [79, 307] on input "#212529" at bounding box center [91, 308] width 92 height 16
paste input "677480"
type input "#677480"
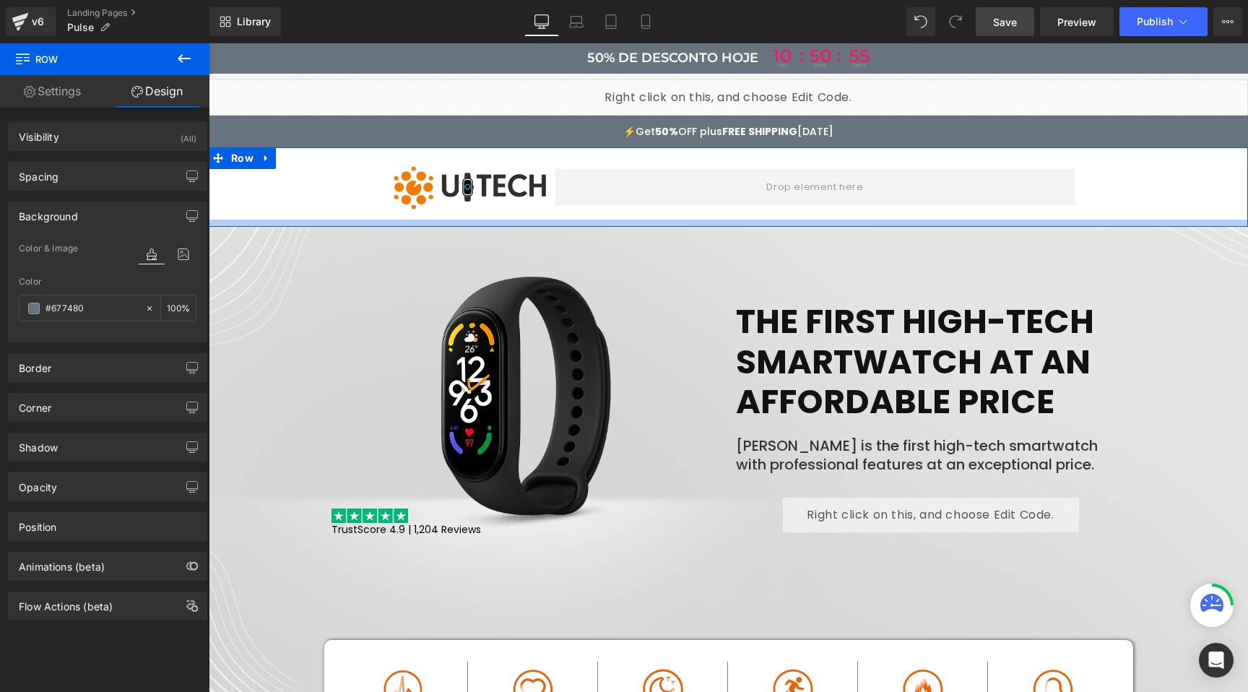
click at [335, 219] on div at bounding box center [728, 222] width 1039 height 7
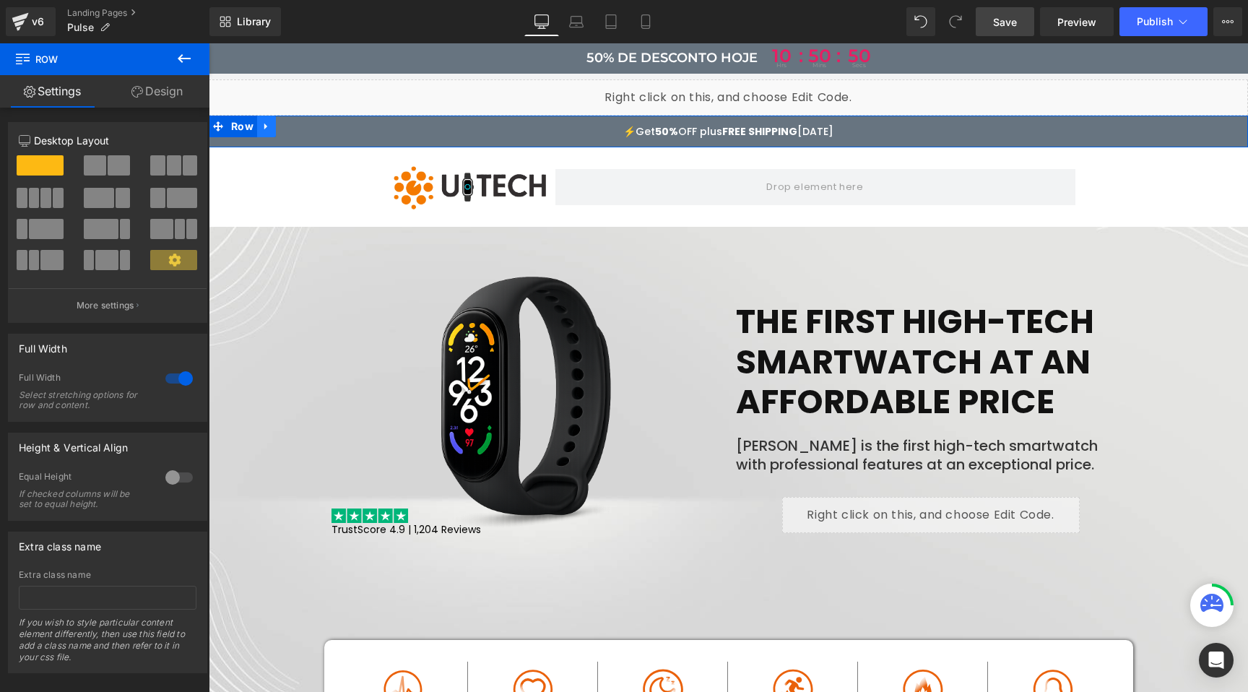
click at [264, 124] on icon at bounding box center [265, 126] width 3 height 6
click at [299, 124] on icon at bounding box center [304, 126] width 10 height 10
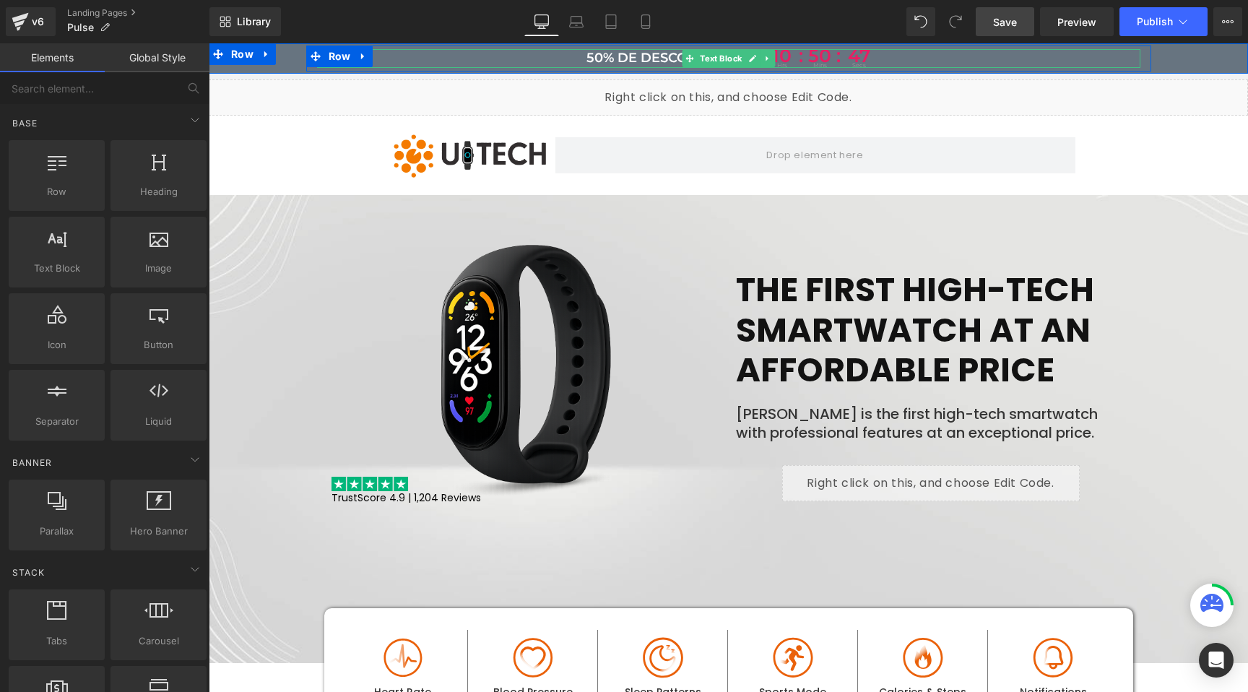
click at [580, 56] on p "50% de desconto hoje 10 hrs : 50 : mins 47 secs" at bounding box center [728, 58] width 823 height 19
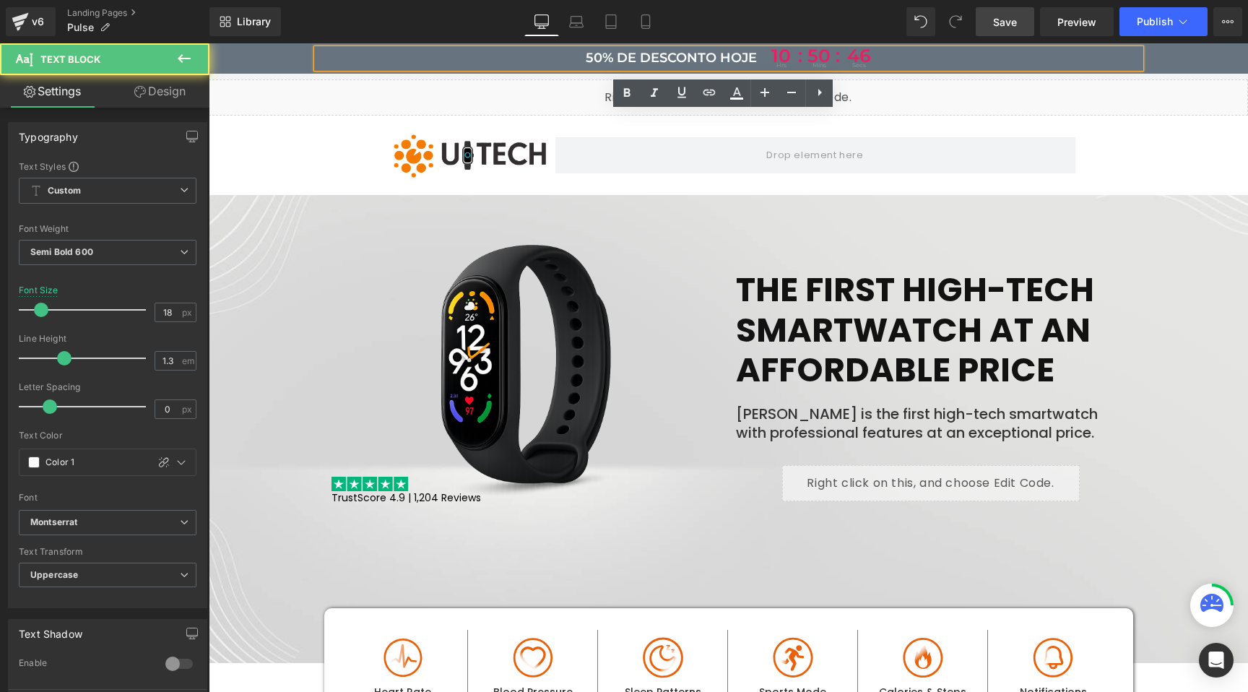
click at [620, 56] on p "50% de desconto hoje 10 hrs : 50 : mins 46 secs" at bounding box center [728, 58] width 823 height 19
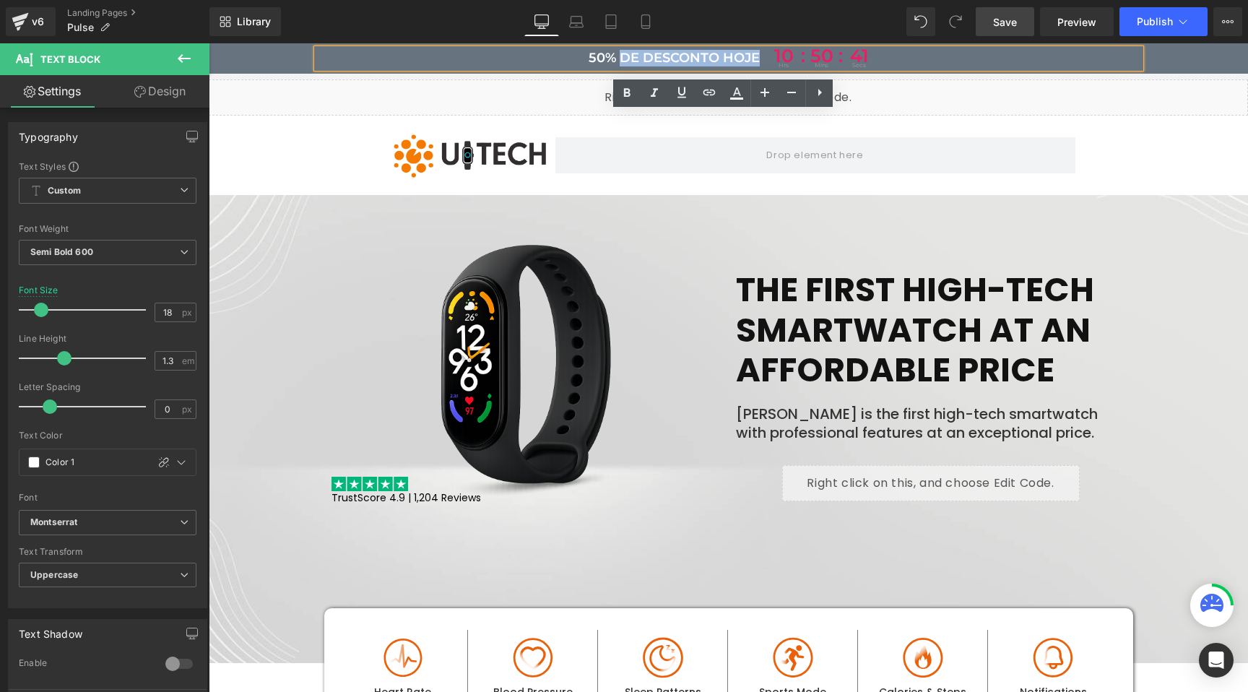
drag, startPoint x: 754, startPoint y: 56, endPoint x: 615, endPoint y: 57, distance: 138.6
click at [615, 57] on p "50% de desconto hoje 10 hrs : 50 : mins 41 secs" at bounding box center [728, 58] width 823 height 19
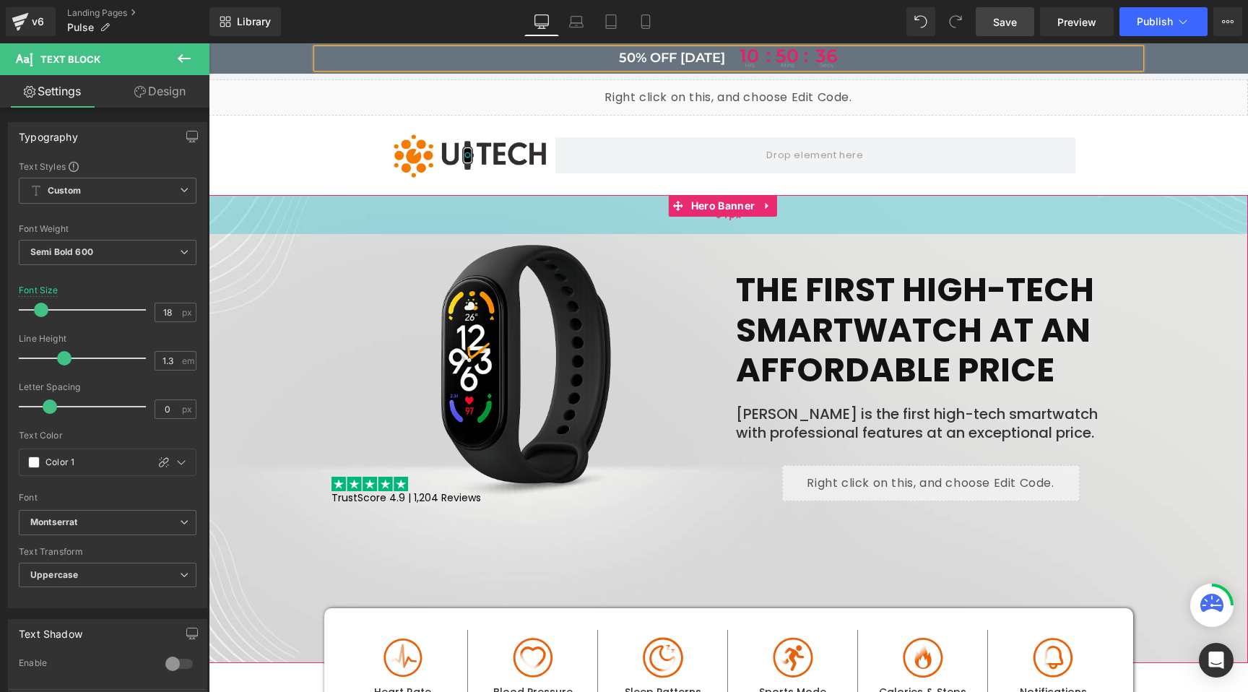
click at [291, 223] on div "54px" at bounding box center [728, 214] width 1039 height 39
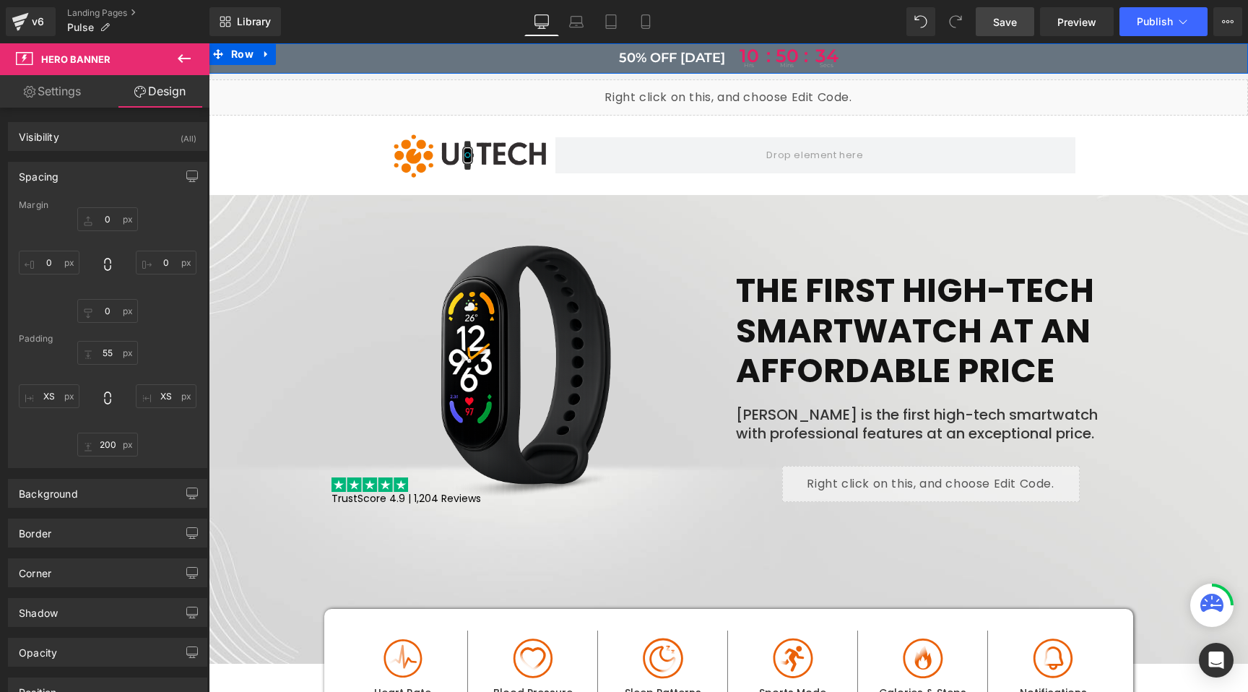
click at [269, 68] on div "50% OFF TODAY 10 hrs : 50 : mins 34 secs Text Block Row" at bounding box center [728, 58] width 1039 height 26
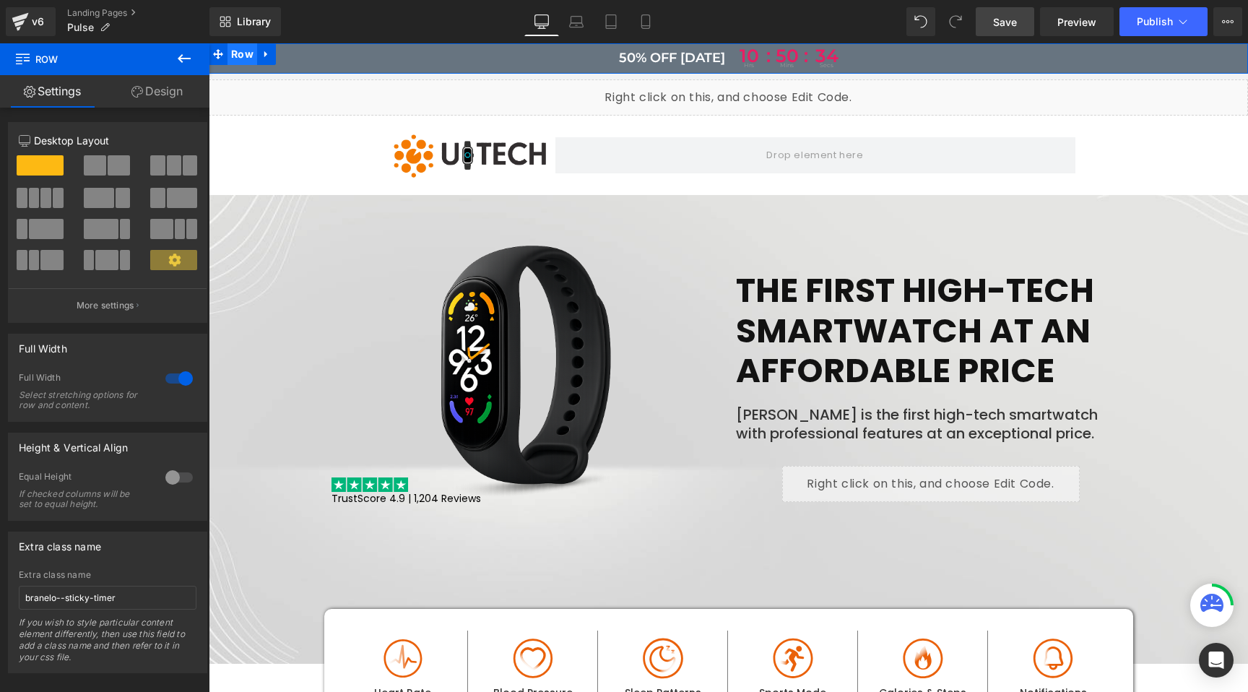
click at [249, 55] on span "Row" at bounding box center [242, 54] width 30 height 22
click at [168, 95] on link "Design" at bounding box center [157, 91] width 105 height 32
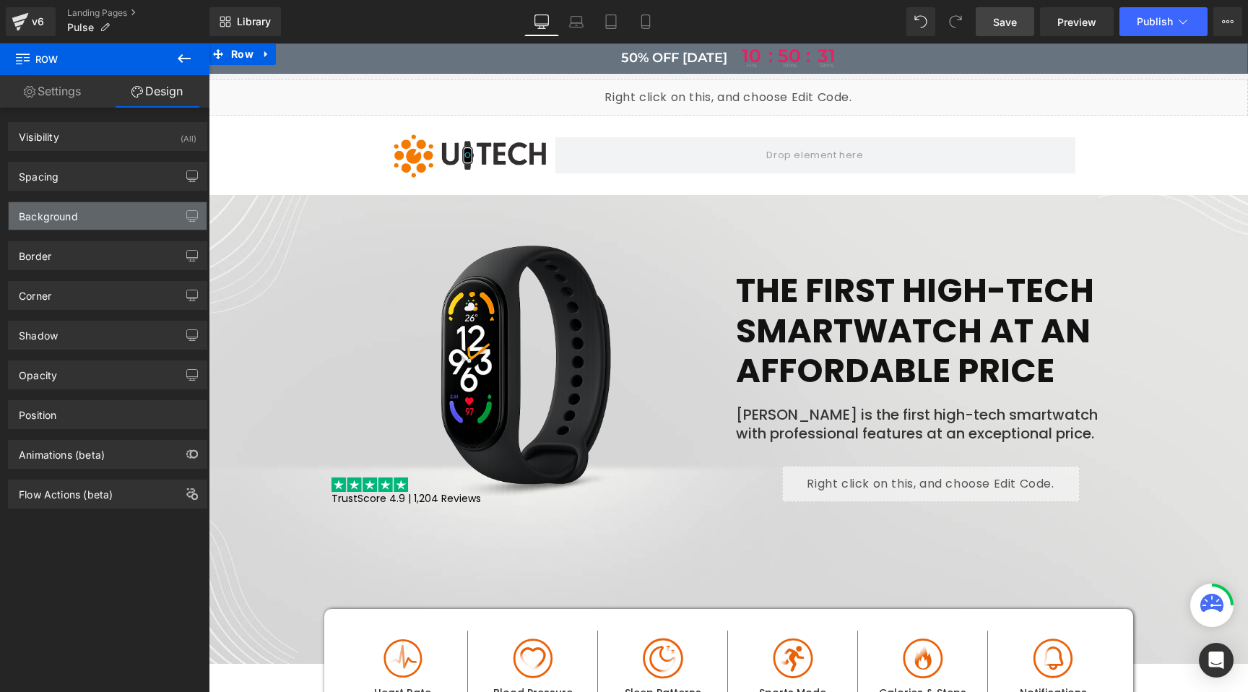
click at [58, 209] on div "Background" at bounding box center [48, 212] width 59 height 20
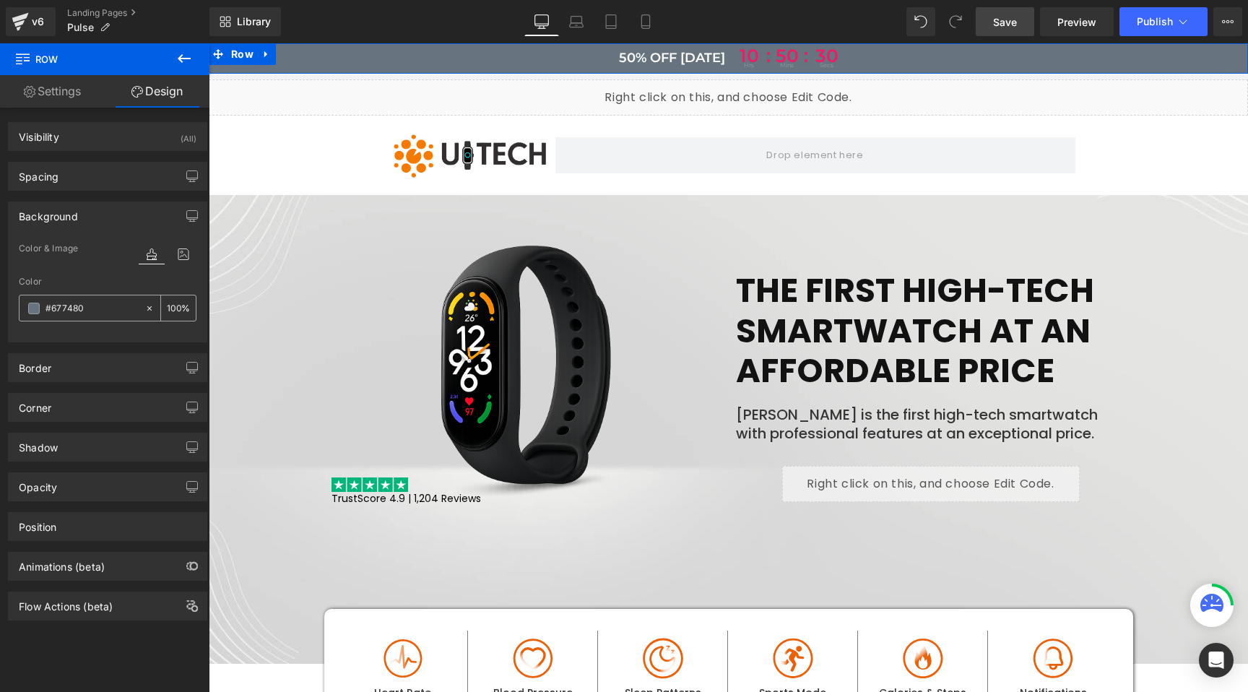
click at [32, 308] on span at bounding box center [34, 309] width 12 height 12
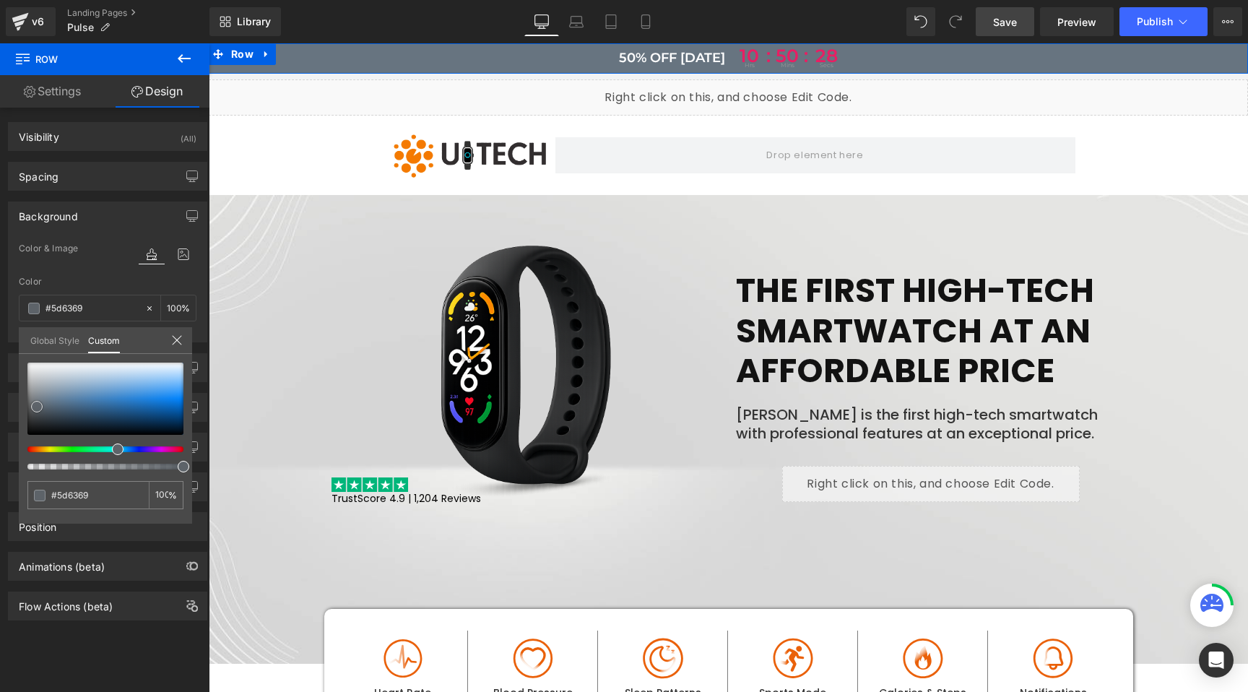
click at [37, 407] on div at bounding box center [105, 398] width 156 height 72
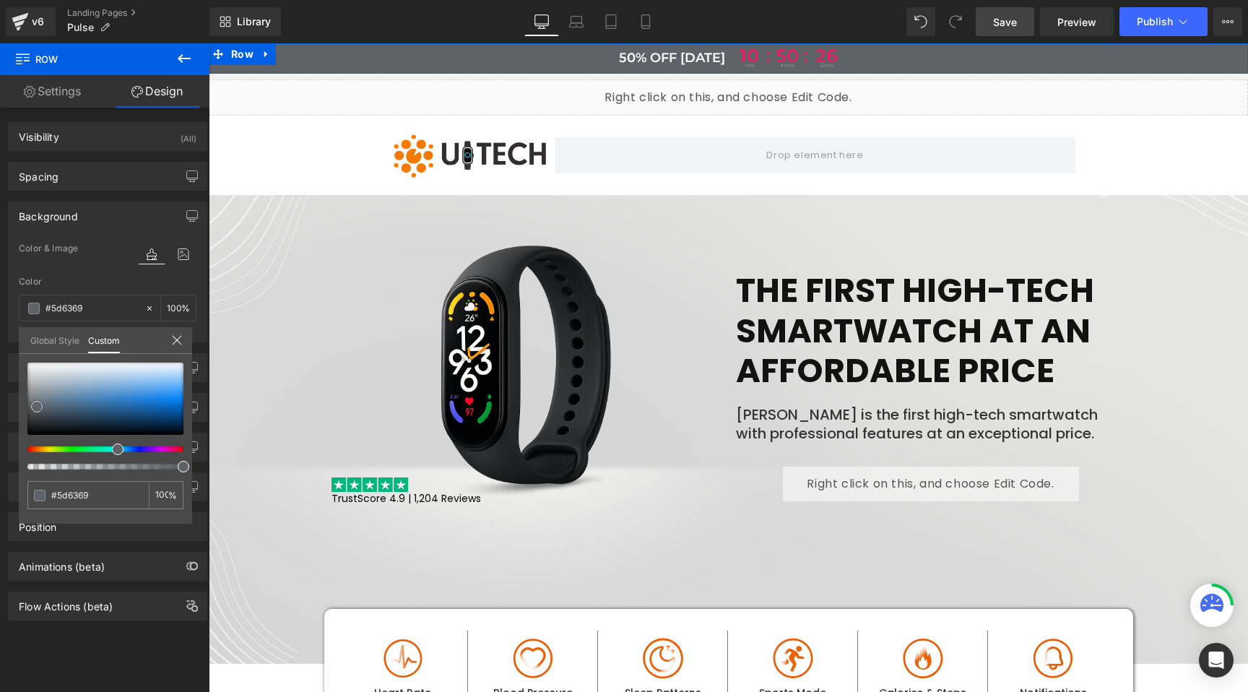
click at [38, 410] on span at bounding box center [37, 407] width 12 height 12
click at [38, 417] on div at bounding box center [105, 398] width 156 height 72
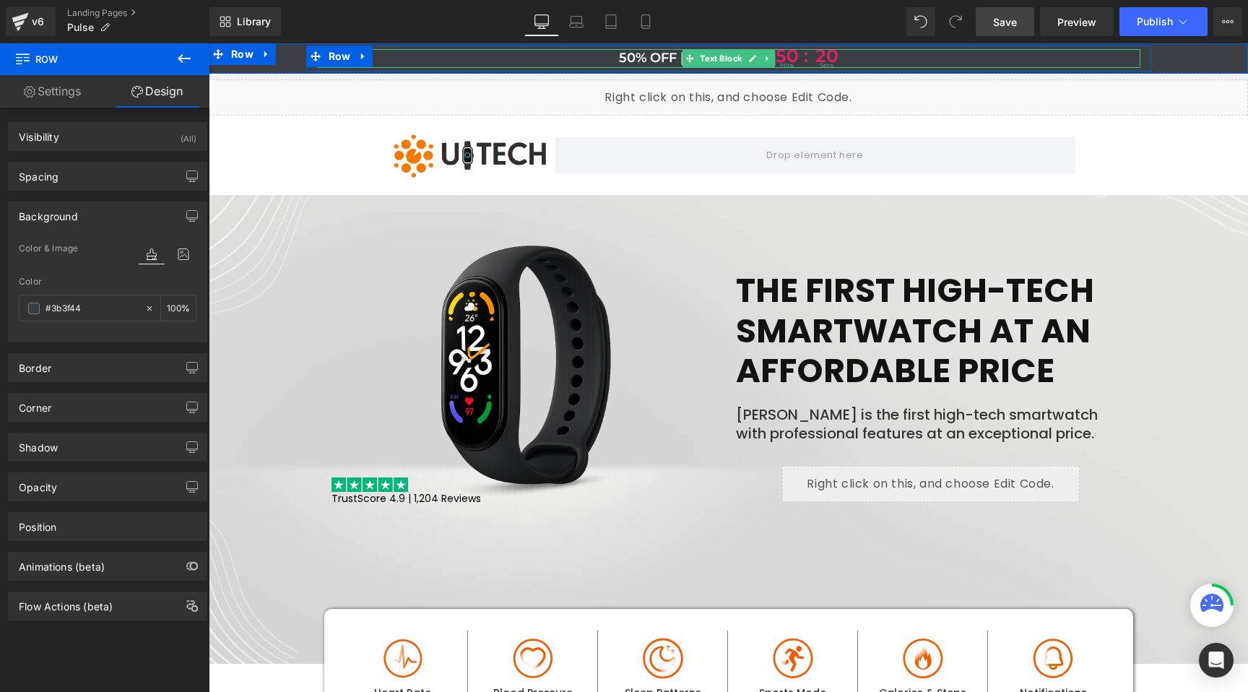
click at [601, 56] on p "50% OFF TODAY 10 hrs : 50 : mins 20 secs" at bounding box center [728, 58] width 823 height 19
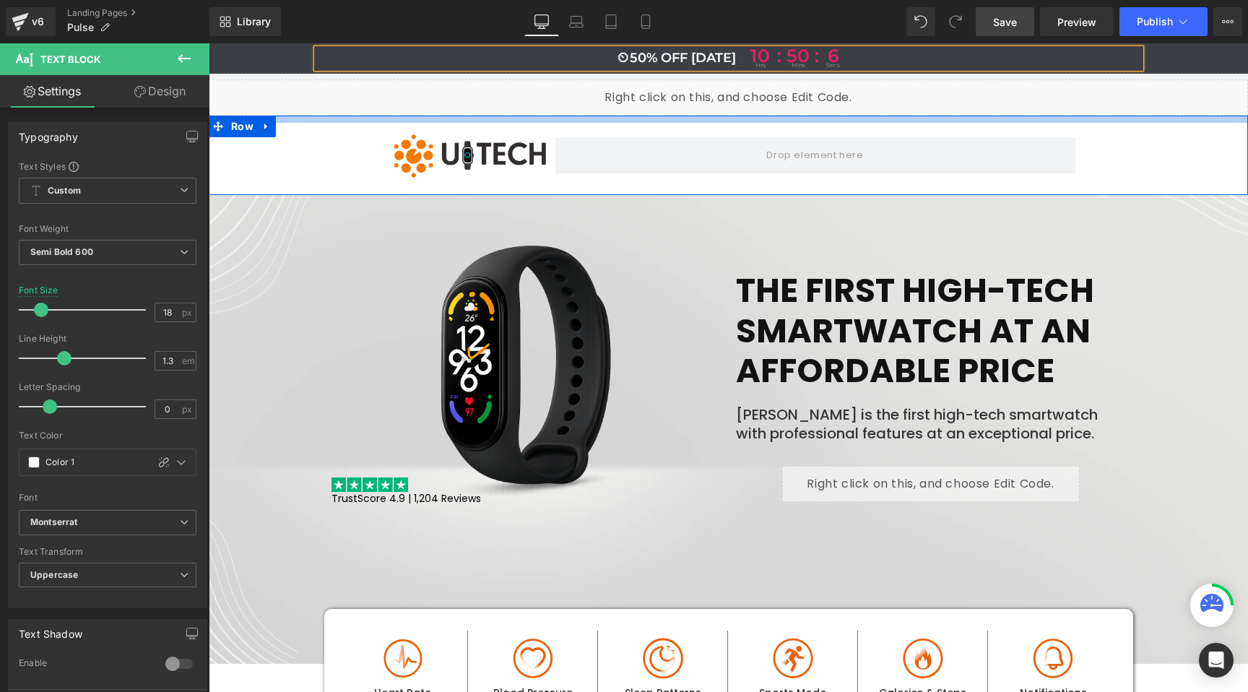
click at [514, 118] on div at bounding box center [728, 119] width 1039 height 7
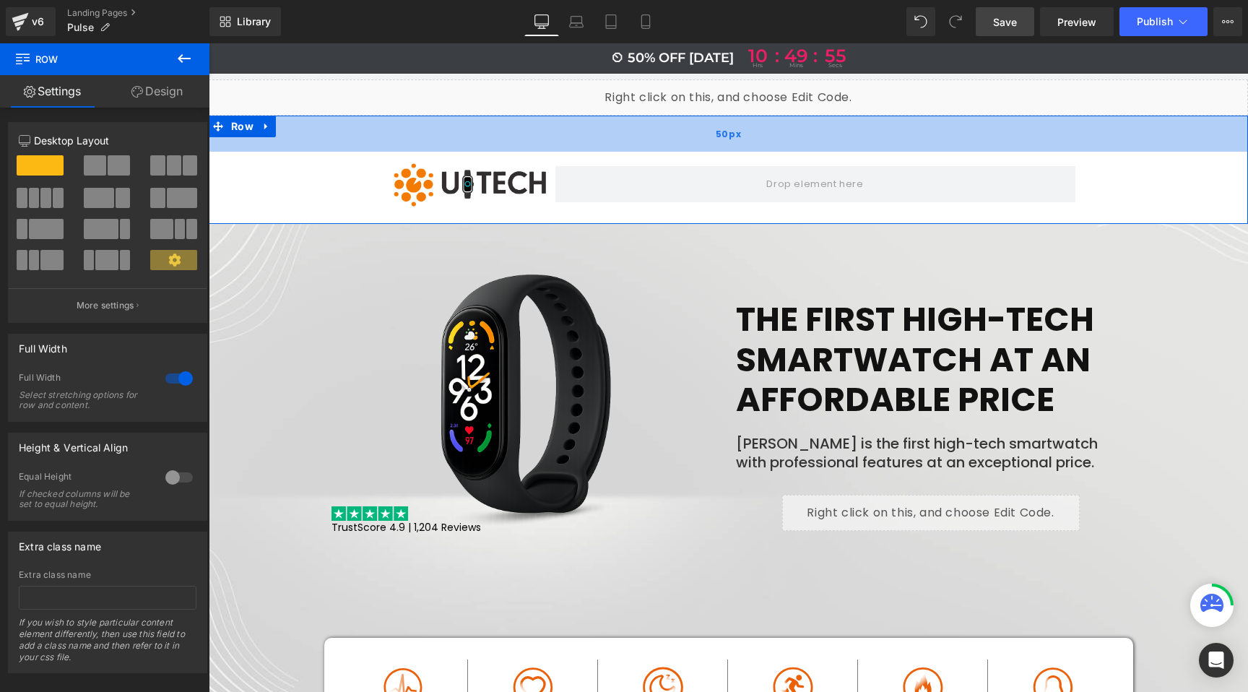
drag, startPoint x: 458, startPoint y: 118, endPoint x: 459, endPoint y: 147, distance: 28.9
click at [459, 147] on div "50px" at bounding box center [728, 134] width 1039 height 36
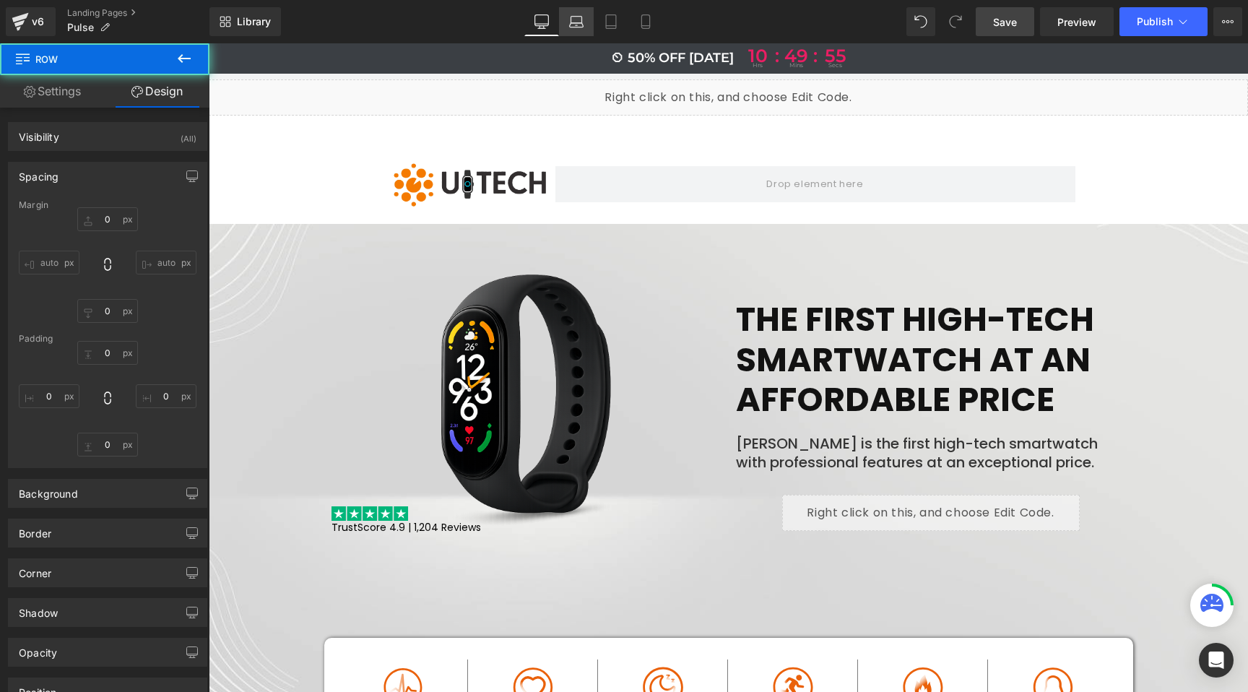
click at [573, 25] on icon at bounding box center [576, 21] width 14 height 14
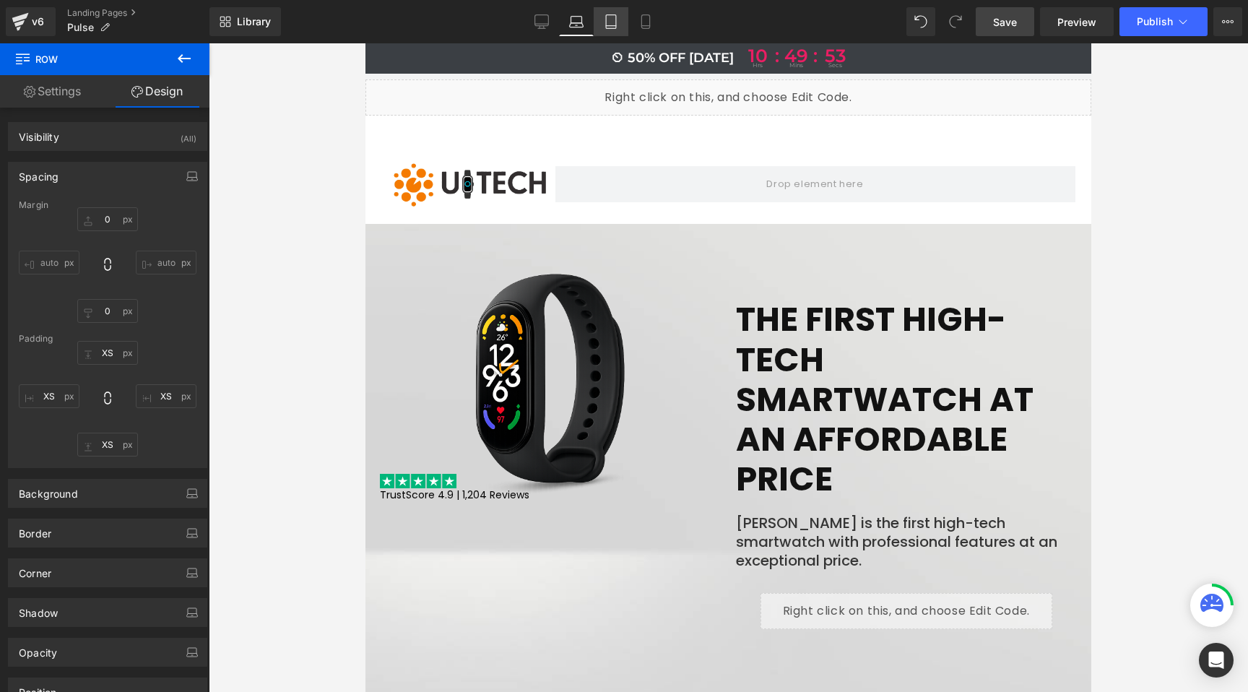
click at [610, 15] on icon at bounding box center [611, 22] width 10 height 14
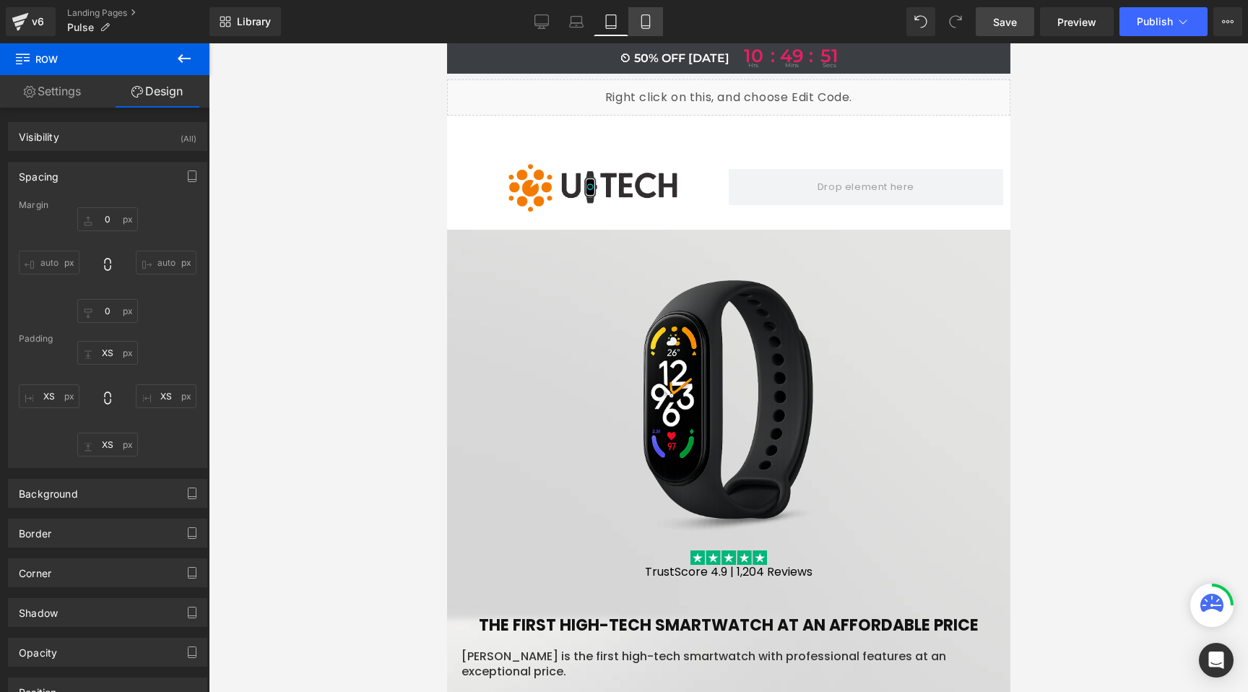
click at [642, 18] on icon at bounding box center [645, 22] width 8 height 14
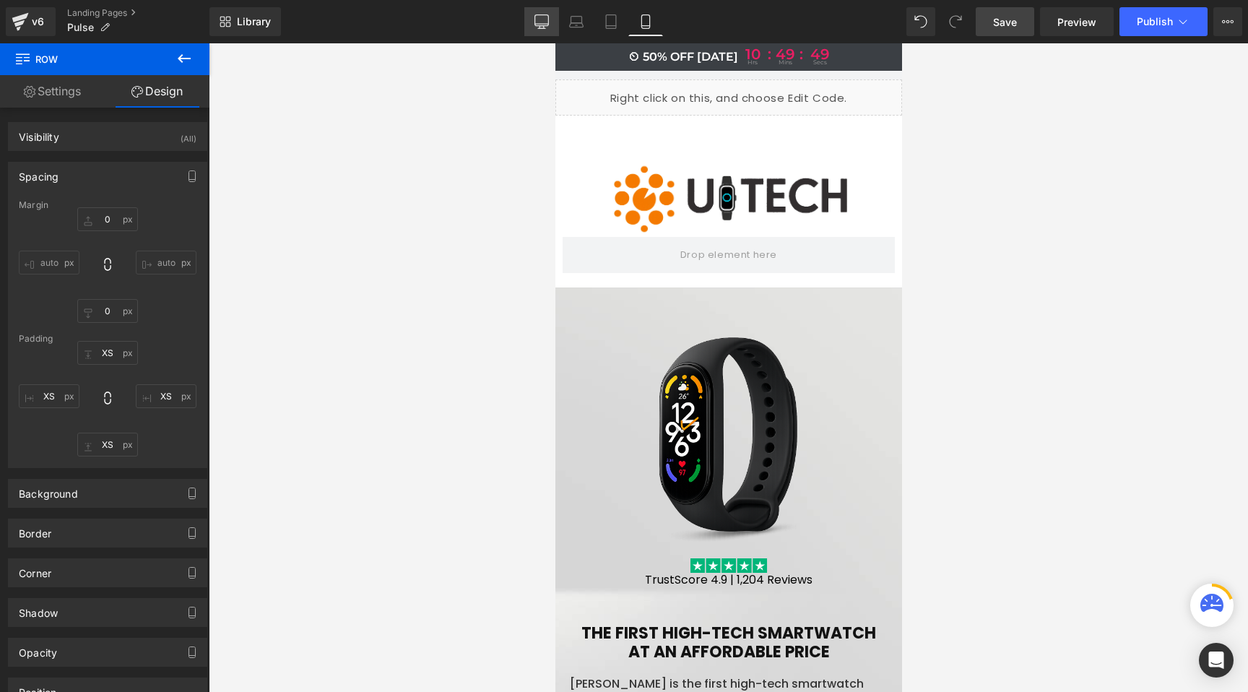
click at [534, 25] on link "Desktop" at bounding box center [541, 21] width 35 height 29
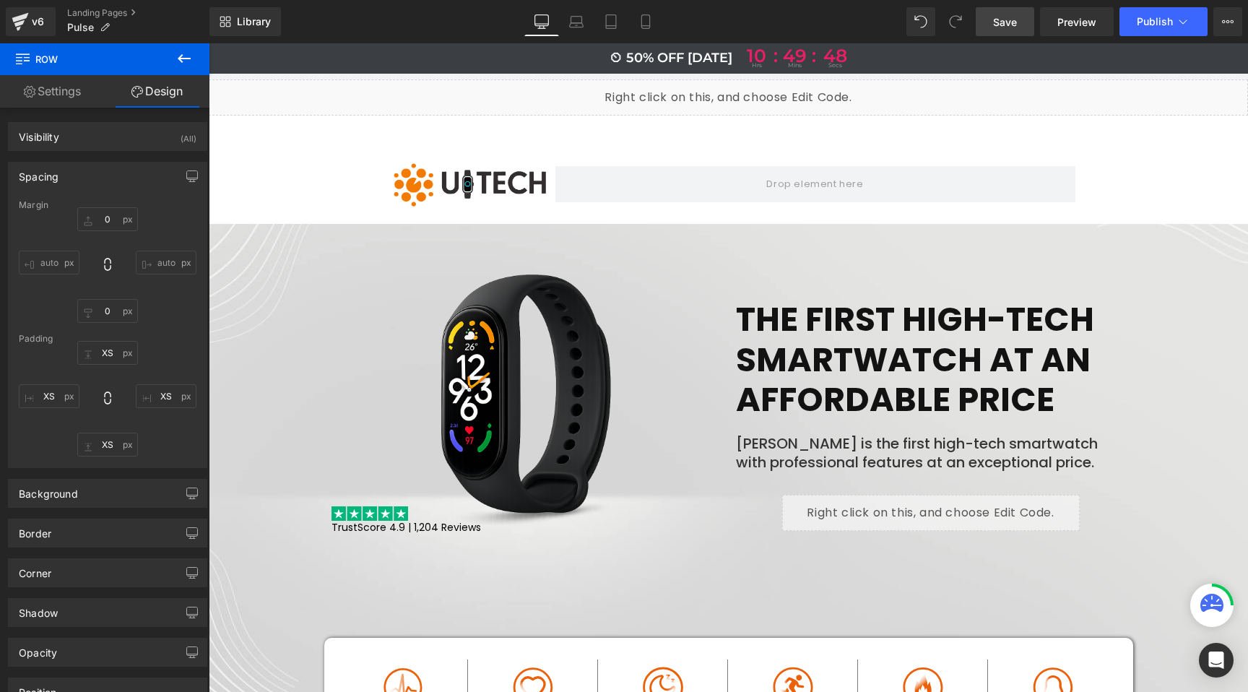
click at [1011, 19] on span "Save" at bounding box center [1005, 21] width 24 height 15
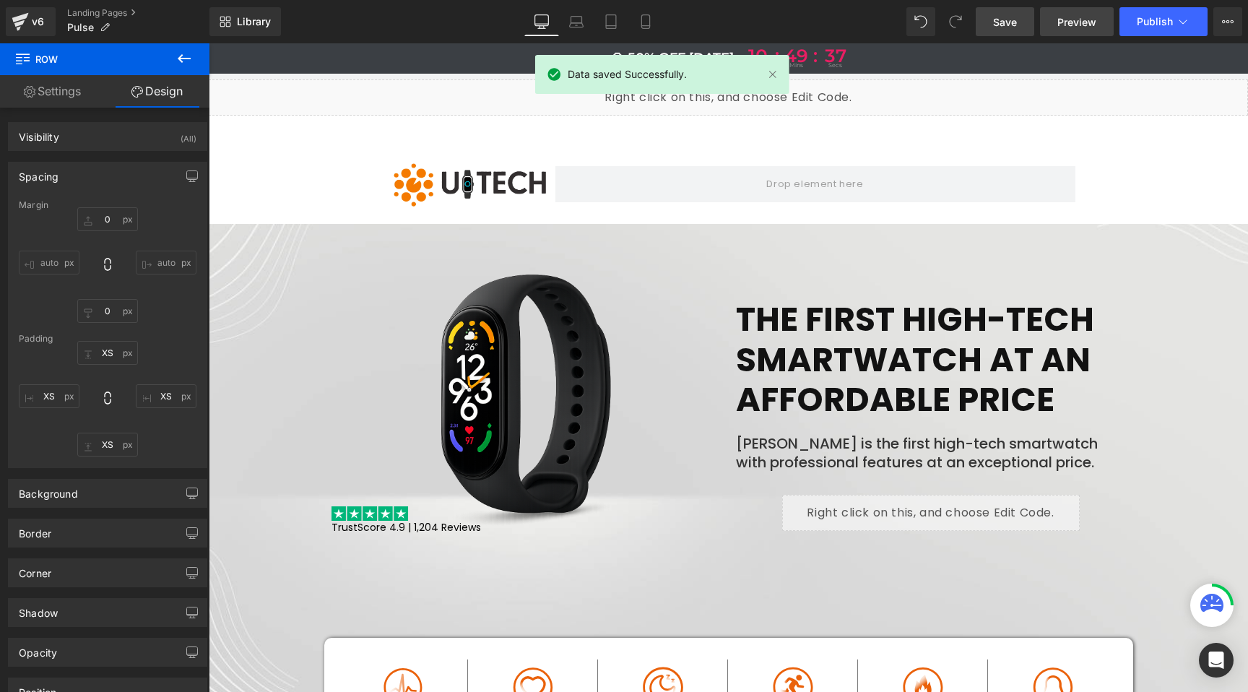
click at [1078, 20] on span "Preview" at bounding box center [1076, 21] width 39 height 15
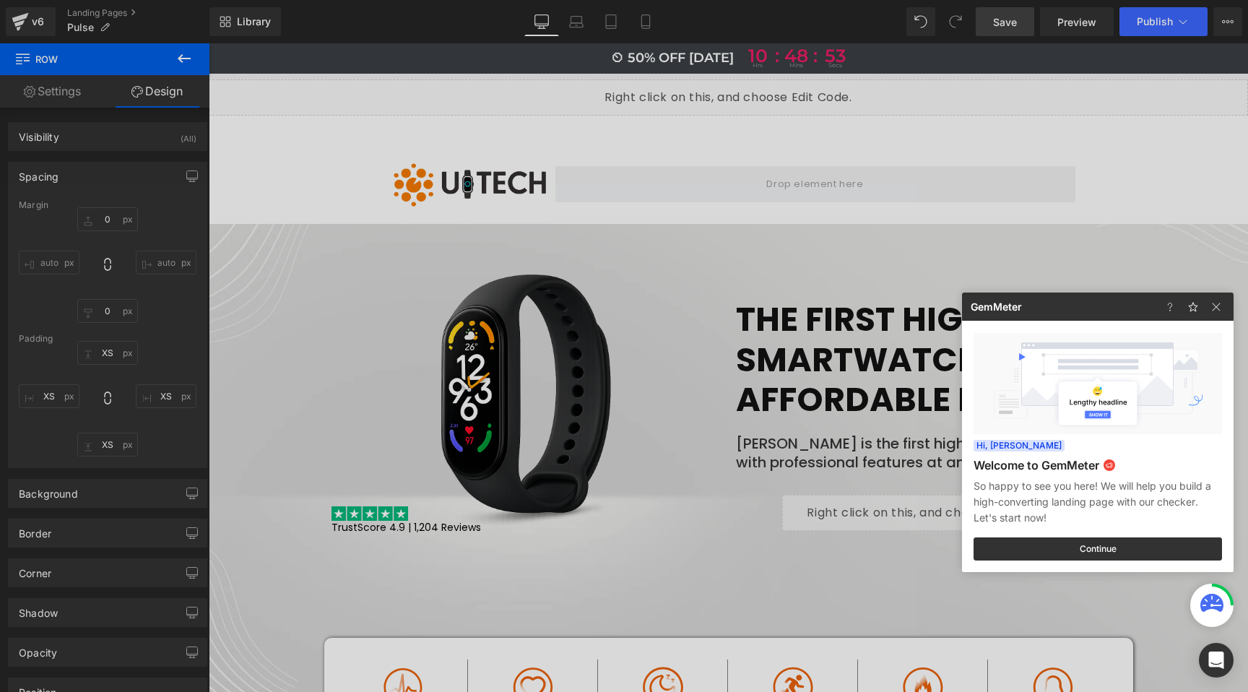
drag, startPoint x: 322, startPoint y: 268, endPoint x: 274, endPoint y: 196, distance: 85.9
click at [322, 268] on div at bounding box center [624, 346] width 1248 height 692
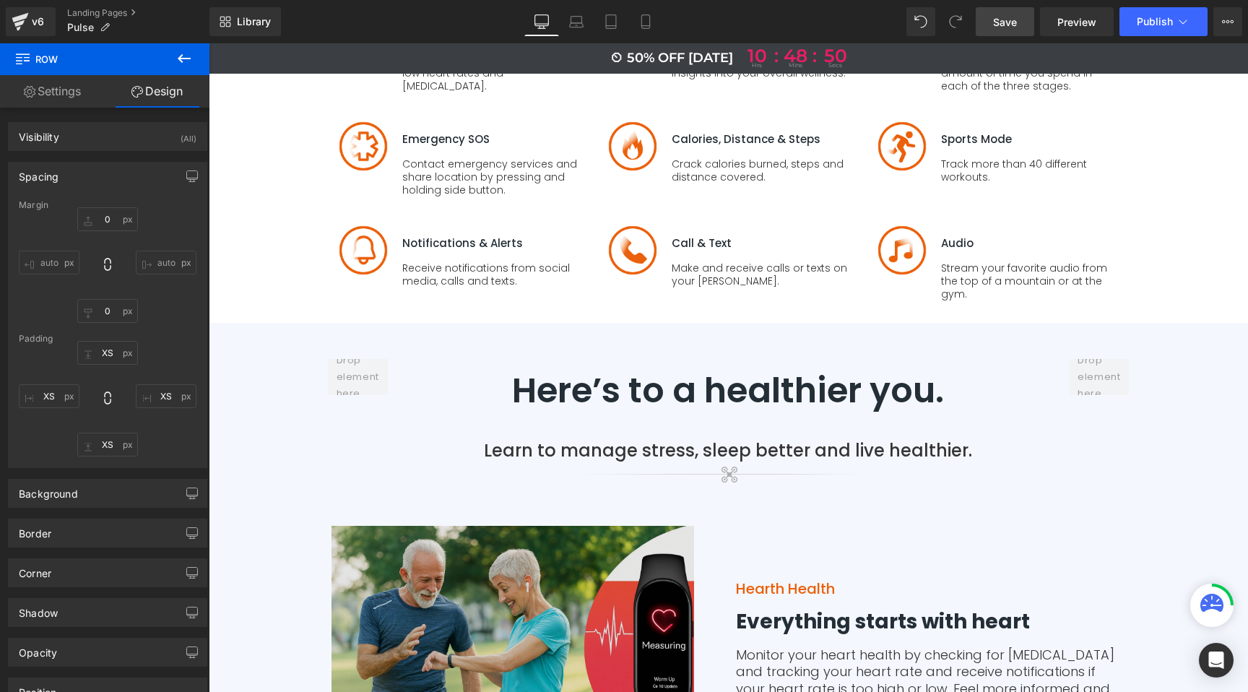
scroll to position [2993, 0]
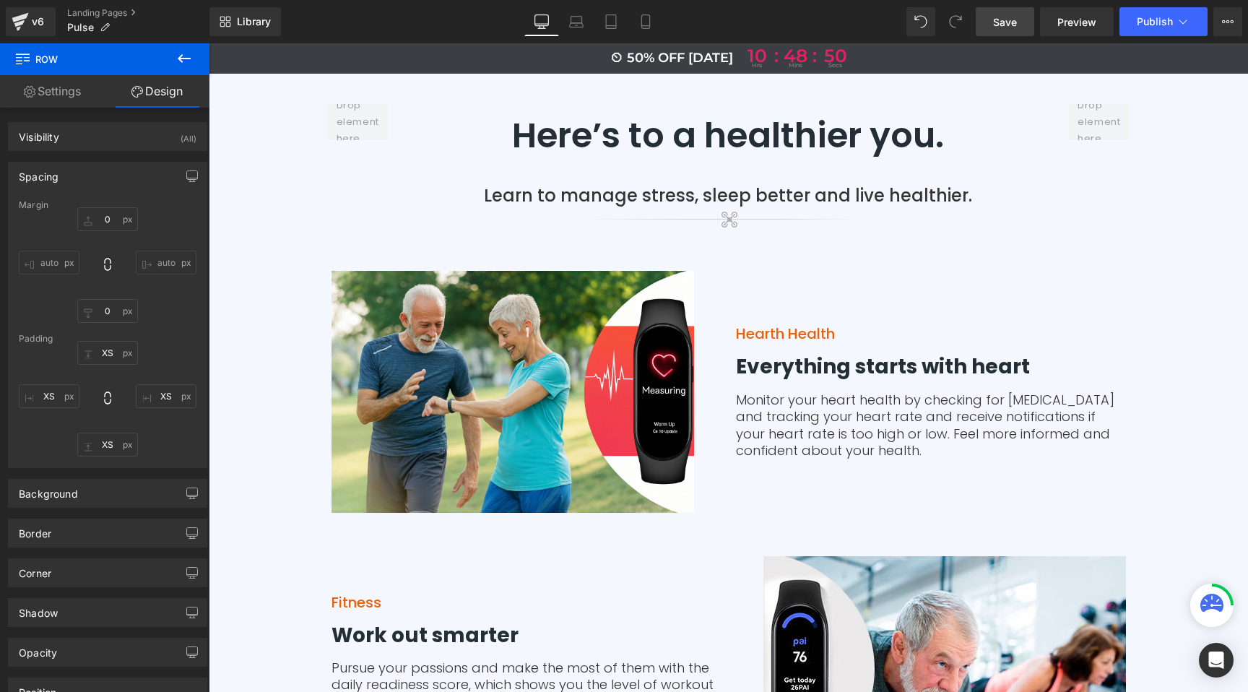
click at [500, 327] on div "Image" at bounding box center [526, 392] width 390 height 242
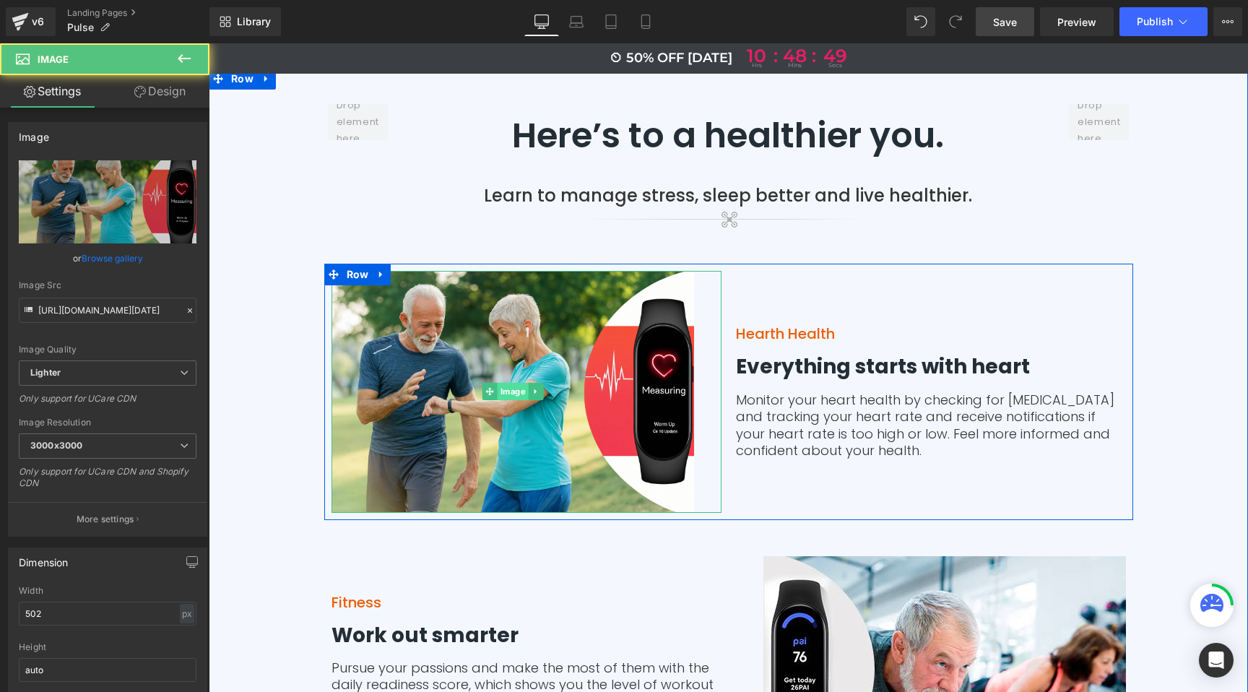
click at [497, 383] on span "Image" at bounding box center [512, 391] width 31 height 17
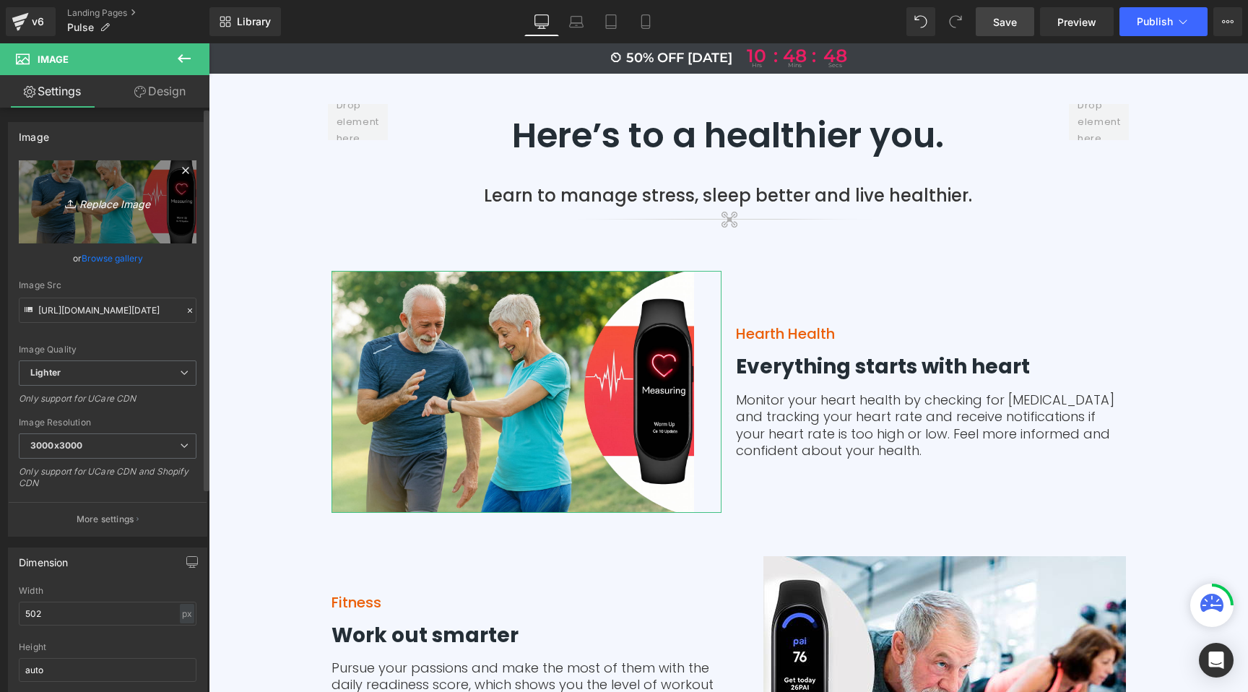
click at [110, 207] on icon "Replace Image" at bounding box center [108, 202] width 116 height 18
type input "C:\fakepath\Jeunes couples .png"
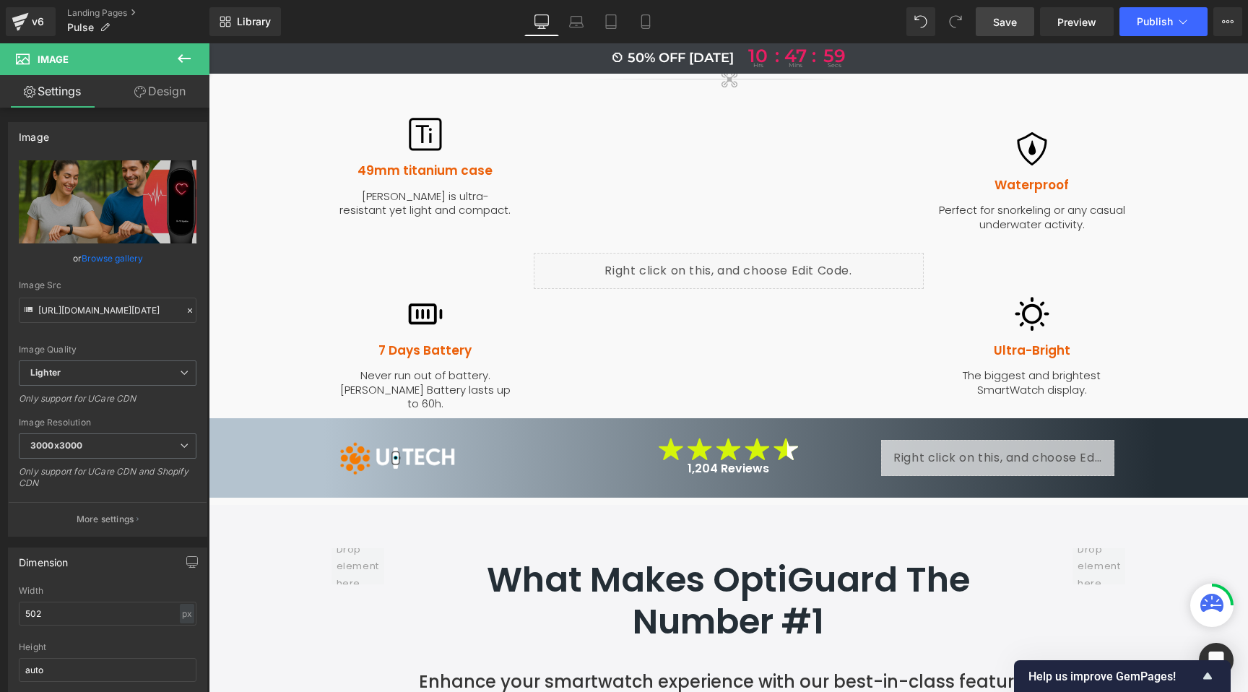
scroll to position [1446, 0]
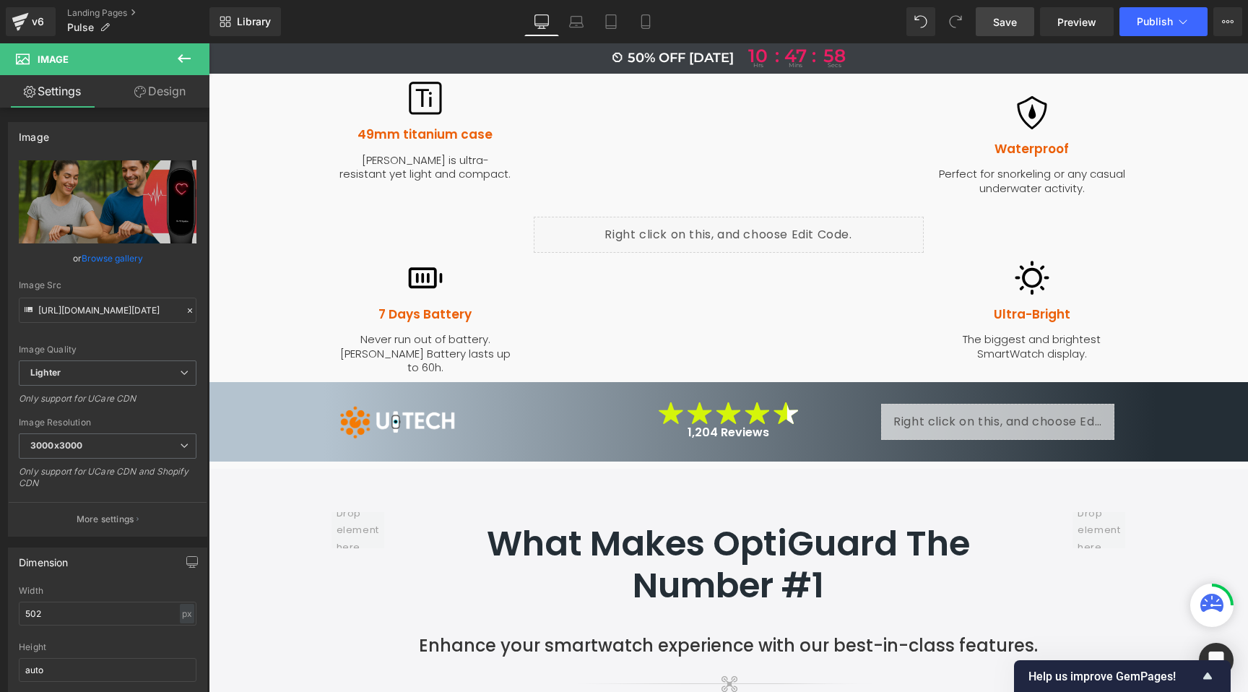
drag, startPoint x: 1018, startPoint y: 17, endPoint x: 195, endPoint y: 168, distance: 837.0
click at [1018, 17] on link "Save" at bounding box center [1004, 21] width 58 height 29
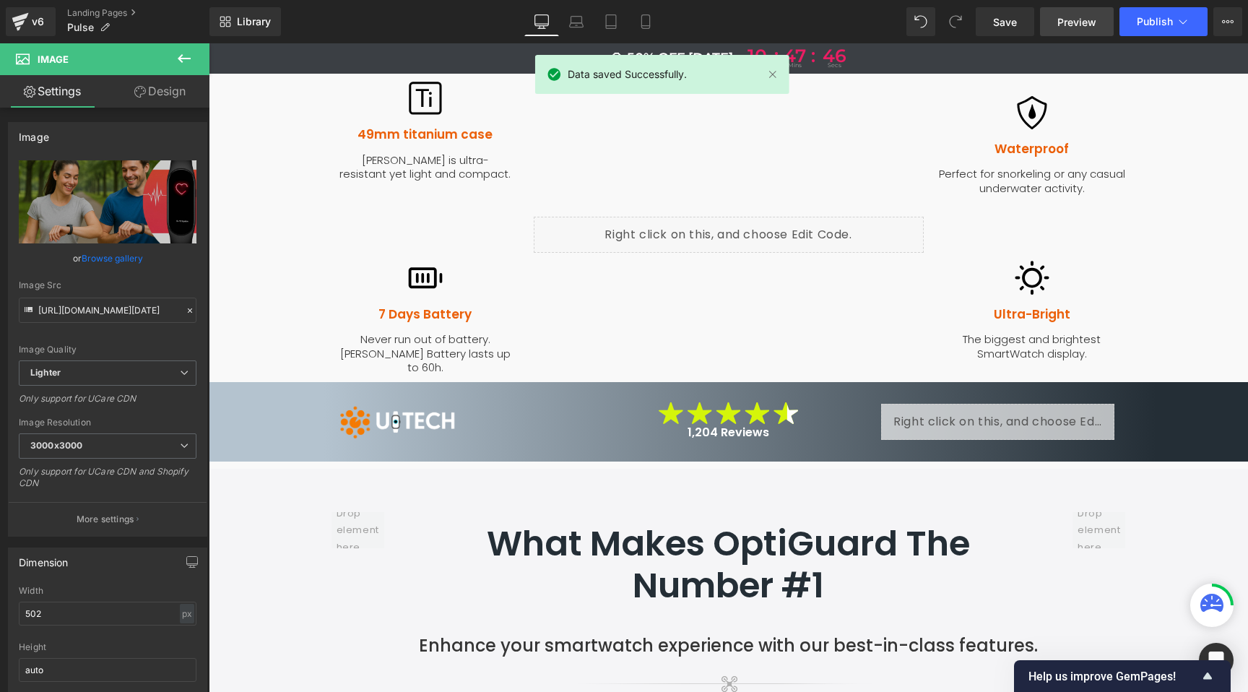
click at [1066, 29] on link "Preview" at bounding box center [1077, 21] width 74 height 29
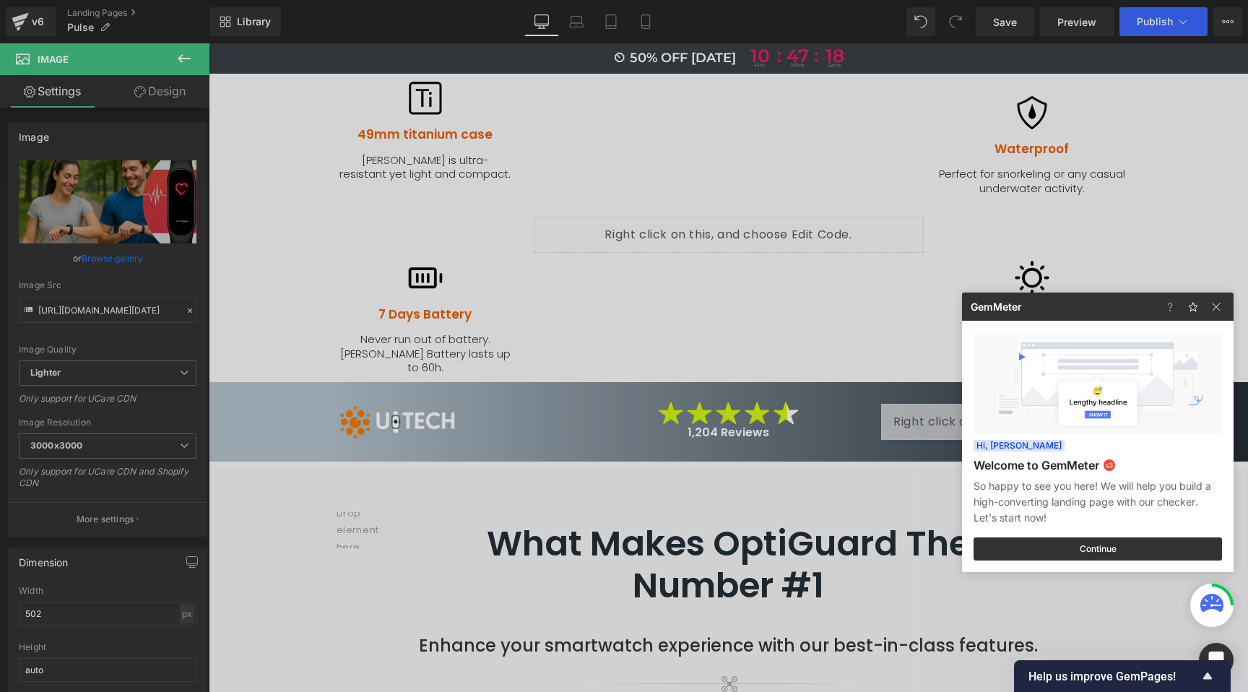
click at [304, 135] on div at bounding box center [624, 346] width 1248 height 692
